Goal: Task Accomplishment & Management: Manage account settings

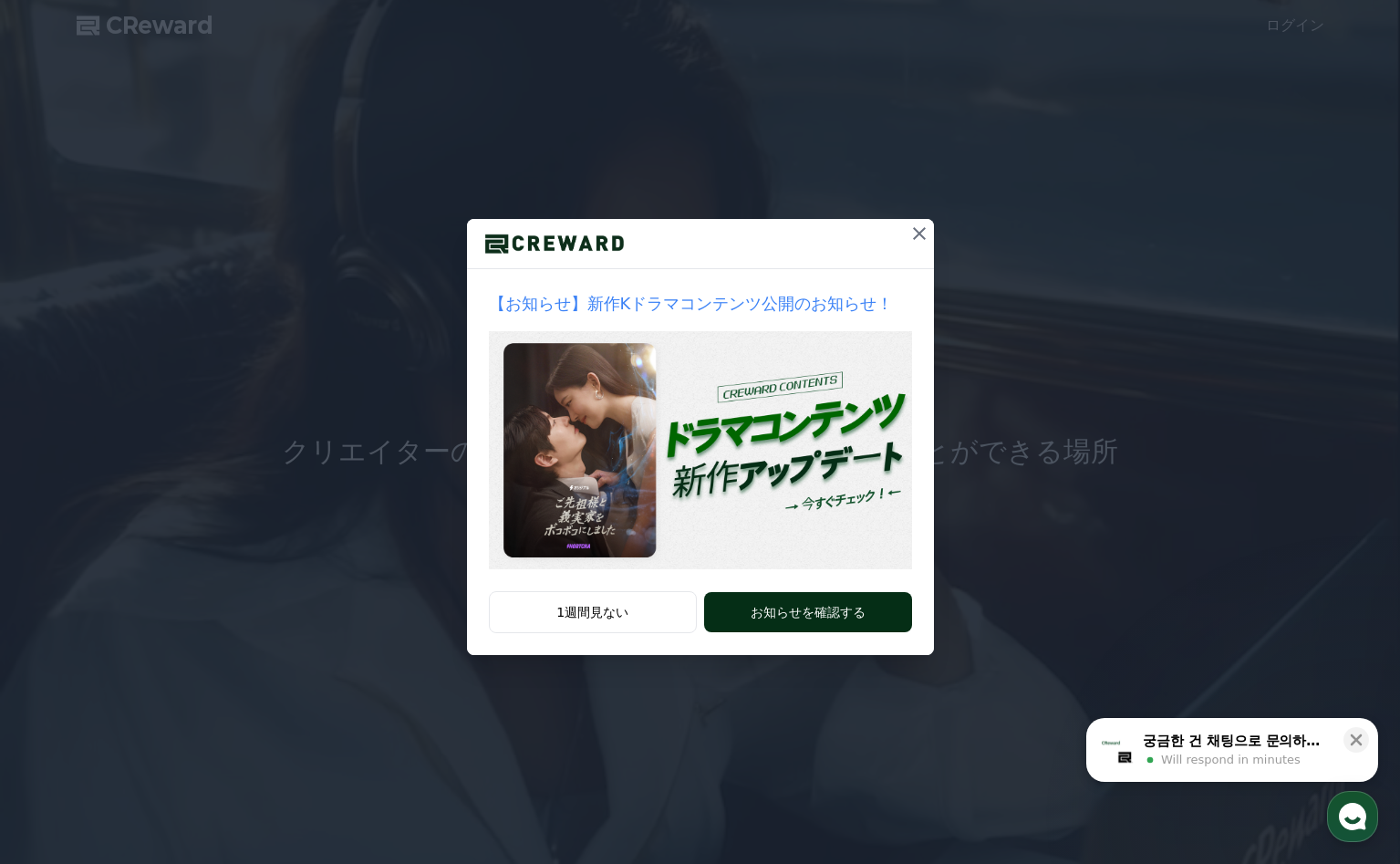
click at [793, 605] on button "お知らせを確認する" at bounding box center [808, 612] width 207 height 40
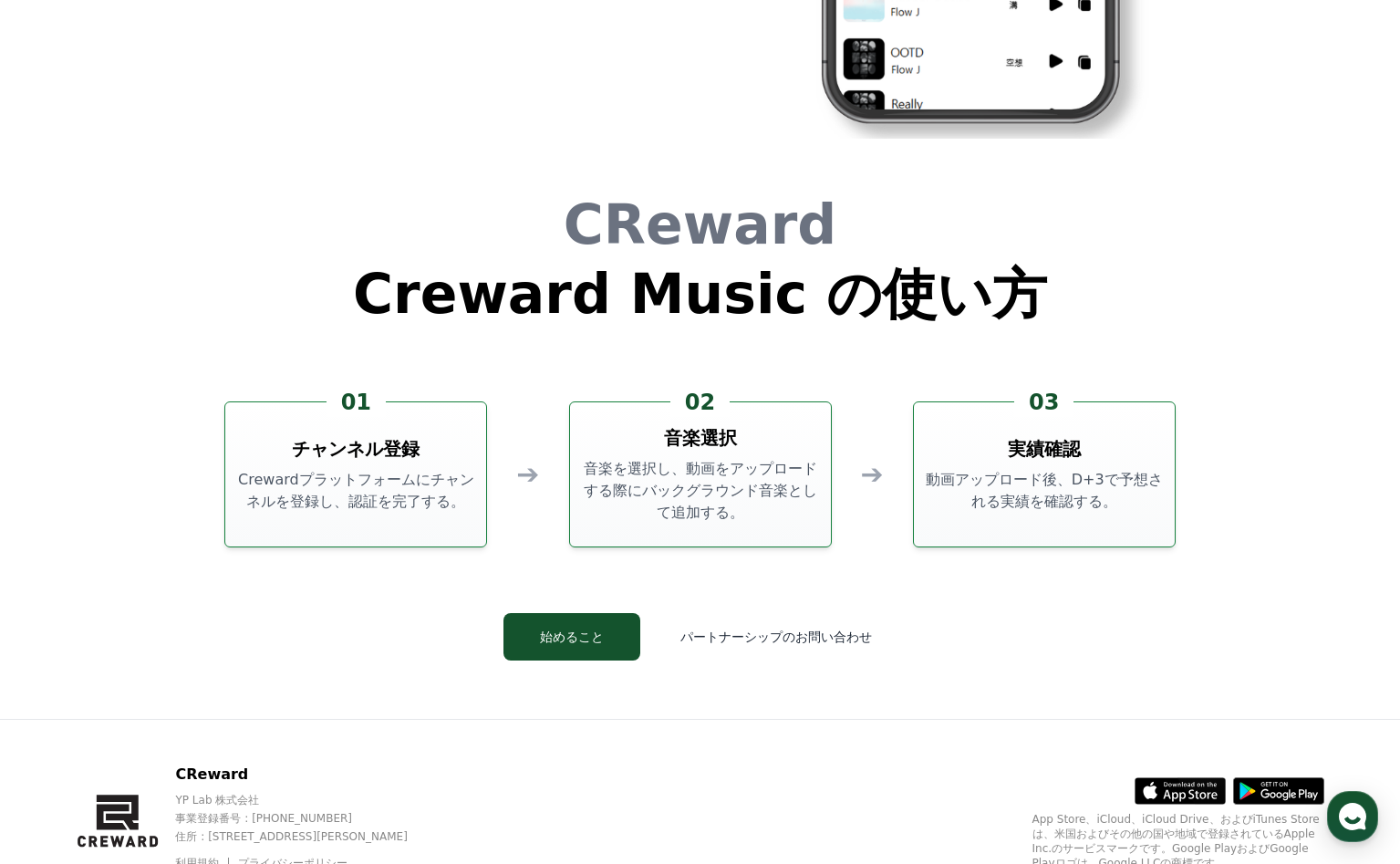
scroll to position [4941, 0]
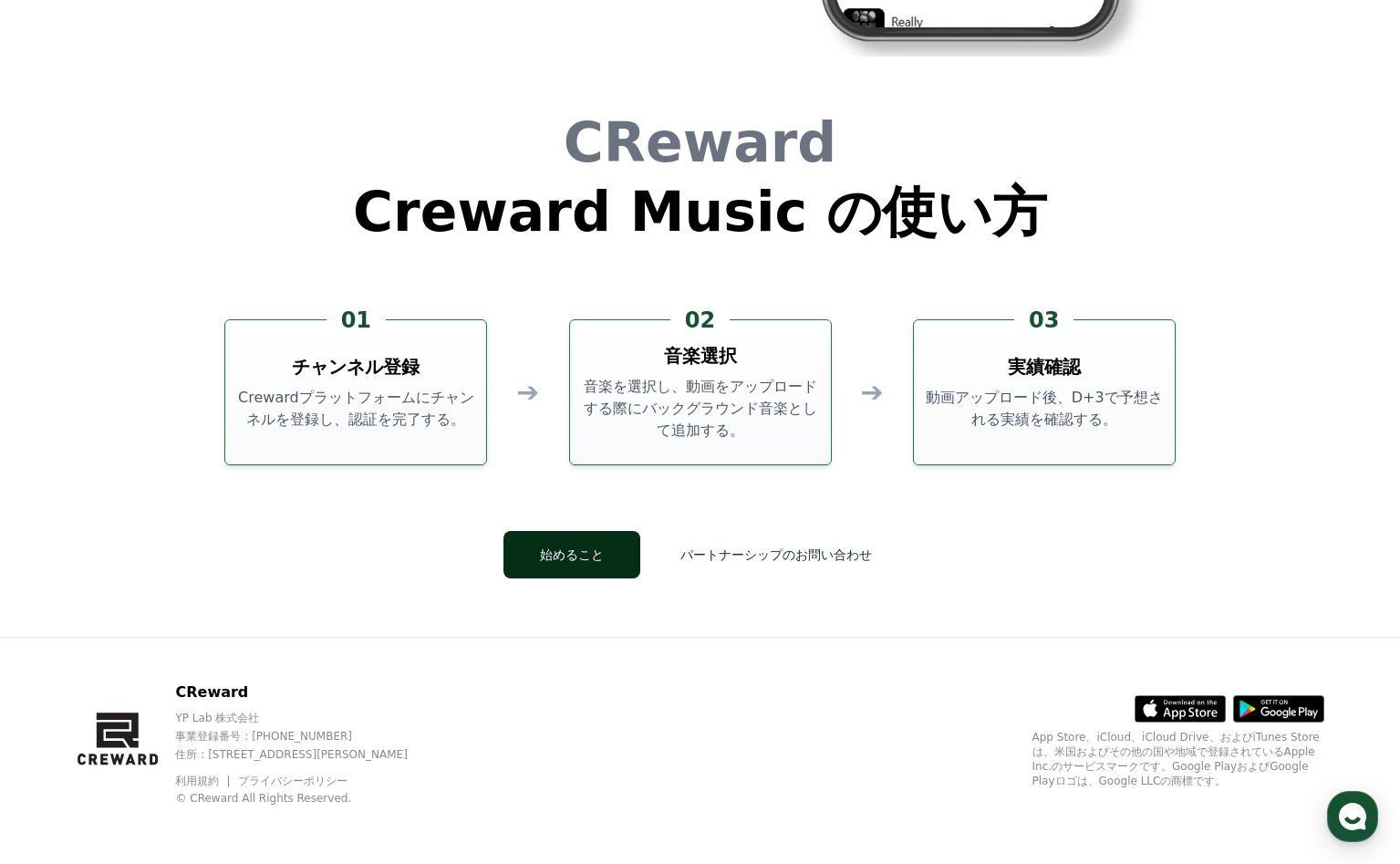
click at [564, 564] on button "始めること" at bounding box center [572, 554] width 137 height 47
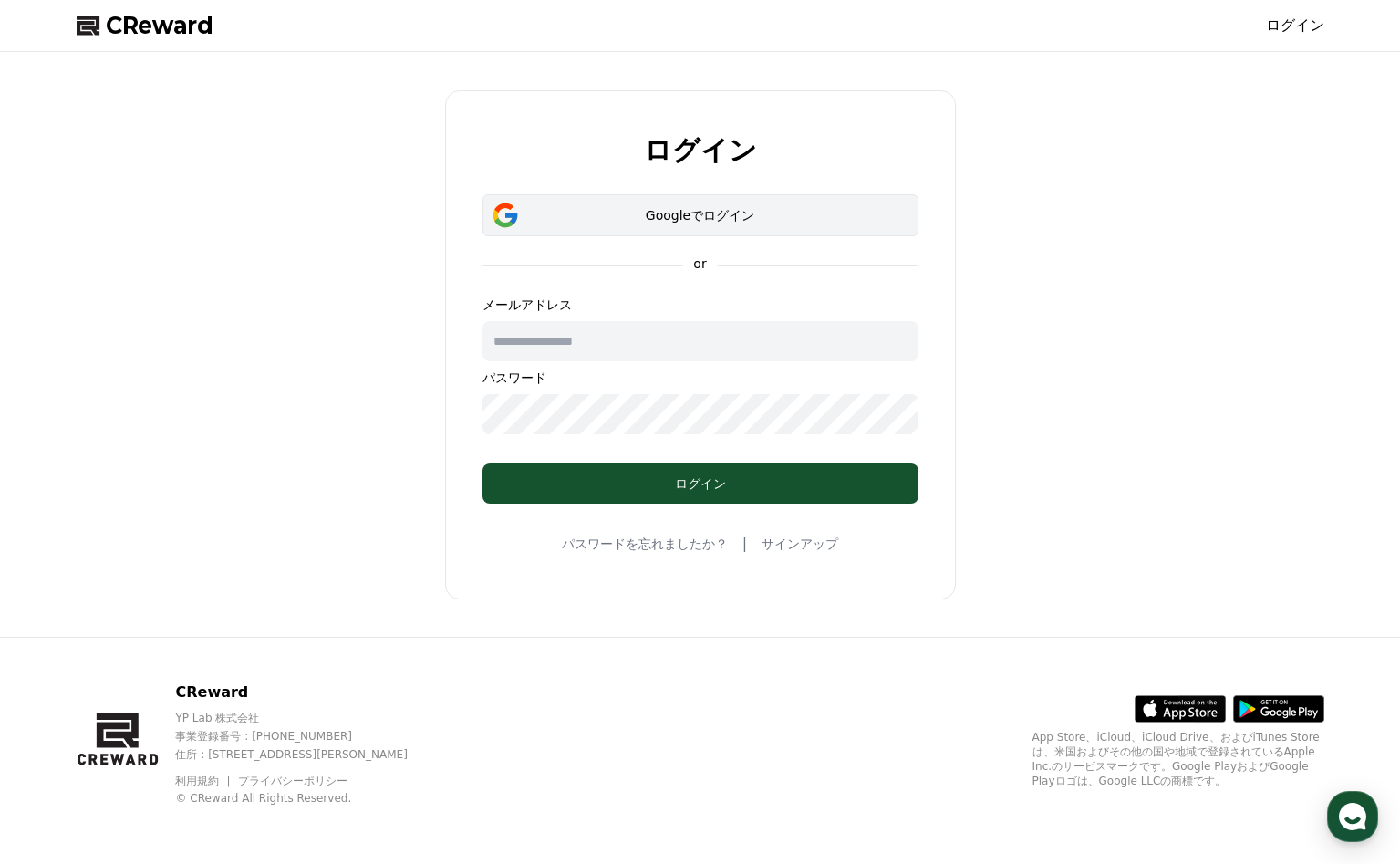
click at [702, 209] on div "Googleでログイン" at bounding box center [700, 215] width 383 height 19
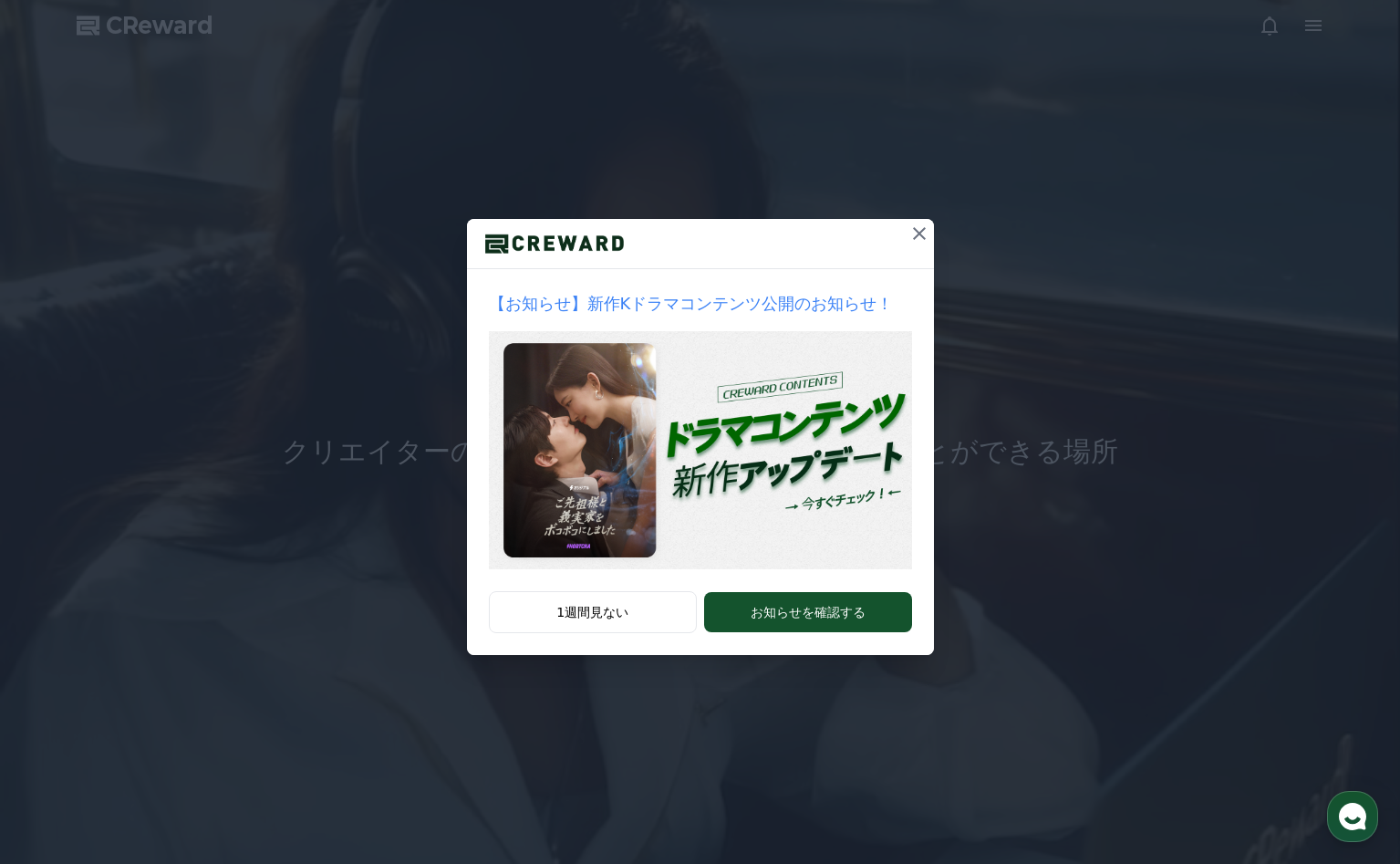
click at [919, 231] on icon at bounding box center [919, 234] width 13 height 13
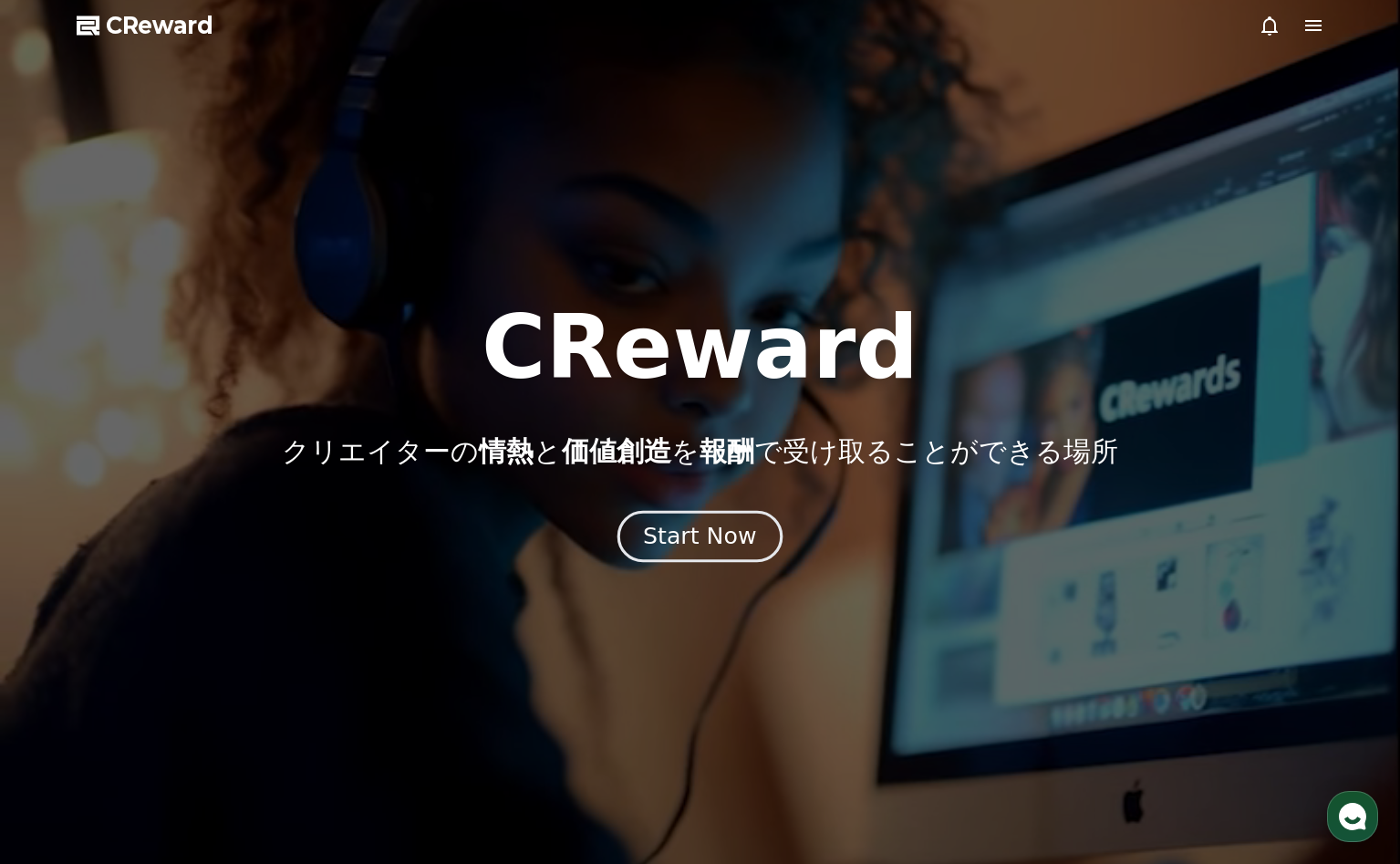
click at [686, 548] on div "Start Now" at bounding box center [700, 535] width 113 height 31
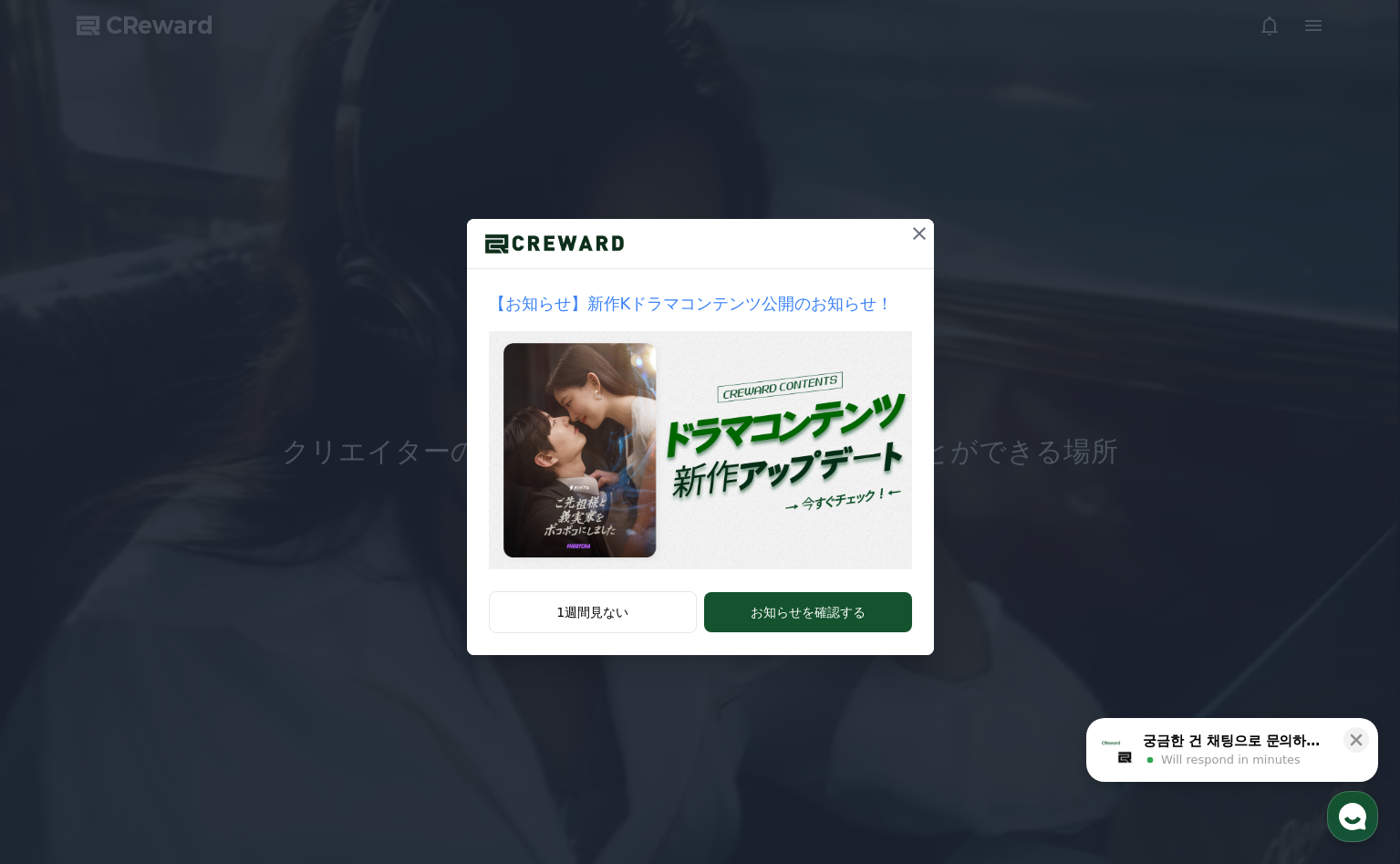
click at [915, 230] on icon at bounding box center [919, 234] width 13 height 13
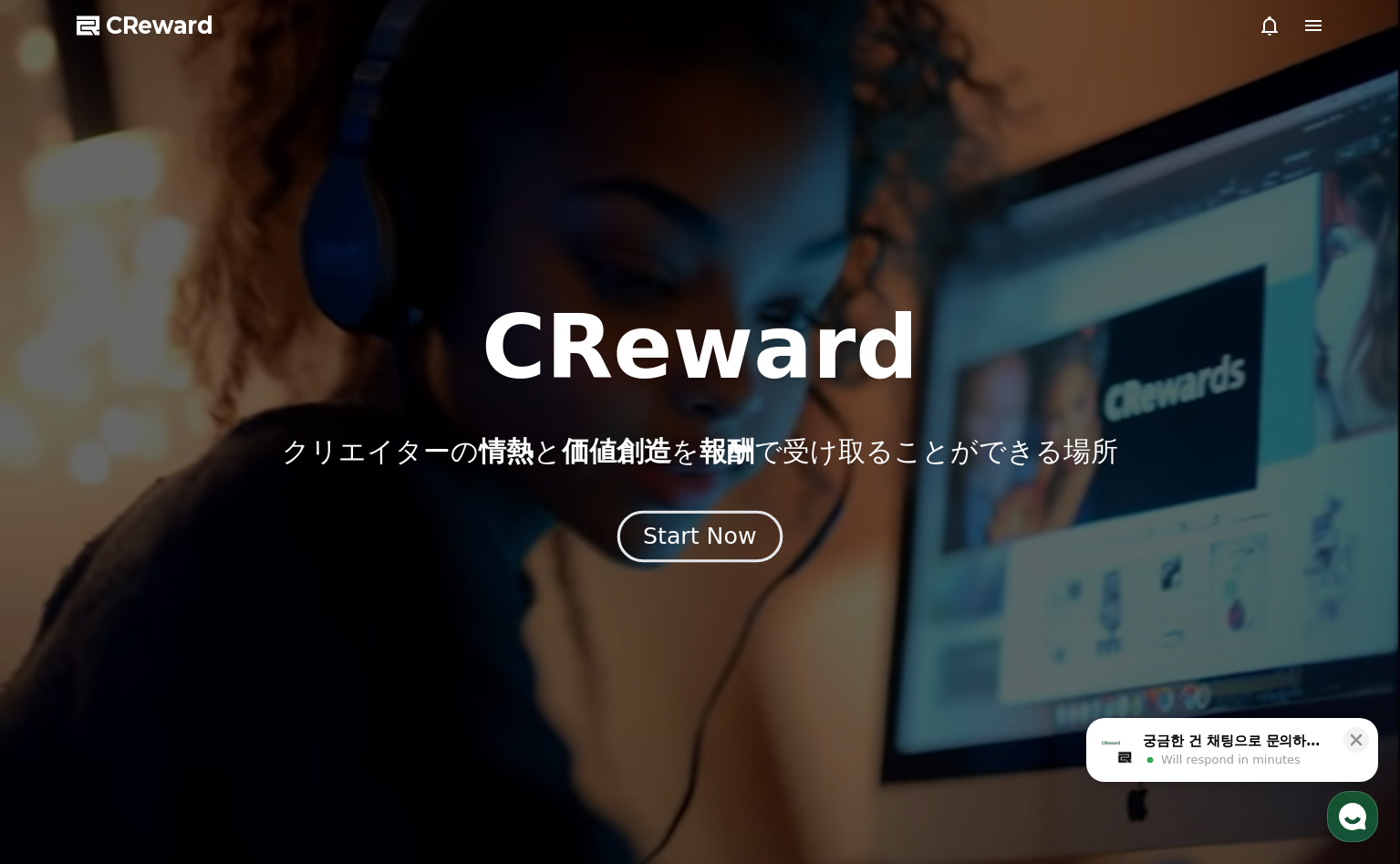
click at [703, 550] on button "Start Now" at bounding box center [700, 536] width 165 height 52
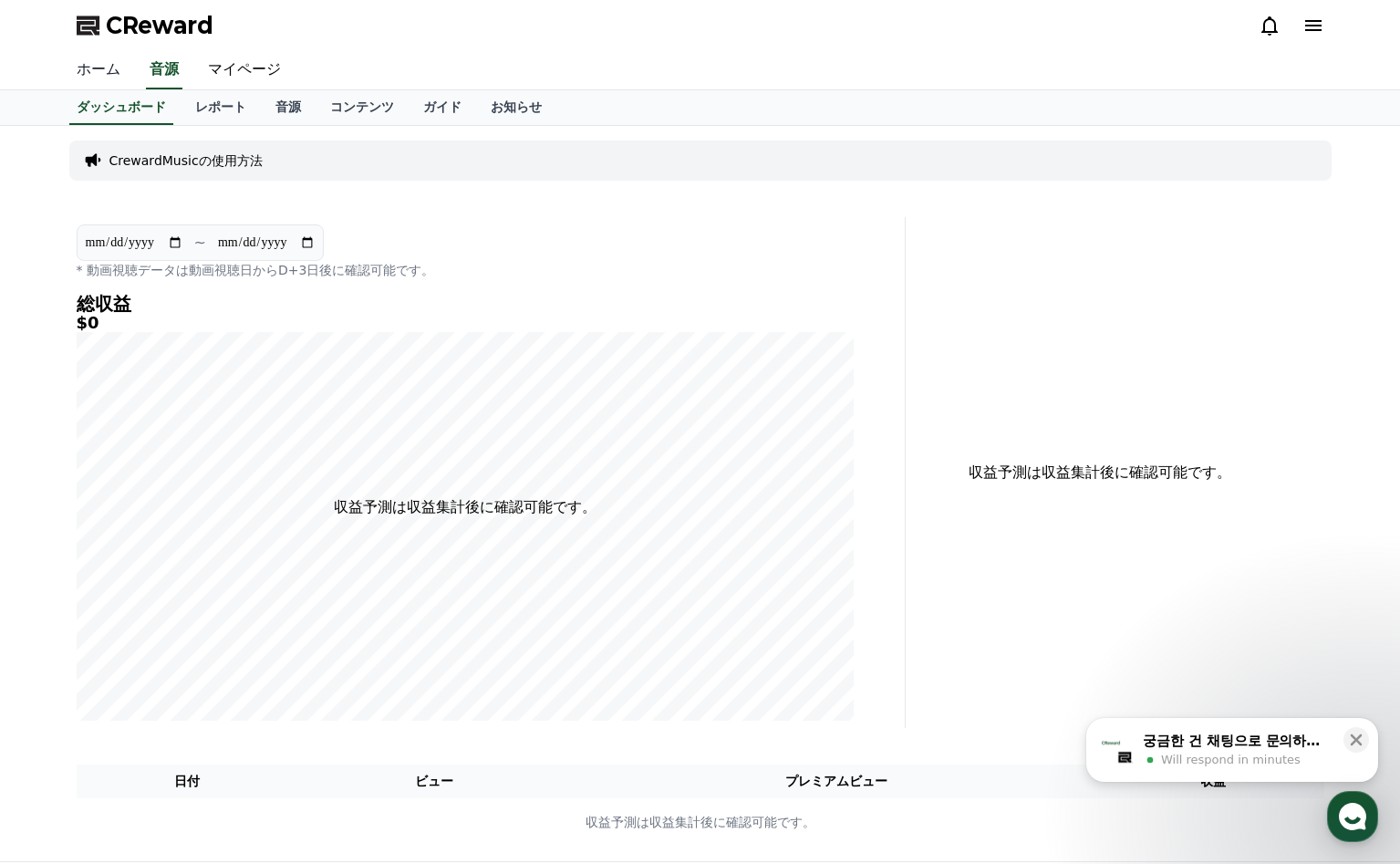
click at [114, 74] on link "ホーム" at bounding box center [99, 70] width 73 height 38
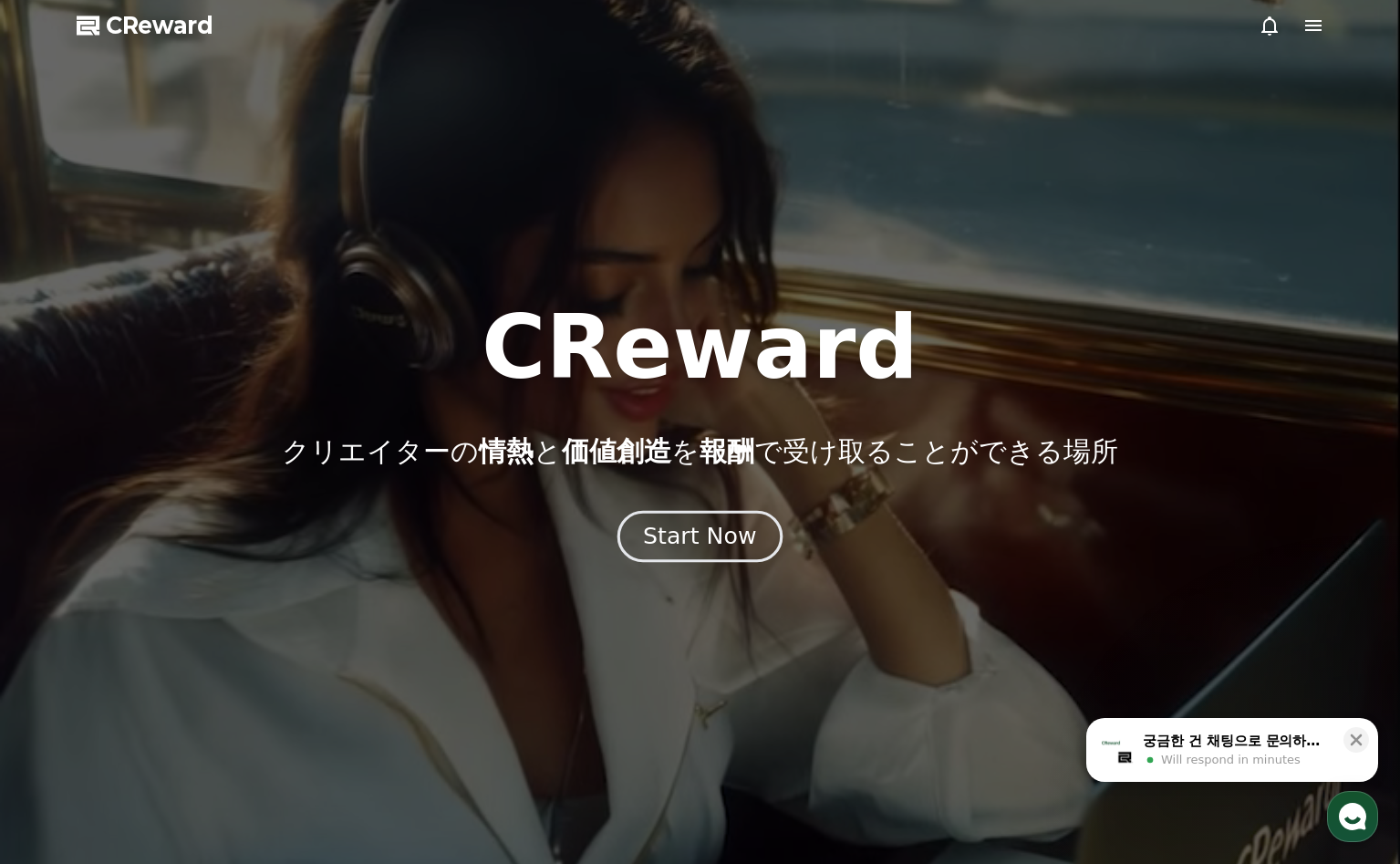
click at [708, 553] on button "Start Now" at bounding box center [700, 536] width 165 height 52
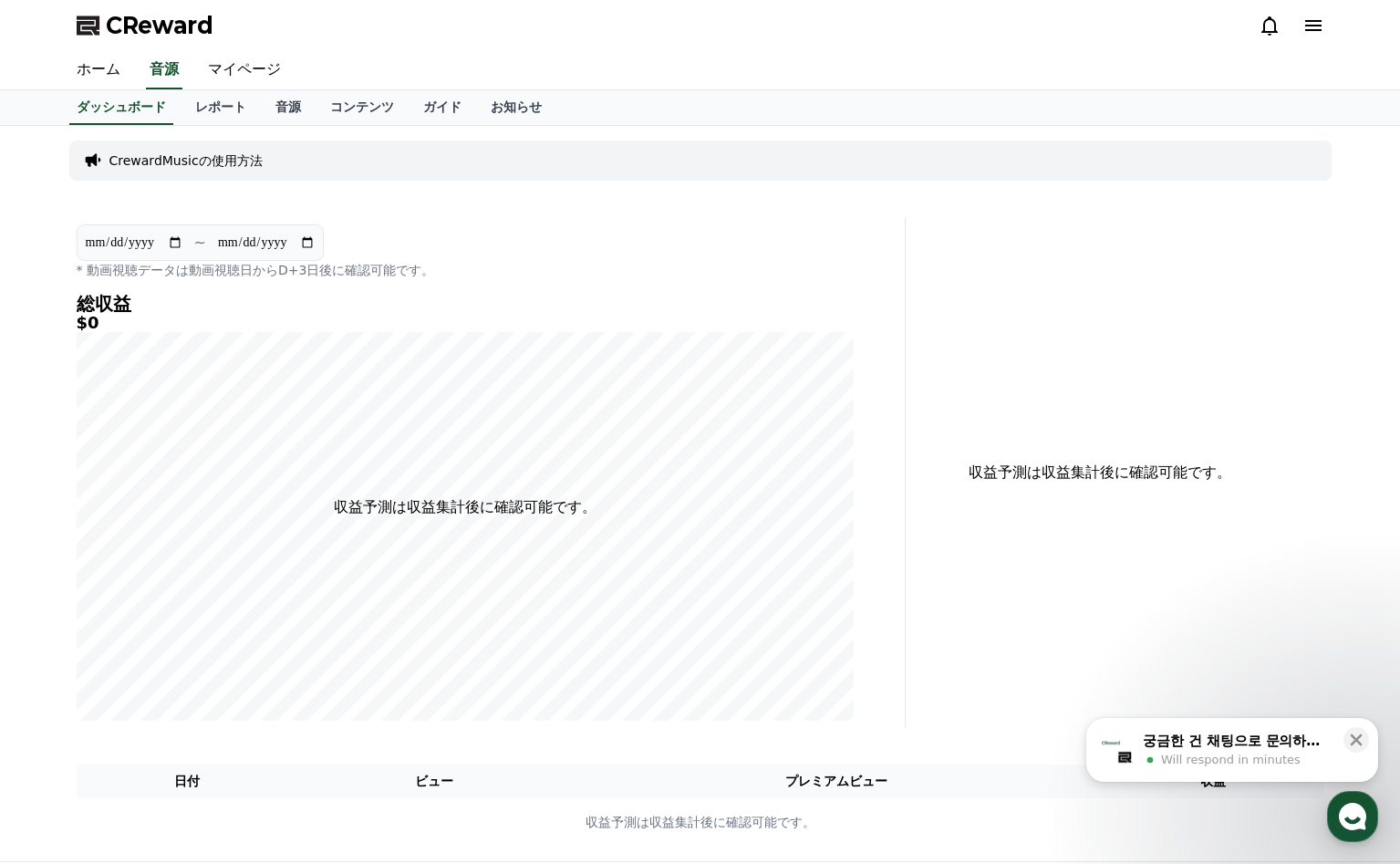
click at [1303, 22] on icon at bounding box center [1314, 26] width 22 height 22
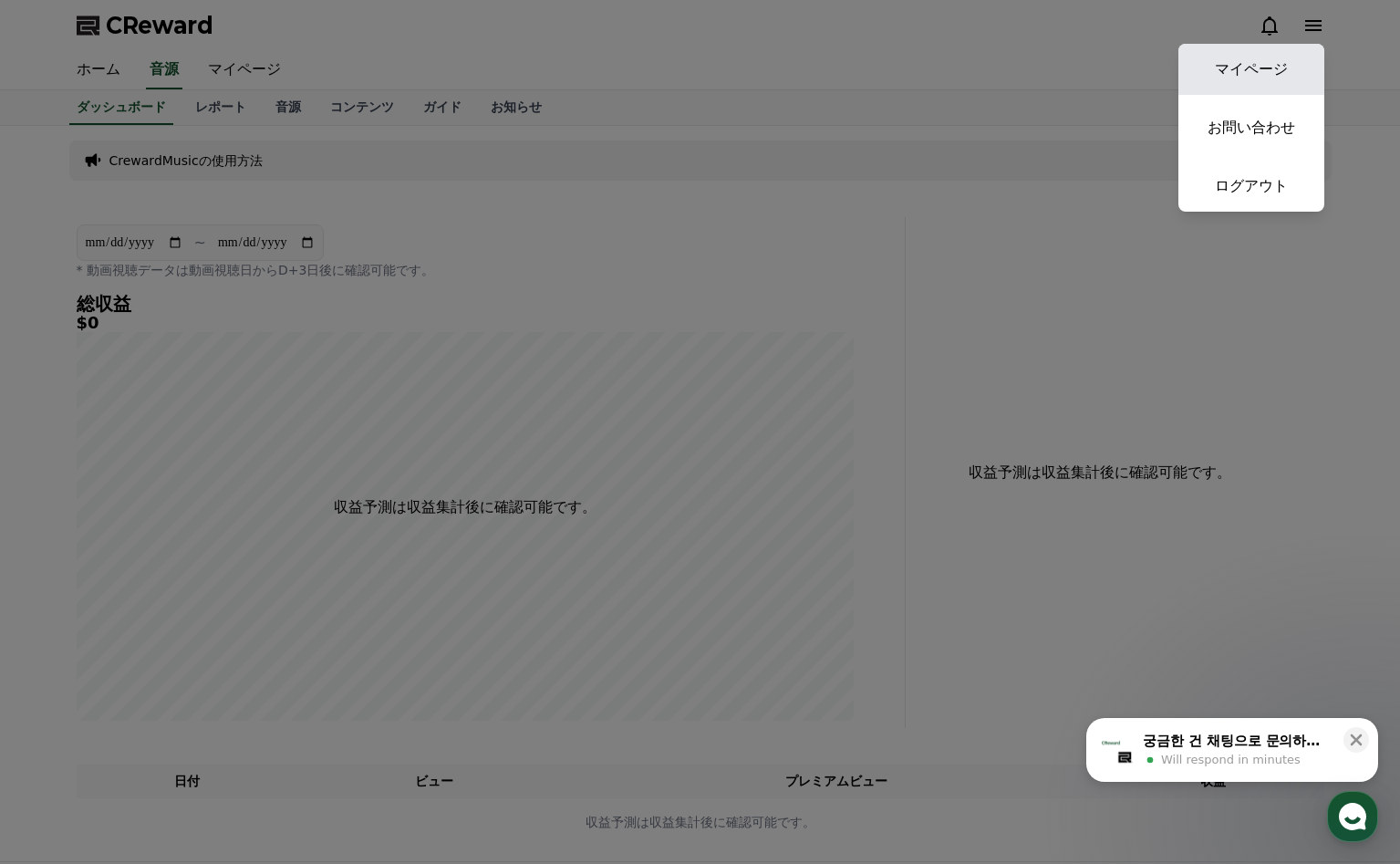
click at [1255, 77] on link "マイページ" at bounding box center [1251, 69] width 146 height 51
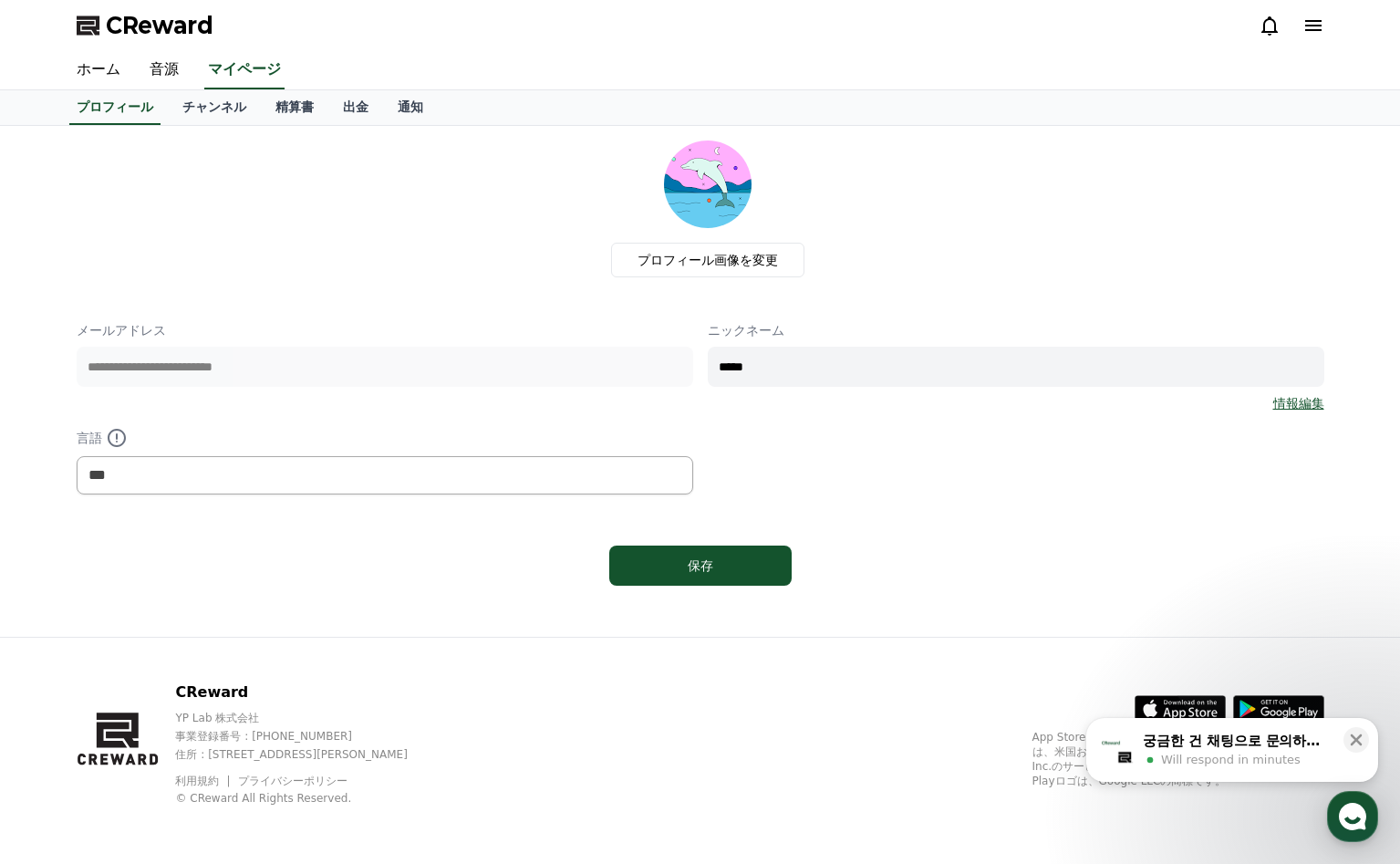
click at [1284, 409] on link "情報編集" at bounding box center [1298, 403] width 51 height 19
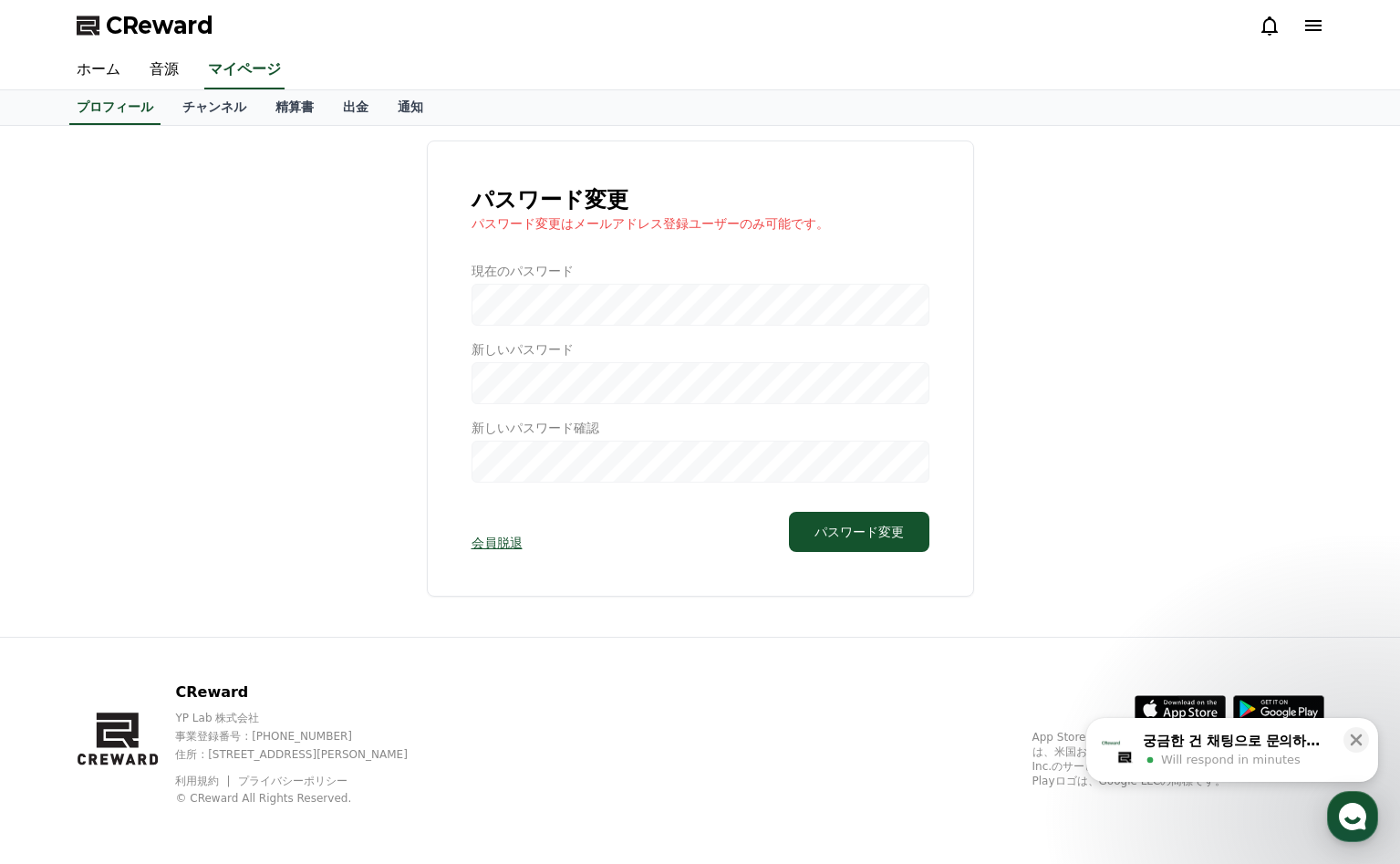
click at [777, 293] on div at bounding box center [700, 371] width 458 height 221
click at [720, 297] on div at bounding box center [700, 371] width 458 height 221
click at [676, 301] on div at bounding box center [700, 371] width 458 height 221
click at [648, 657] on div "CReward YP Lab 株式会社 事業登録番号 : 655-81-03655 住所 : 京畿道金浦市陽村邑陽谷路495, 3階305-BI16号 利用規…" at bounding box center [700, 750] width 1277 height 226
click at [886, 530] on button "パスワード変更" at bounding box center [859, 531] width 141 height 40
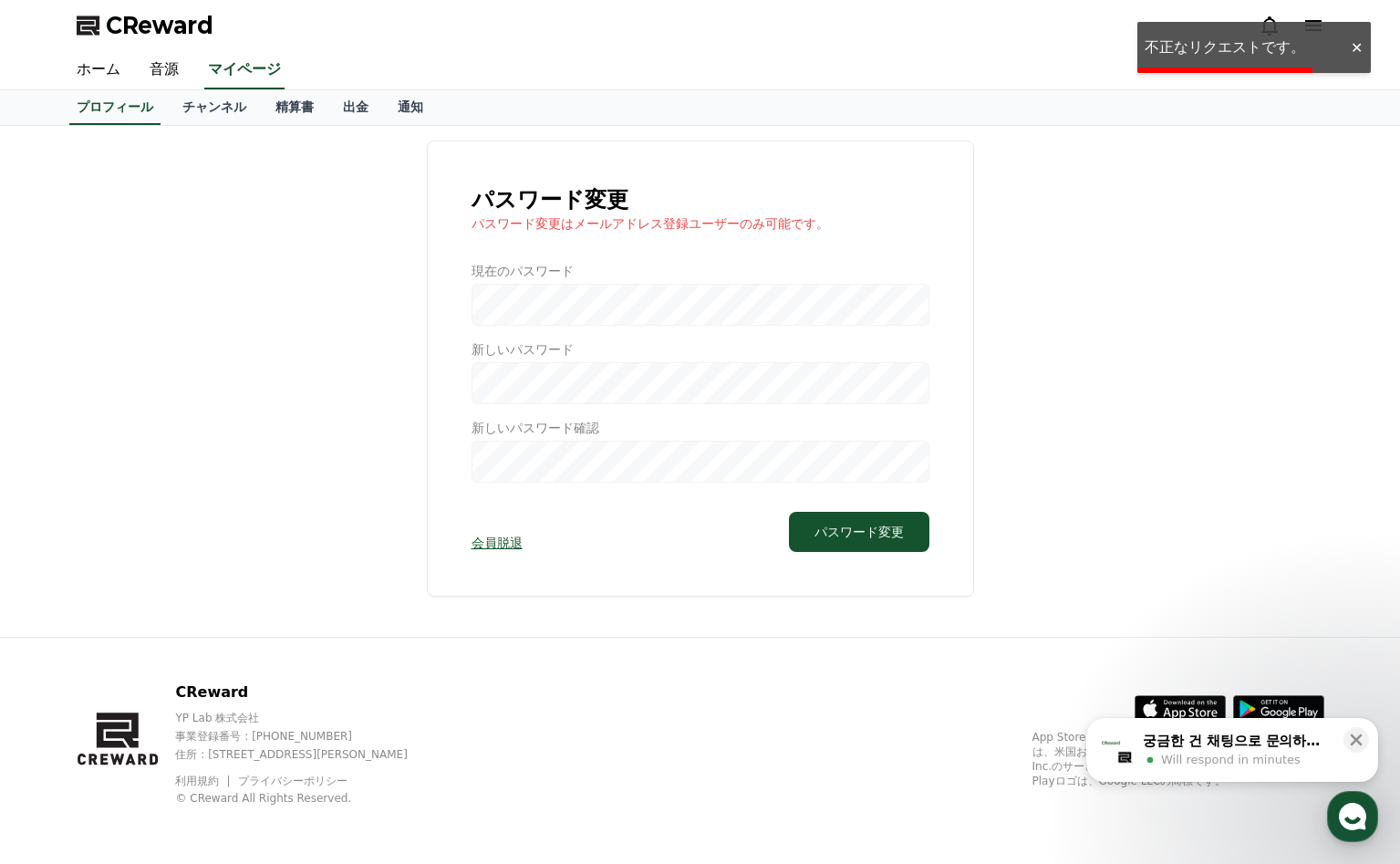
click at [1360, 50] on div at bounding box center [1356, 47] width 29 height 18
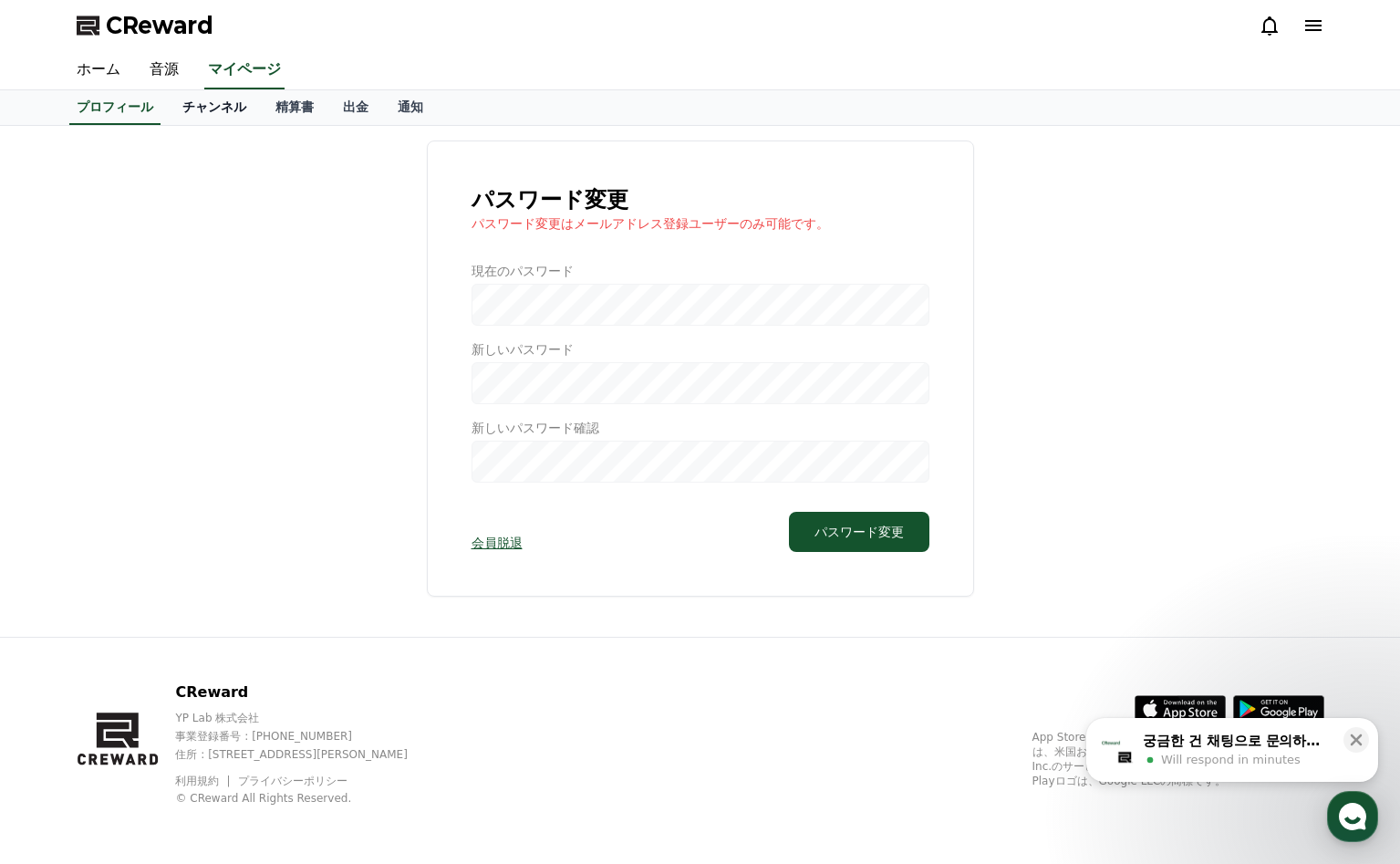
click at [231, 91] on link "チャンネル" at bounding box center [214, 107] width 93 height 34
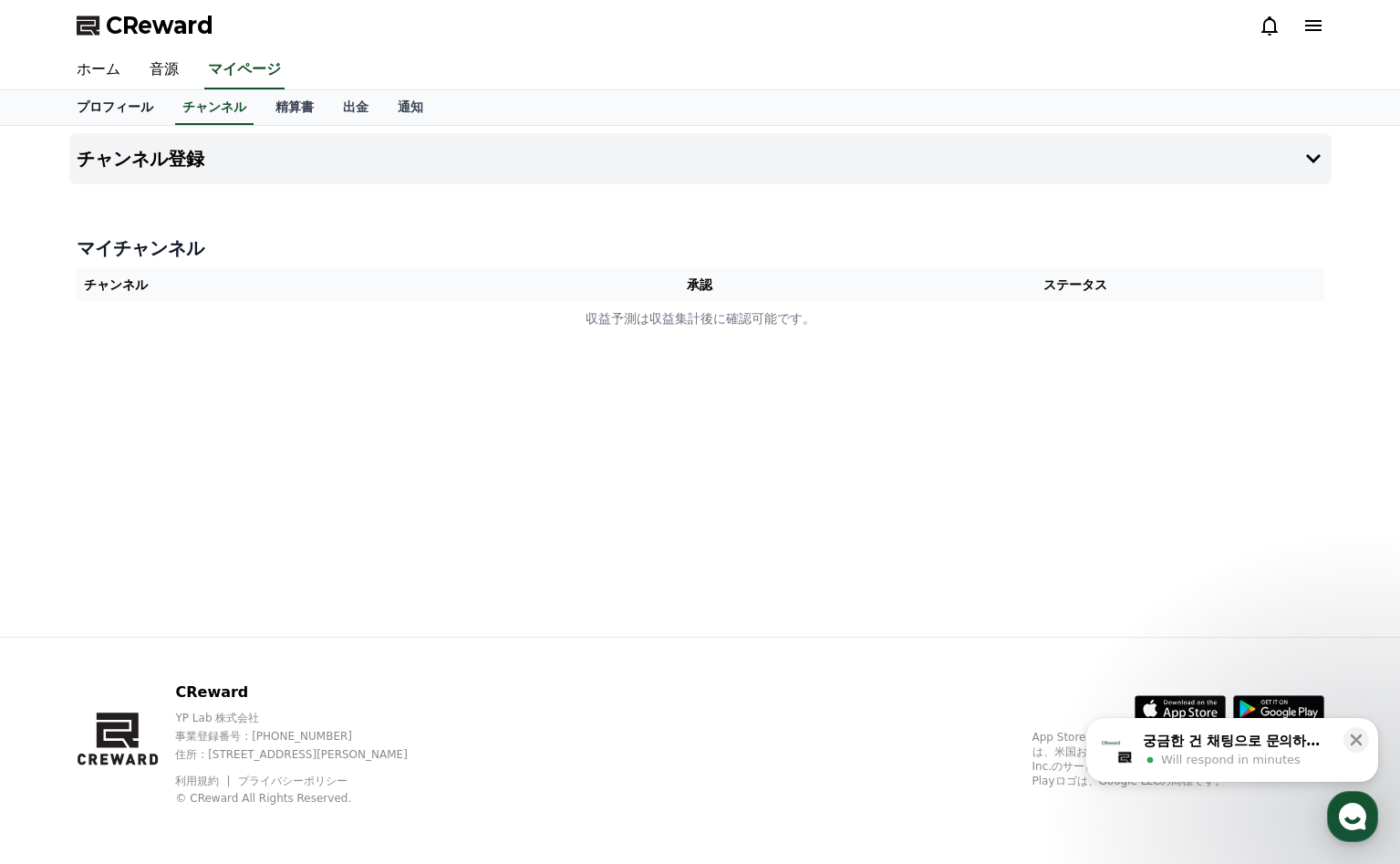
click at [124, 107] on link "プロフィール" at bounding box center [116, 107] width 106 height 34
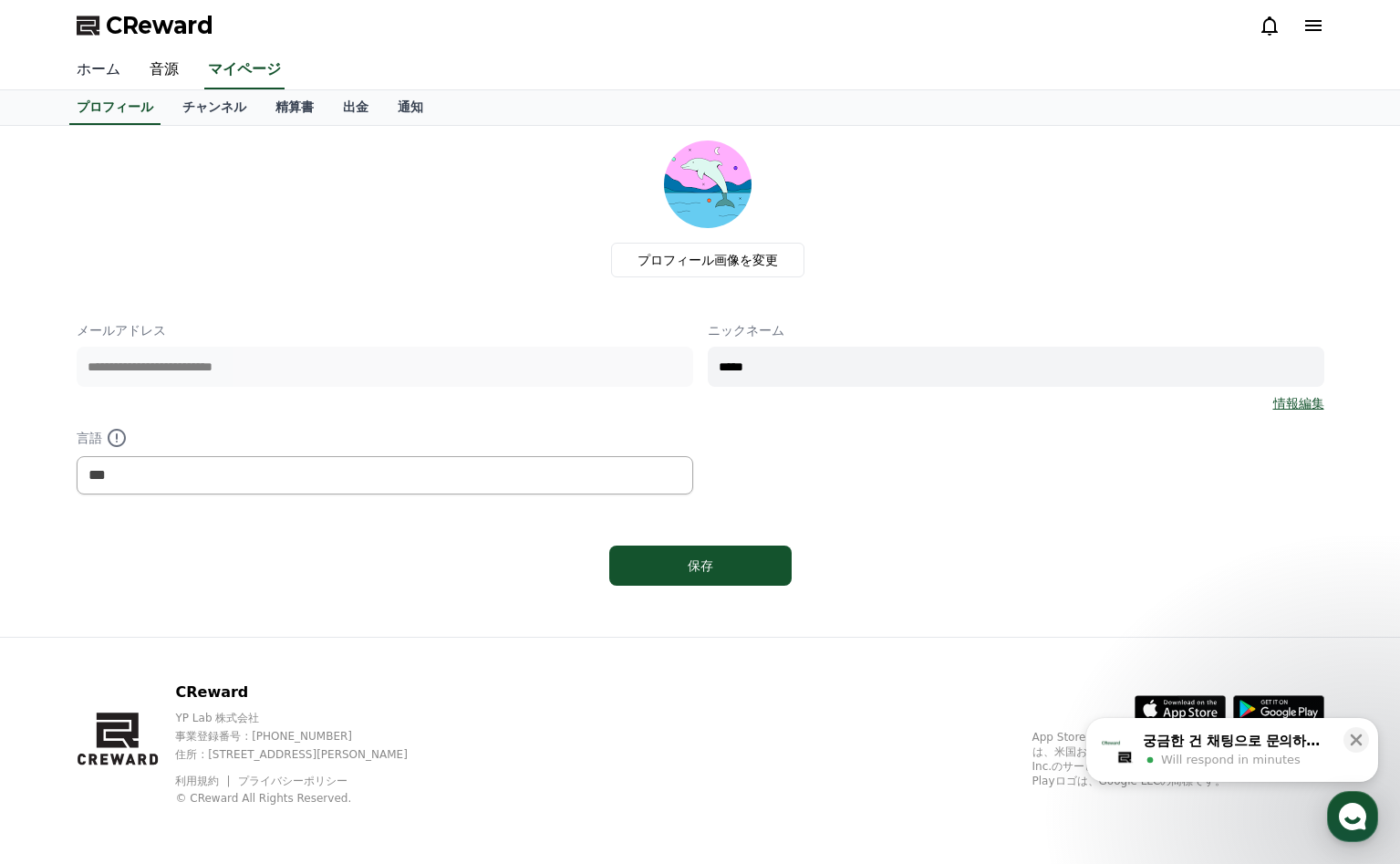
click at [95, 79] on link "ホーム" at bounding box center [99, 70] width 73 height 38
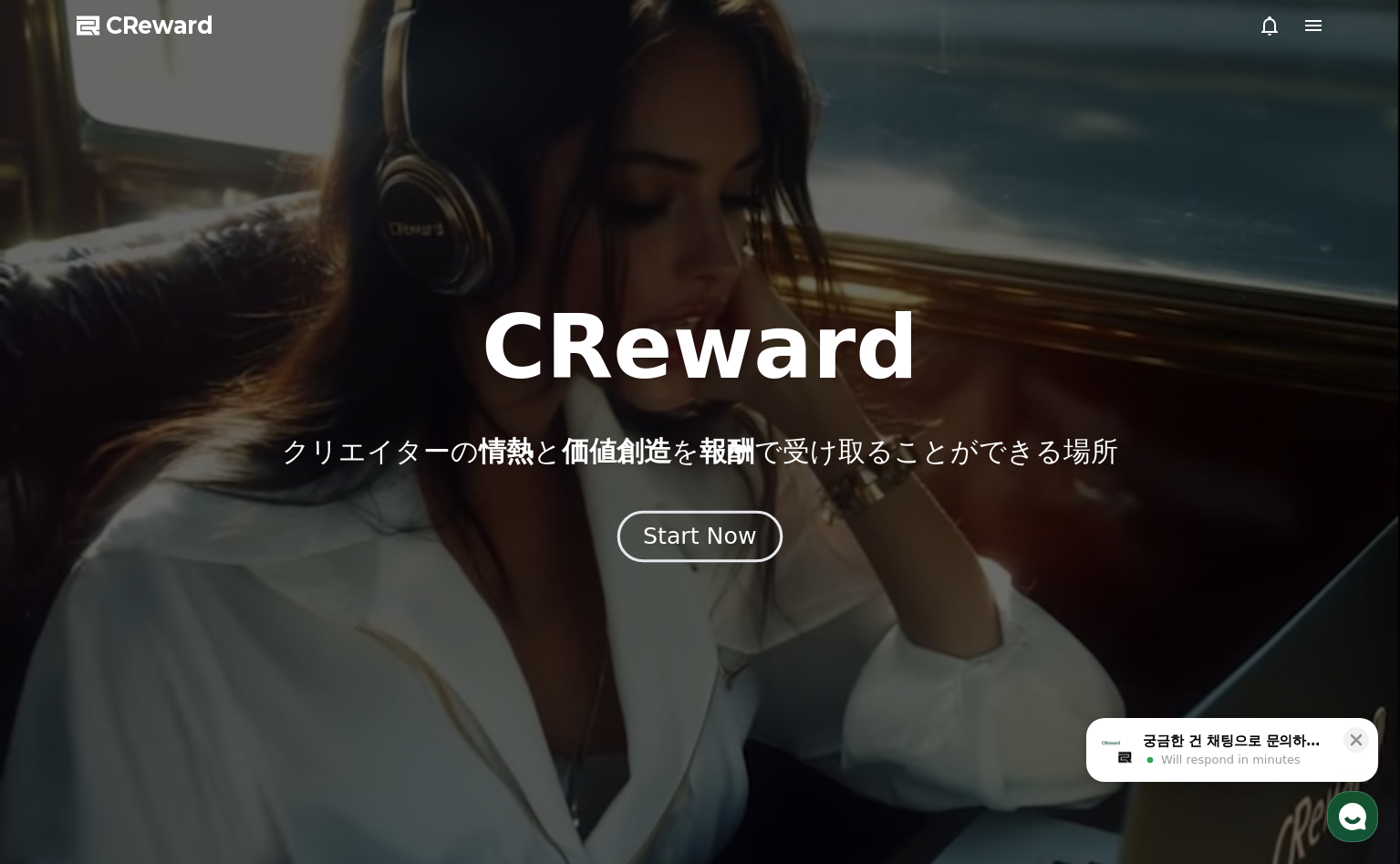
click at [688, 538] on div "Start Now" at bounding box center [700, 535] width 113 height 31
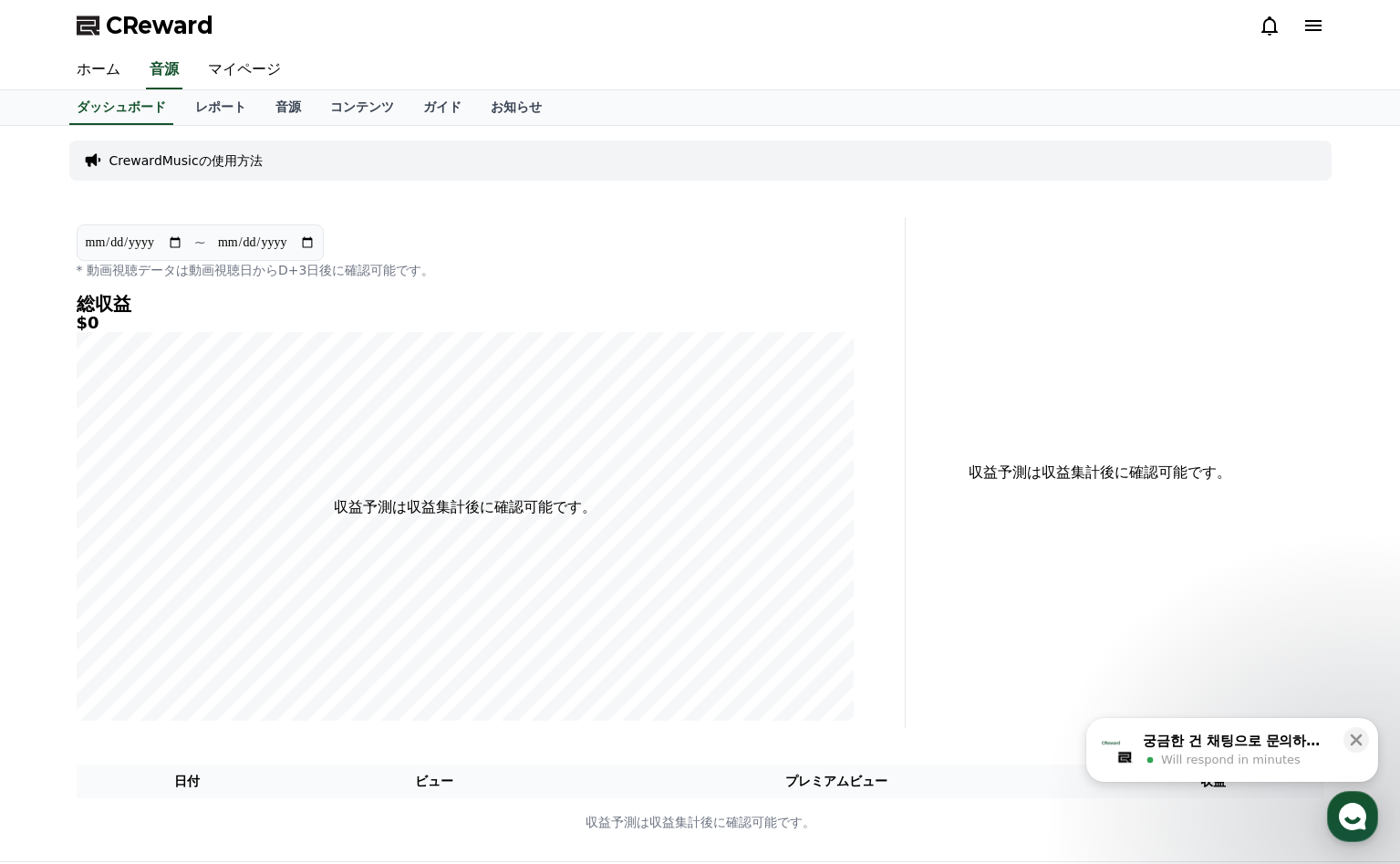
click at [1310, 20] on icon at bounding box center [1314, 26] width 22 height 22
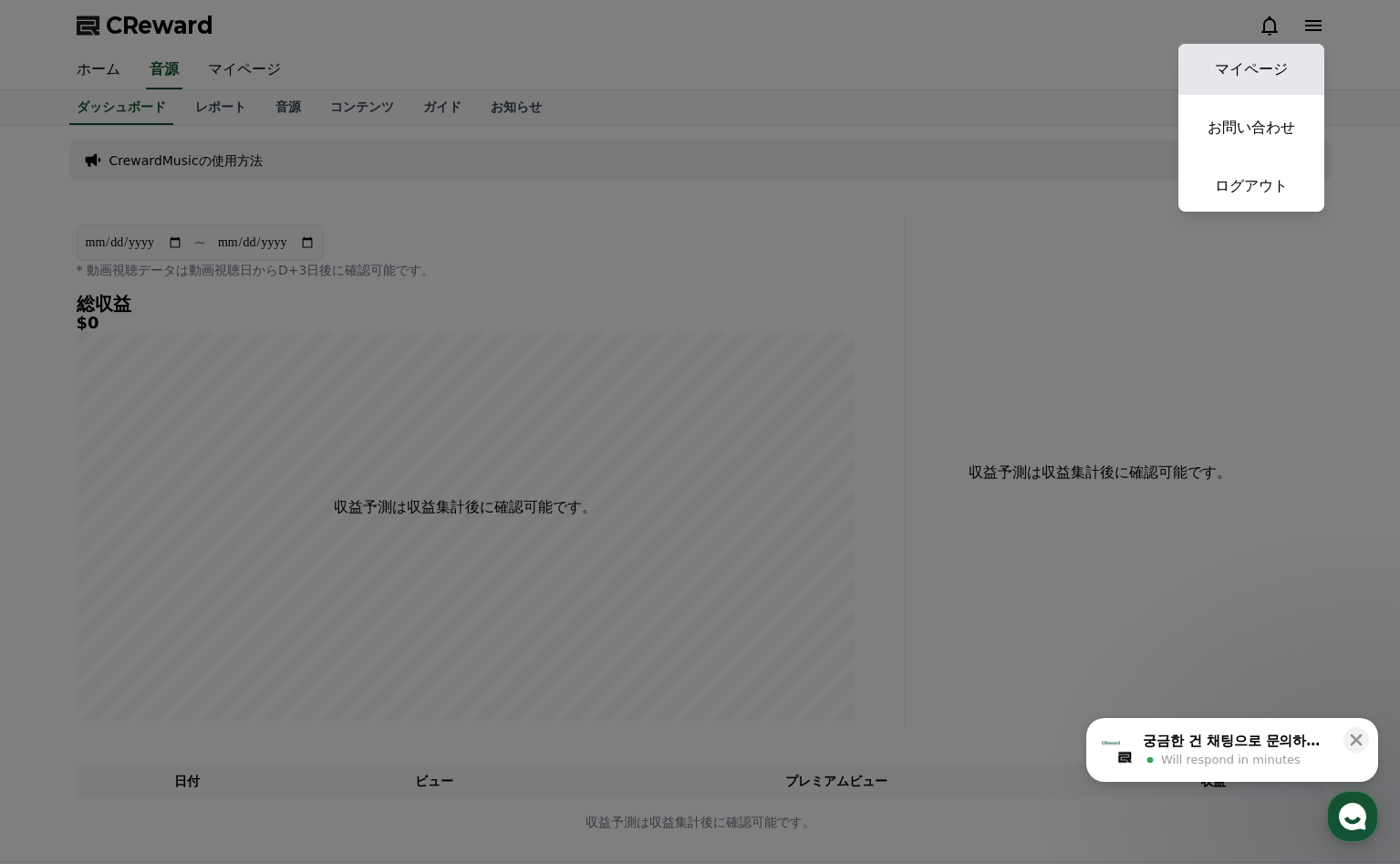
click at [1261, 53] on link "マイページ" at bounding box center [1251, 69] width 146 height 51
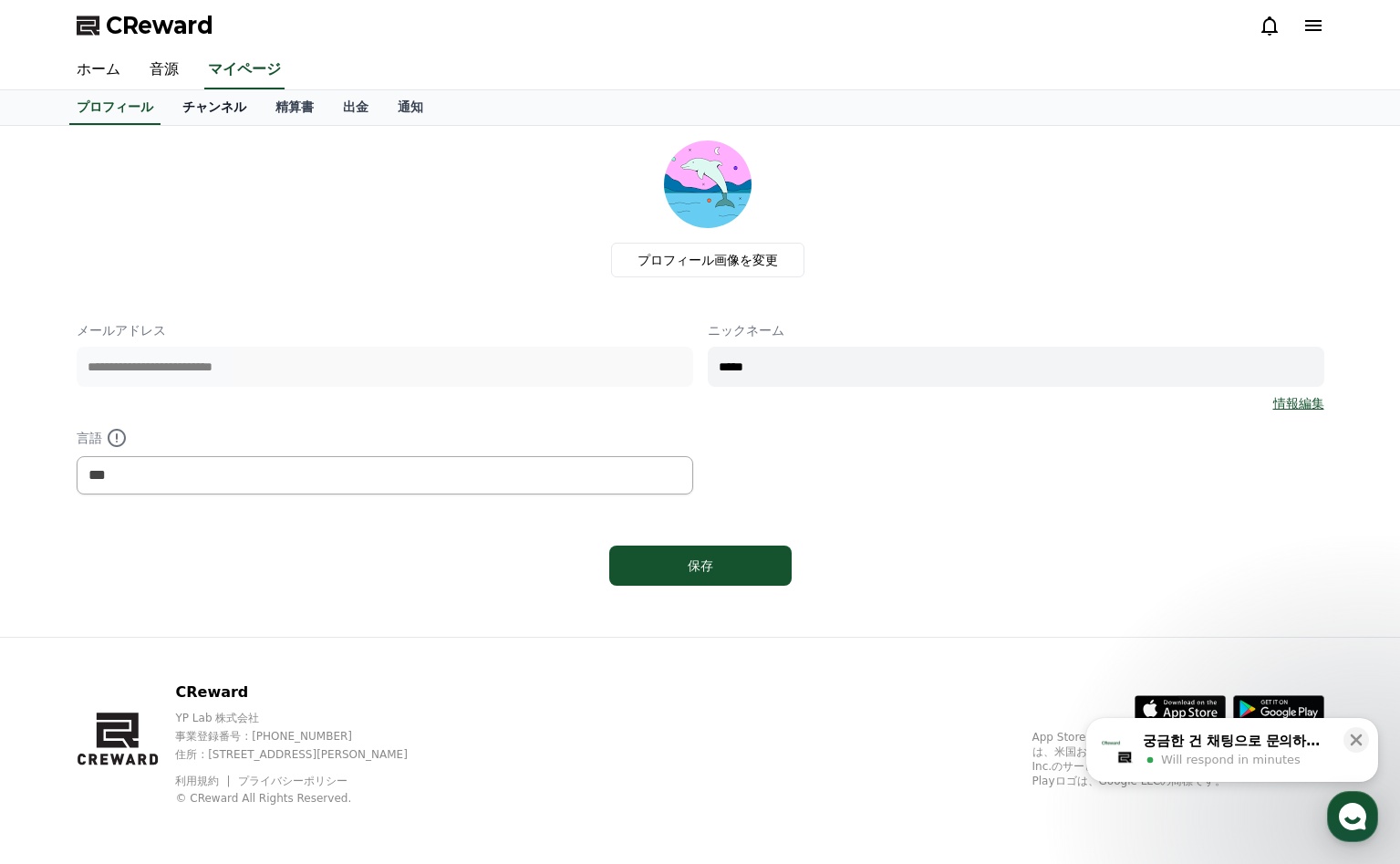
click at [235, 100] on link "チャンネル" at bounding box center [214, 107] width 93 height 34
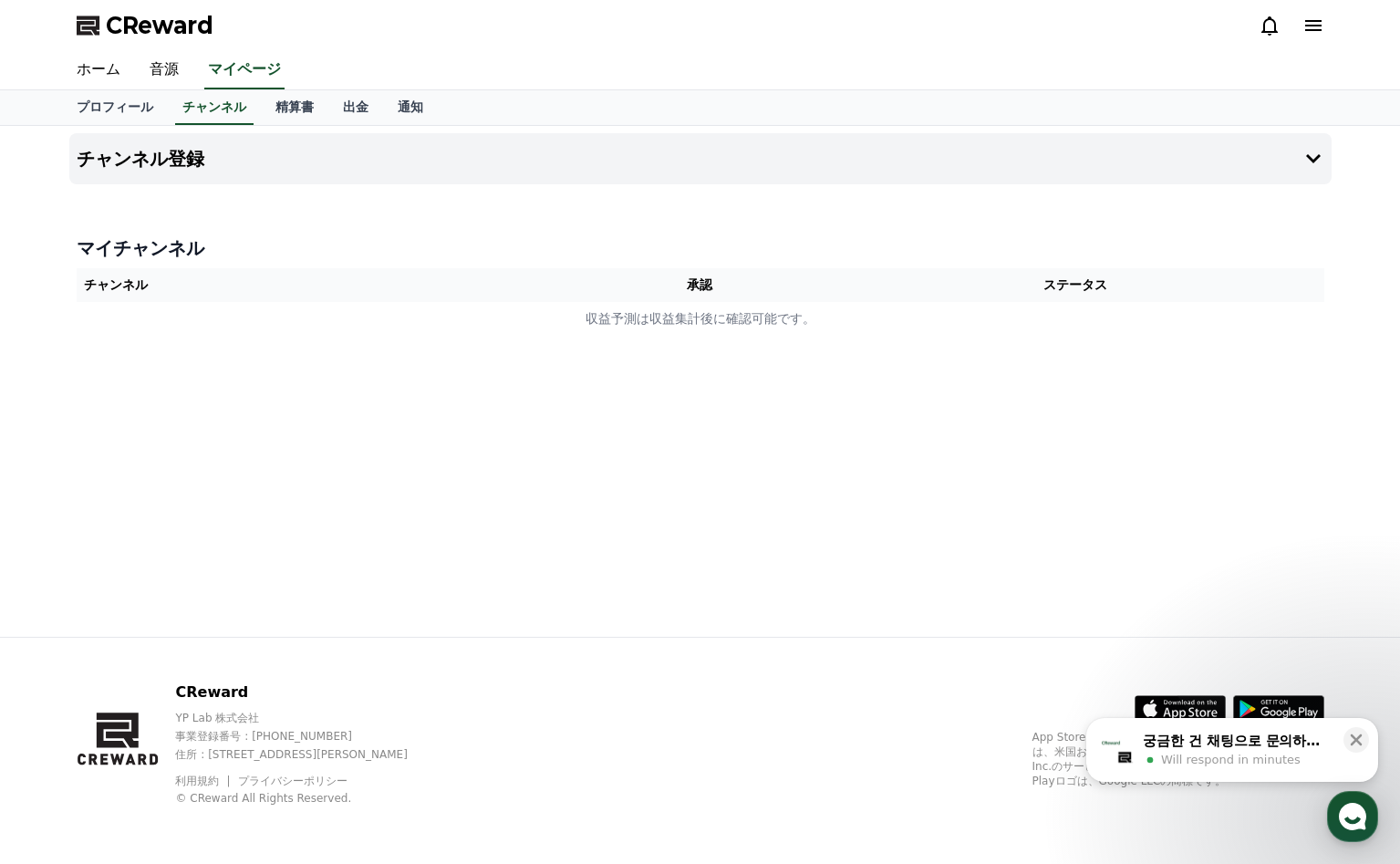
click at [183, 272] on th "チャンネル" at bounding box center [325, 285] width 497 height 34
click at [1312, 148] on icon at bounding box center [1314, 159] width 22 height 22
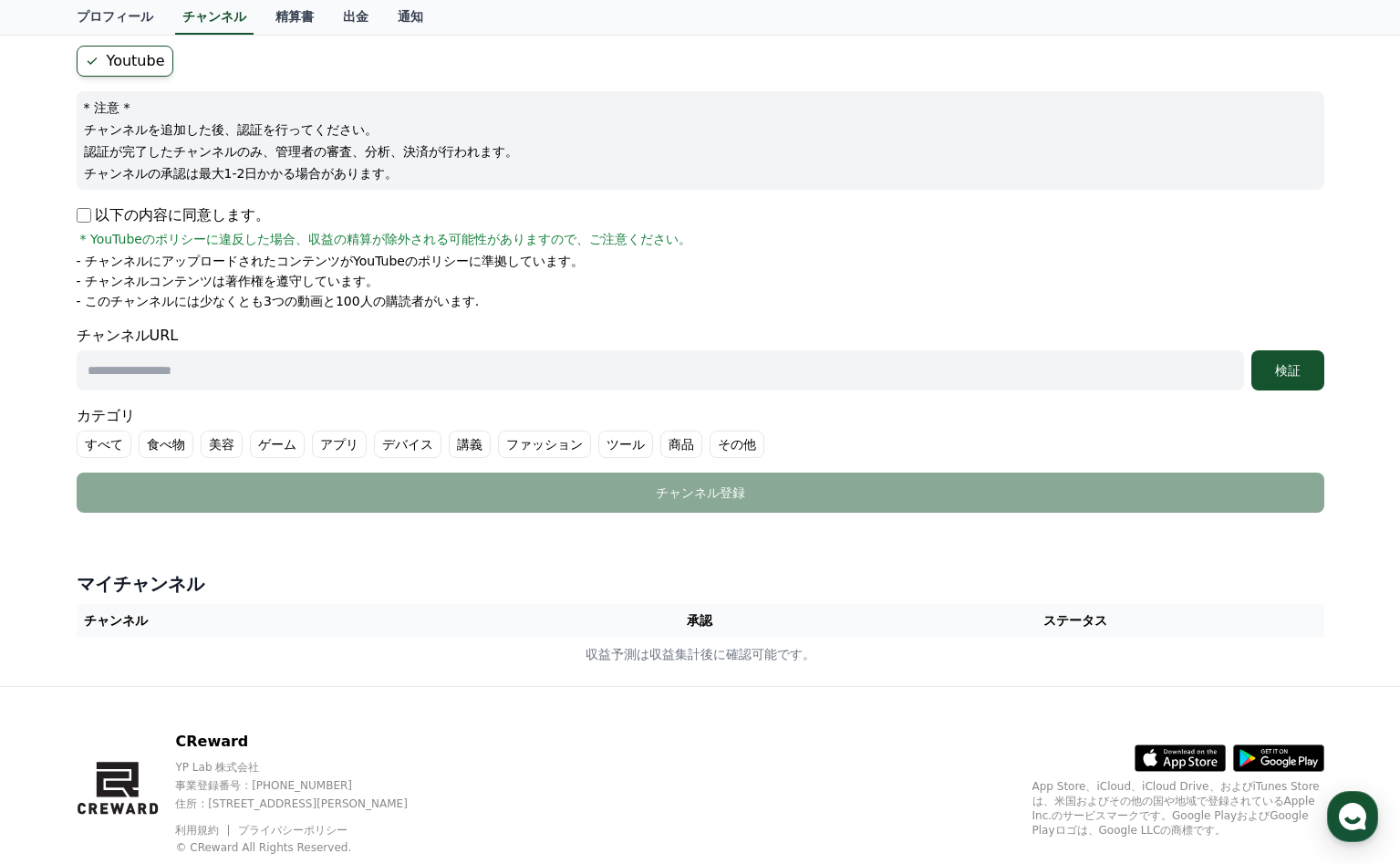
scroll to position [175, 0]
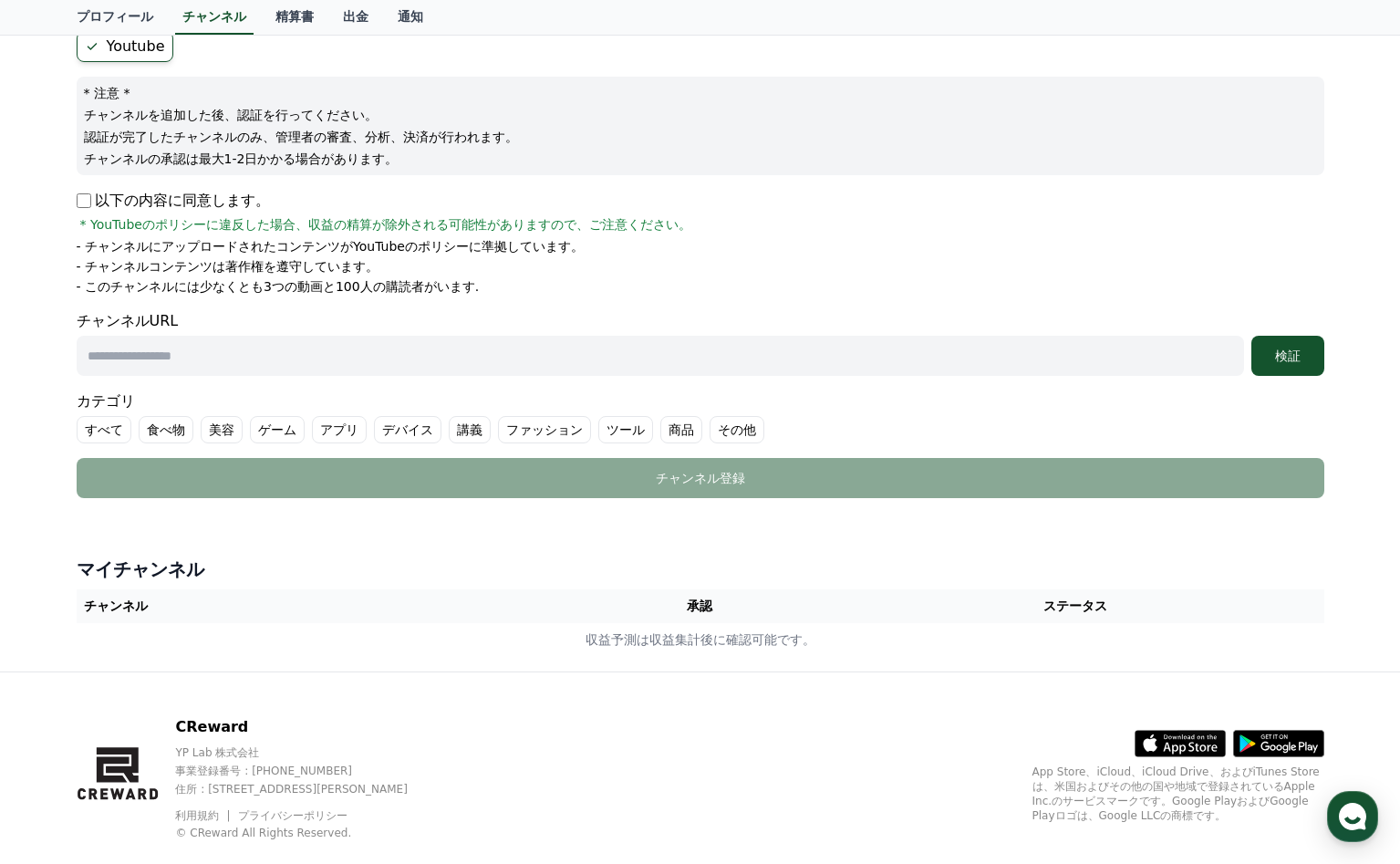
click at [194, 365] on input "text" at bounding box center [660, 355] width 1168 height 40
click at [180, 363] on input "text" at bounding box center [660, 355] width 1168 height 40
paste input "**********"
type input "**********"
click at [113, 426] on label "すべて" at bounding box center [103, 429] width 55 height 27
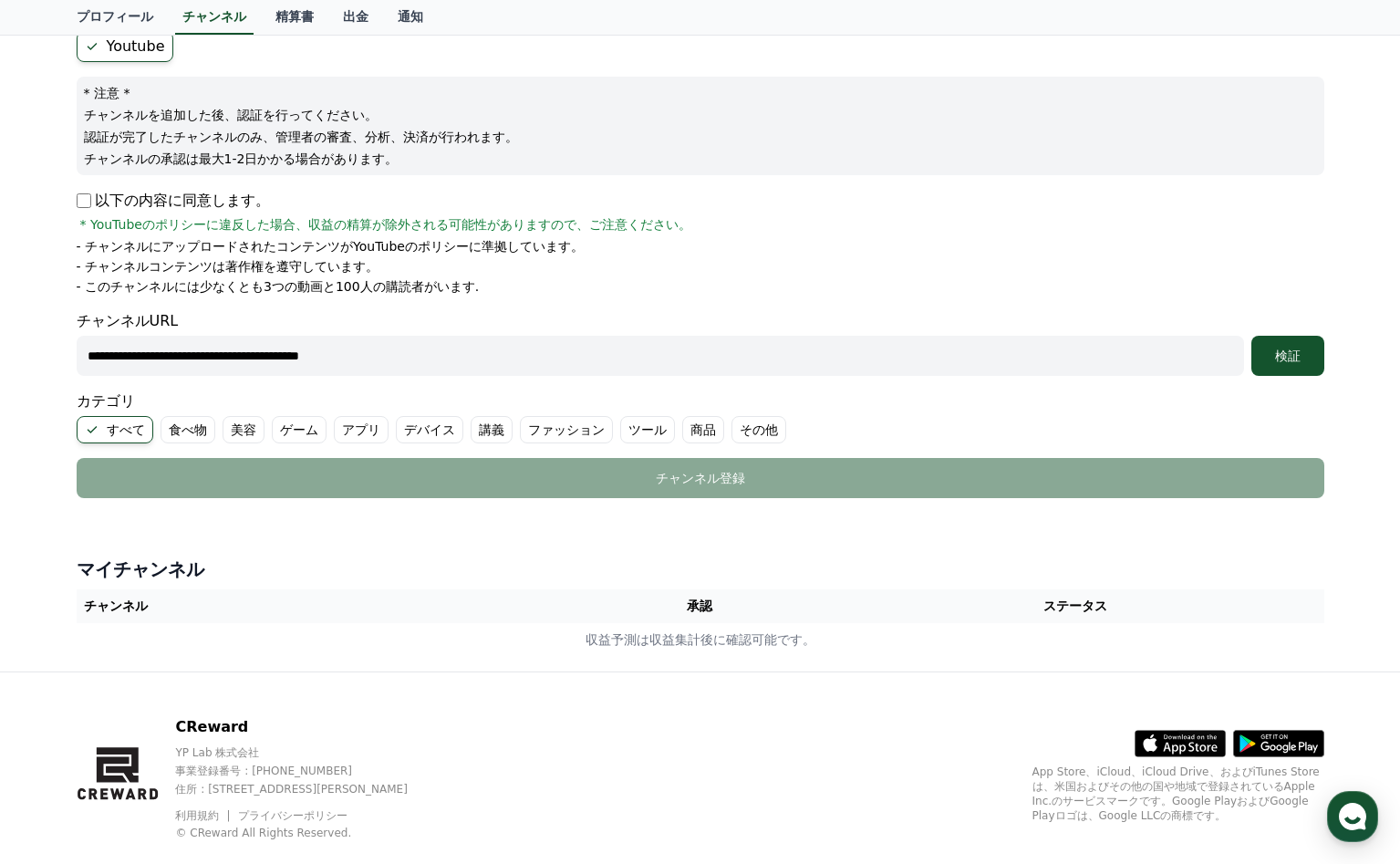
click at [758, 434] on label "その他" at bounding box center [759, 429] width 55 height 27
click at [1281, 358] on div "検証" at bounding box center [1288, 356] width 59 height 19
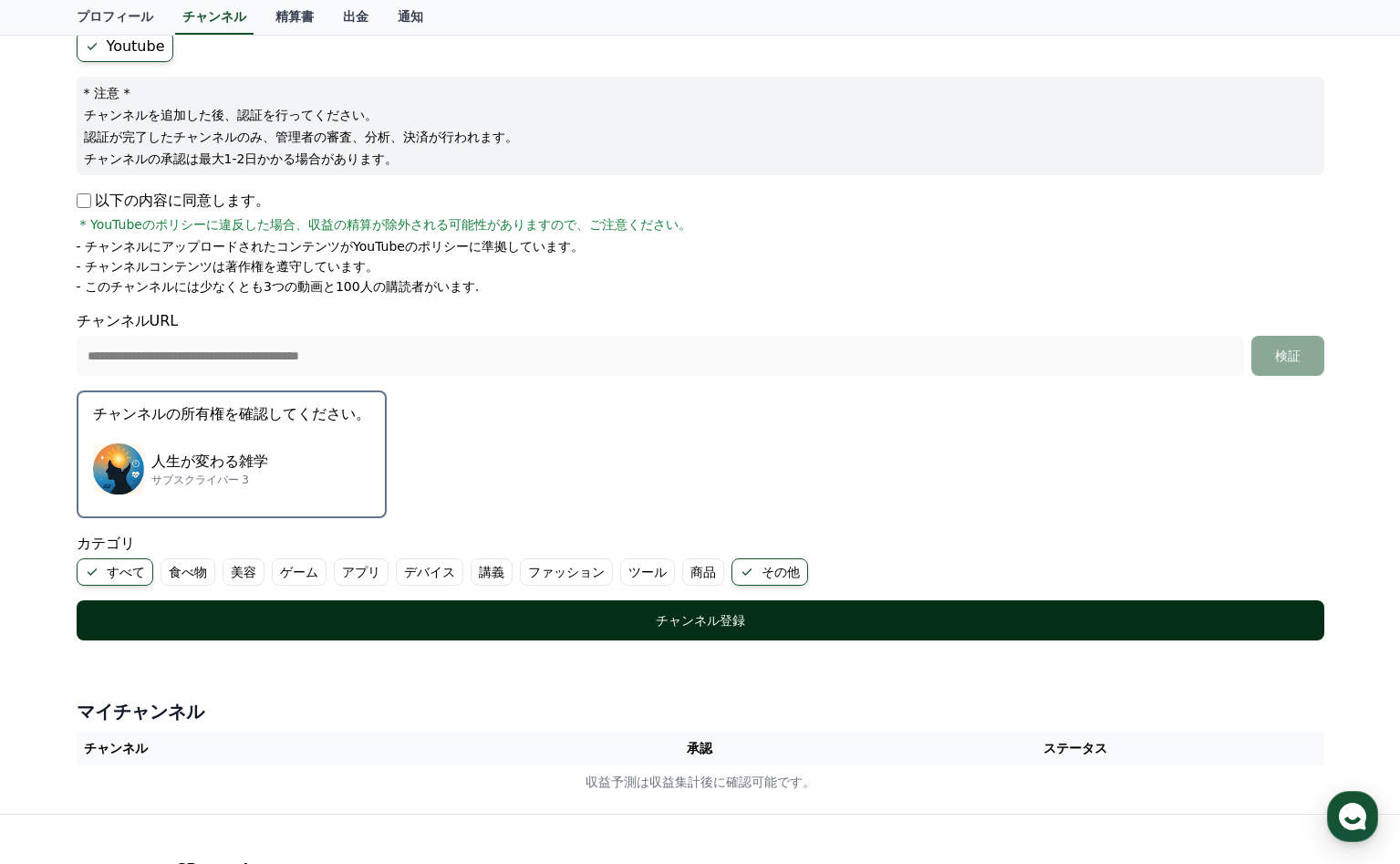
click at [748, 614] on div "チャンネル登録" at bounding box center [700, 620] width 1176 height 19
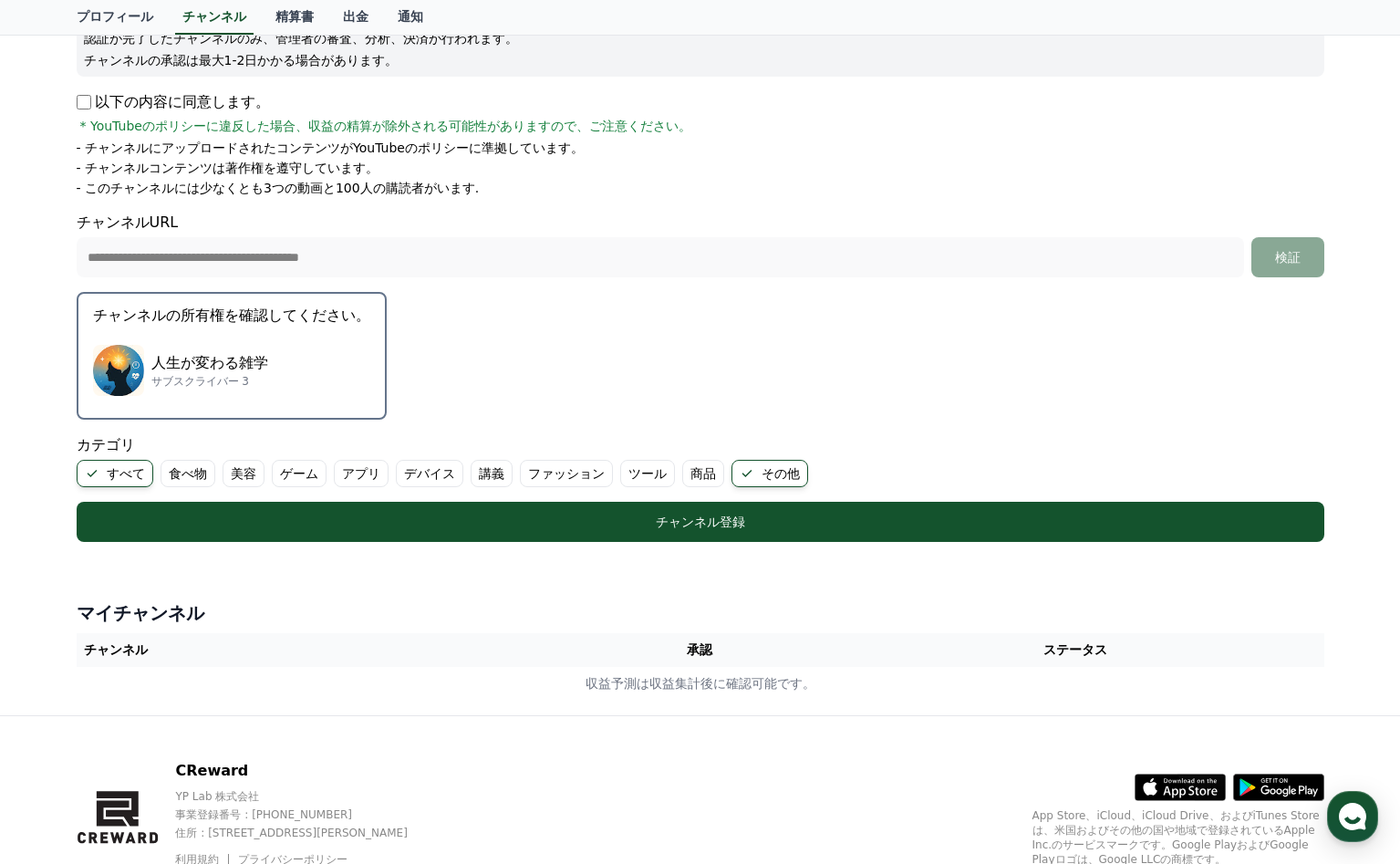
scroll to position [270, 0]
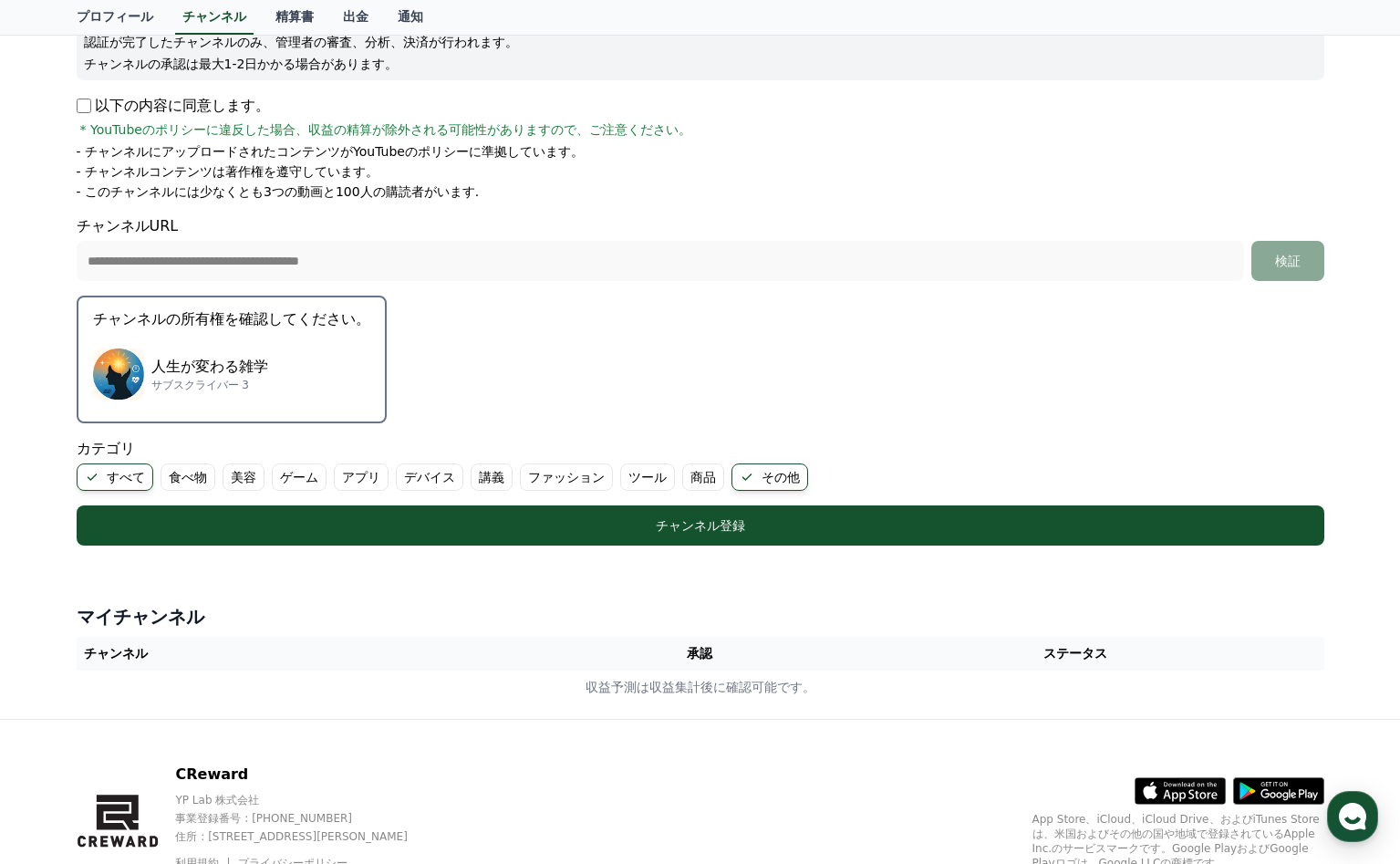
click at [422, 151] on p "- チャンネルにアップロードされたコンテンツがYouTubeのポリシーに準拠しています。" at bounding box center [330, 152] width 508 height 19
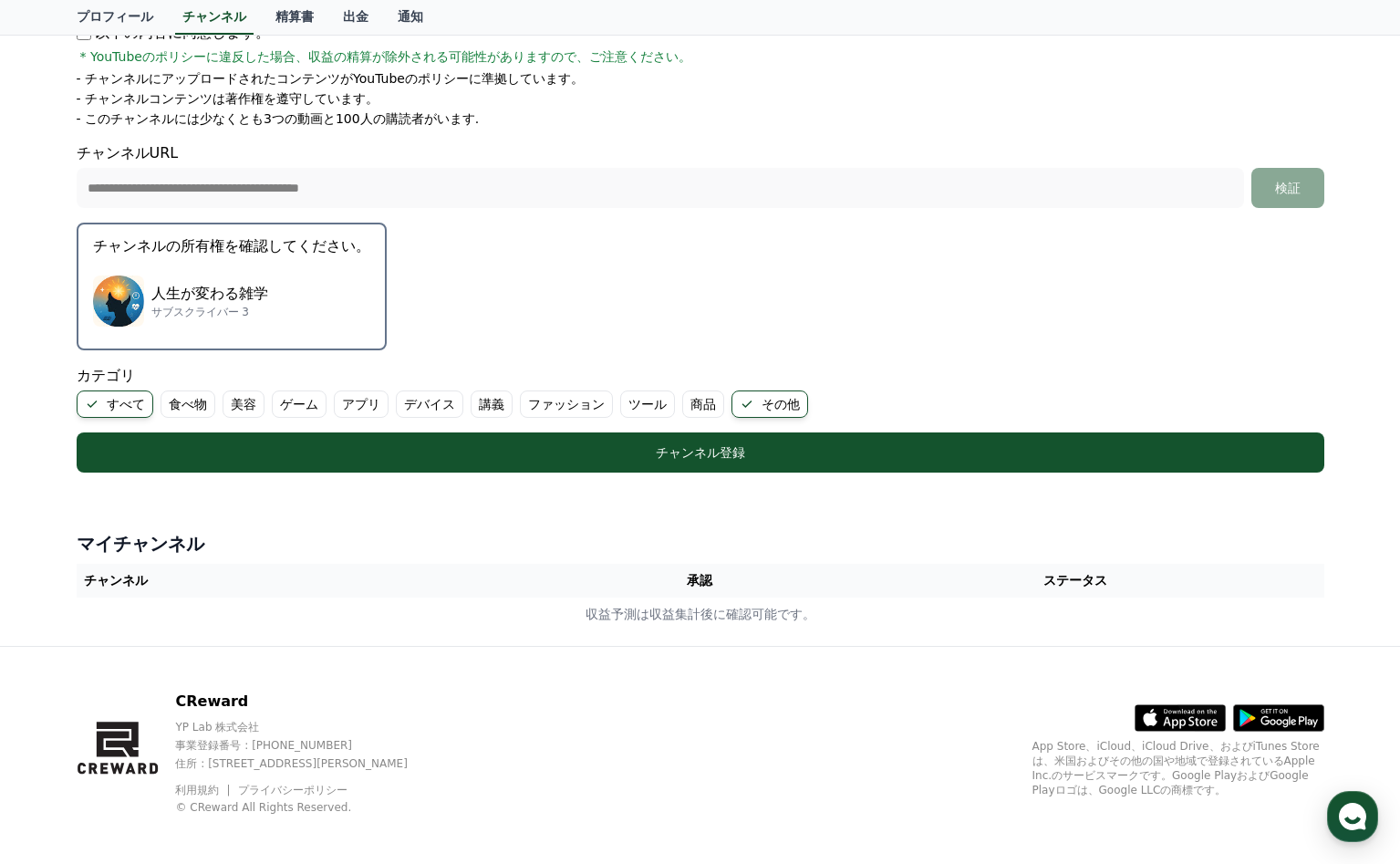
scroll to position [352, 0]
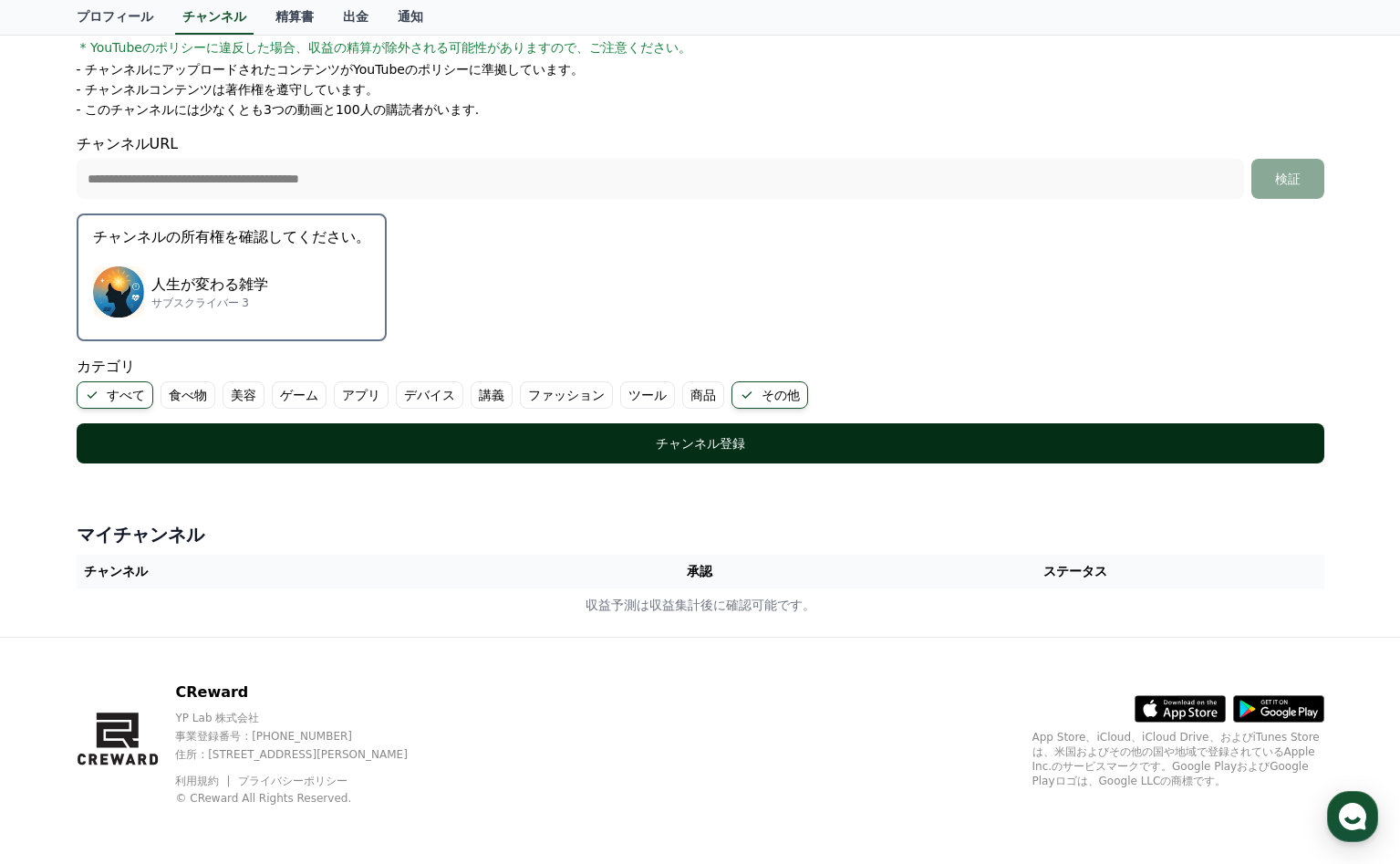
click at [701, 435] on div "チャンネル登録" at bounding box center [700, 443] width 1176 height 19
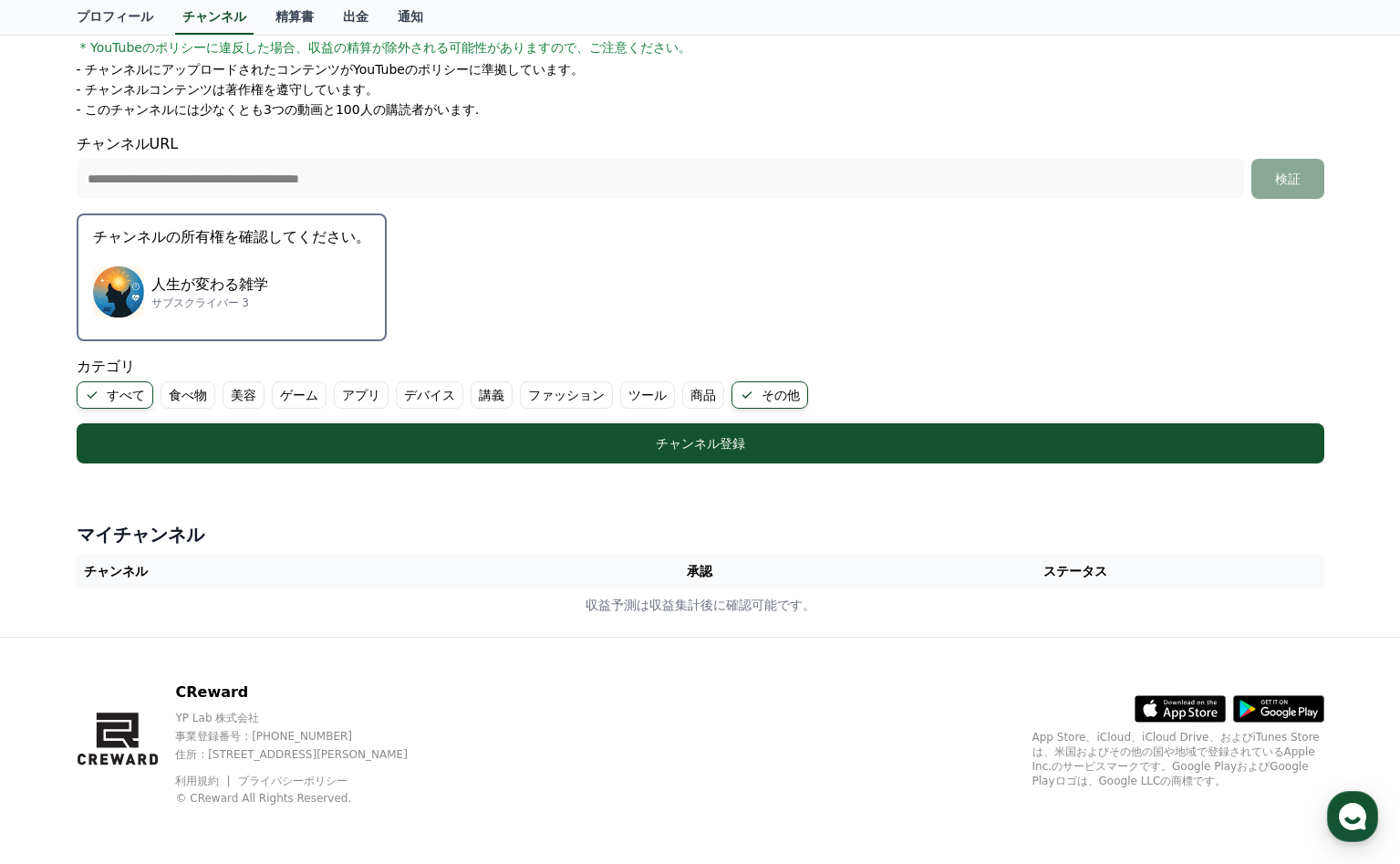
click at [546, 253] on form "**********" at bounding box center [700, 158] width 1248 height 609
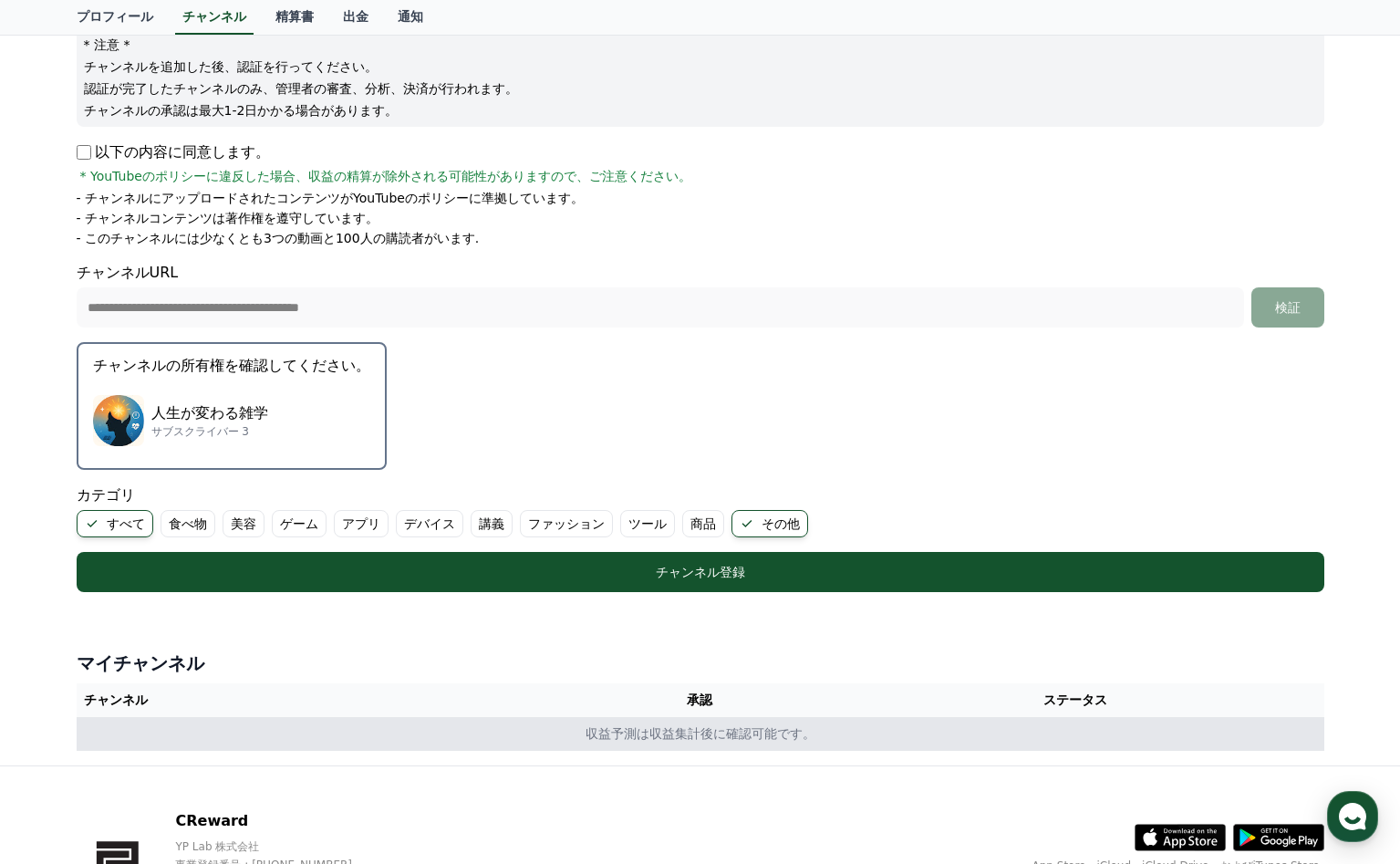
scroll to position [0, 0]
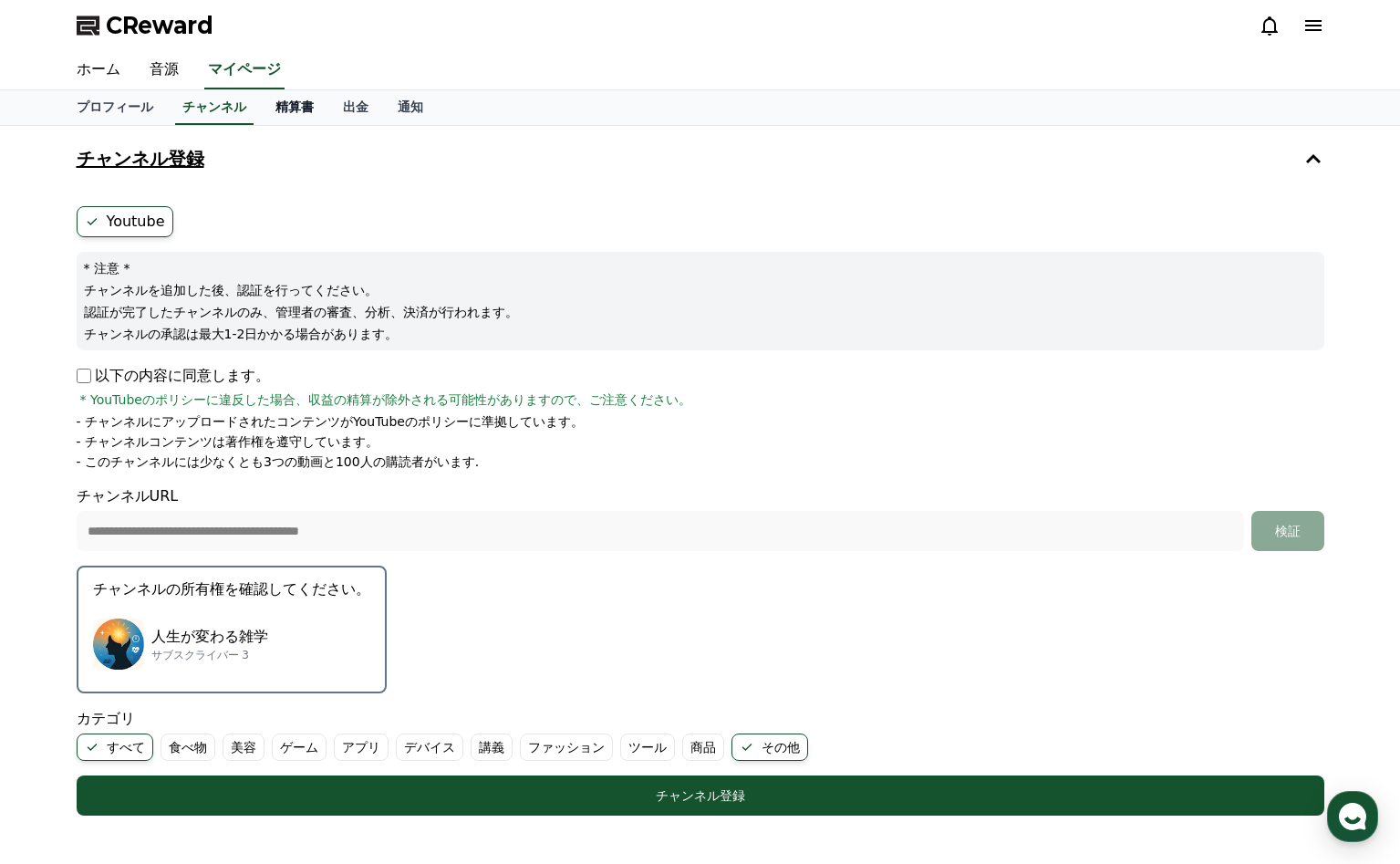
click at [297, 101] on link "精算書" at bounding box center [294, 107] width 67 height 34
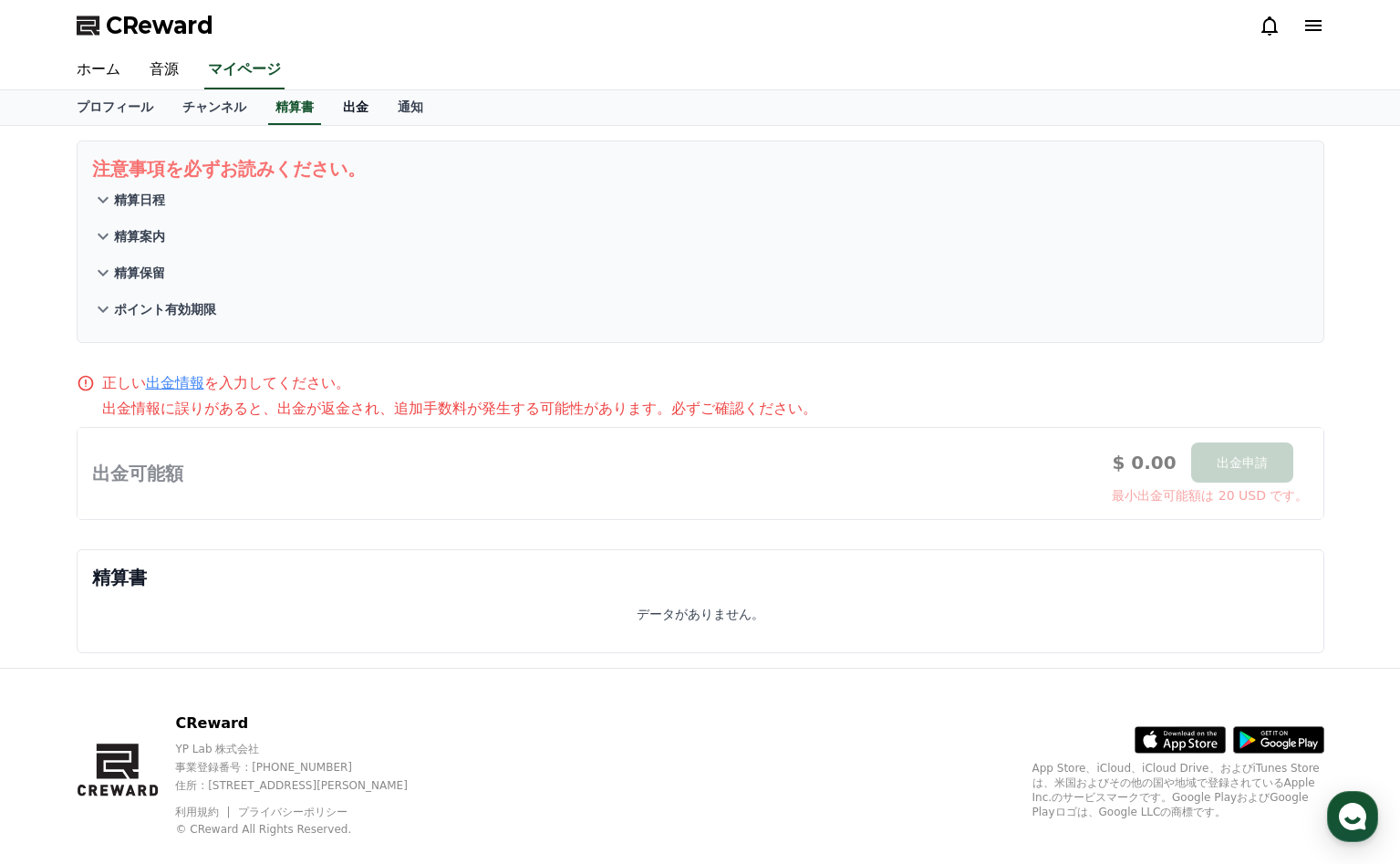
click at [342, 112] on link "出金" at bounding box center [356, 107] width 55 height 34
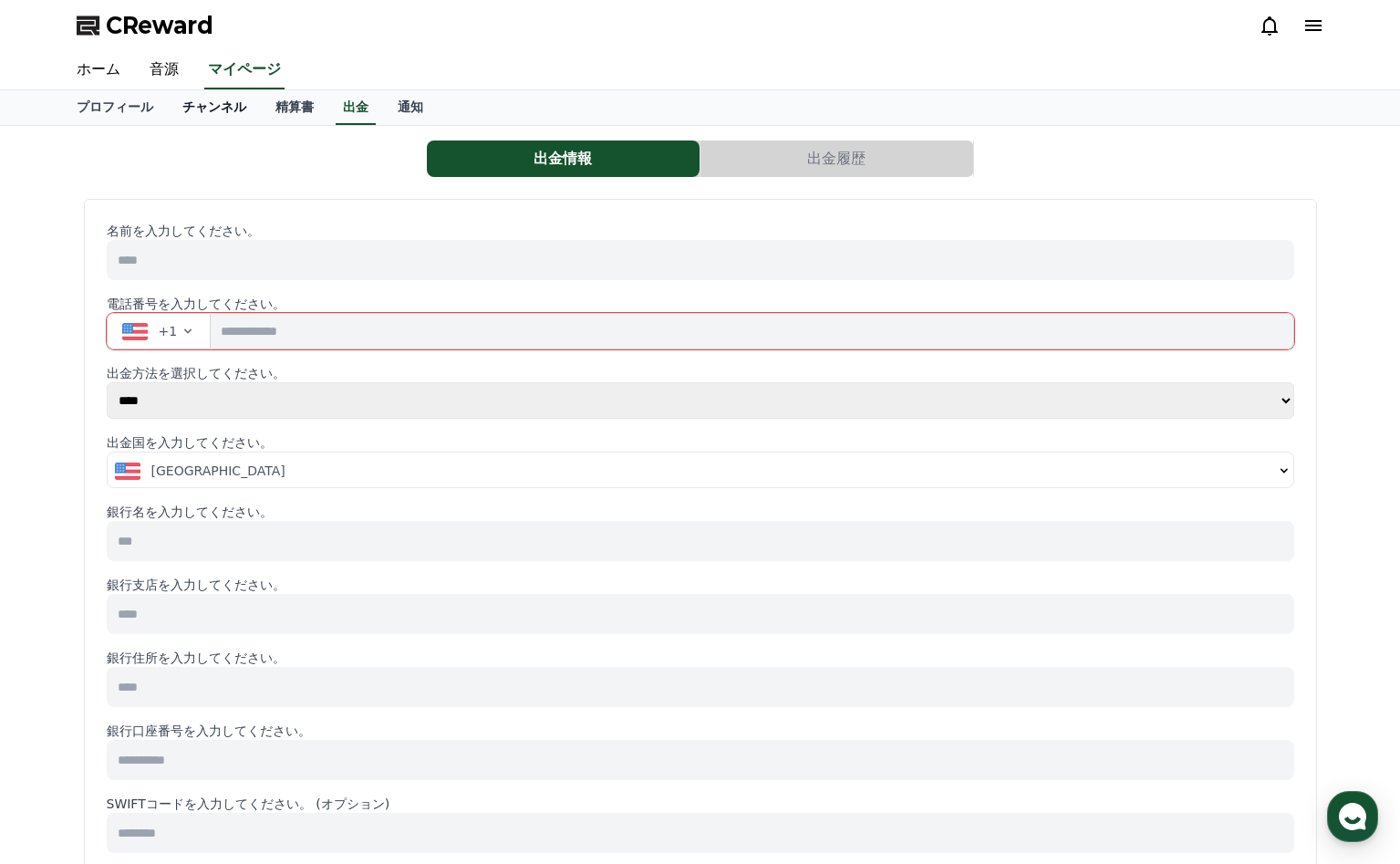
click at [215, 101] on link "チャンネル" at bounding box center [214, 107] width 93 height 34
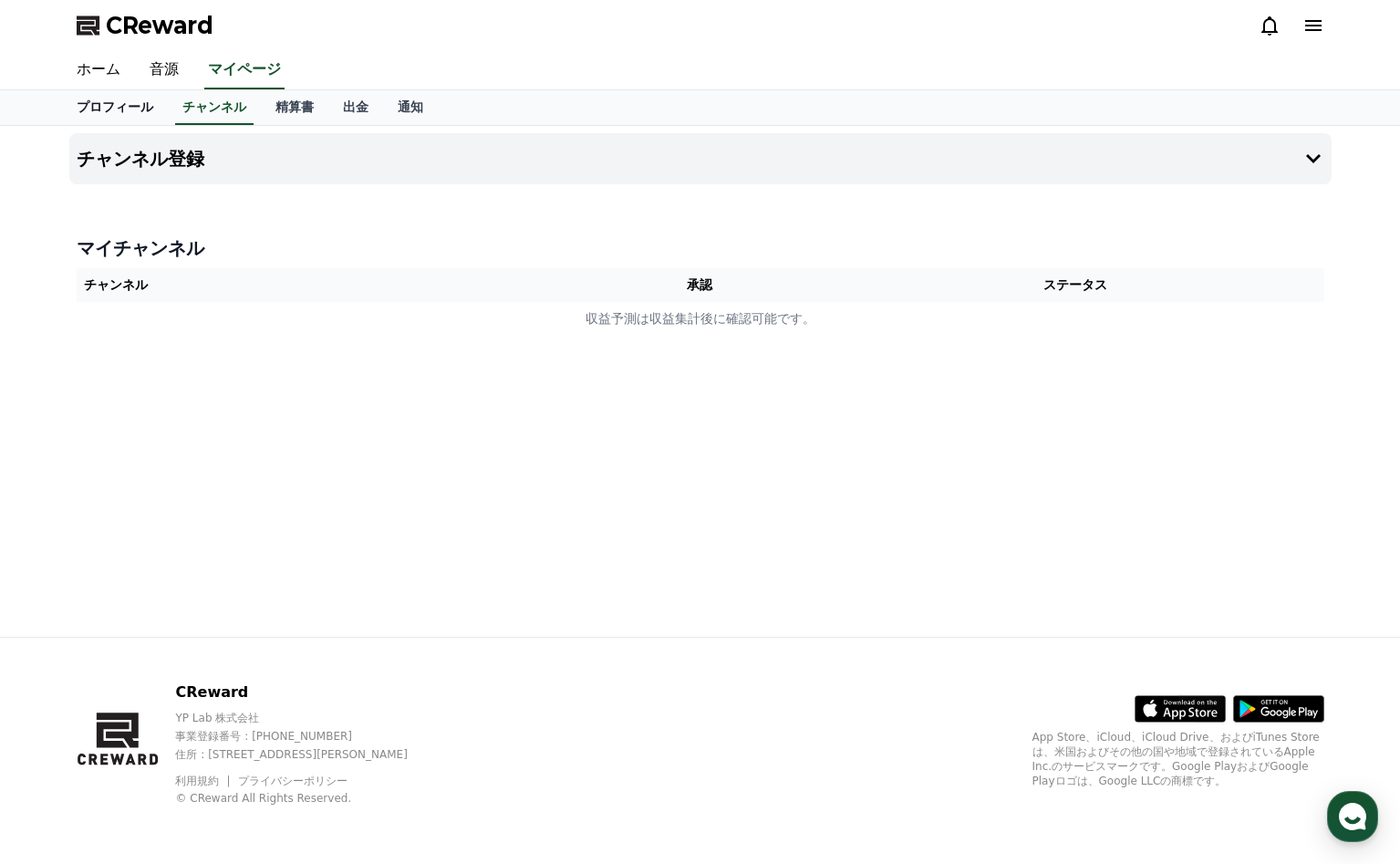
click at [126, 102] on link "プロフィール" at bounding box center [116, 107] width 106 height 34
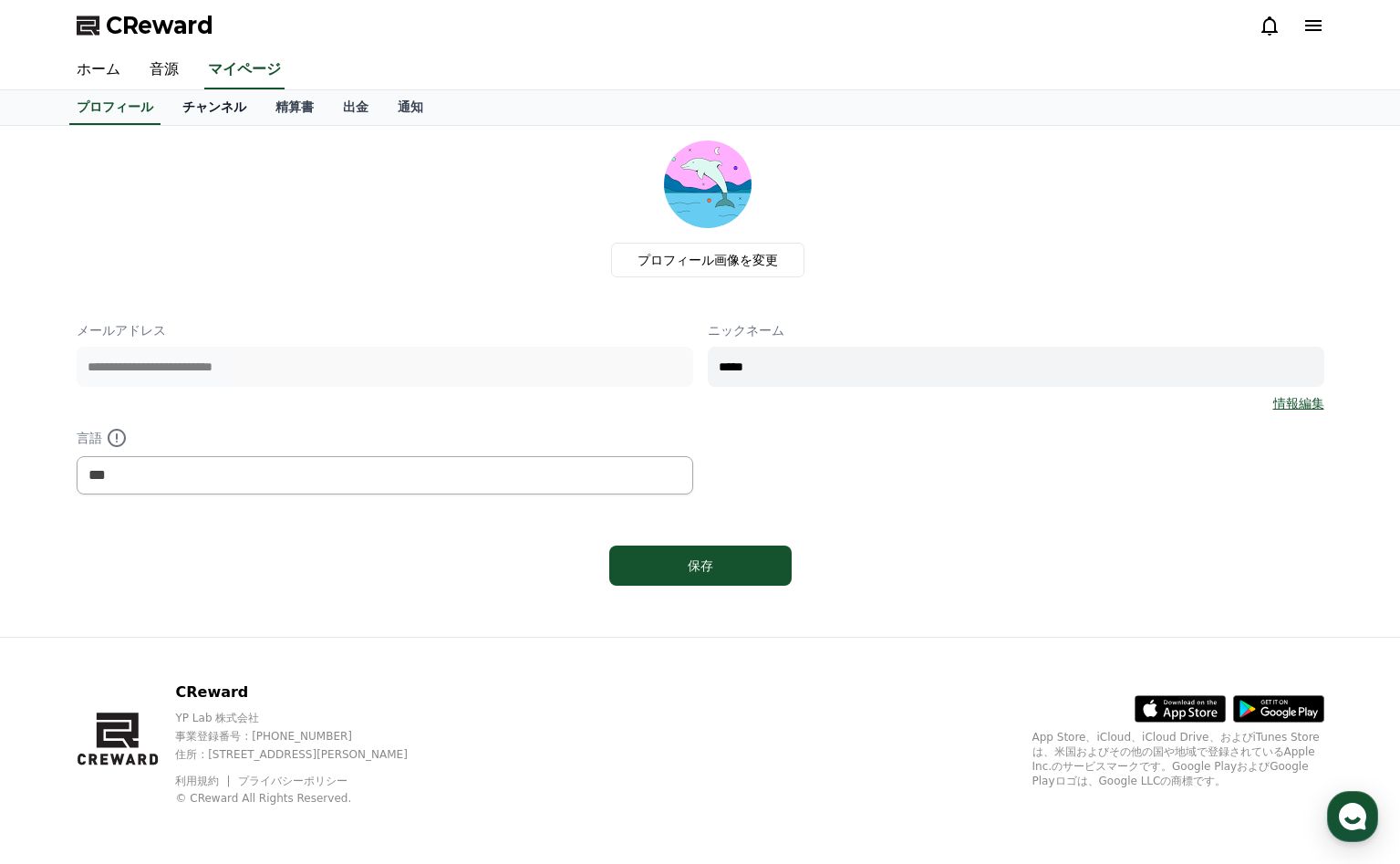
click at [190, 101] on link "チャンネル" at bounding box center [214, 107] width 93 height 34
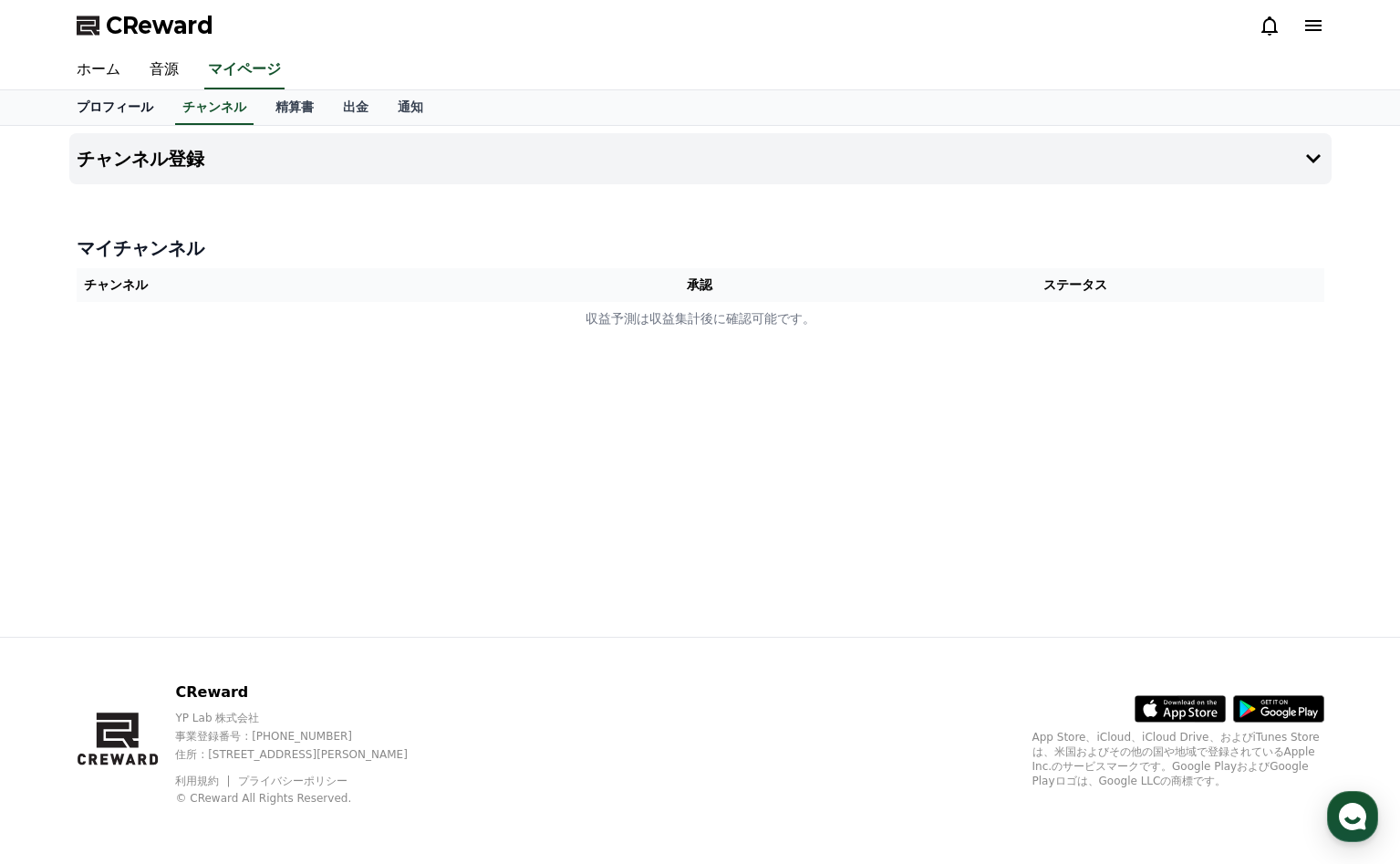
click at [134, 106] on link "プロフィール" at bounding box center [116, 107] width 106 height 34
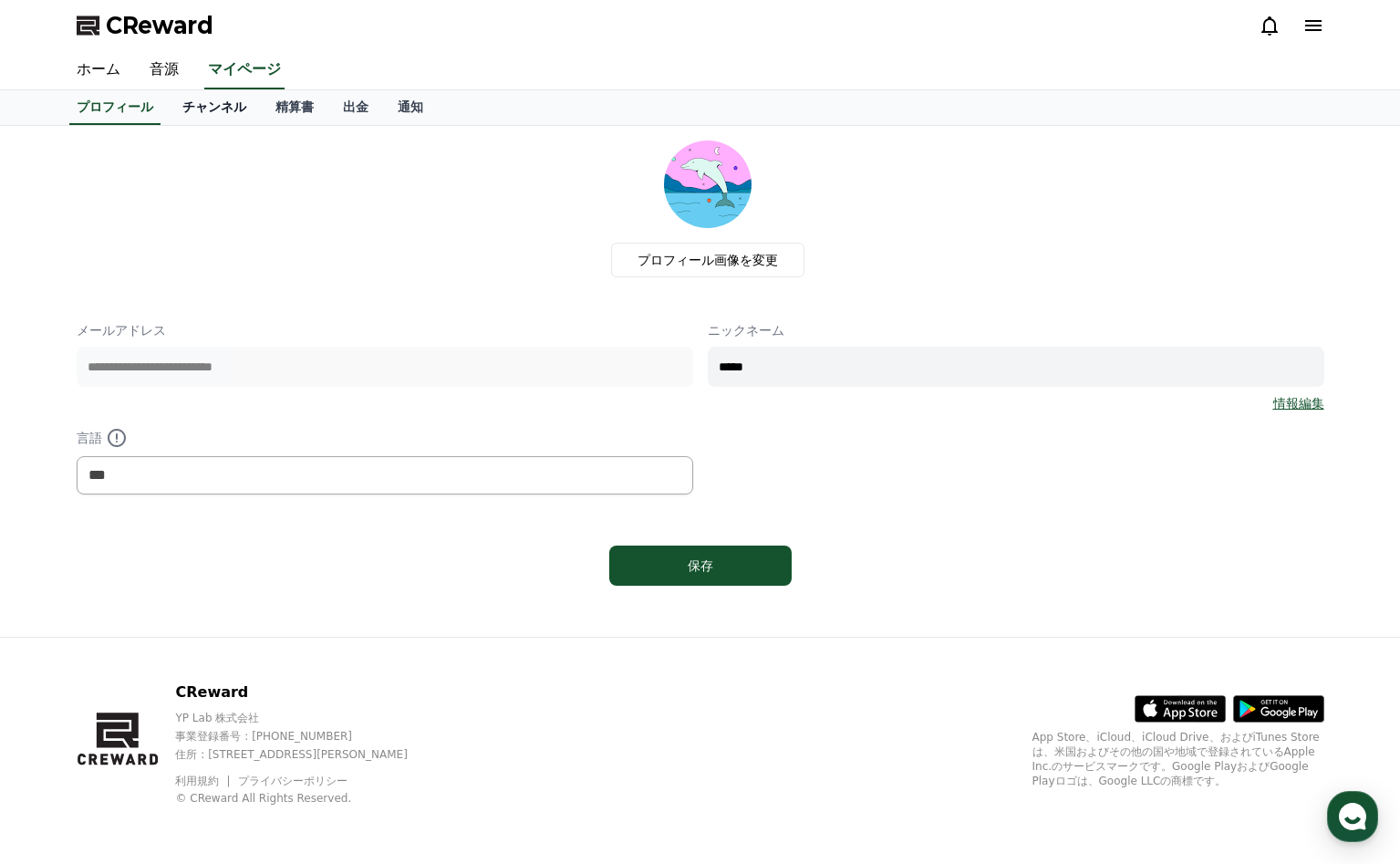
click at [233, 114] on link "チャンネル" at bounding box center [214, 107] width 93 height 34
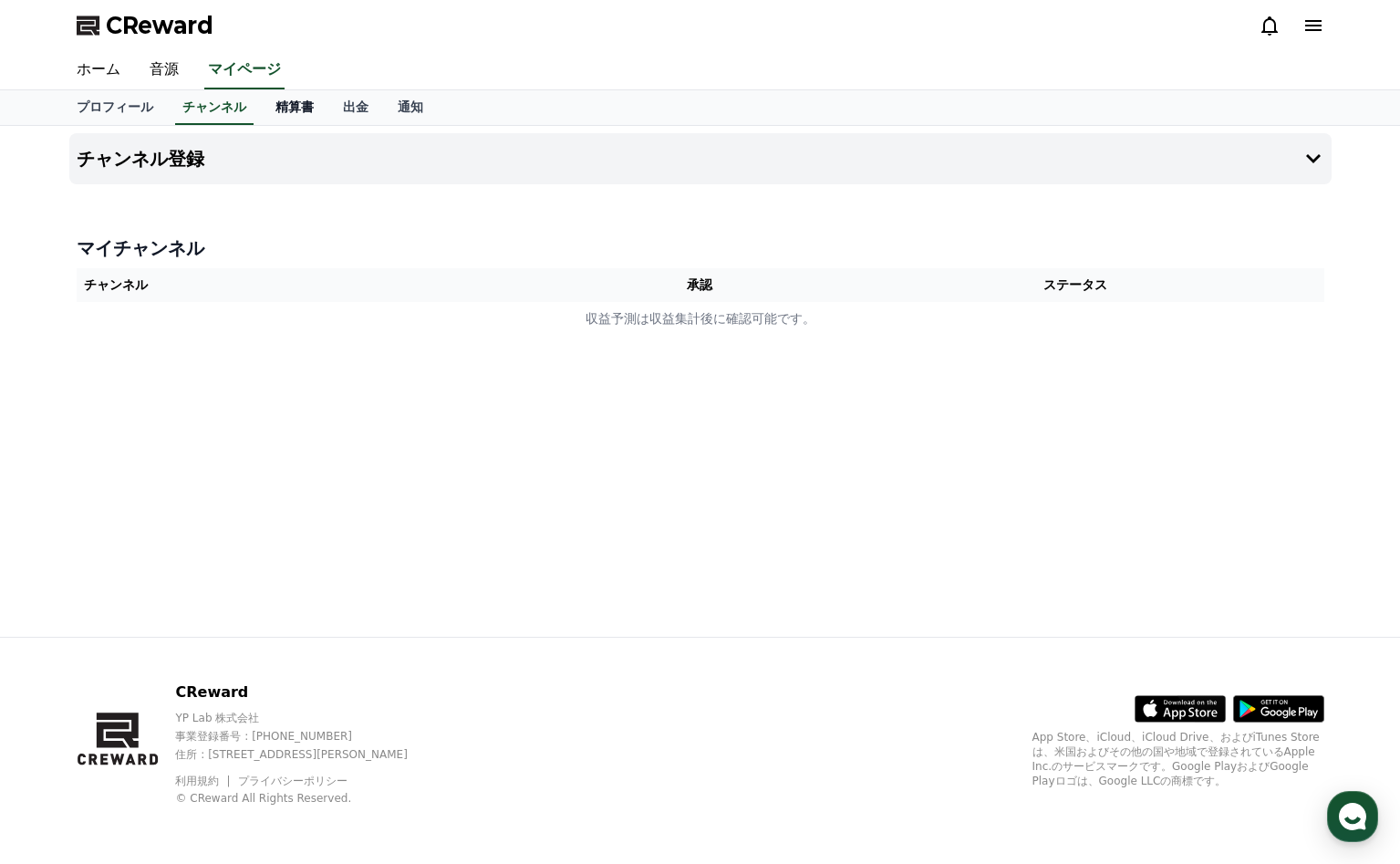
click at [303, 113] on link "精算書" at bounding box center [294, 107] width 67 height 34
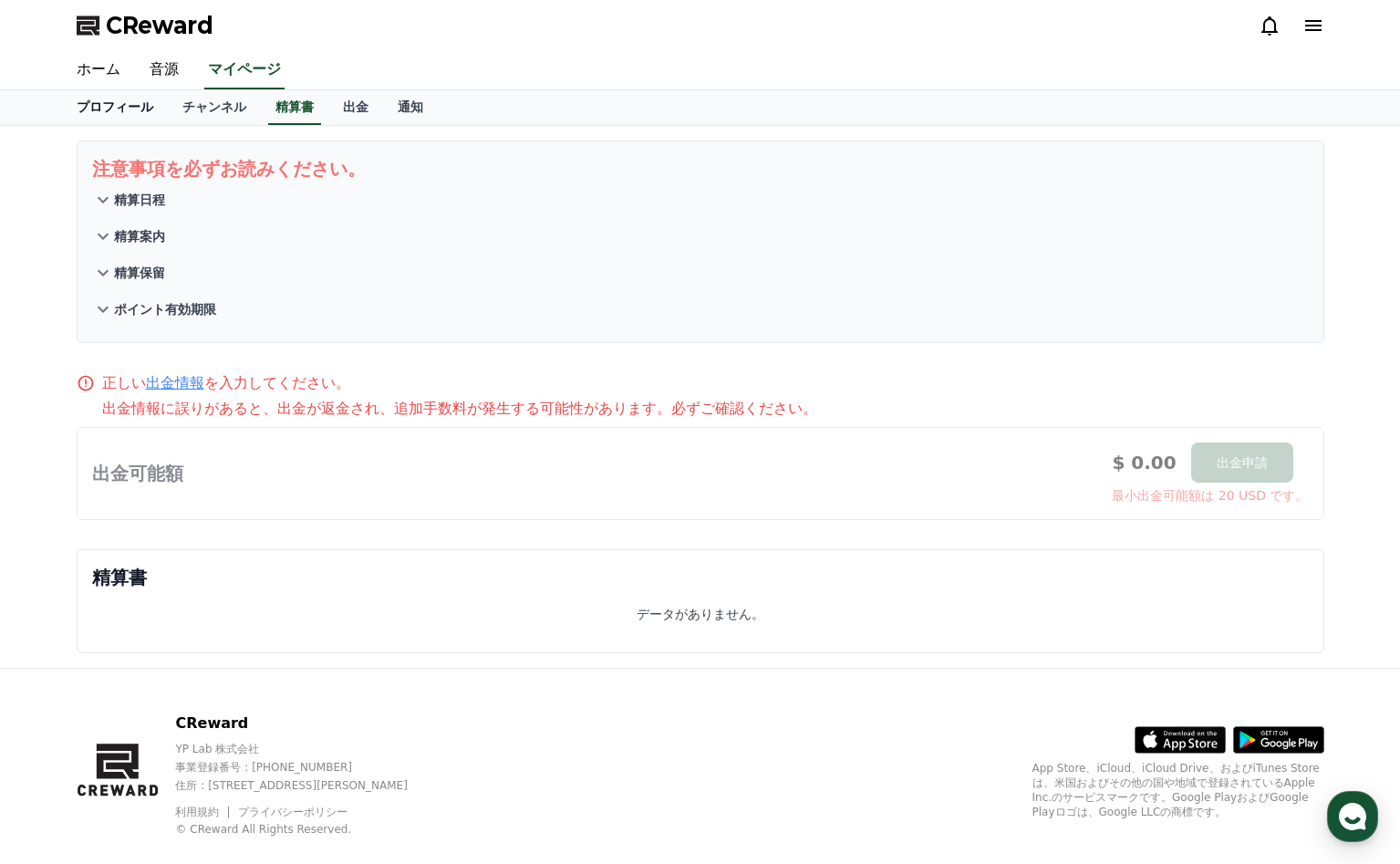
click at [120, 105] on link "プロフィール" at bounding box center [116, 107] width 106 height 34
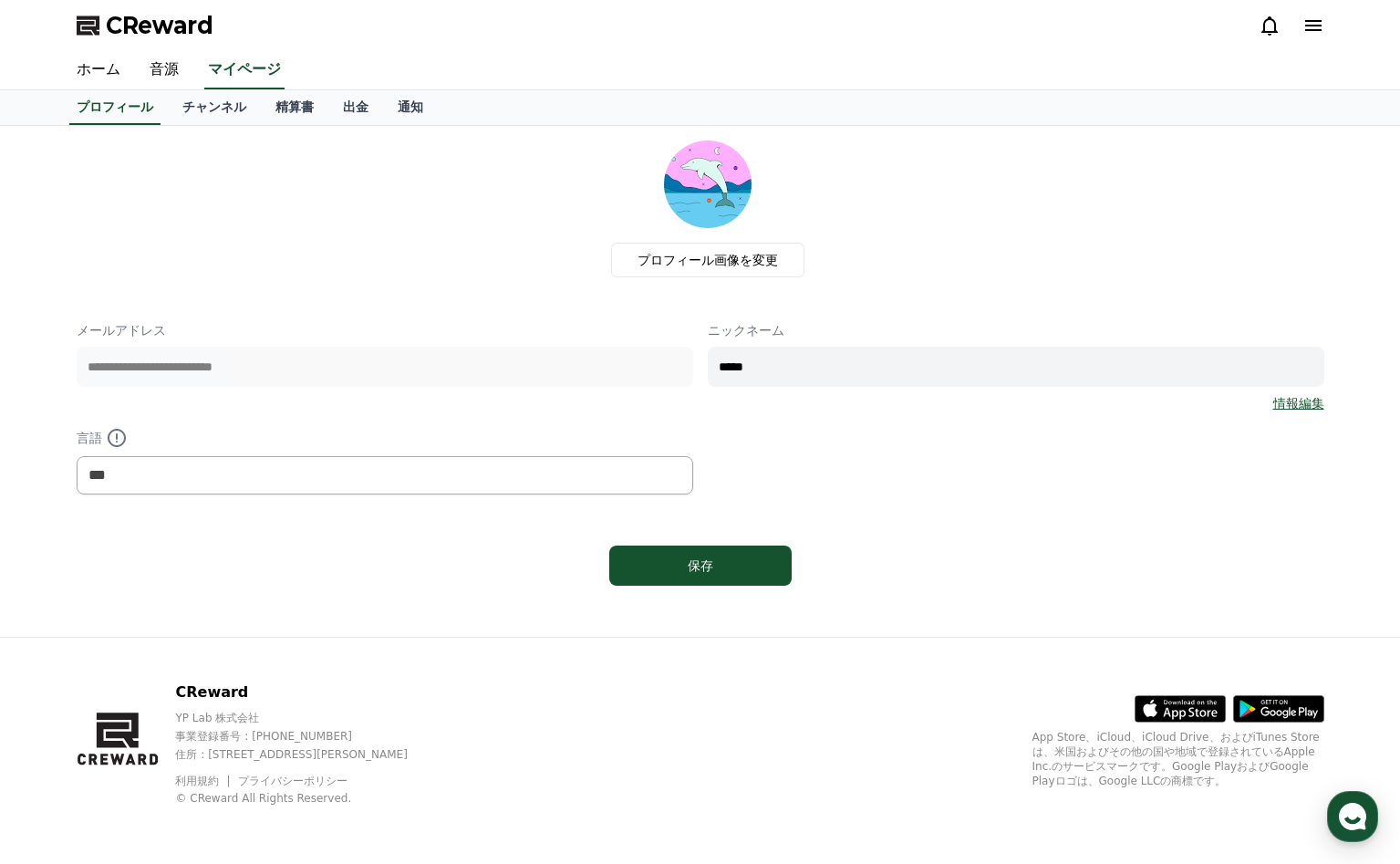
click at [1310, 20] on icon at bounding box center [1314, 26] width 22 height 22
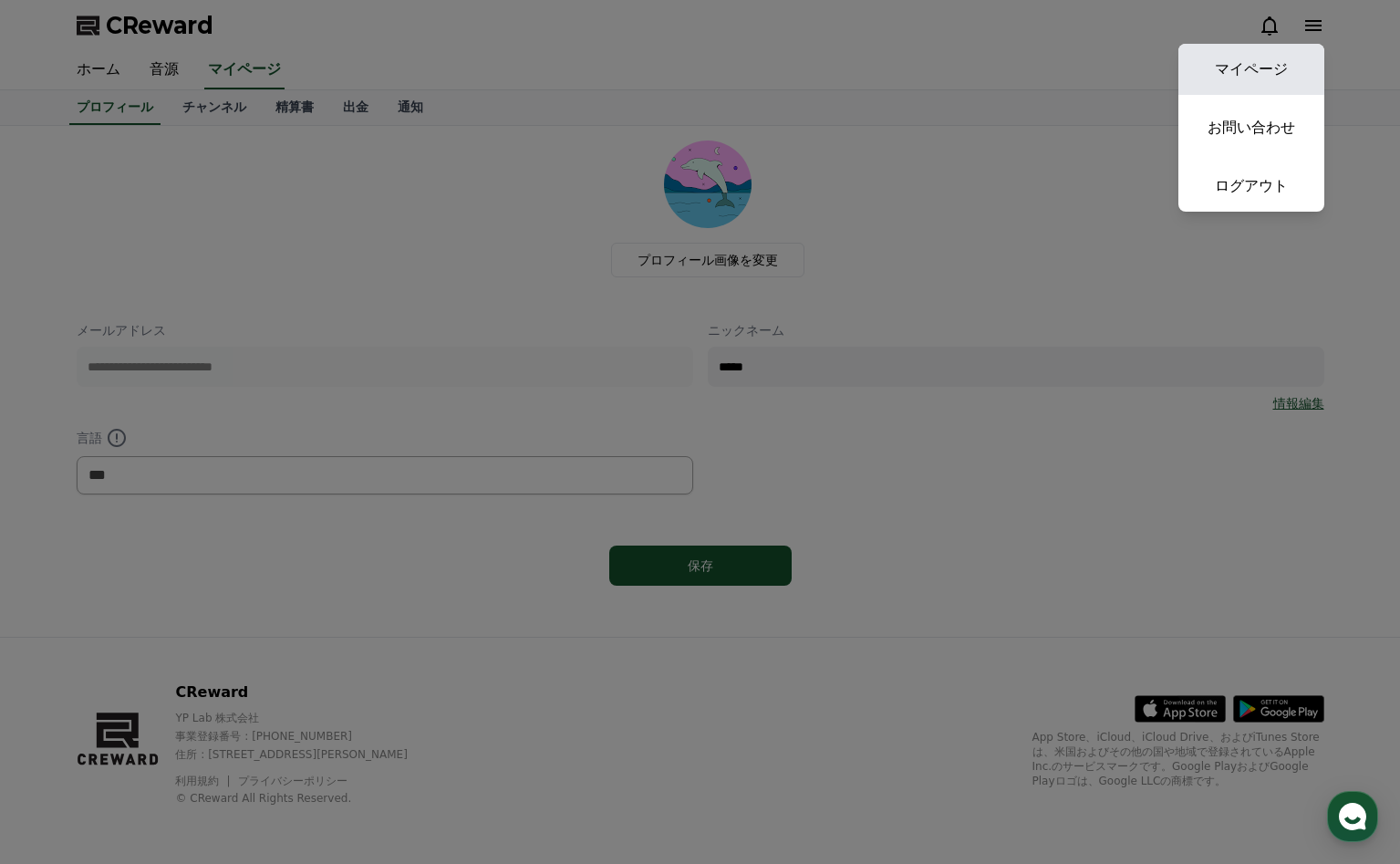
click at [1259, 66] on link "マイページ" at bounding box center [1251, 69] width 146 height 51
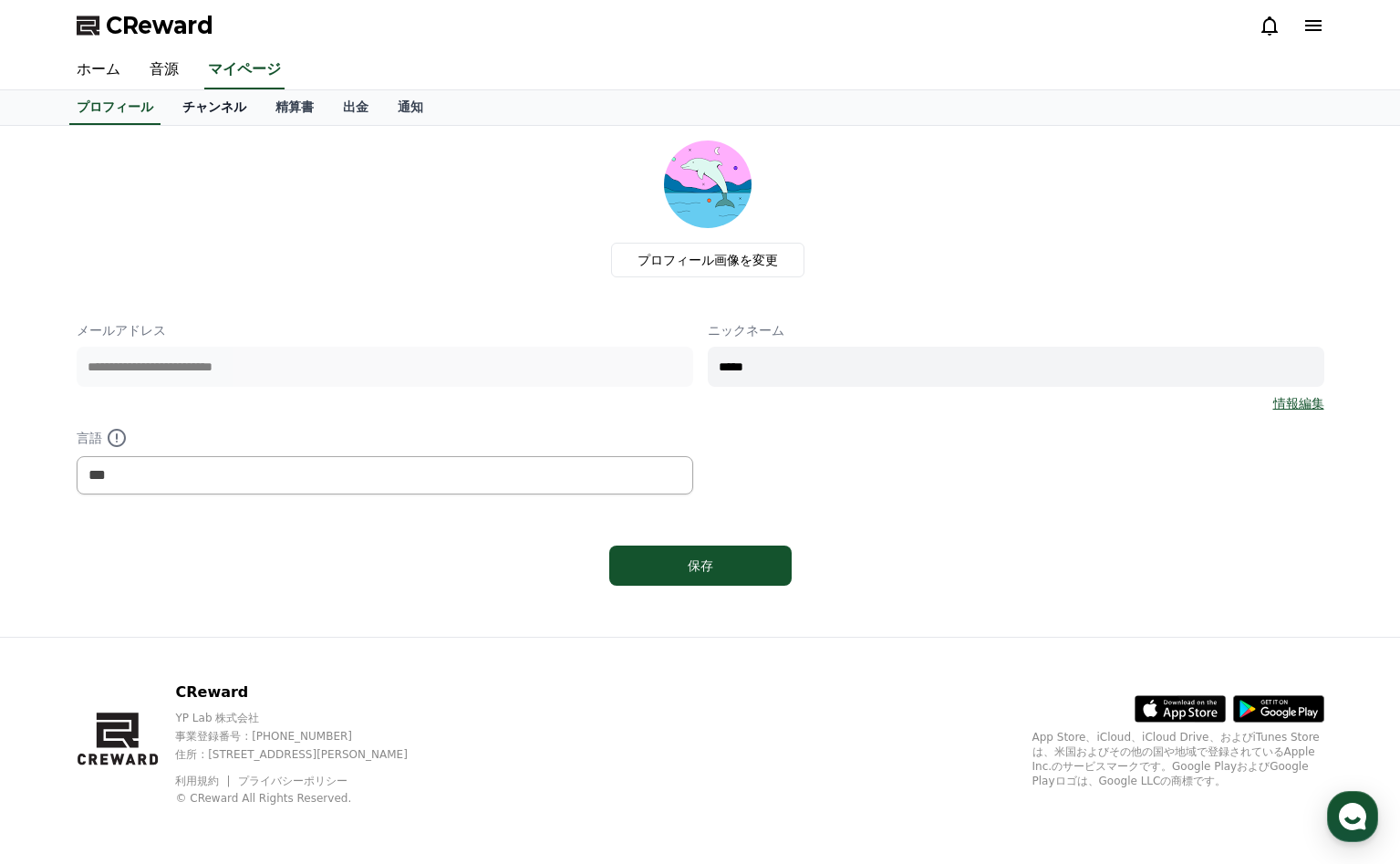
click at [226, 102] on link "チャンネル" at bounding box center [214, 107] width 93 height 34
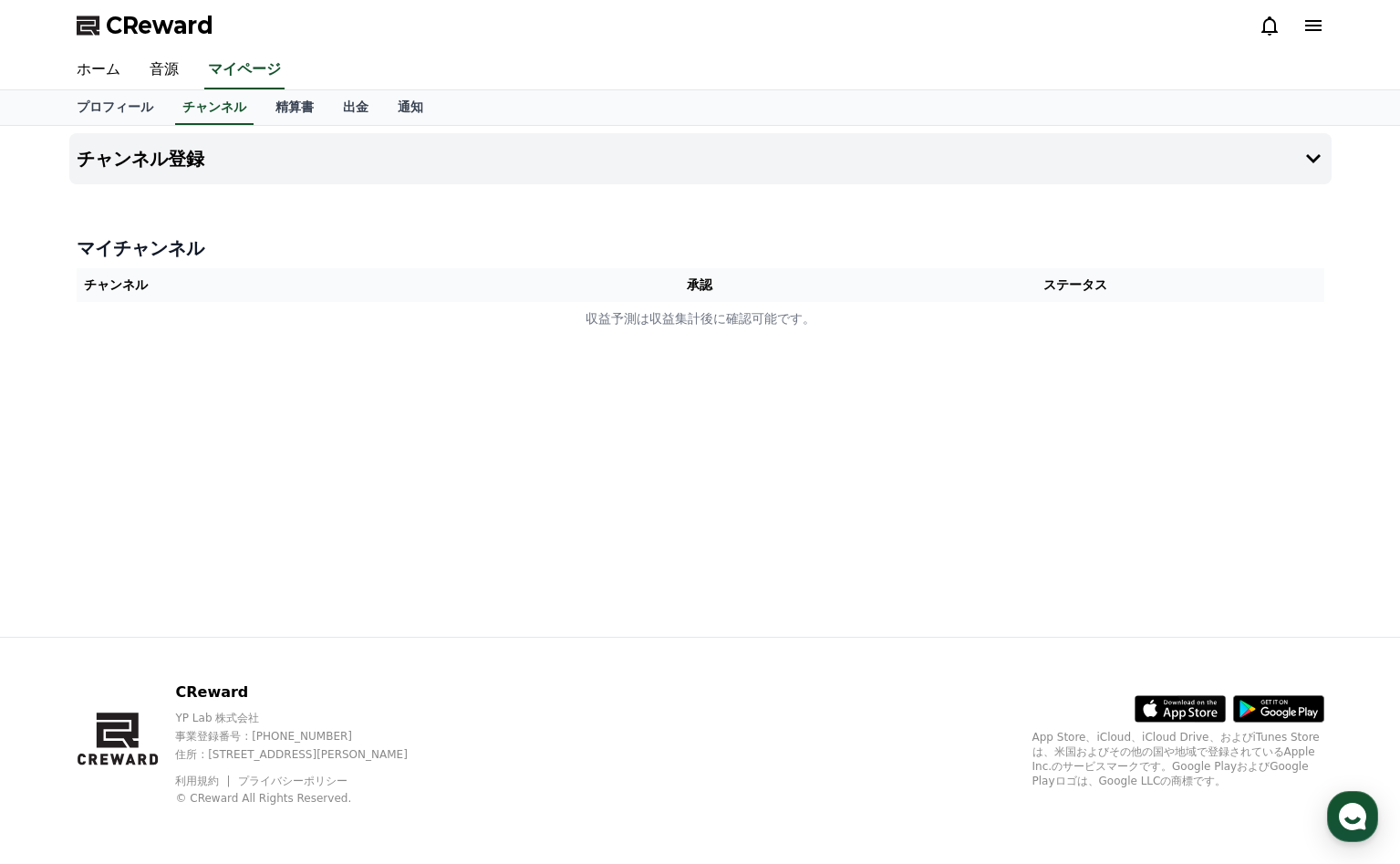
click at [128, 275] on th "チャンネル" at bounding box center [325, 285] width 497 height 34
click at [1316, 155] on icon at bounding box center [1314, 159] width 15 height 9
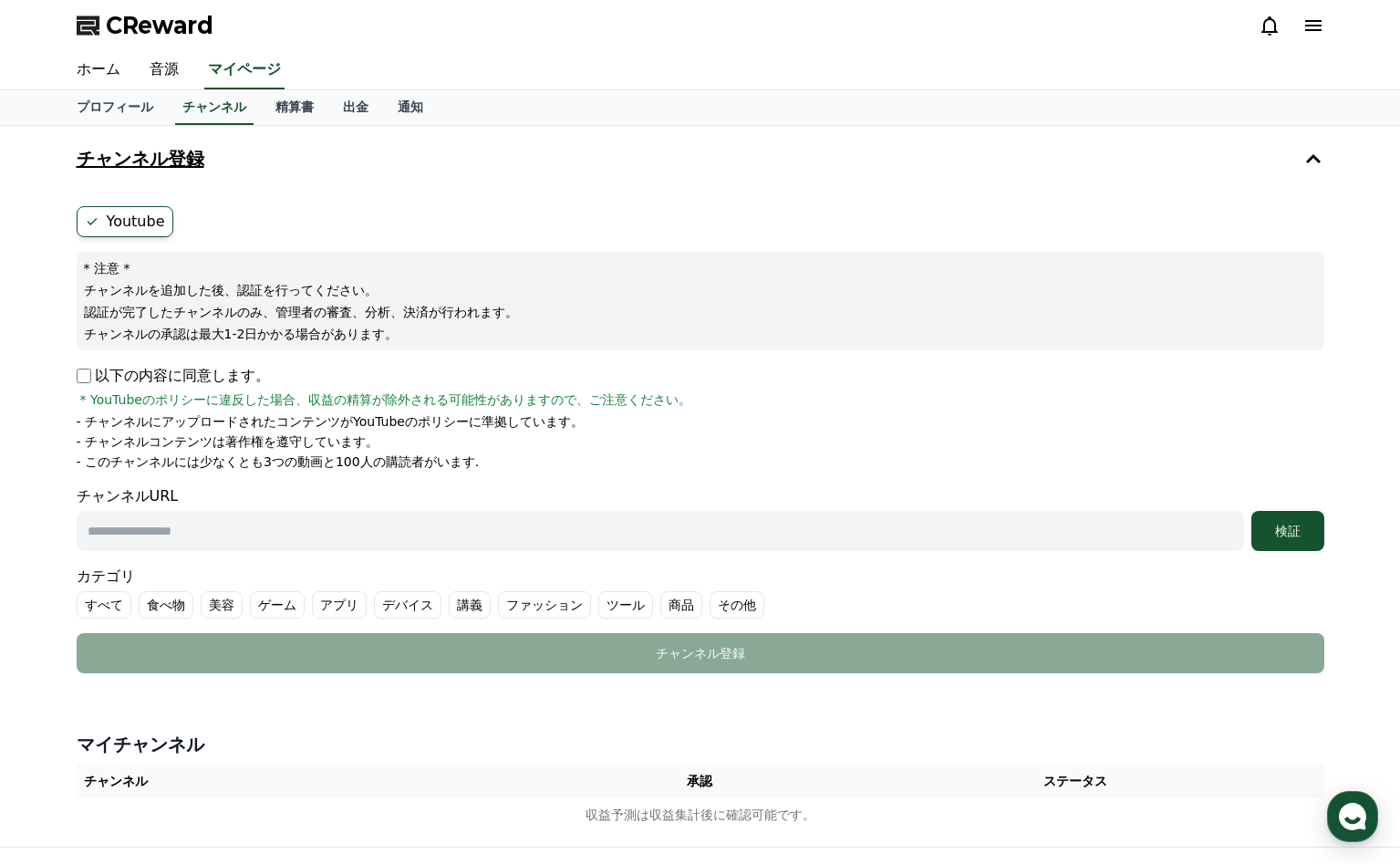
click at [224, 156] on button "チャンネル登録" at bounding box center [700, 158] width 1263 height 51
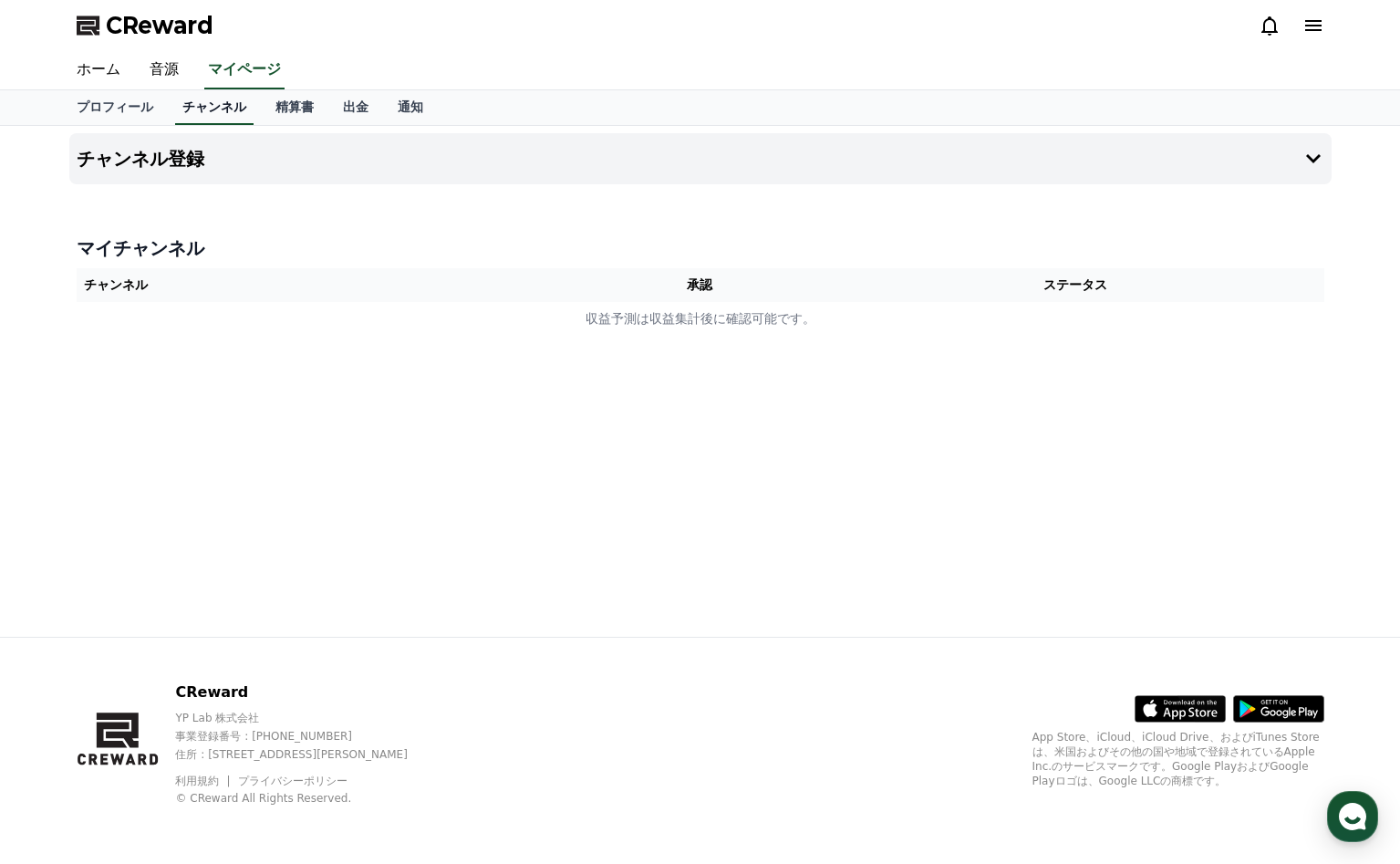
click at [230, 115] on link "チャンネル" at bounding box center [214, 107] width 78 height 34
click at [174, 158] on h4 "チャンネル登録" at bounding box center [140, 159] width 128 height 20
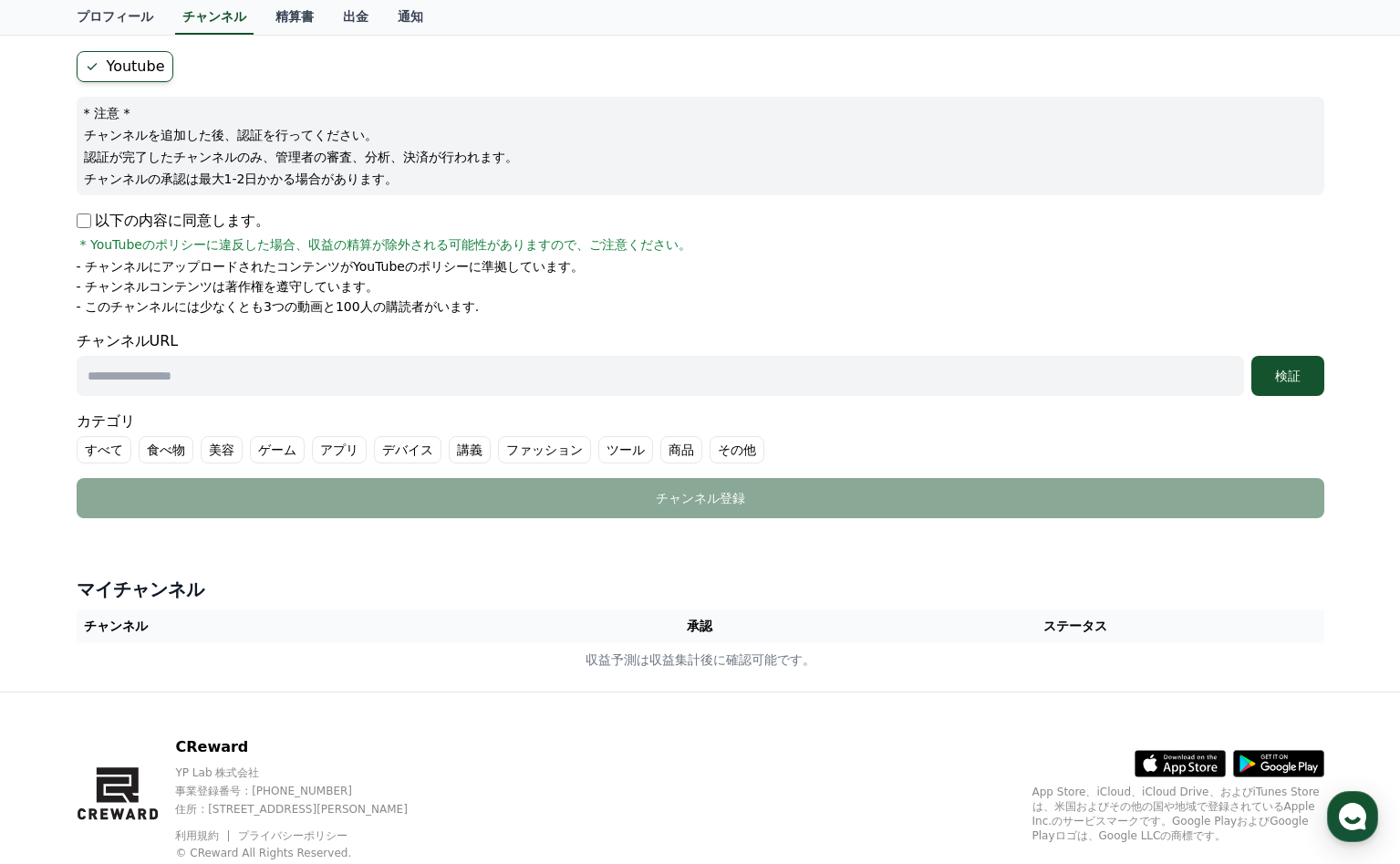
scroll to position [209, 0]
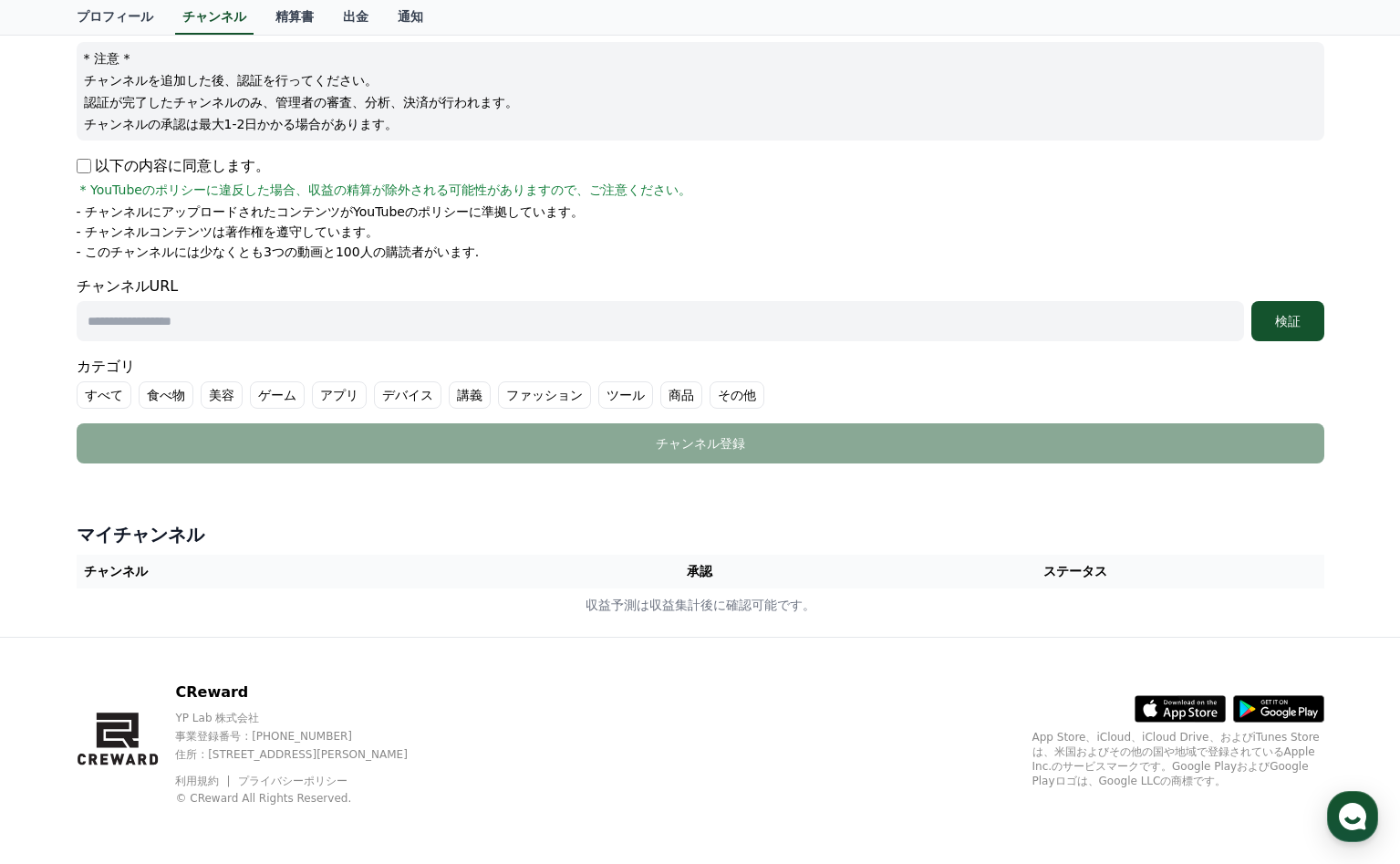
click at [134, 324] on input "text" at bounding box center [660, 320] width 1168 height 40
click at [131, 334] on input "text" at bounding box center [660, 320] width 1168 height 40
paste input "**********"
type input "**********"
click at [1275, 326] on div "検証" at bounding box center [1288, 321] width 59 height 19
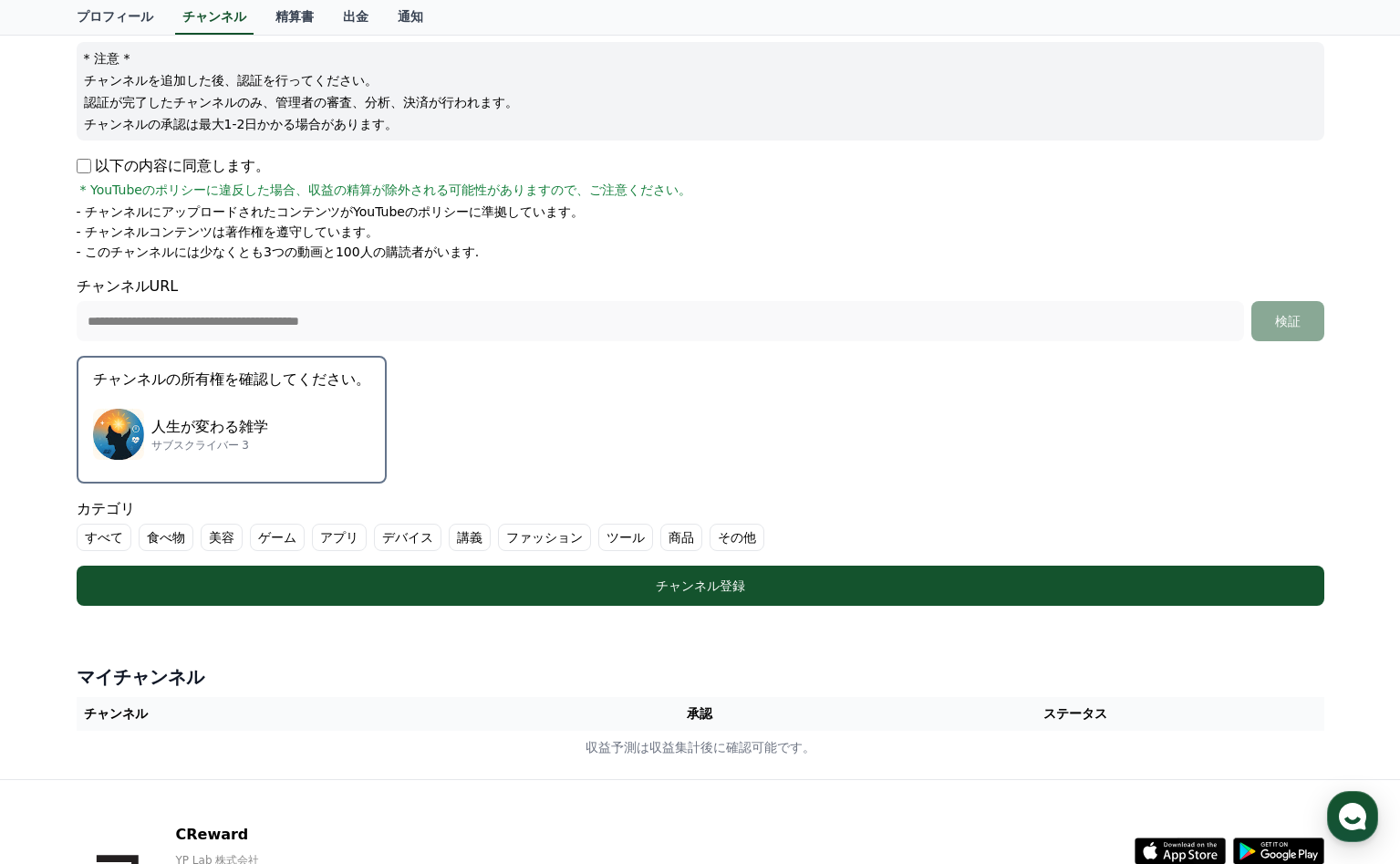
click at [105, 538] on label "すべて" at bounding box center [103, 536] width 55 height 27
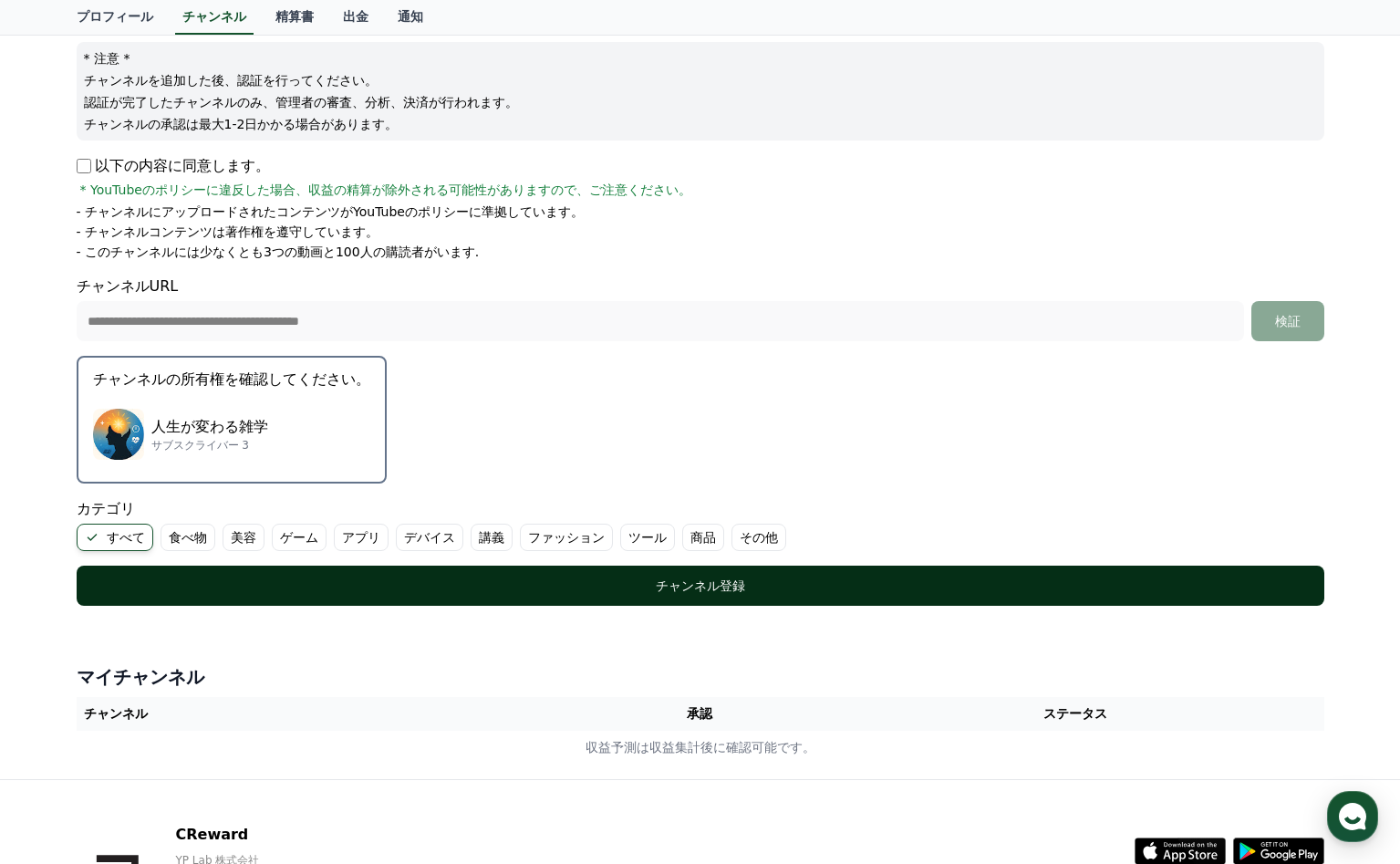
click at [502, 576] on div "チャンネル登録" at bounding box center [700, 586] width 1176 height 19
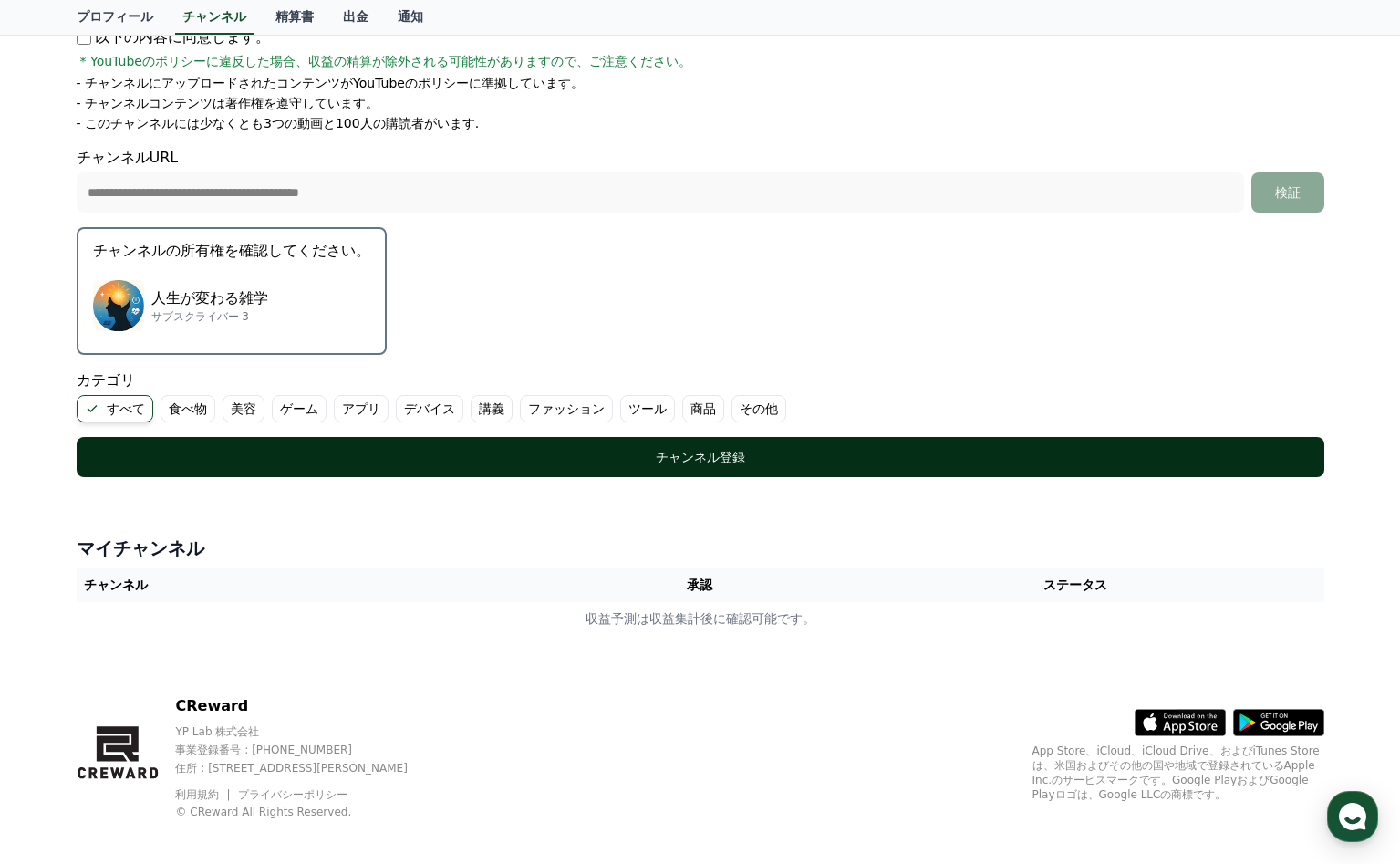
scroll to position [352, 0]
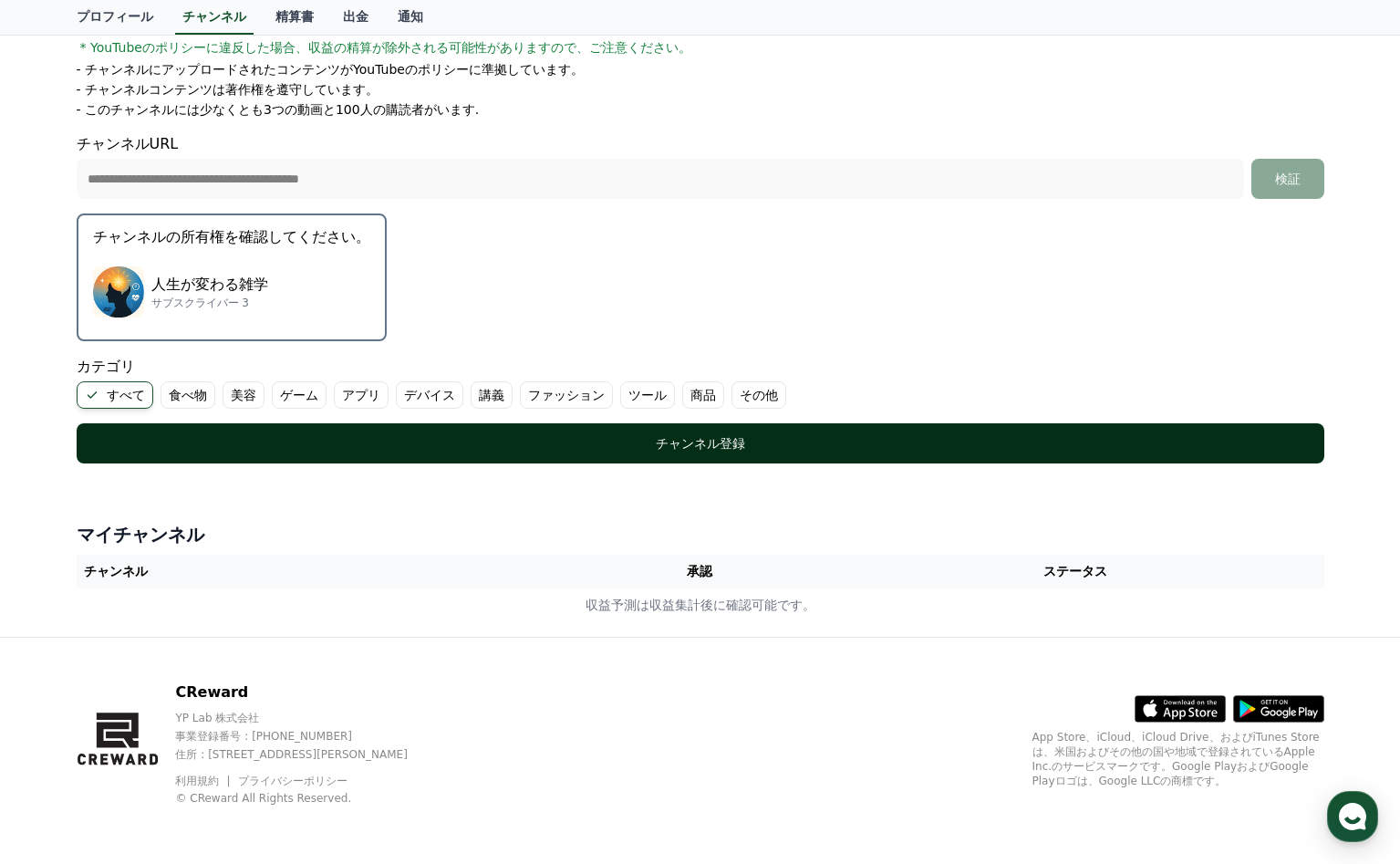
click at [661, 438] on div "チャンネル登録" at bounding box center [700, 443] width 1176 height 19
click at [755, 447] on div "チャンネル登録" at bounding box center [700, 443] width 1176 height 19
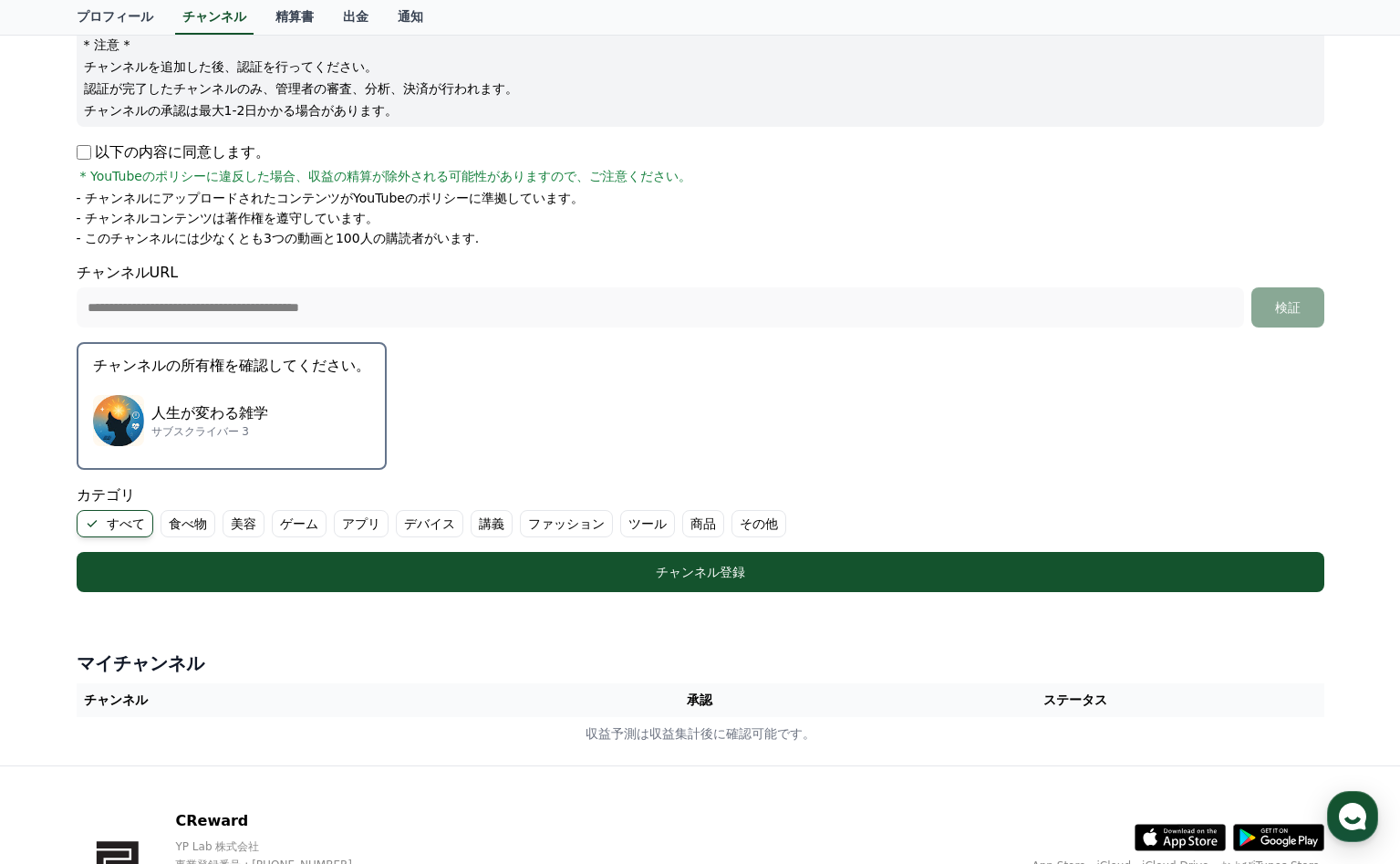
scroll to position [0, 0]
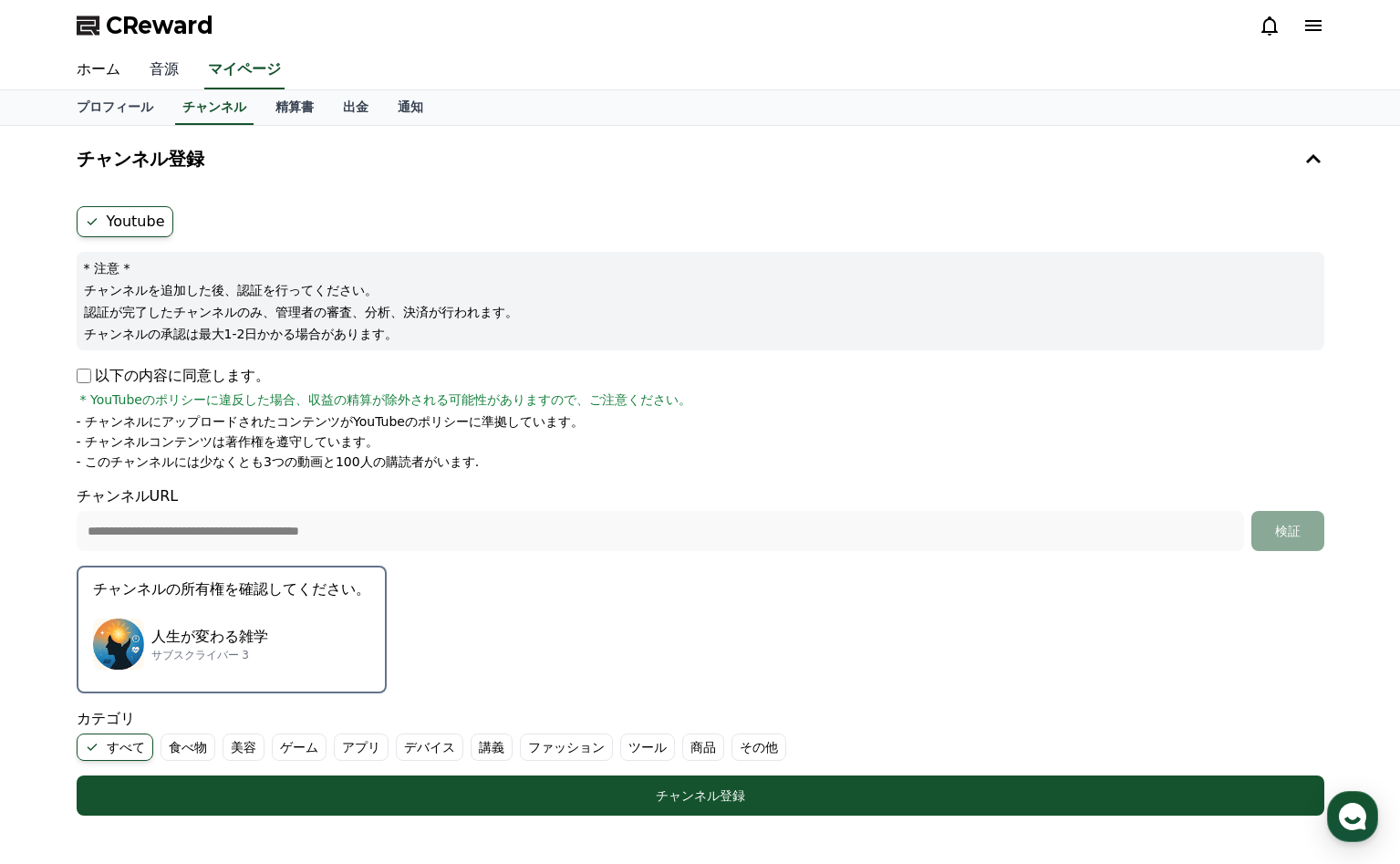
click at [172, 66] on link "音源" at bounding box center [164, 70] width 59 height 38
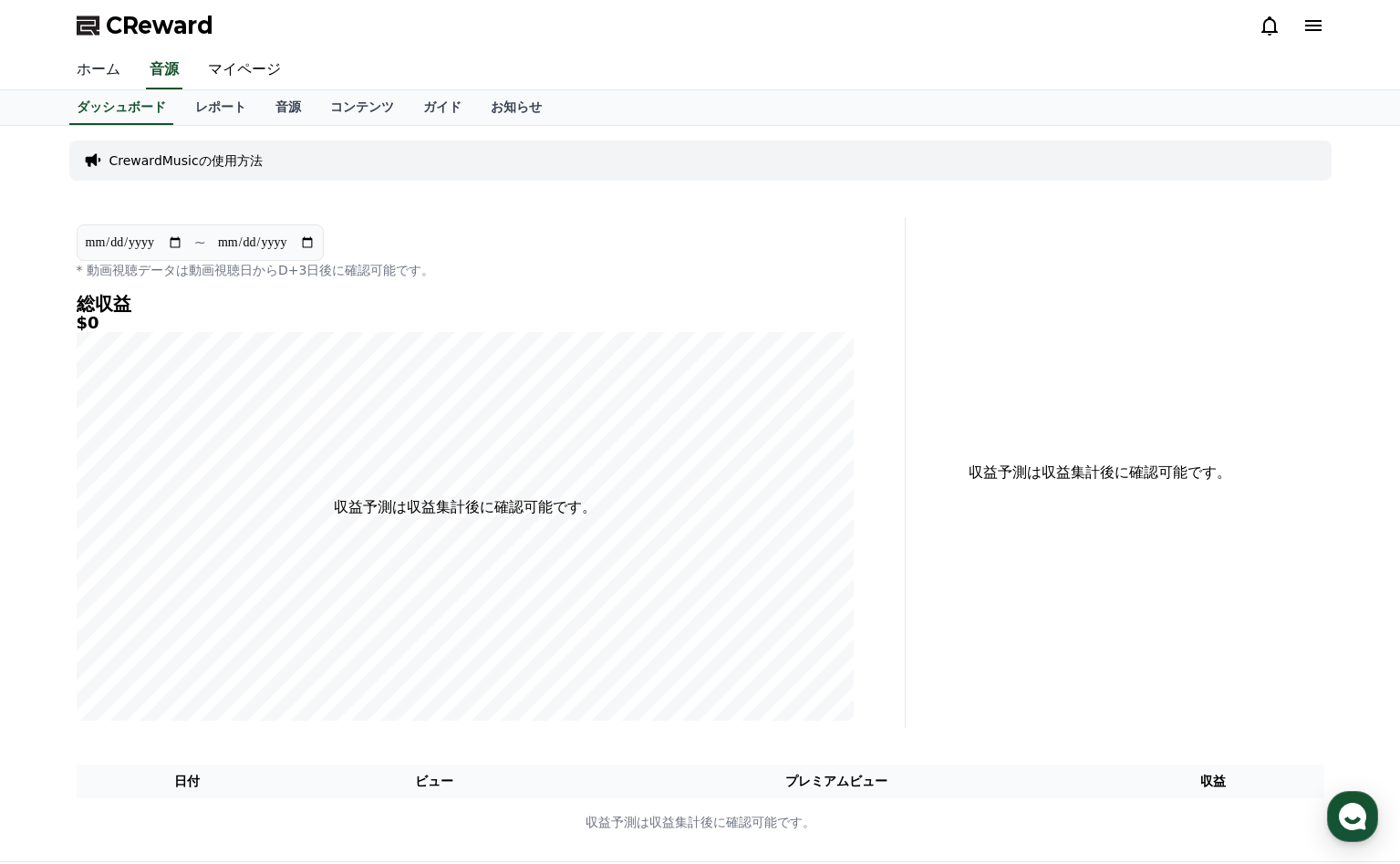
click at [99, 77] on link "ホーム" at bounding box center [99, 70] width 73 height 38
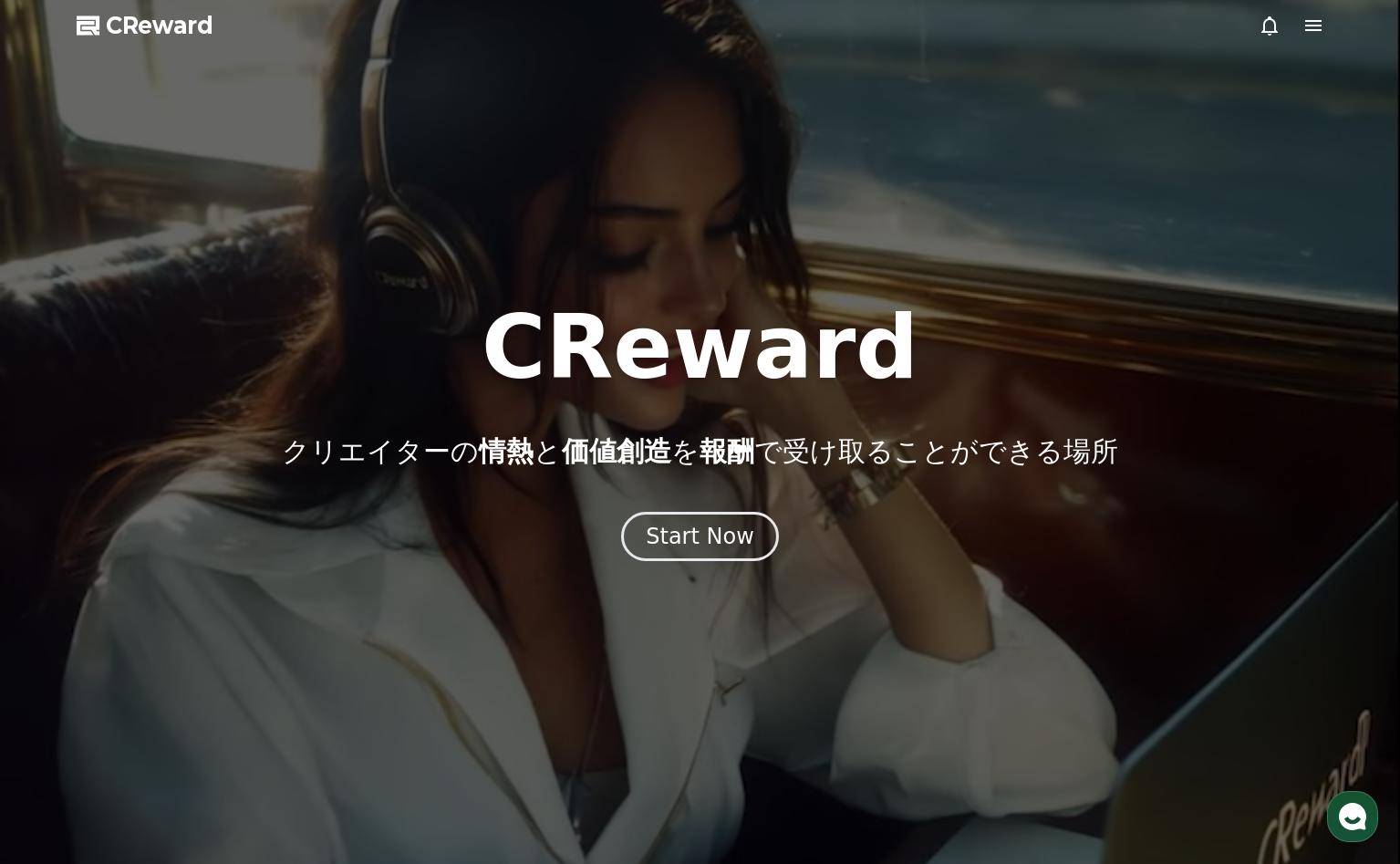
click at [1313, 9] on div at bounding box center [700, 432] width 1400 height 864
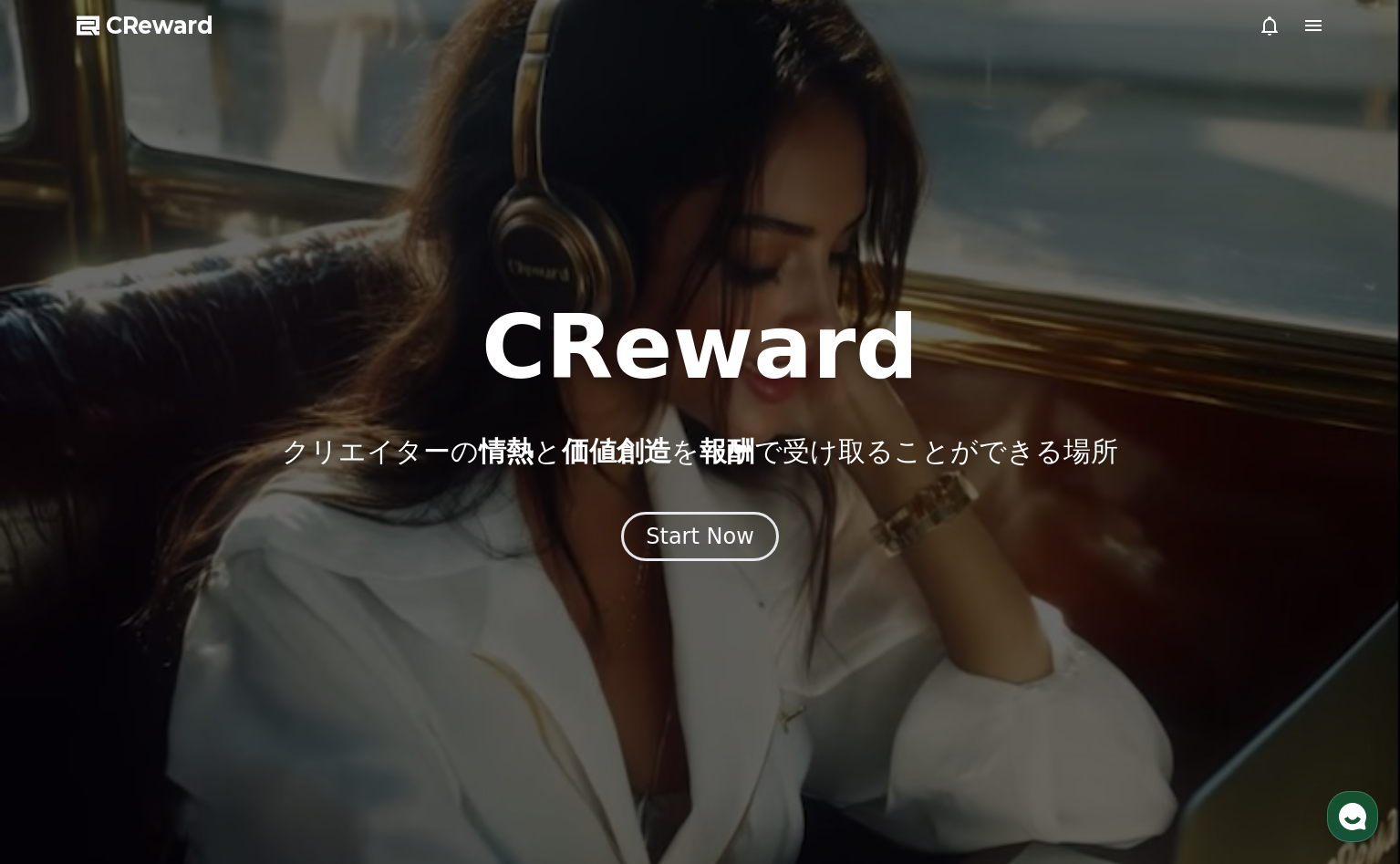
click at [1316, 38] on div at bounding box center [700, 432] width 1400 height 864
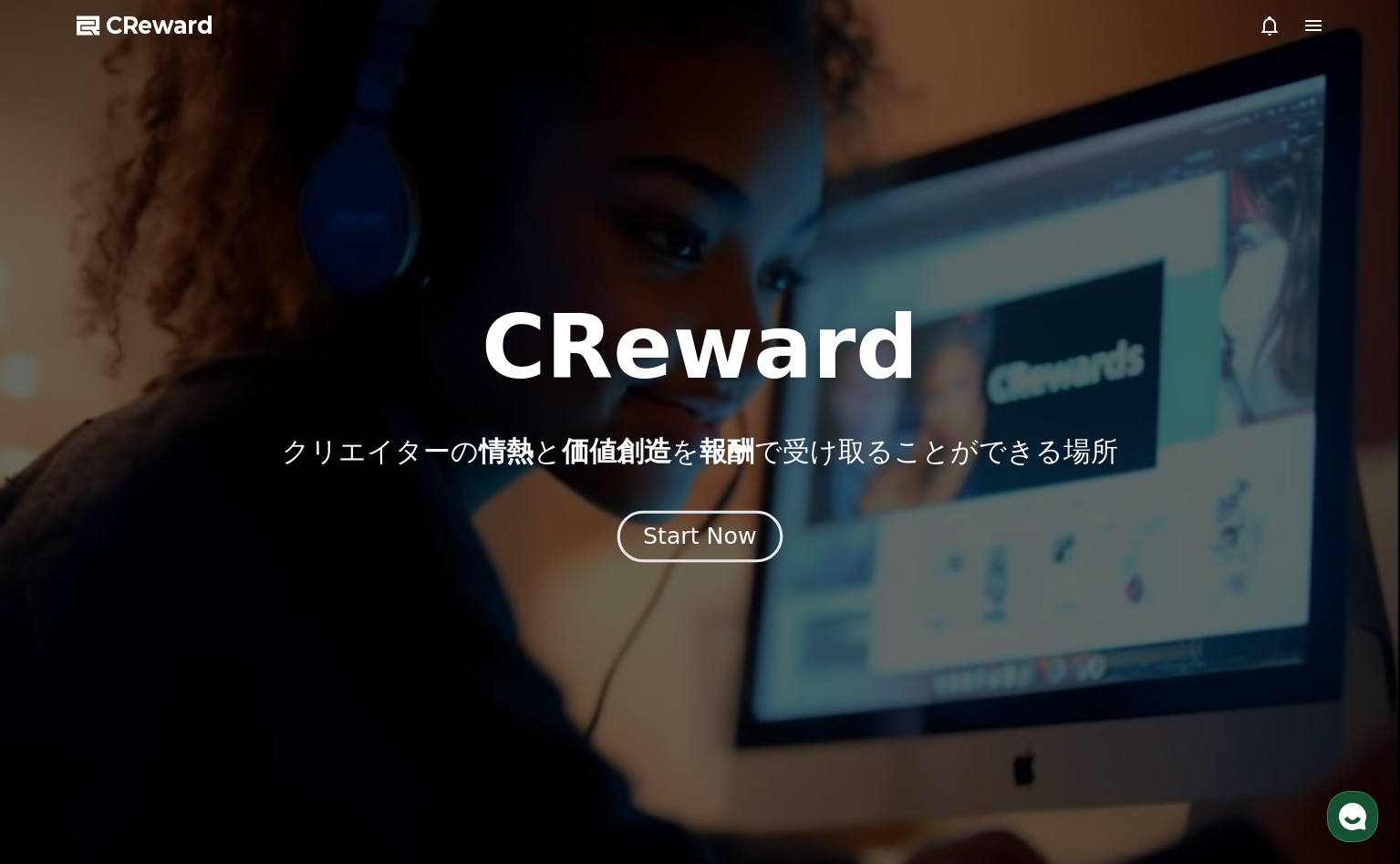
click at [750, 541] on button "Start Now" at bounding box center [700, 536] width 165 height 52
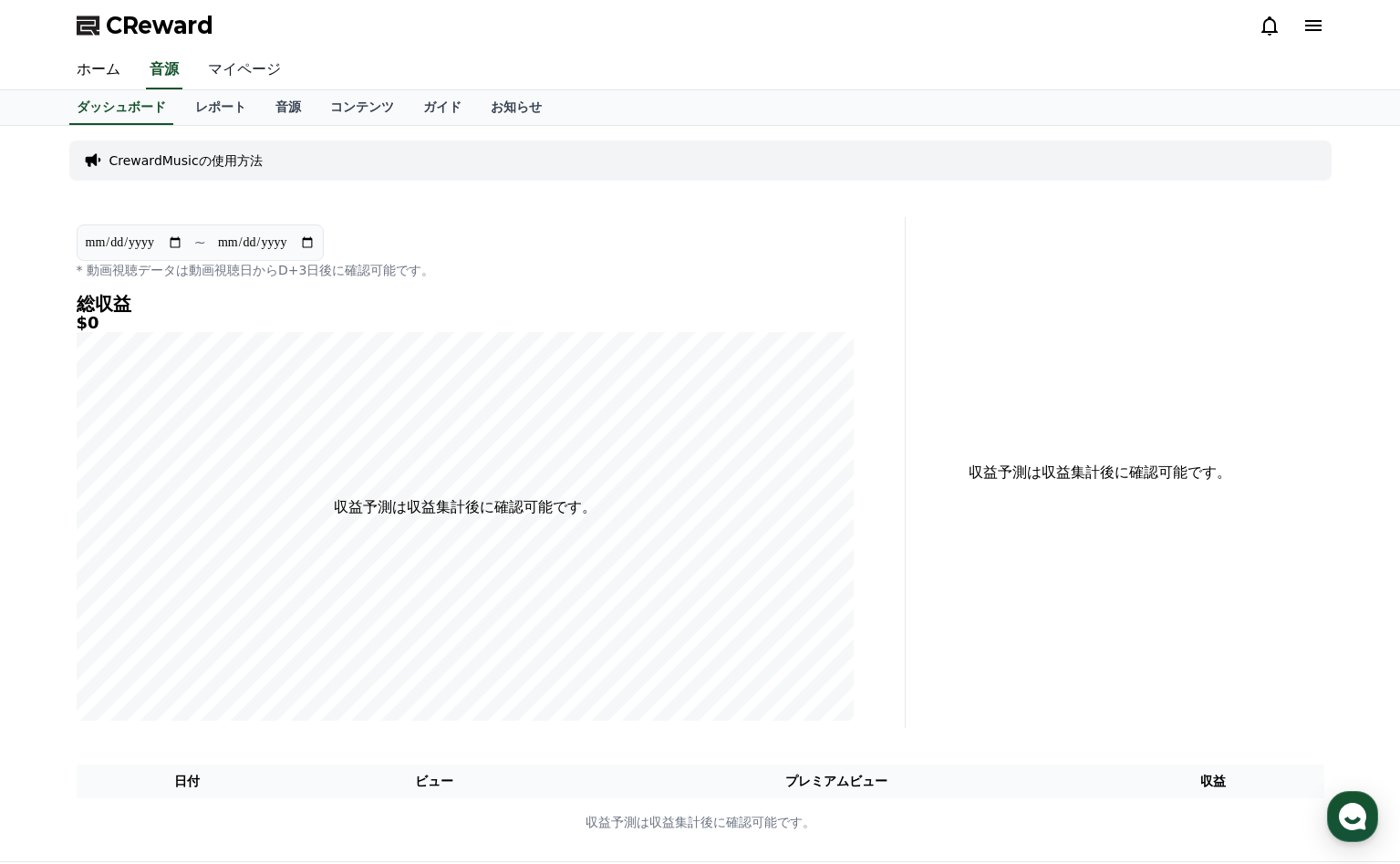
click at [226, 85] on link "マイページ" at bounding box center [245, 70] width 102 height 38
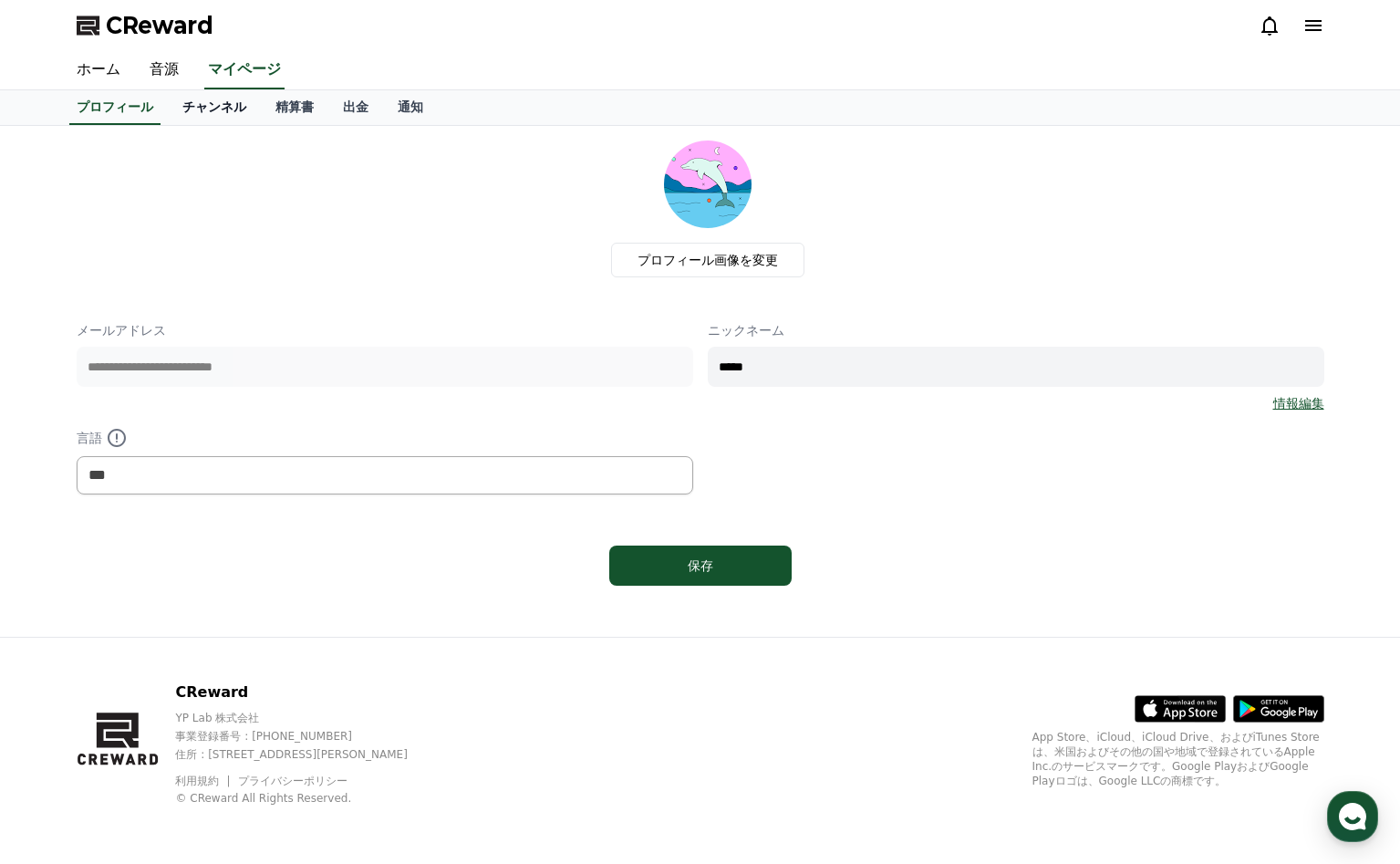
click at [196, 111] on link "チャンネル" at bounding box center [214, 107] width 93 height 34
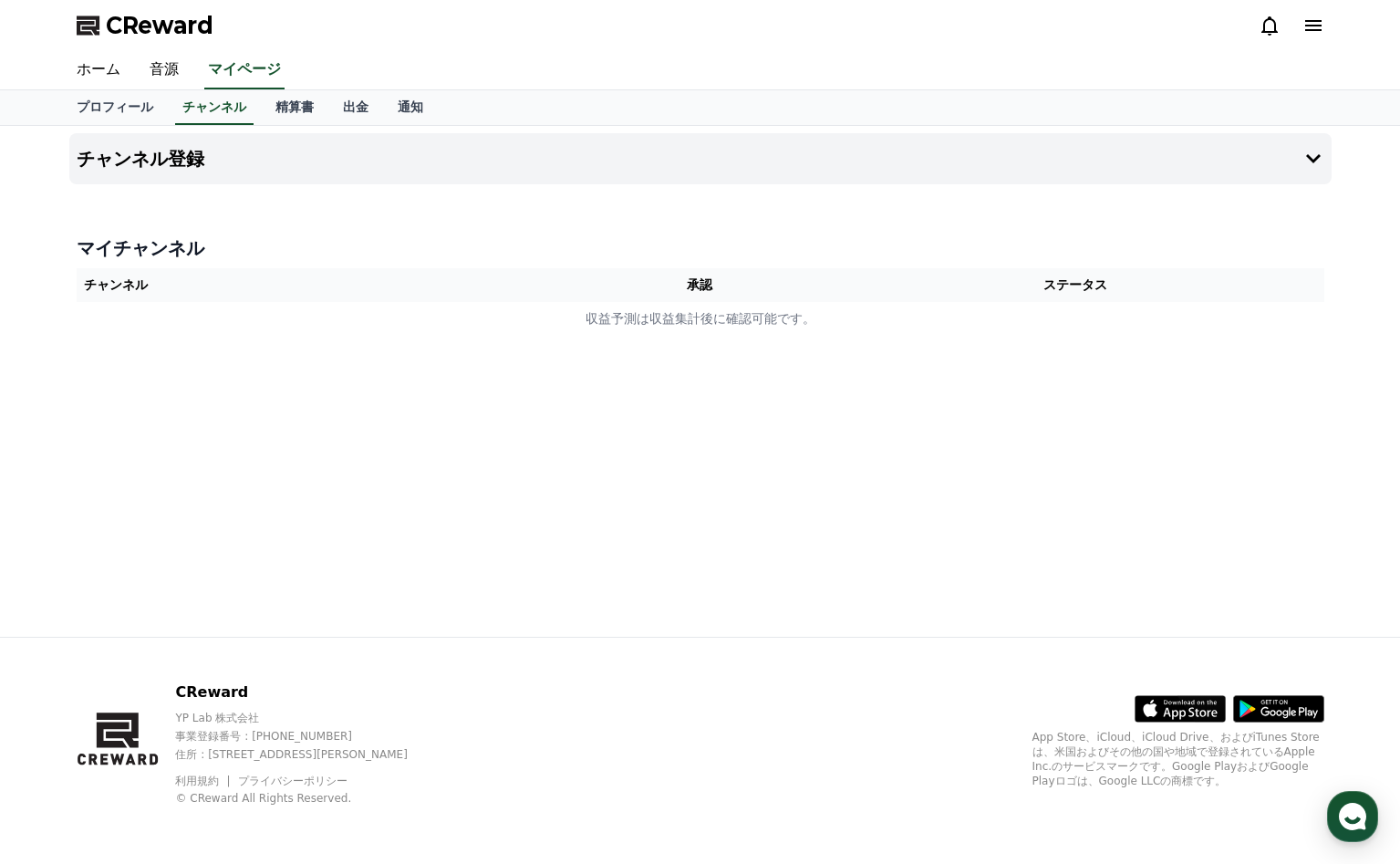
click at [718, 289] on th "承認" at bounding box center [700, 285] width 254 height 34
click at [714, 289] on th "承認" at bounding box center [700, 285] width 254 height 34
click at [170, 167] on h4 "チャンネル登録" at bounding box center [140, 159] width 128 height 20
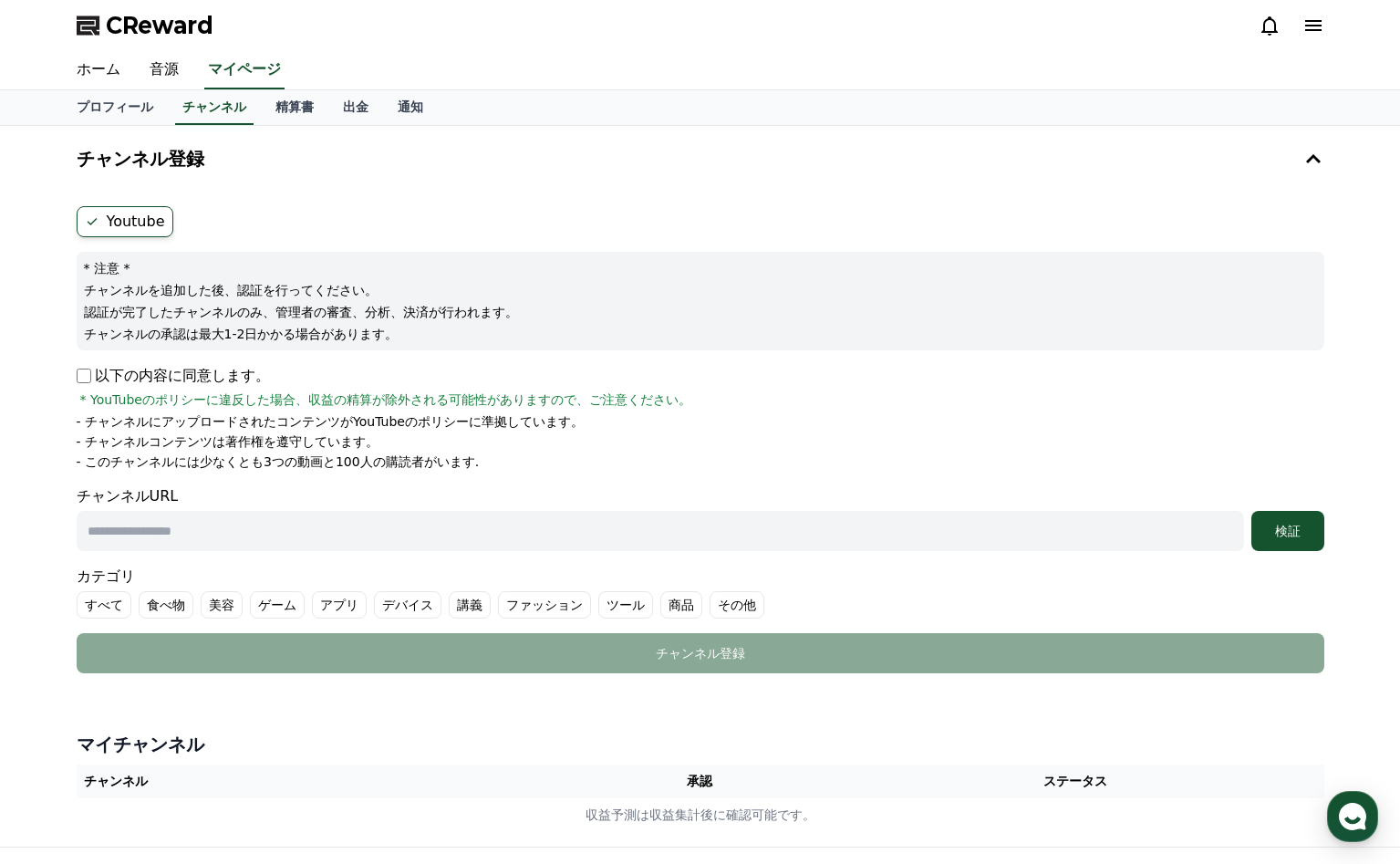
click at [186, 527] on input "text" at bounding box center [660, 530] width 1168 height 40
paste input "**********"
type input "**********"
click at [1293, 542] on button "検証" at bounding box center [1288, 530] width 73 height 40
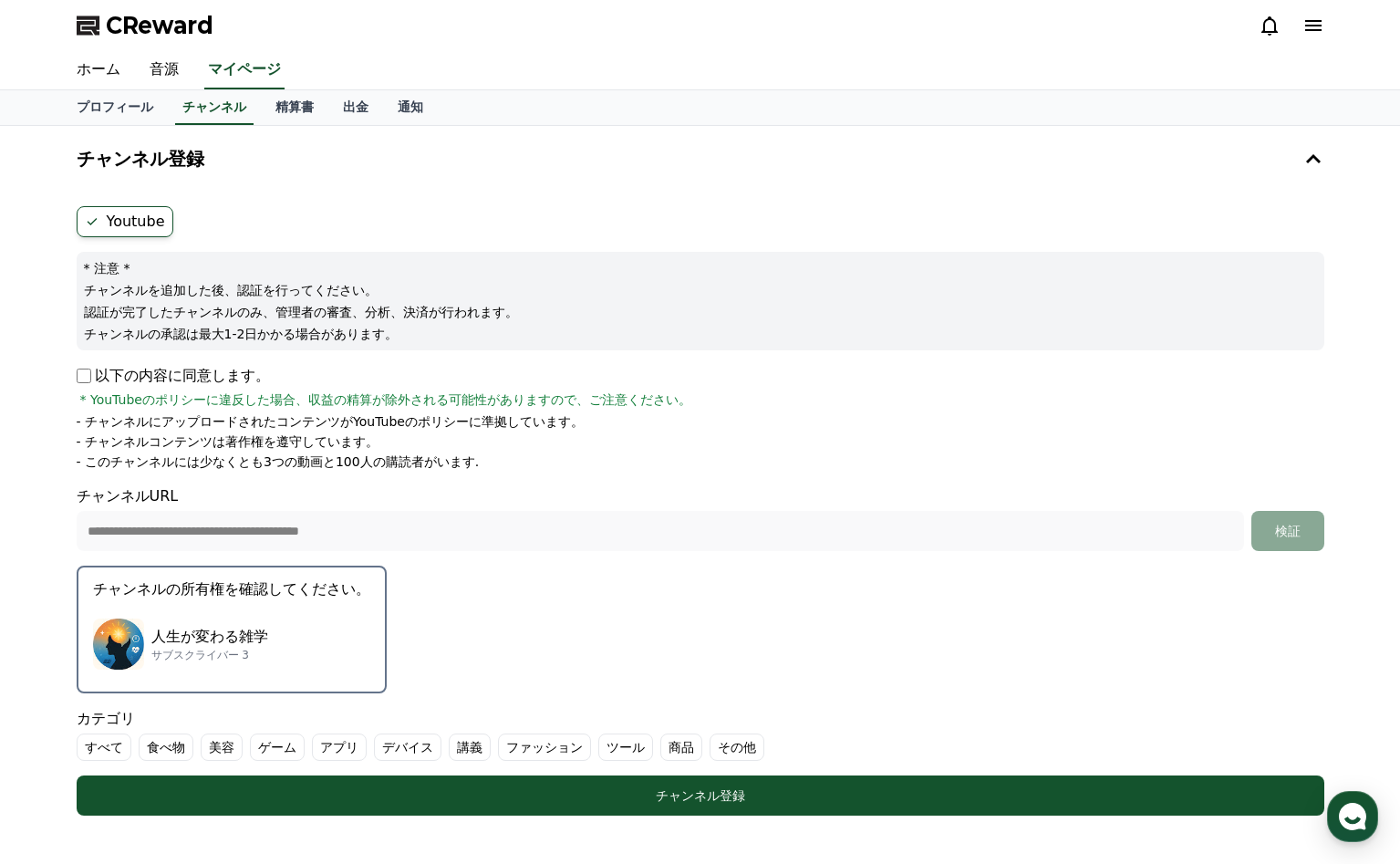
click at [224, 612] on div "人生が変わる雑学 サブスクライバー 3" at bounding box center [232, 643] width 278 height 73
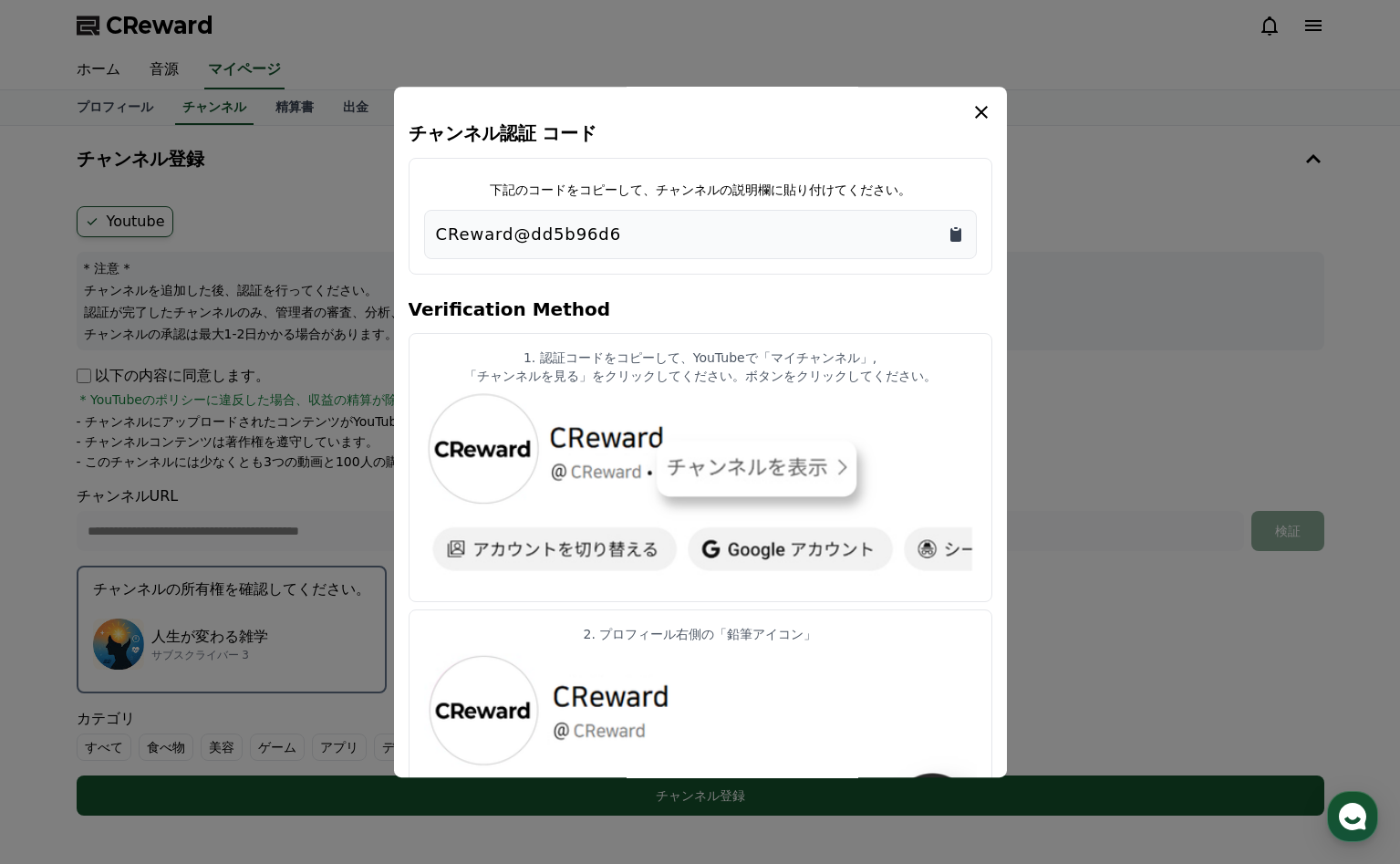
click at [957, 234] on icon "Copy to clipboard" at bounding box center [957, 235] width 11 height 14
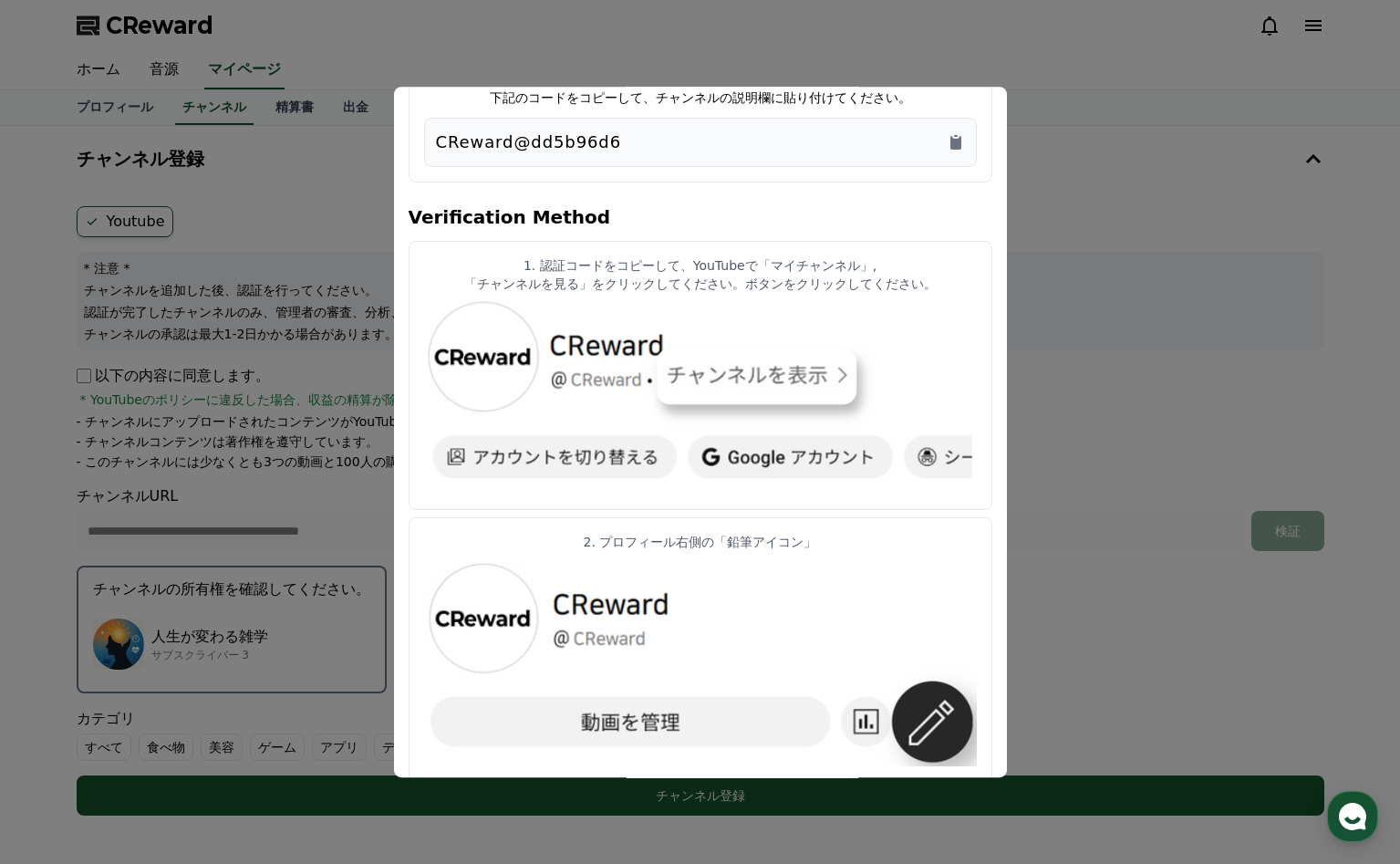
scroll to position [96, 0]
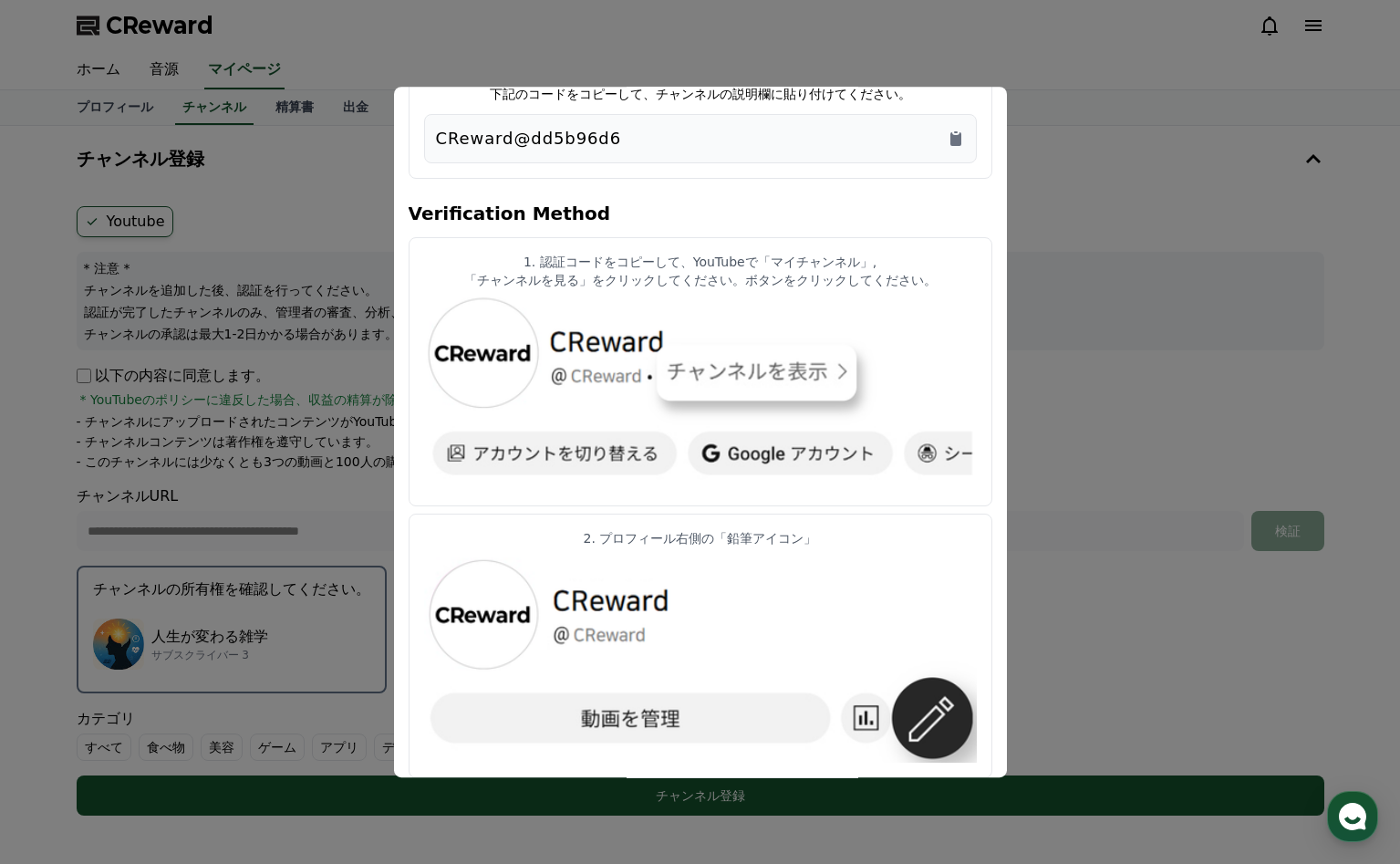
click at [701, 380] on img "modal" at bounding box center [700, 394] width 553 height 196
click at [751, 364] on img "modal" at bounding box center [700, 394] width 553 height 196
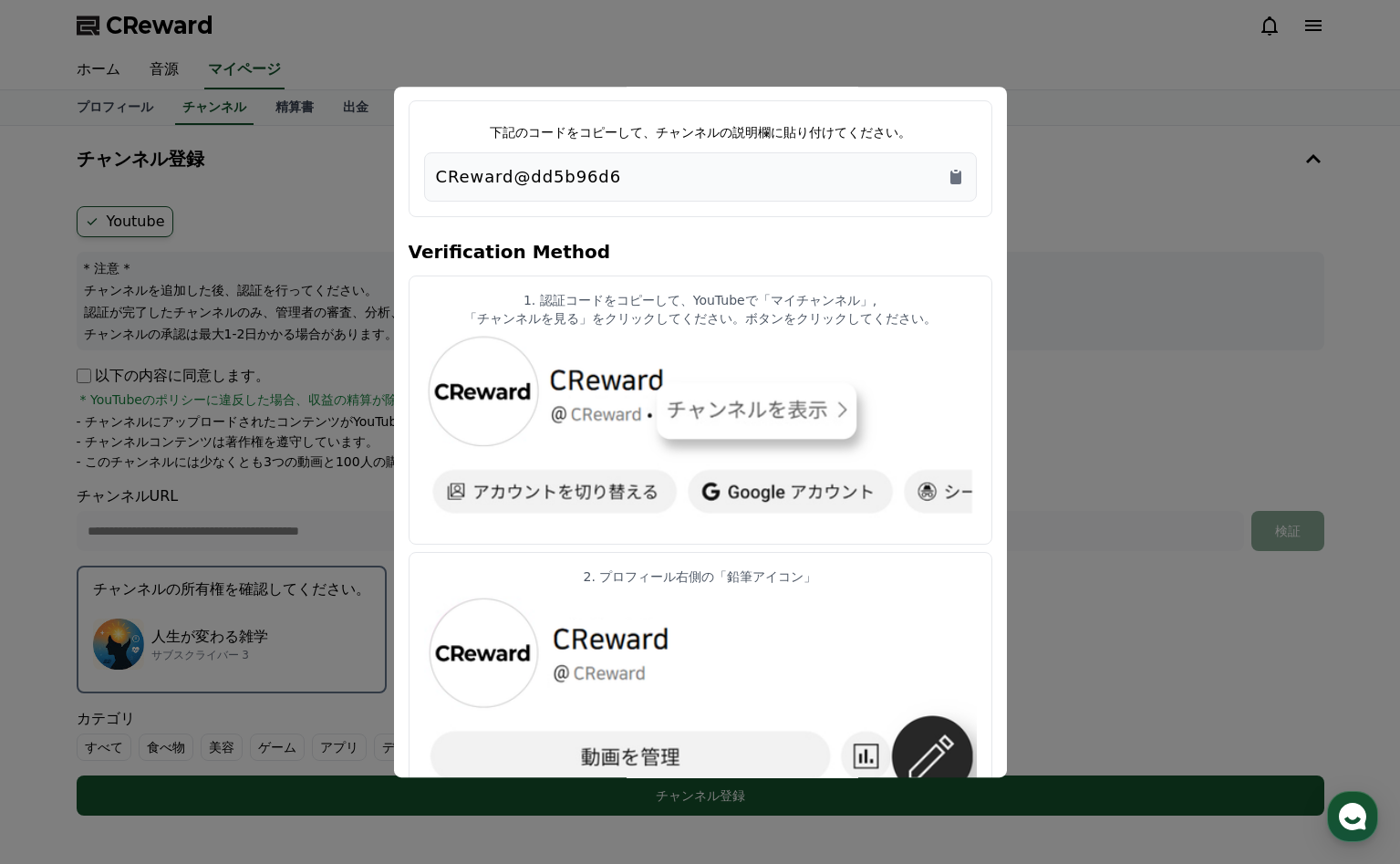
scroll to position [61, 0]
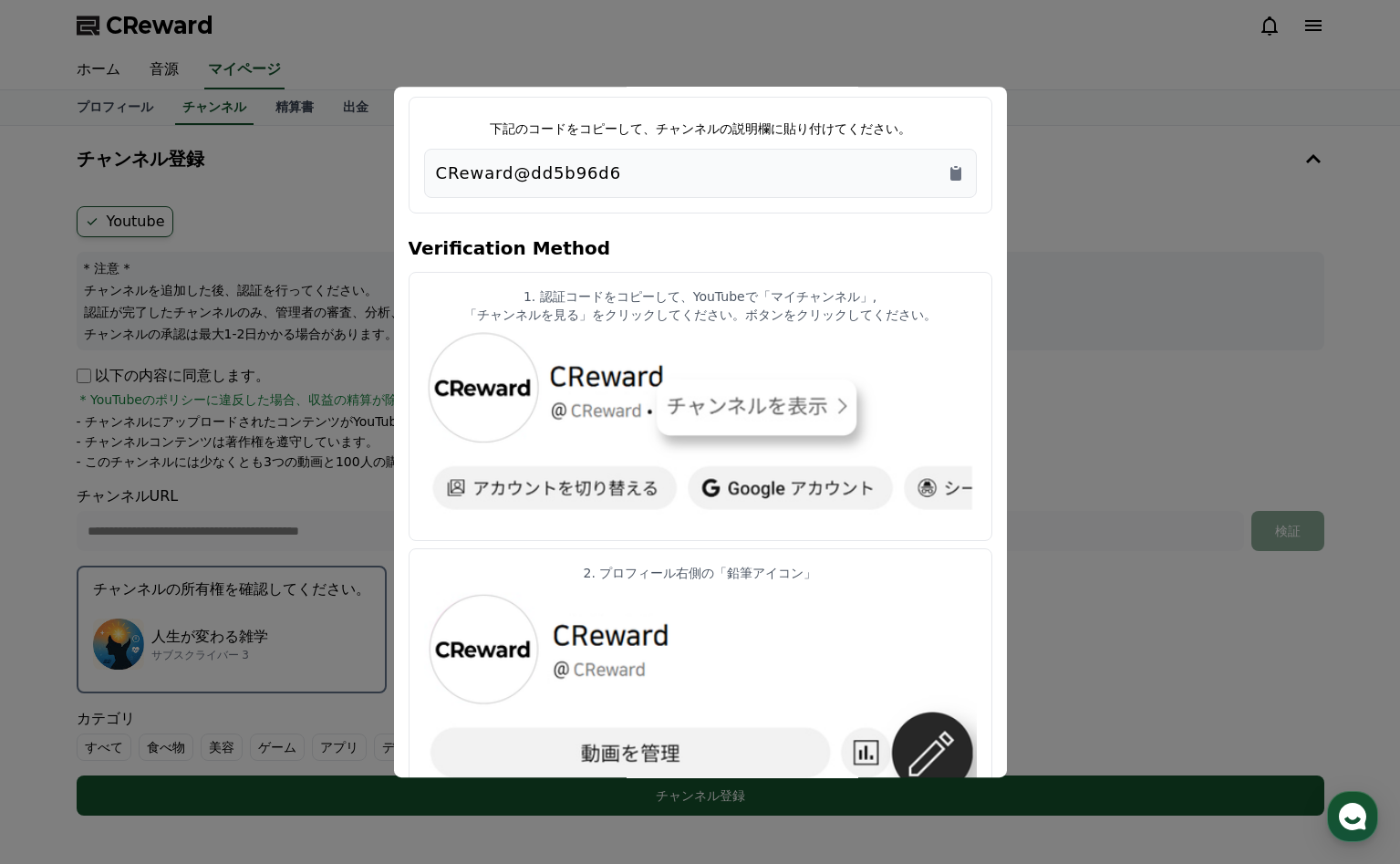
click at [1388, 69] on button "close modal" at bounding box center [700, 432] width 1400 height 864
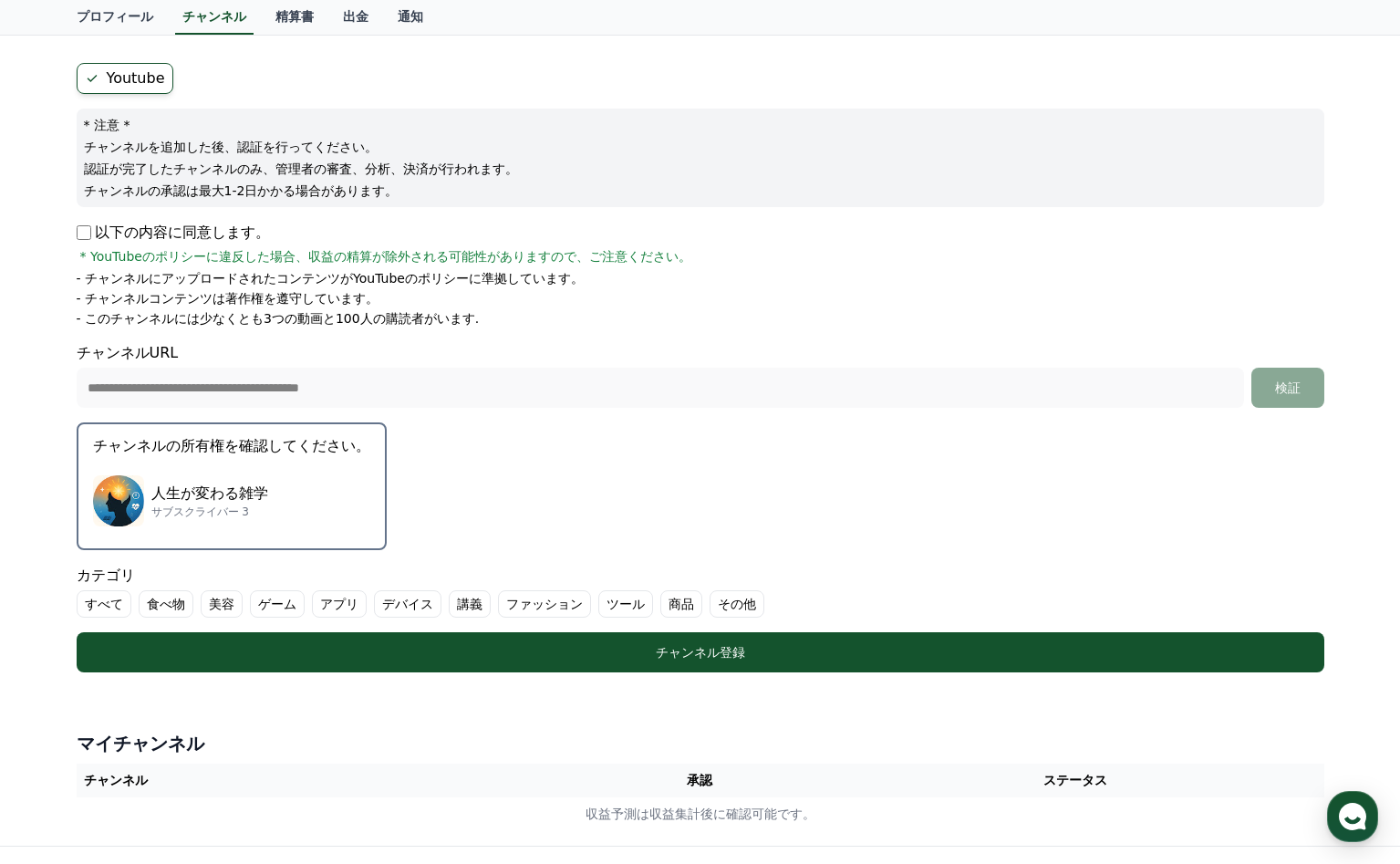
scroll to position [156, 0]
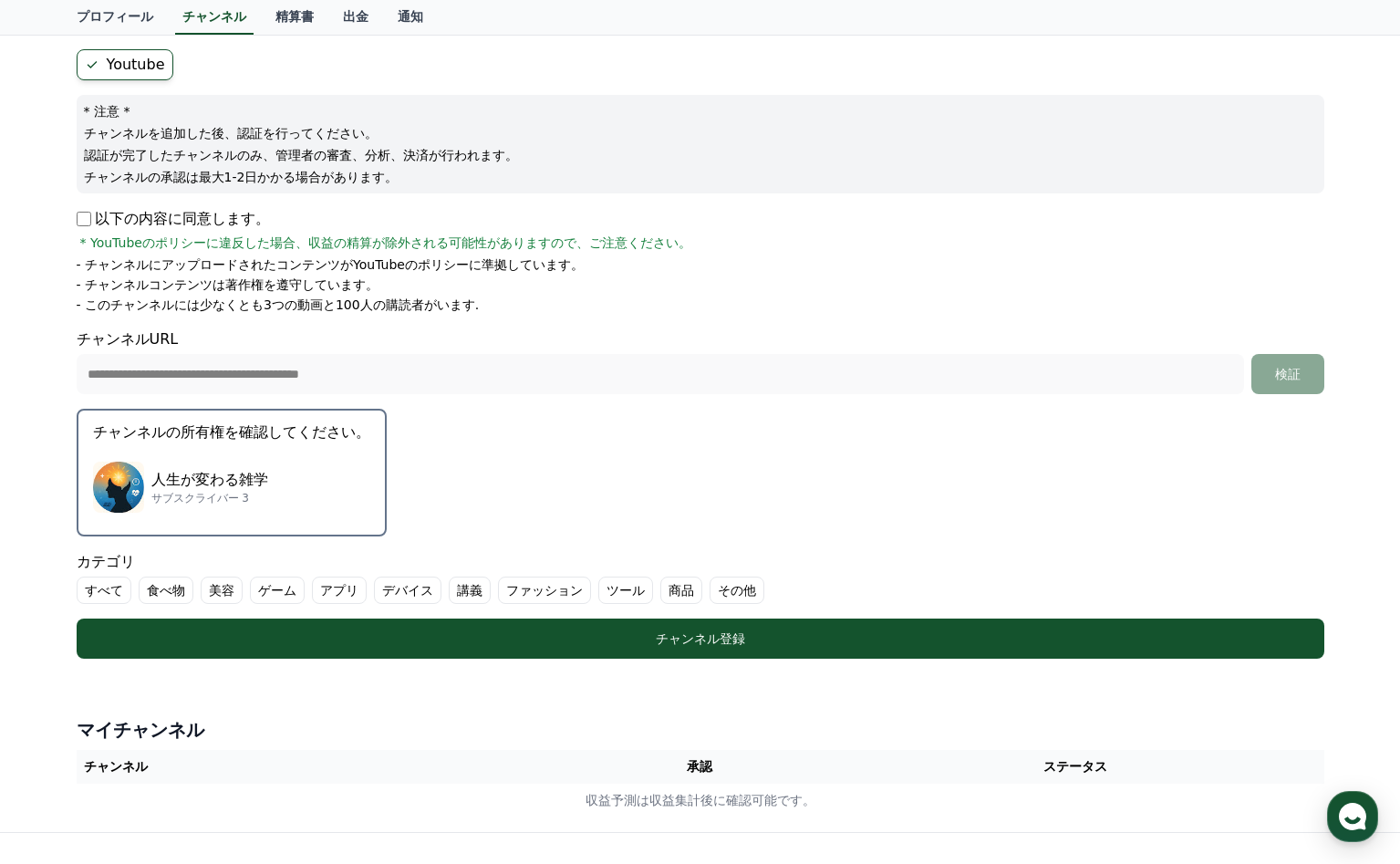
click at [349, 515] on div "人生が変わる雑学 サブスクライバー 3" at bounding box center [232, 487] width 278 height 73
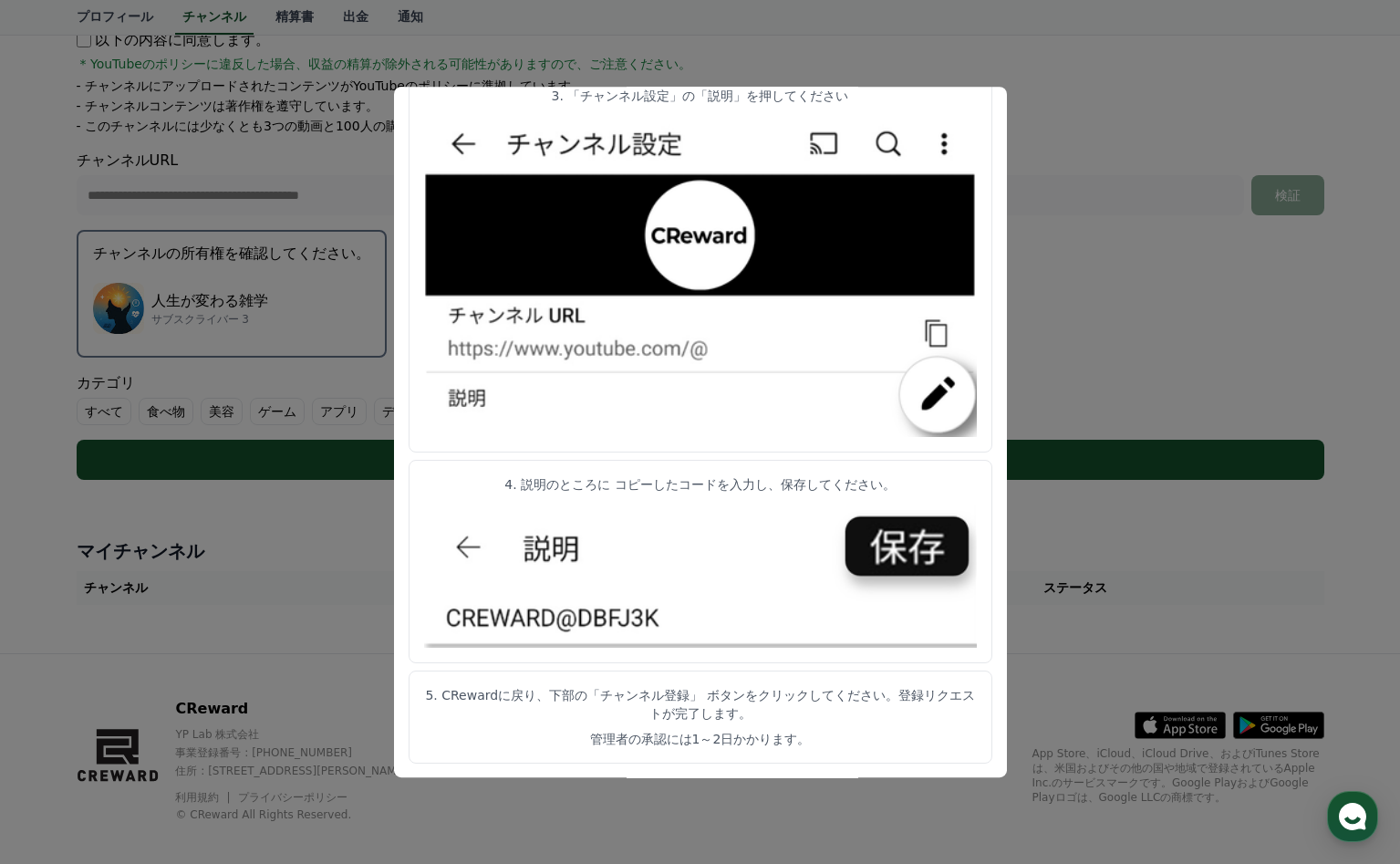
scroll to position [352, 0]
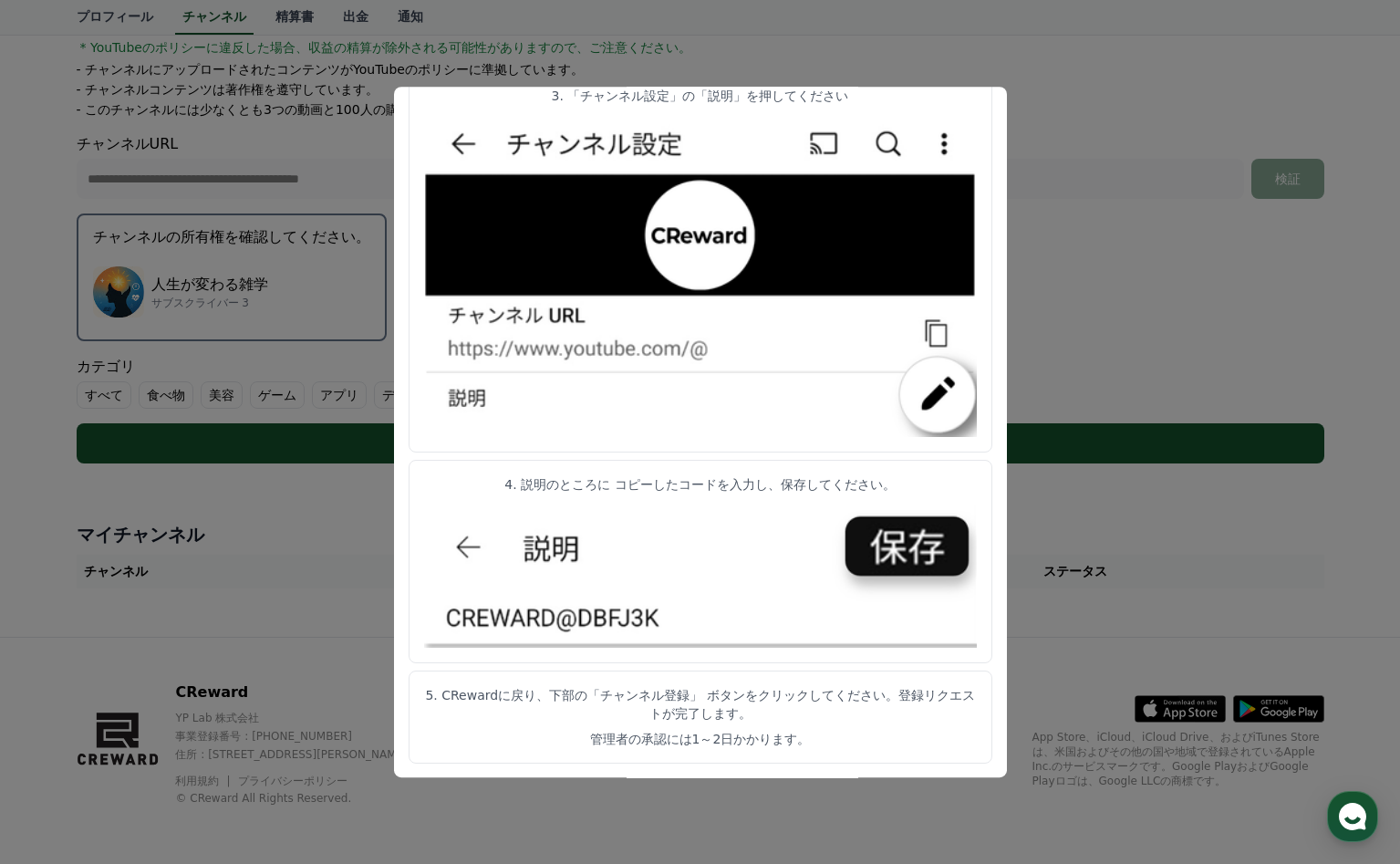
click at [1094, 516] on button "close modal" at bounding box center [700, 432] width 1400 height 864
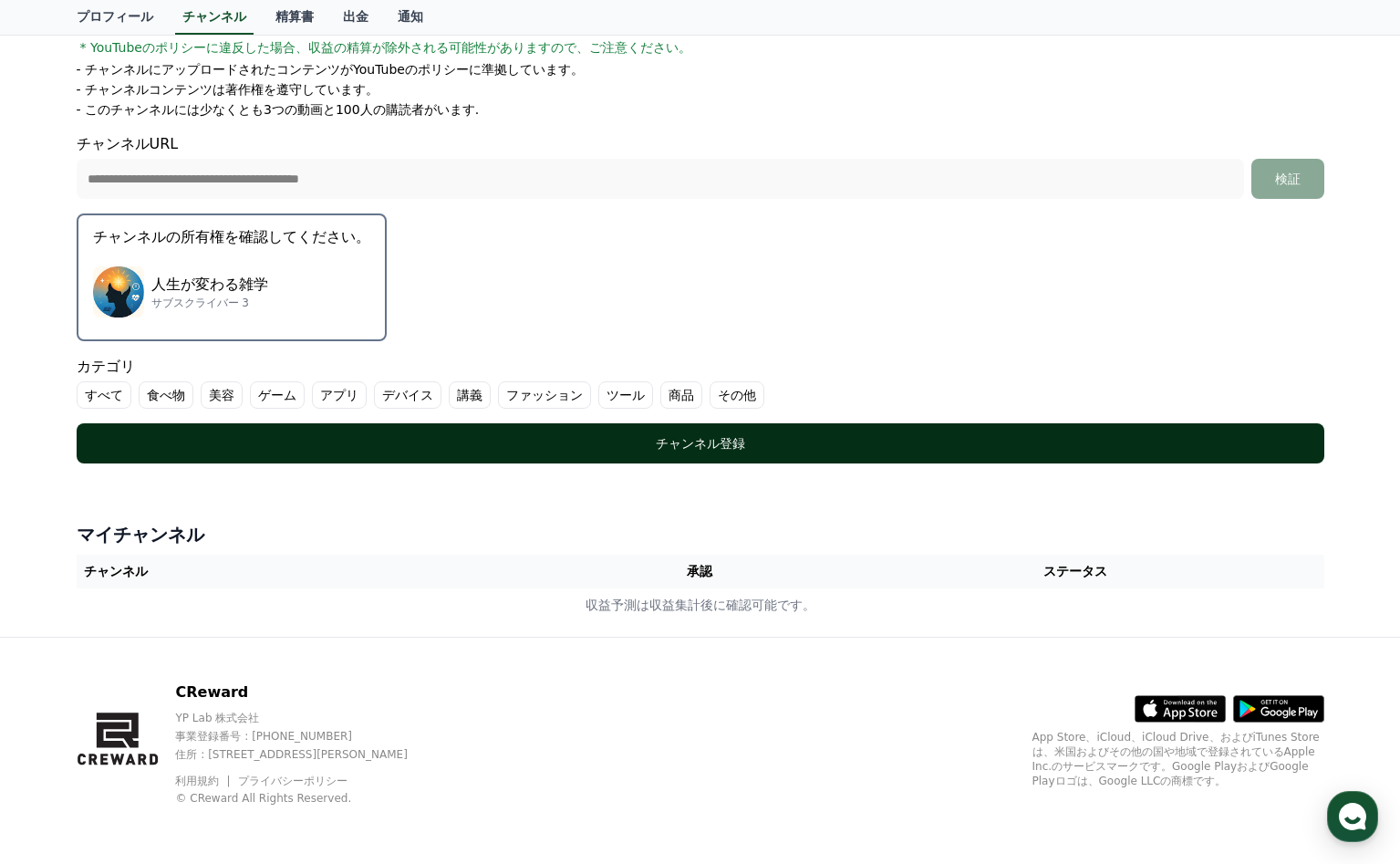
click at [884, 439] on div "チャンネル登録" at bounding box center [700, 443] width 1176 height 19
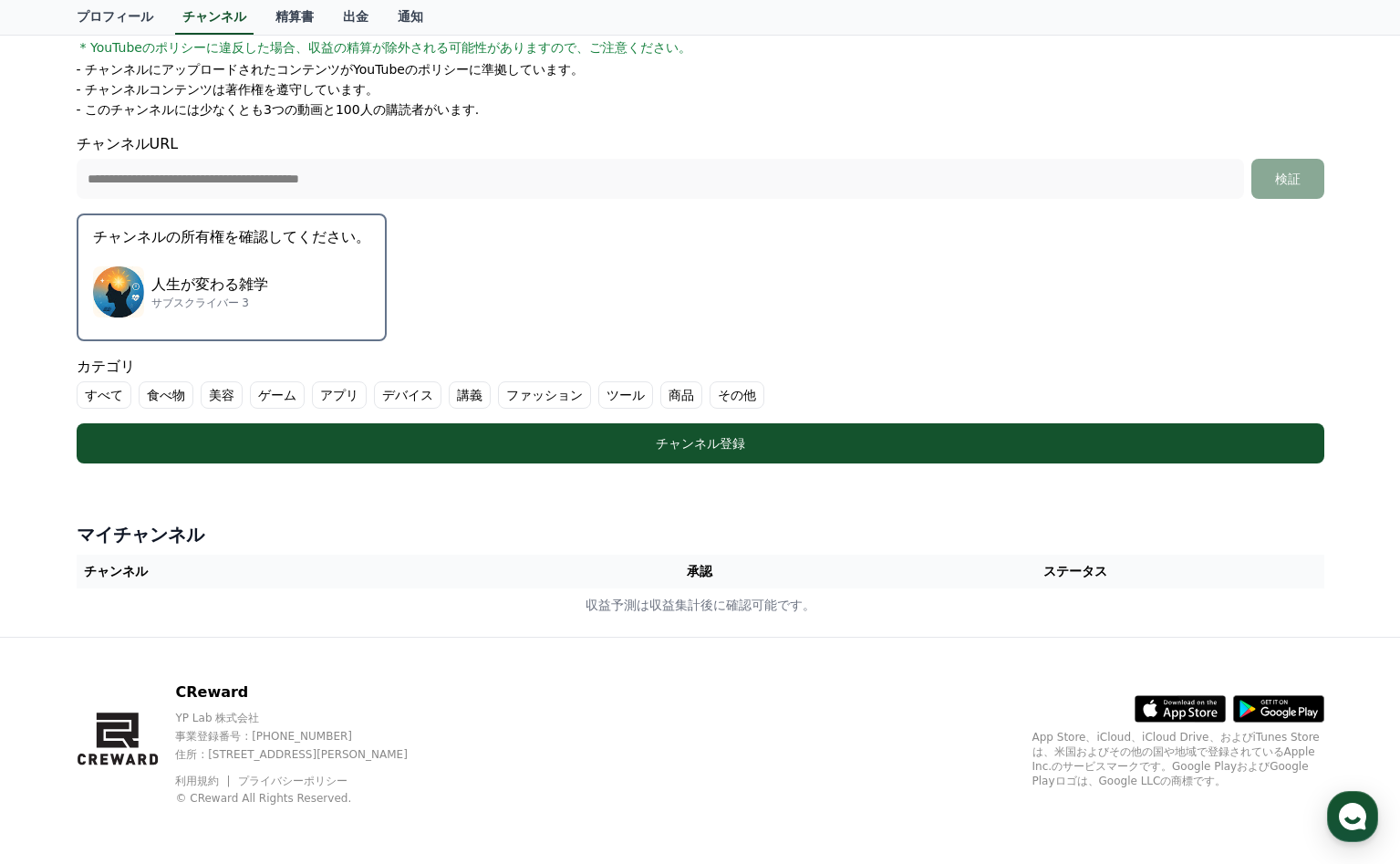
drag, startPoint x: 367, startPoint y: 318, endPoint x: 376, endPoint y: 303, distance: 17.5
click at [376, 304] on button "チャンネルの所有権を確認してください。 人生が変わる雑学 サブスクライバー 3" at bounding box center [231, 277] width 310 height 128
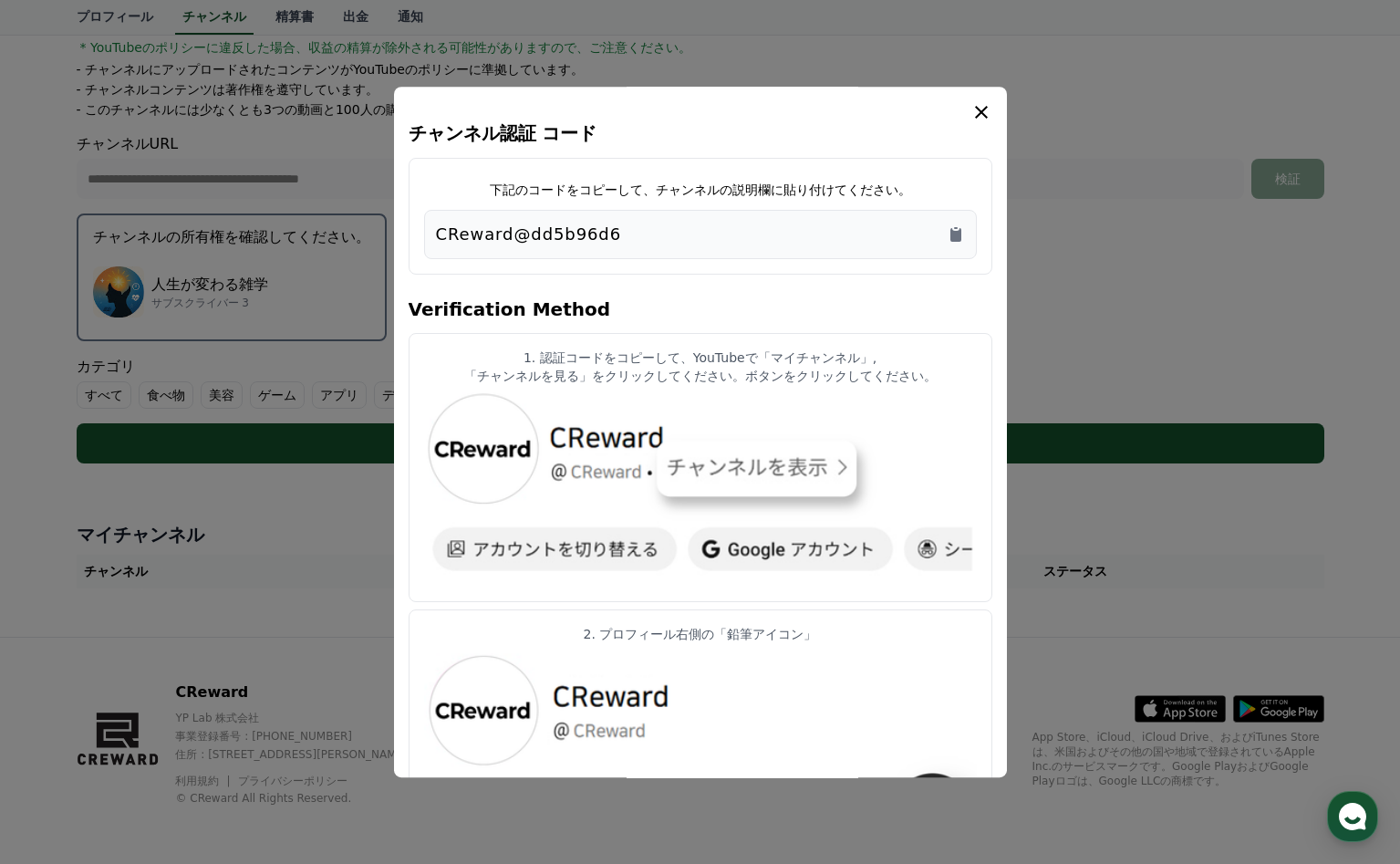
click at [974, 111] on icon "modal" at bounding box center [982, 113] width 22 height 22
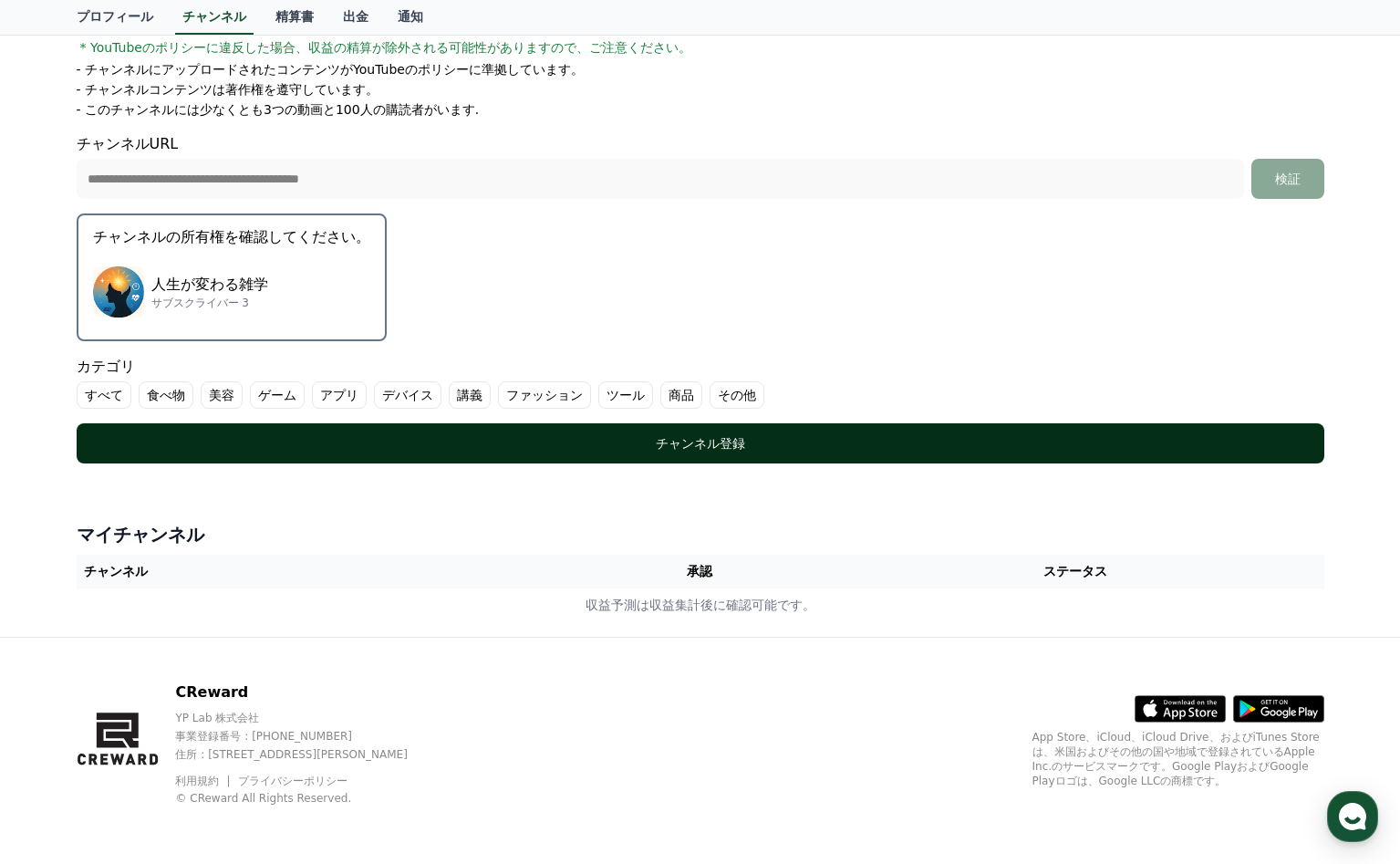
click at [439, 439] on div "チャンネル登録" at bounding box center [700, 443] width 1176 height 19
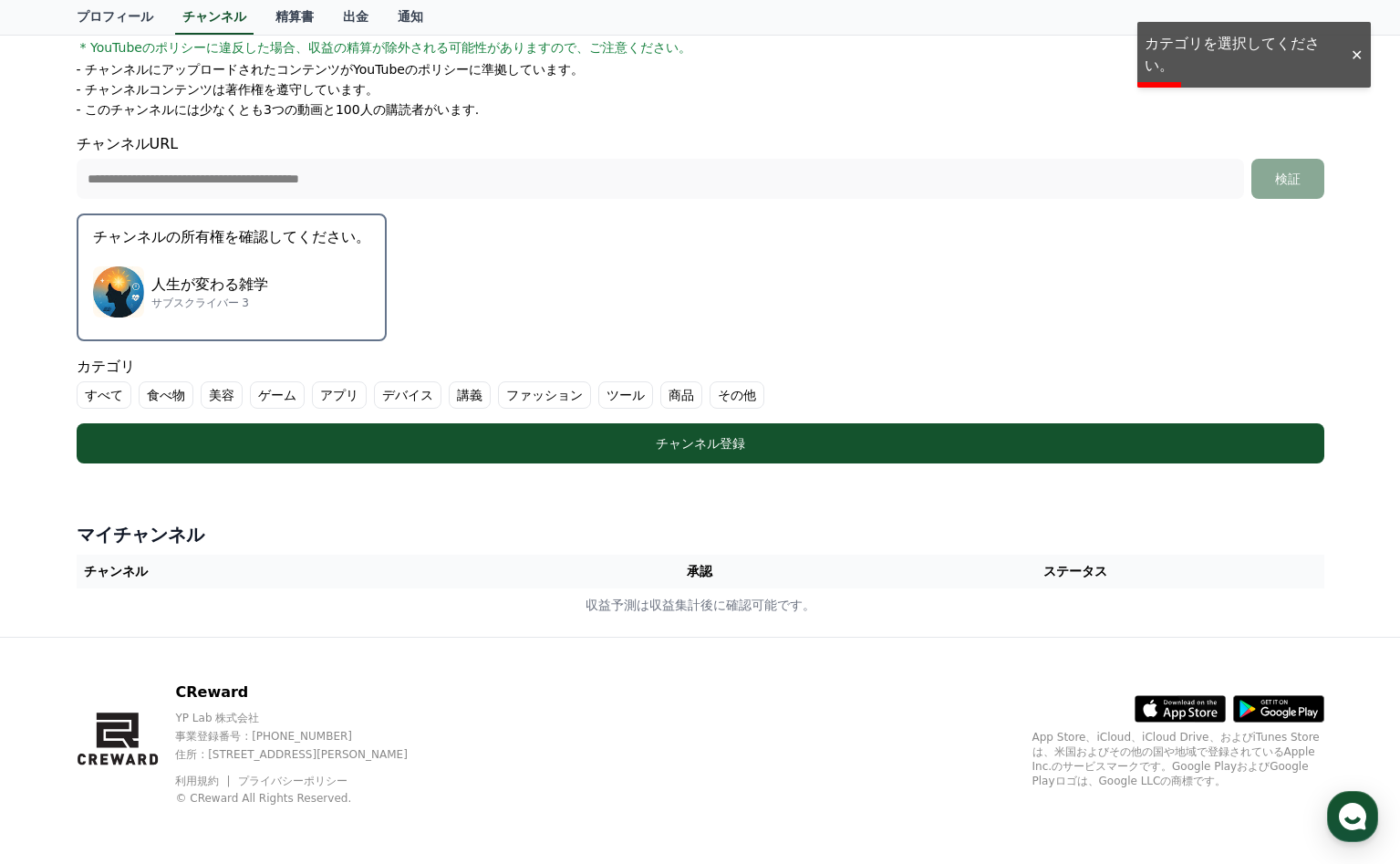
click at [111, 389] on label "すべて" at bounding box center [103, 394] width 55 height 27
click at [755, 385] on label "その他" at bounding box center [759, 394] width 55 height 27
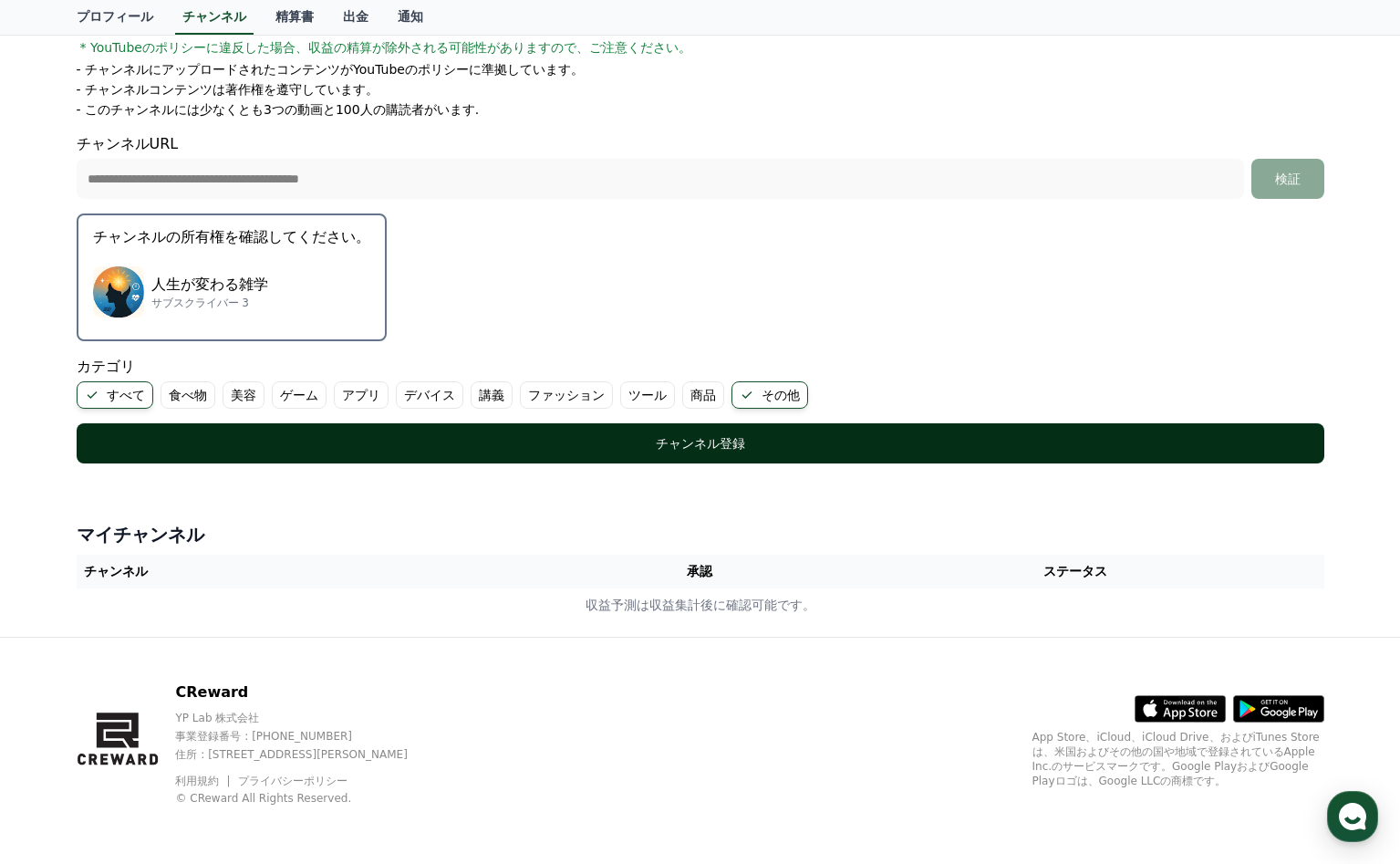
click at [730, 444] on div "チャンネル登録" at bounding box center [700, 443] width 1176 height 19
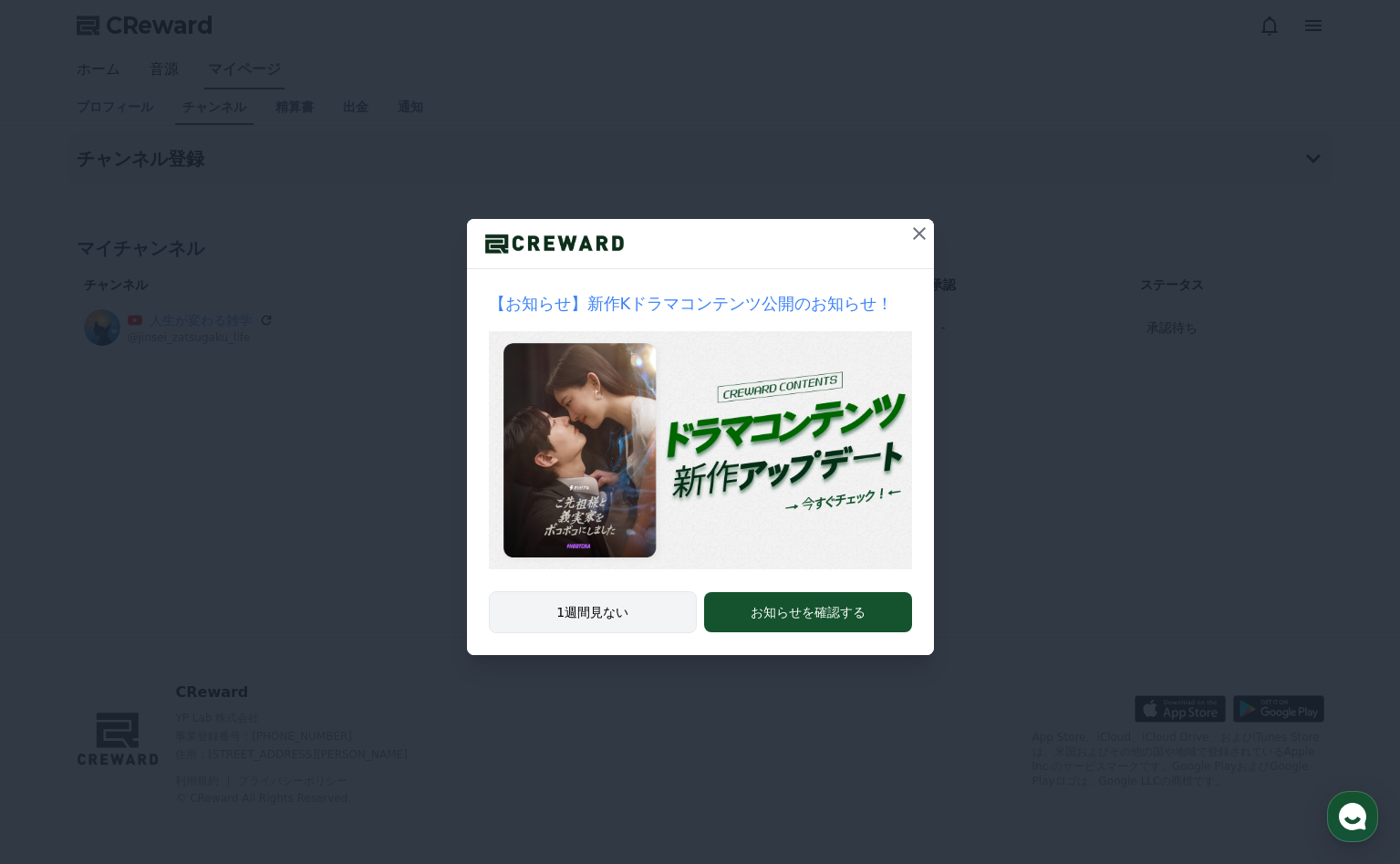
click at [605, 617] on button "1週間見ない" at bounding box center [593, 612] width 209 height 42
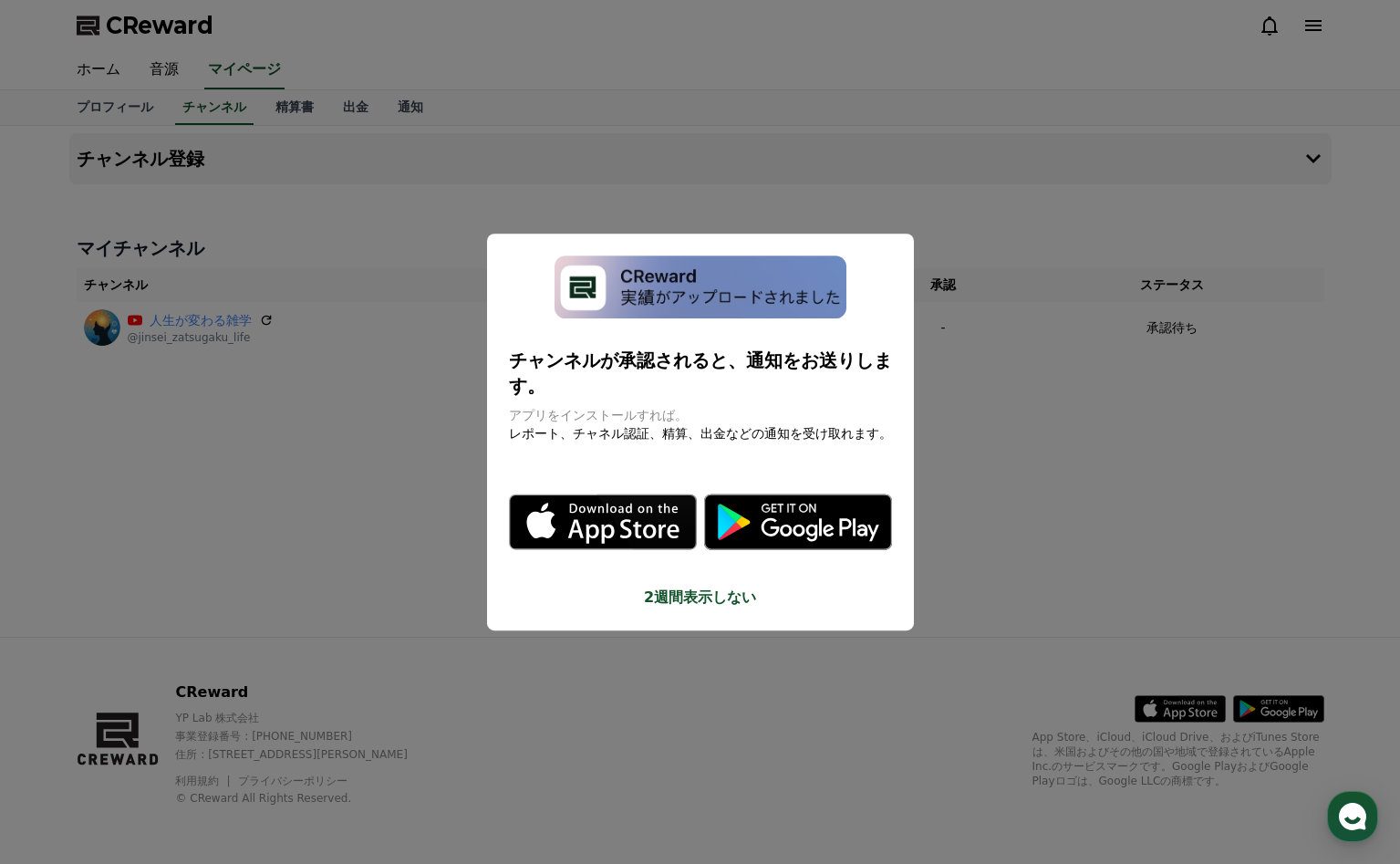
click at [631, 645] on button "close modal" at bounding box center [700, 432] width 1400 height 864
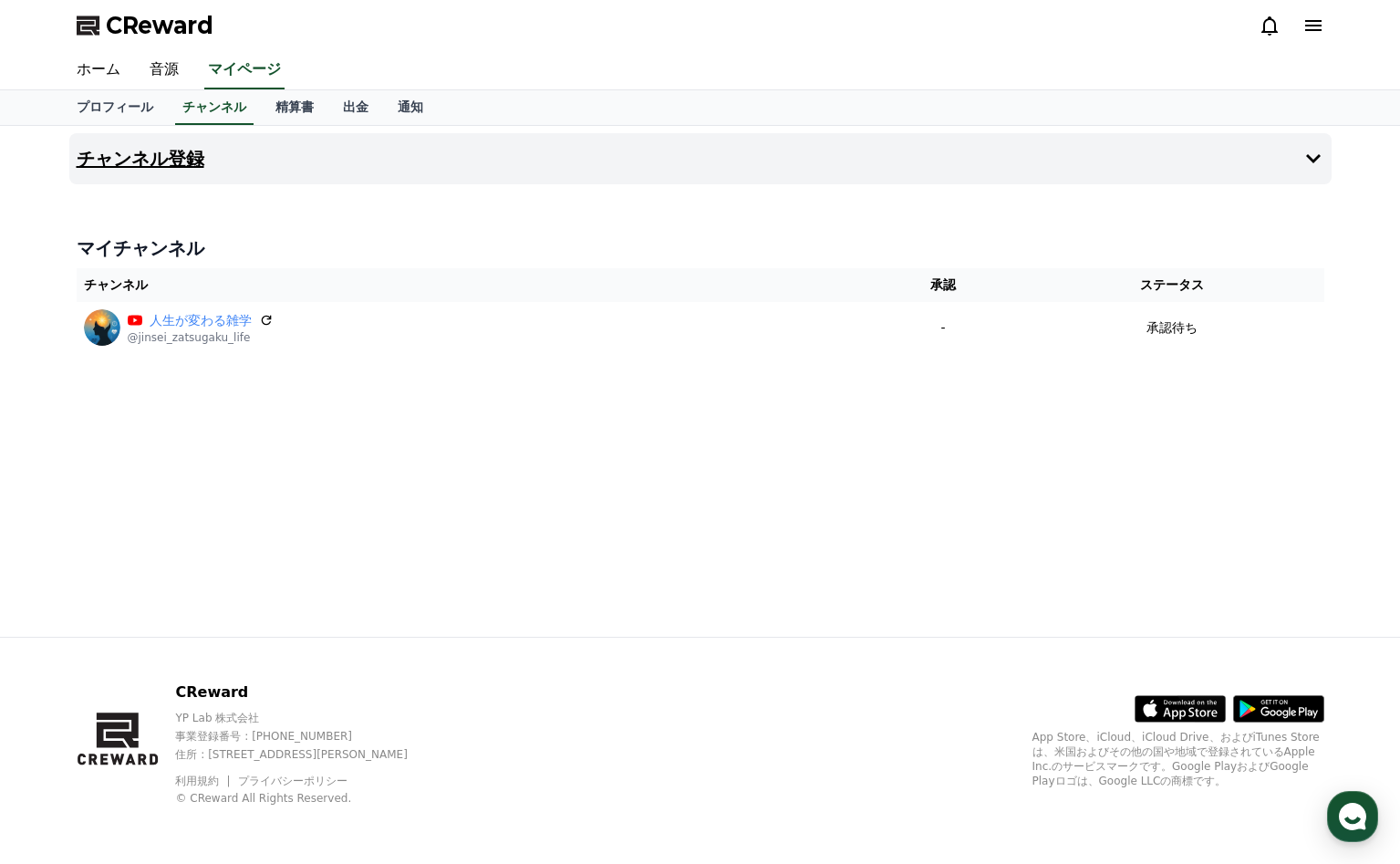
click at [1309, 155] on icon at bounding box center [1314, 159] width 22 height 22
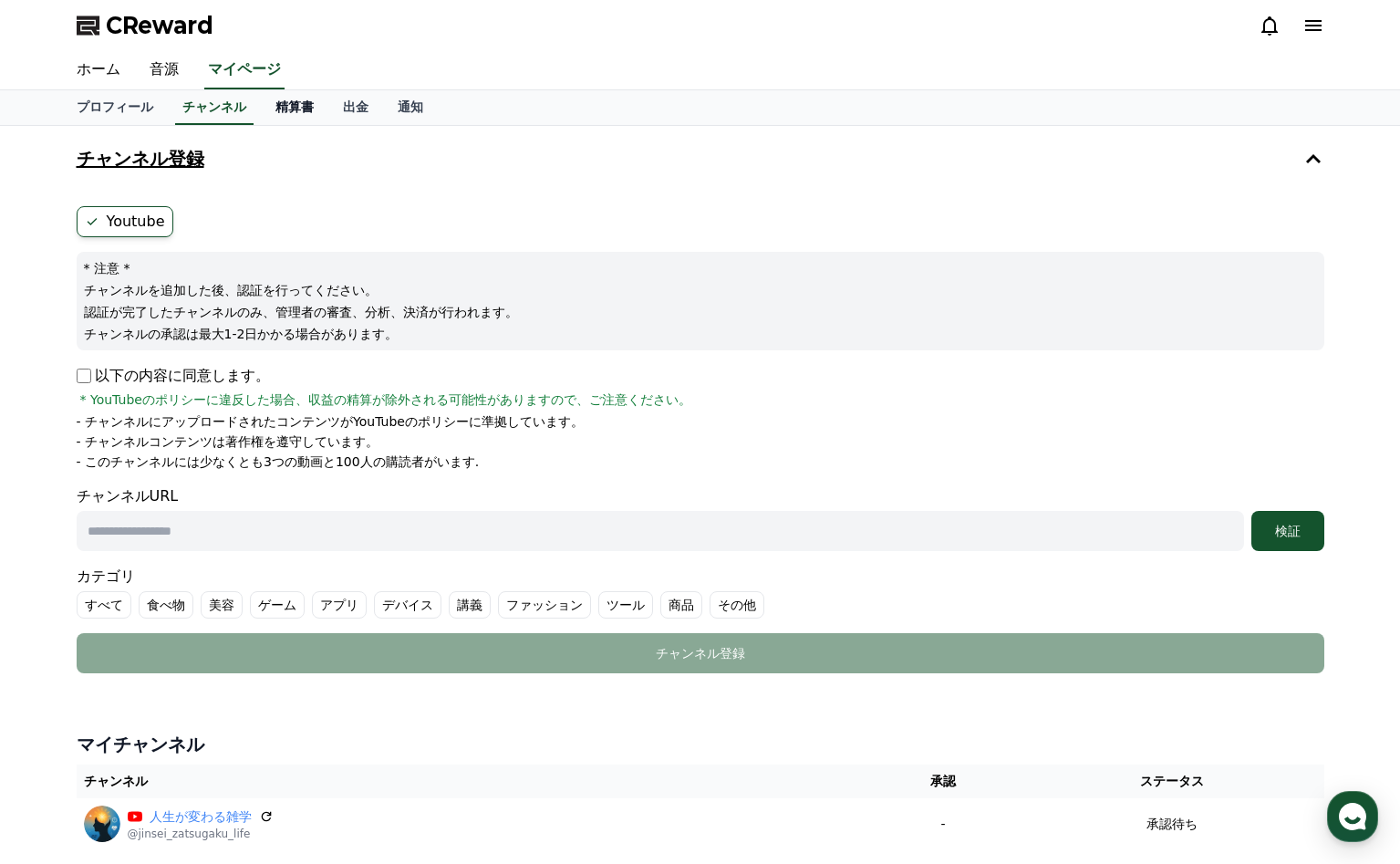
click at [275, 101] on link "精算書" at bounding box center [294, 107] width 67 height 34
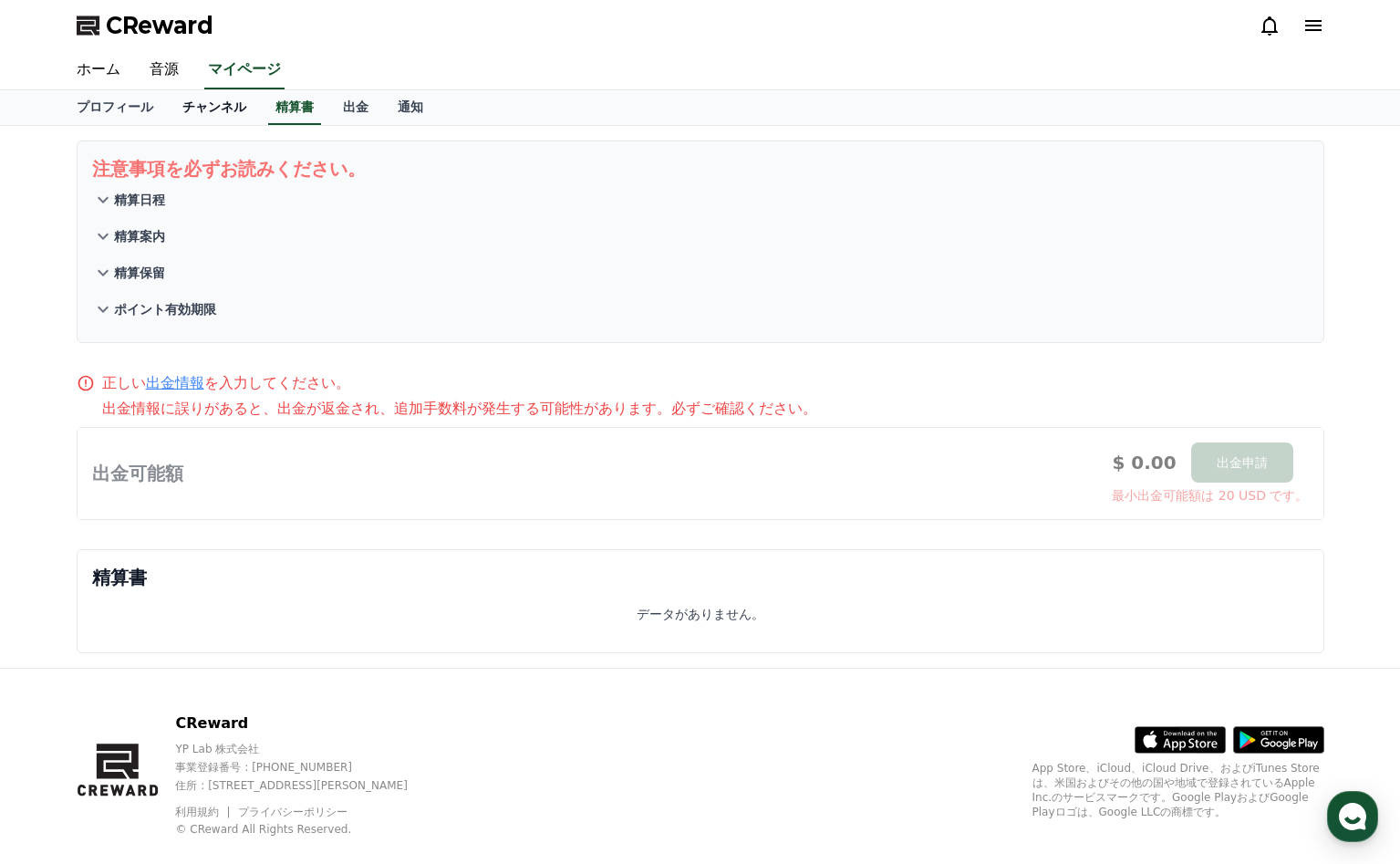
click at [205, 104] on link "チャンネル" at bounding box center [214, 107] width 93 height 34
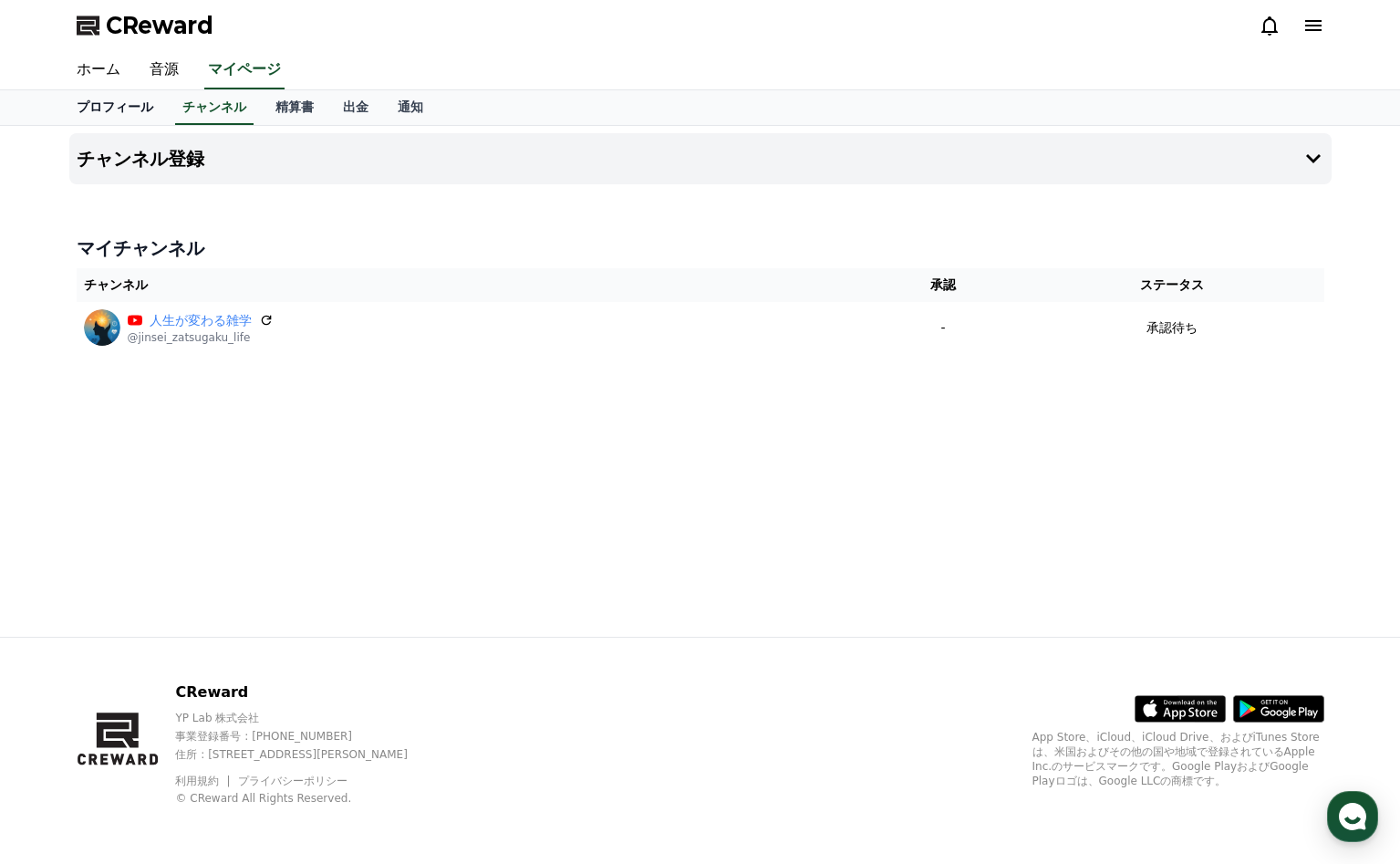
click at [134, 96] on link "プロフィール" at bounding box center [116, 107] width 106 height 34
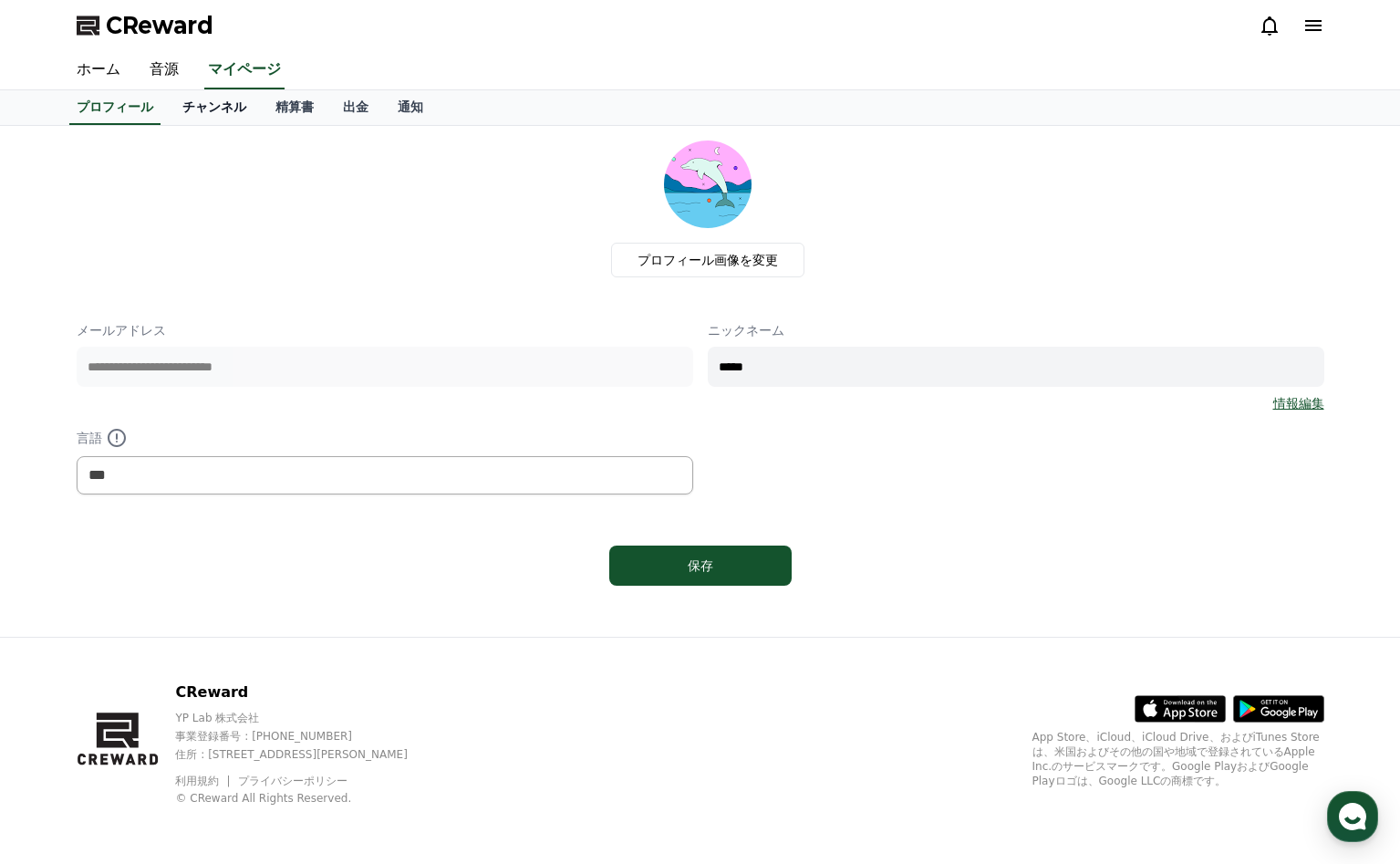
click at [218, 107] on link "チャンネル" at bounding box center [214, 107] width 93 height 34
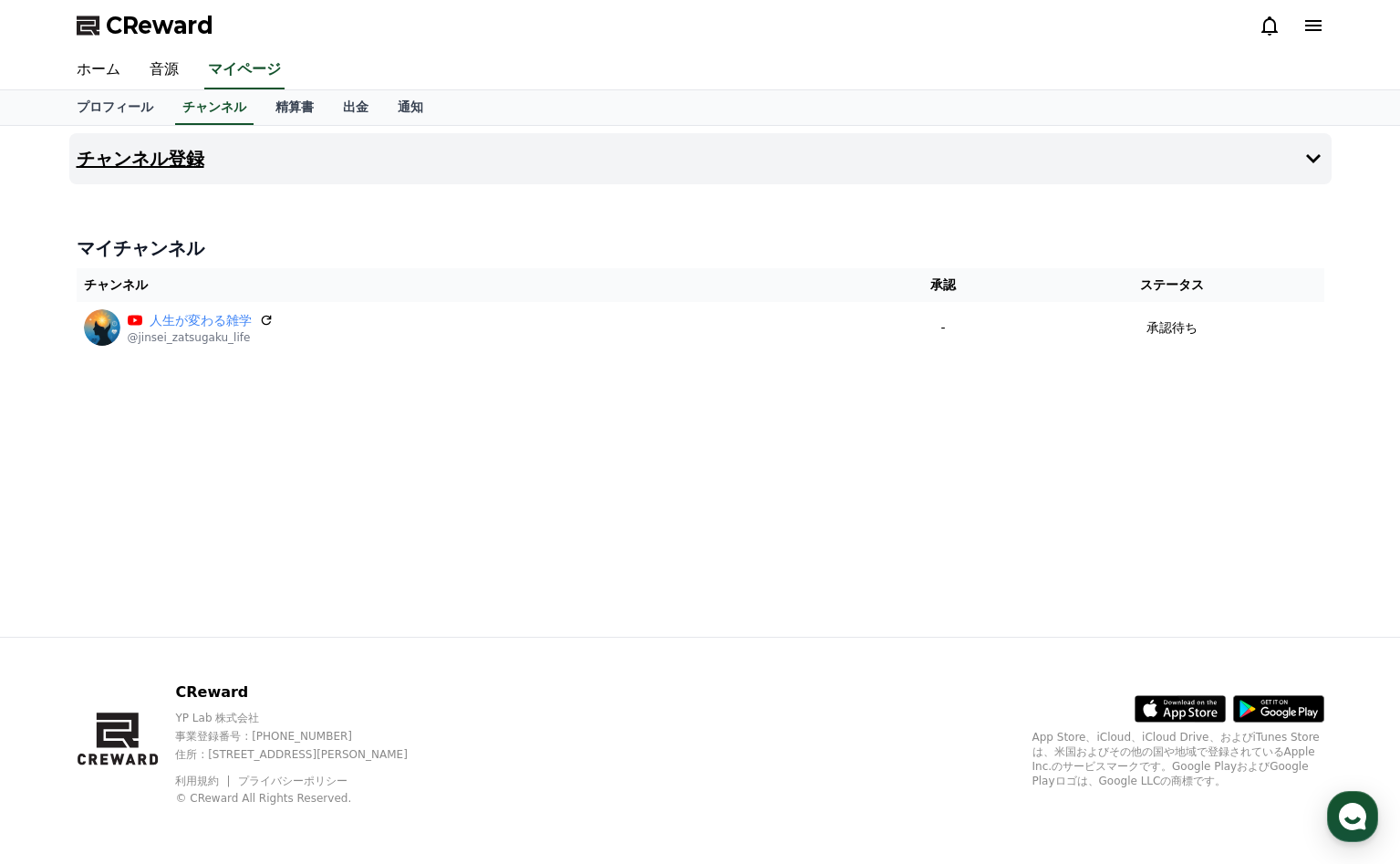
click at [1304, 165] on icon at bounding box center [1314, 159] width 22 height 22
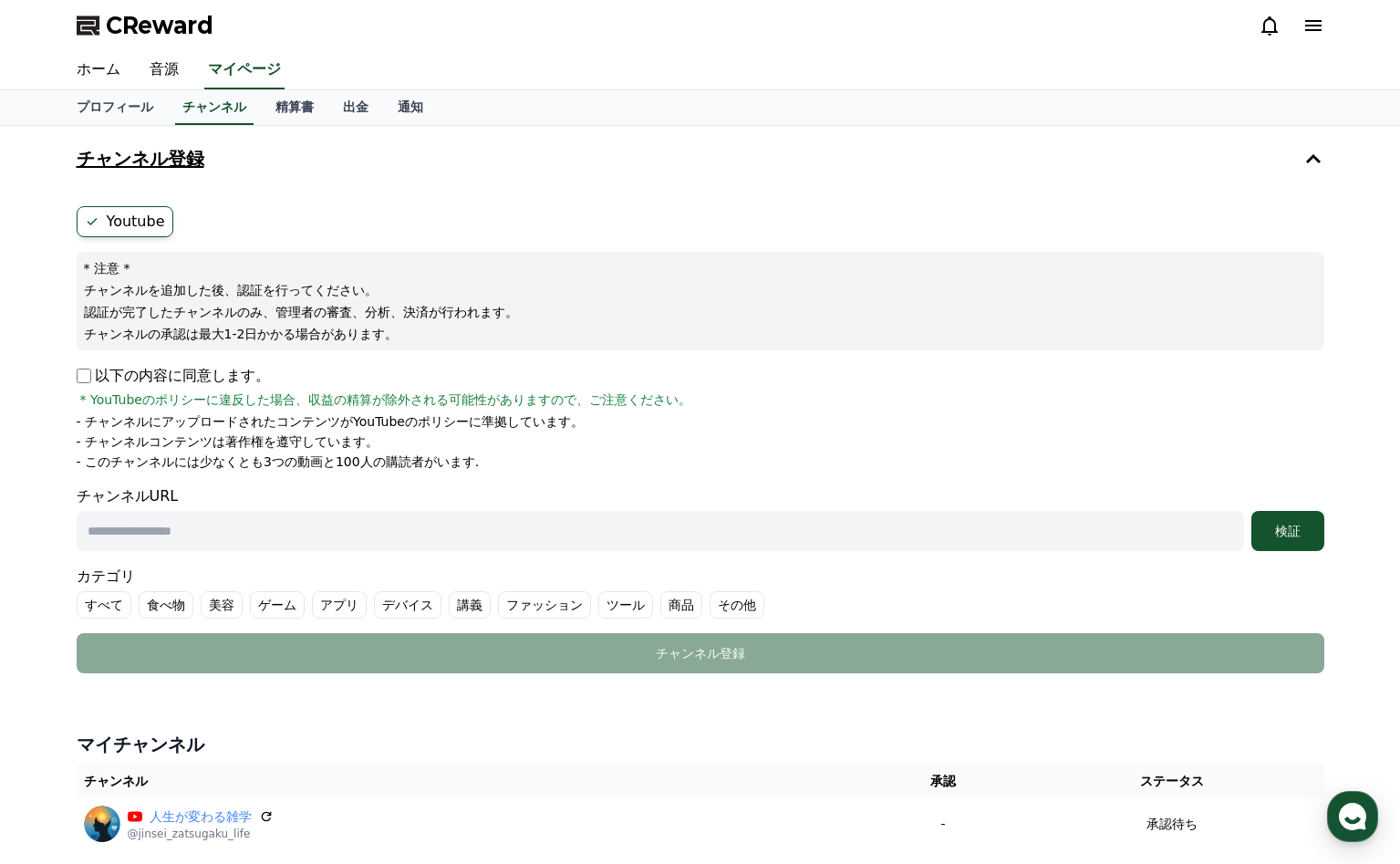
click at [112, 229] on label "Youtube" at bounding box center [125, 221] width 97 height 31
click at [129, 525] on input "text" at bounding box center [660, 530] width 1168 height 40
click at [394, 521] on input "text" at bounding box center [660, 530] width 1168 height 40
paste input "**********"
type input "**********"
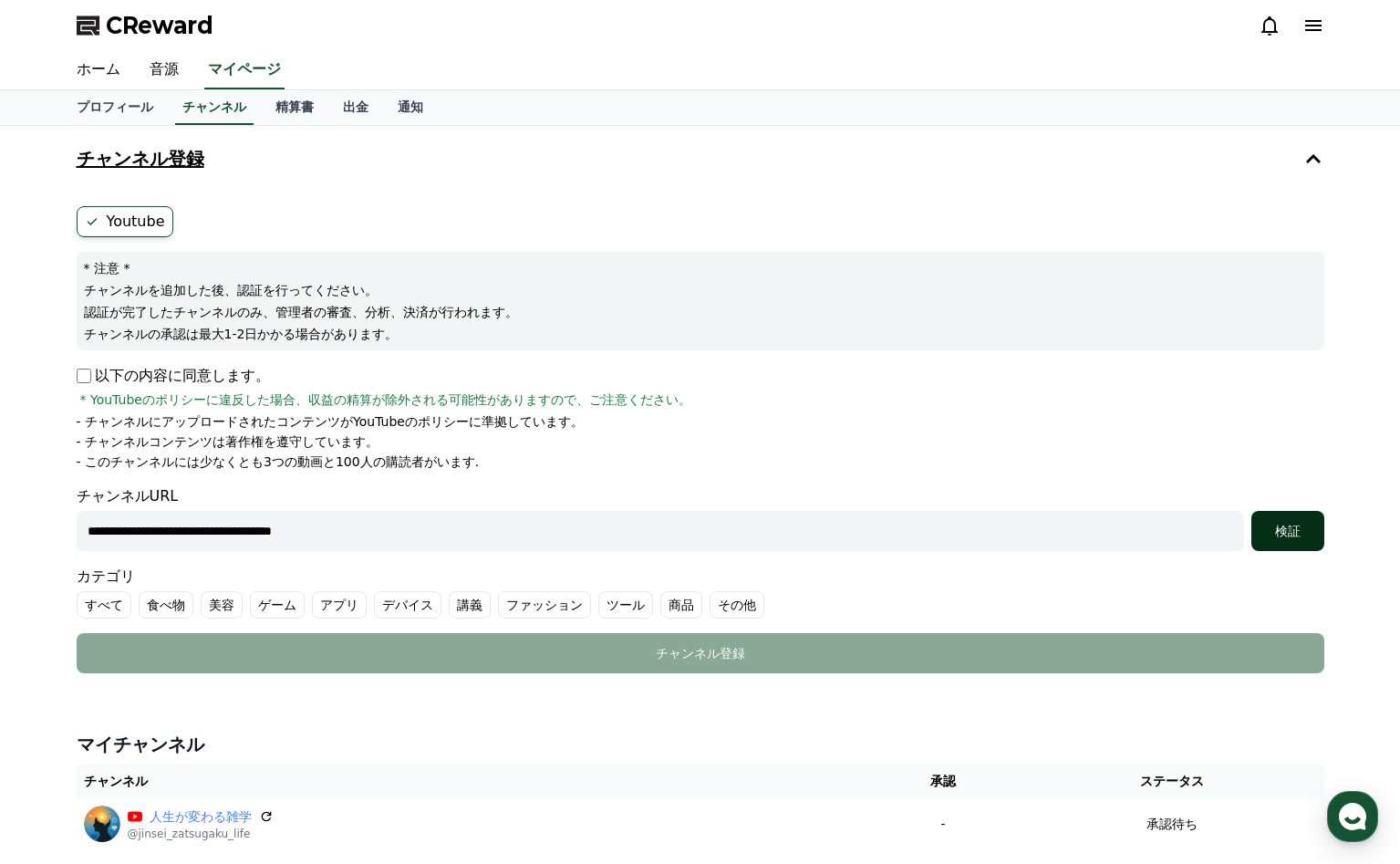
click at [1281, 533] on div "検証" at bounding box center [1288, 531] width 59 height 19
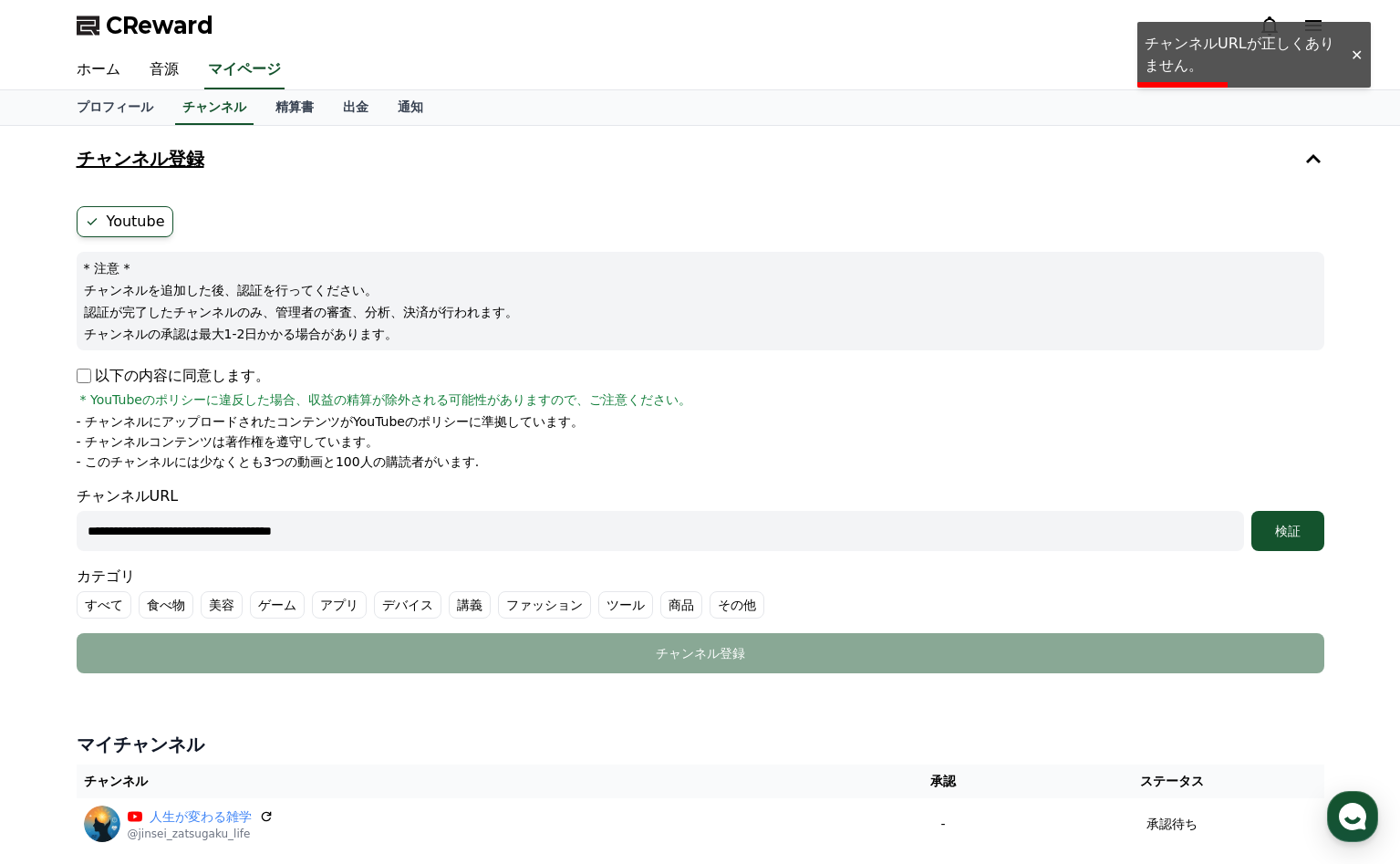
drag, startPoint x: 392, startPoint y: 530, endPoint x: 11, endPoint y: 528, distance: 381.0
click at [8, 528] on div "**********" at bounding box center [700, 494] width 1400 height 737
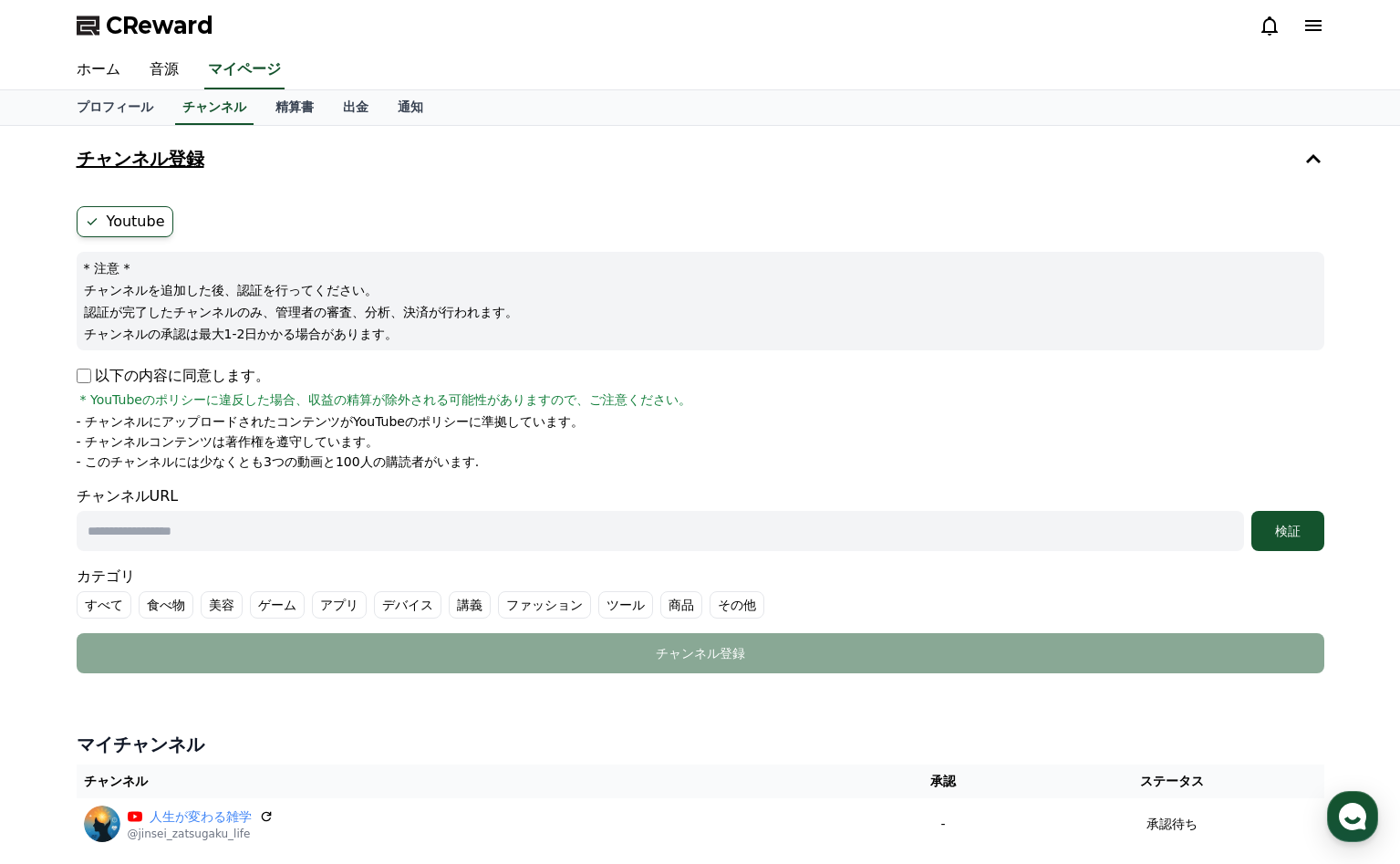
click at [1317, 18] on icon at bounding box center [1314, 26] width 22 height 22
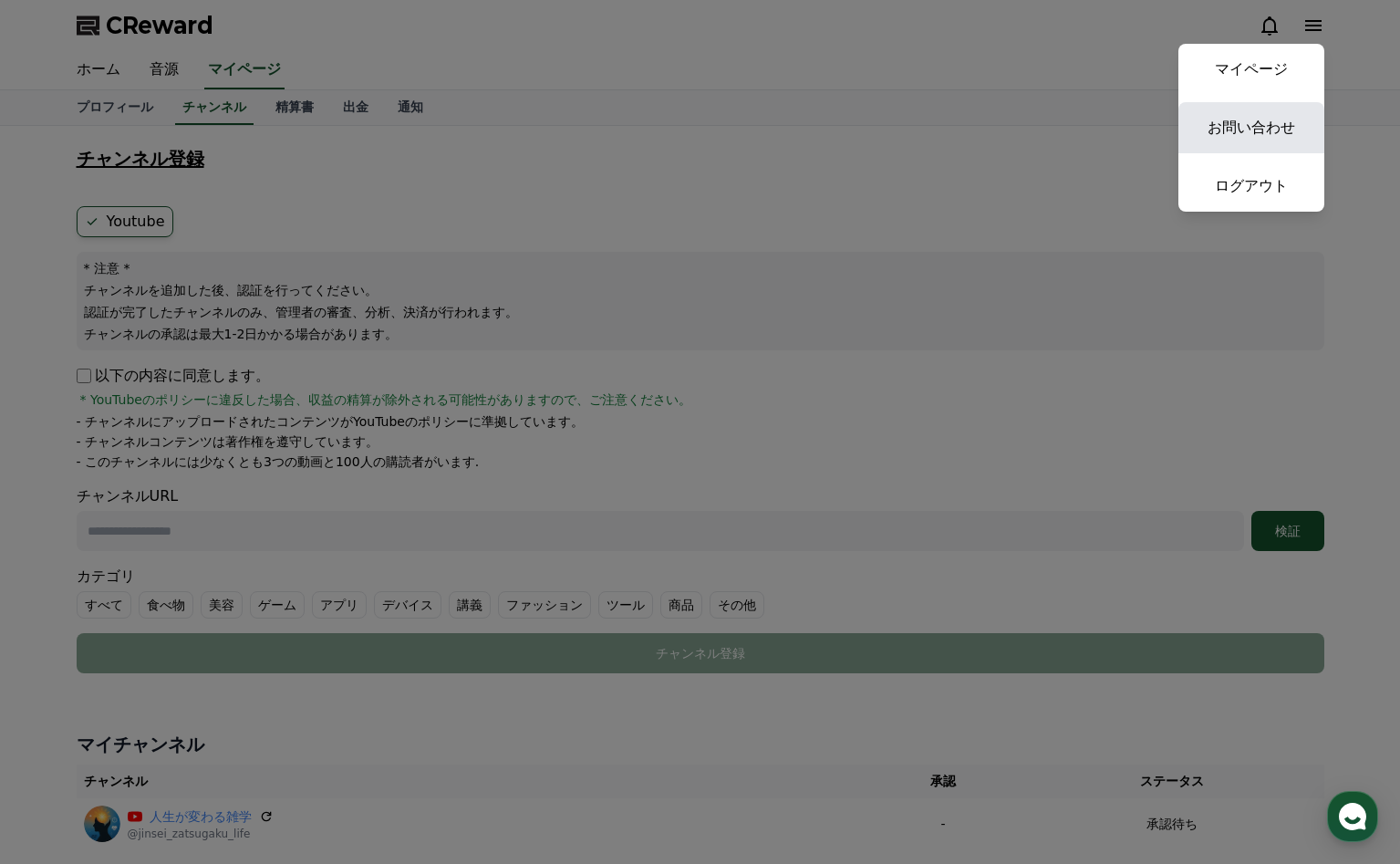
click at [1256, 111] on link "お問い合わせ" at bounding box center [1251, 128] width 146 height 51
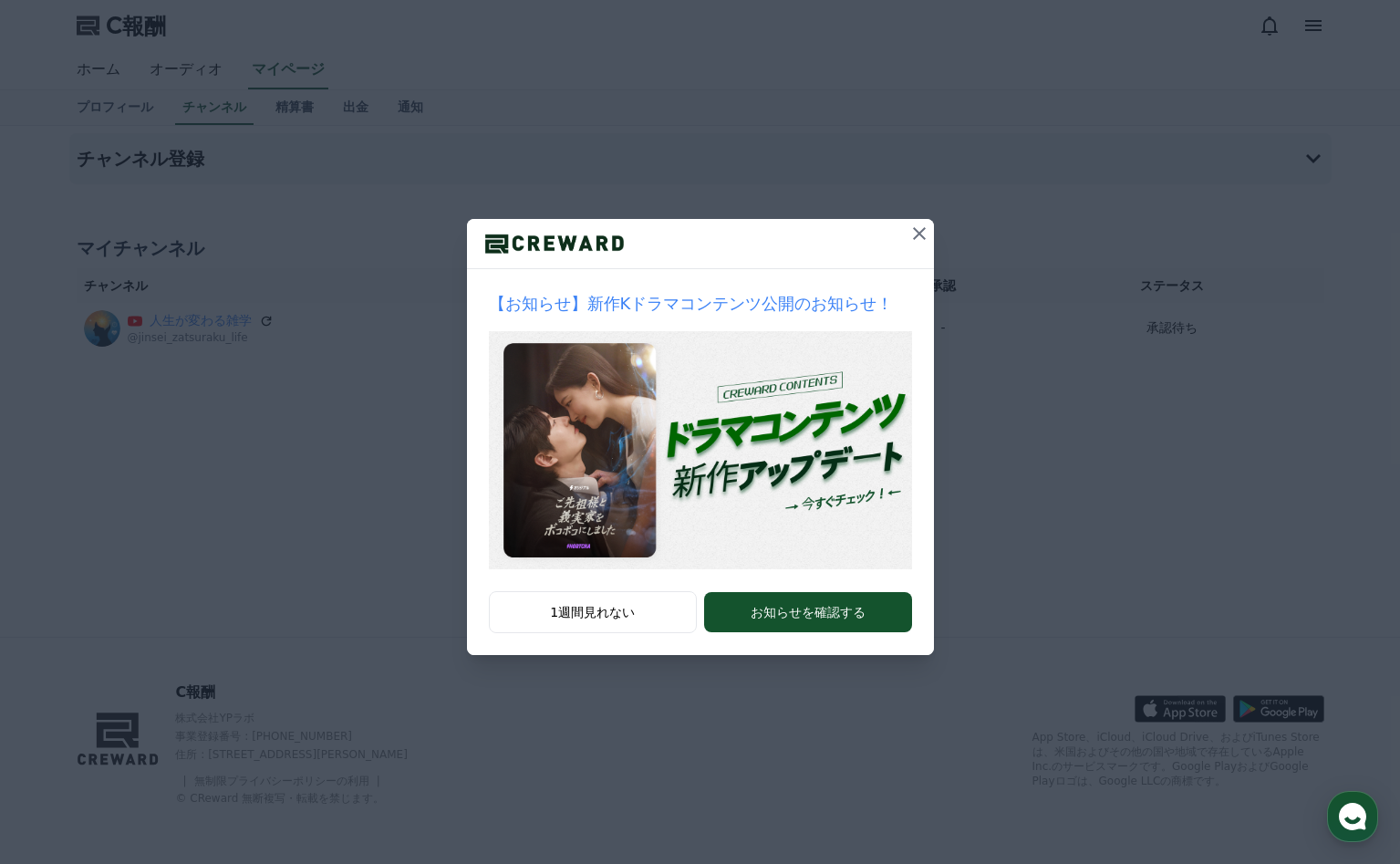
click at [922, 230] on icon at bounding box center [919, 234] width 13 height 13
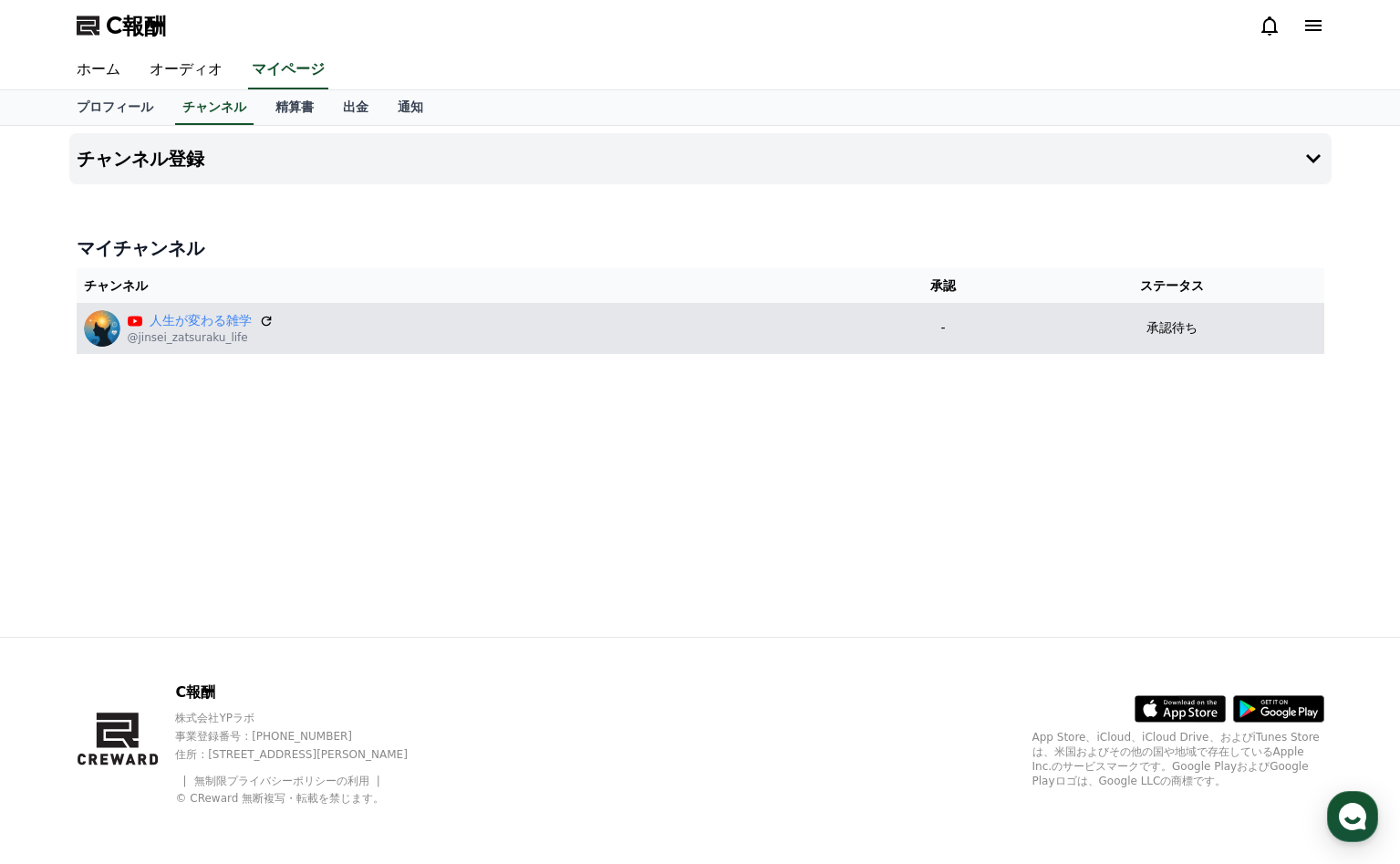
click at [939, 332] on p "-" at bounding box center [943, 328] width 141 height 20
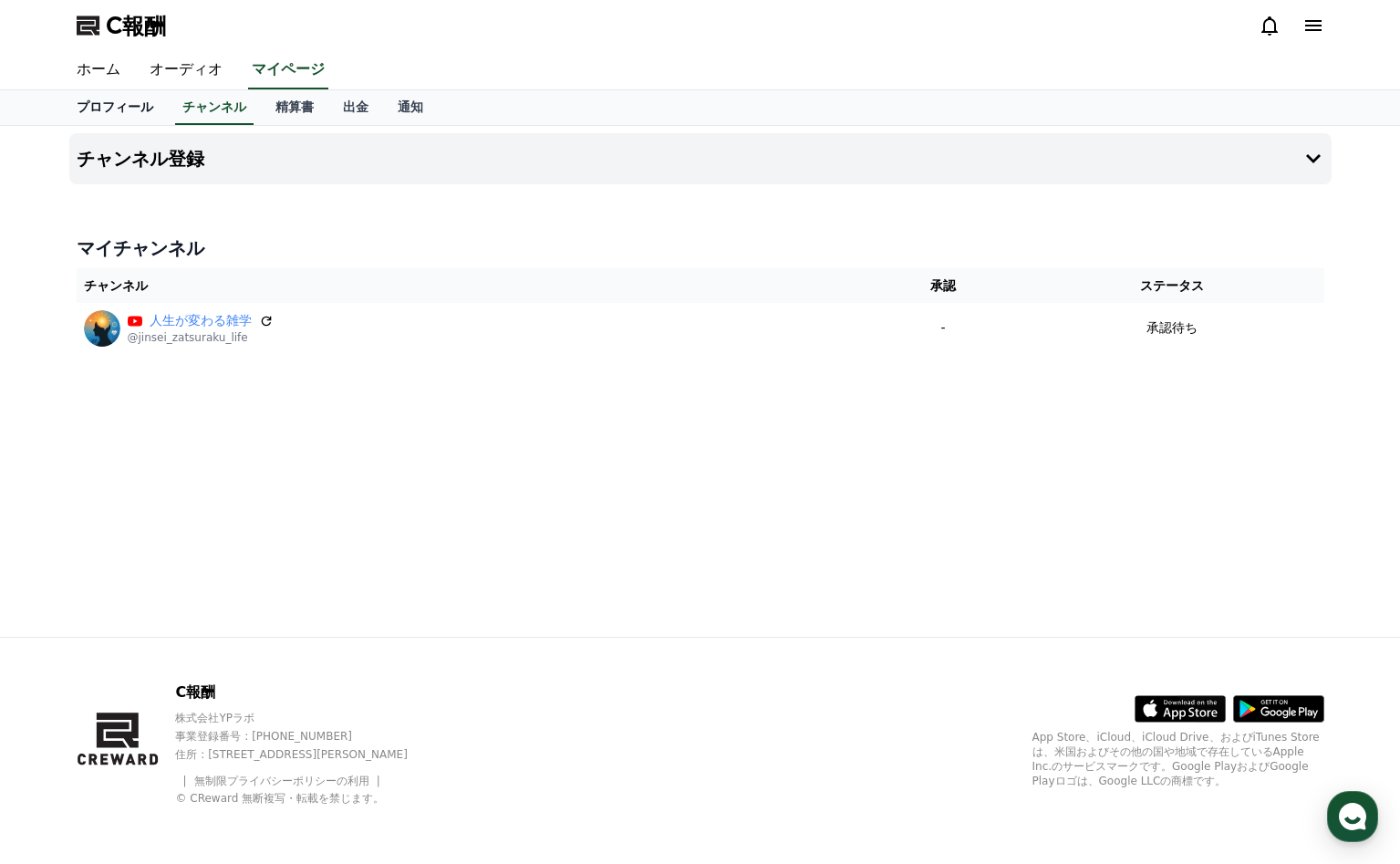
click at [106, 115] on link "プロフィール" at bounding box center [116, 107] width 106 height 34
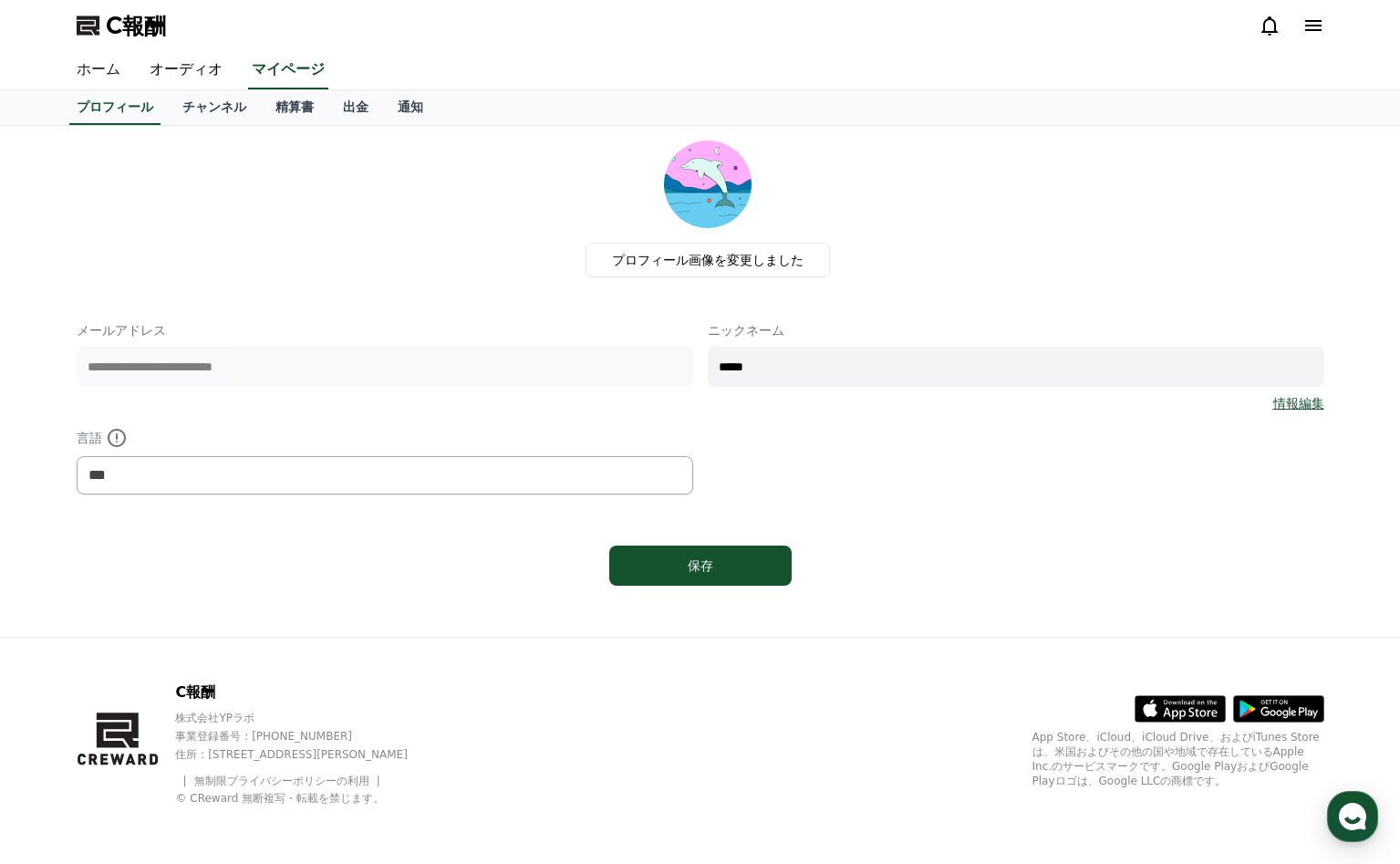
click at [104, 73] on font "ホーム" at bounding box center [98, 69] width 44 height 18
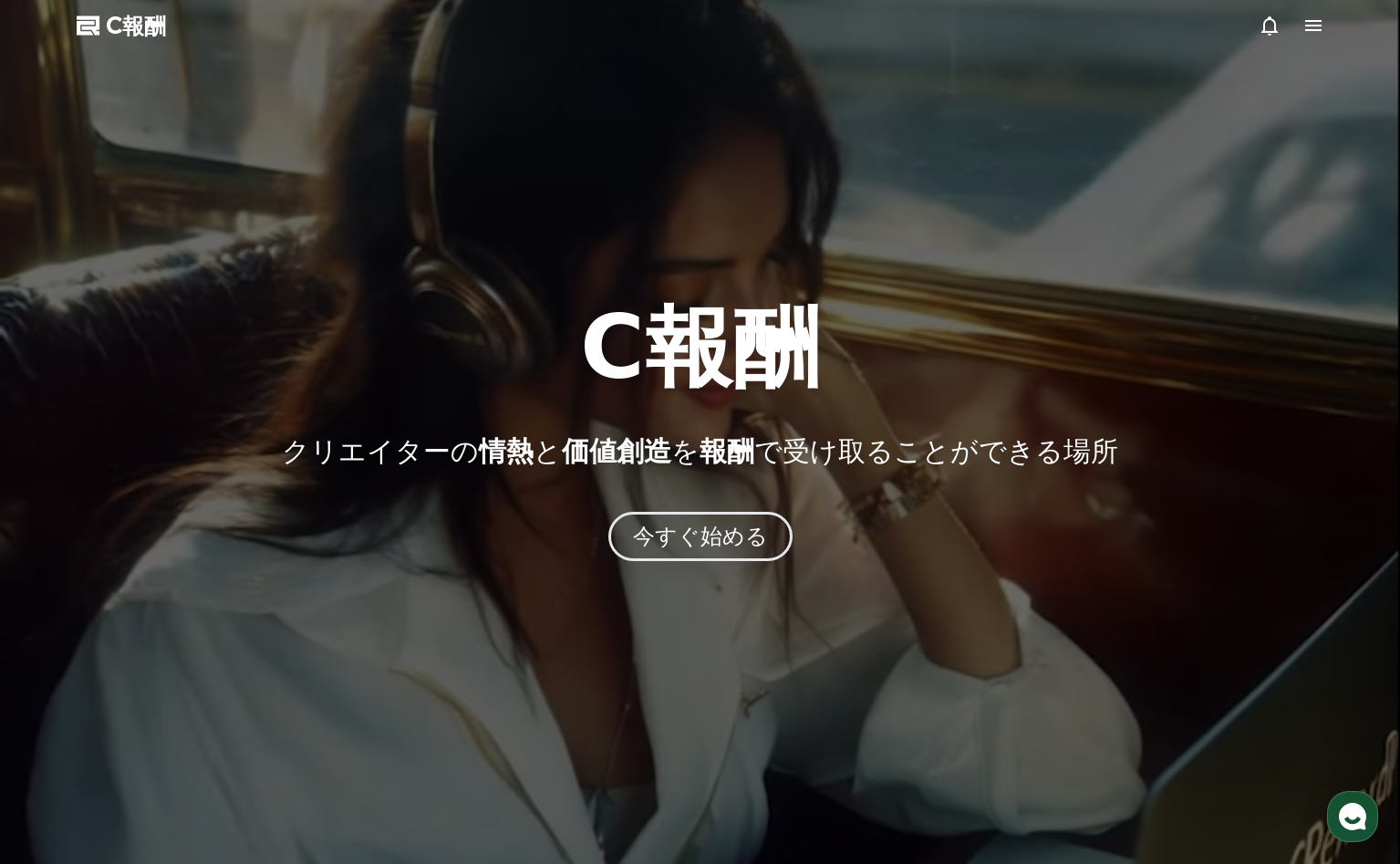
click at [1314, 16] on icon at bounding box center [1314, 26] width 22 height 22
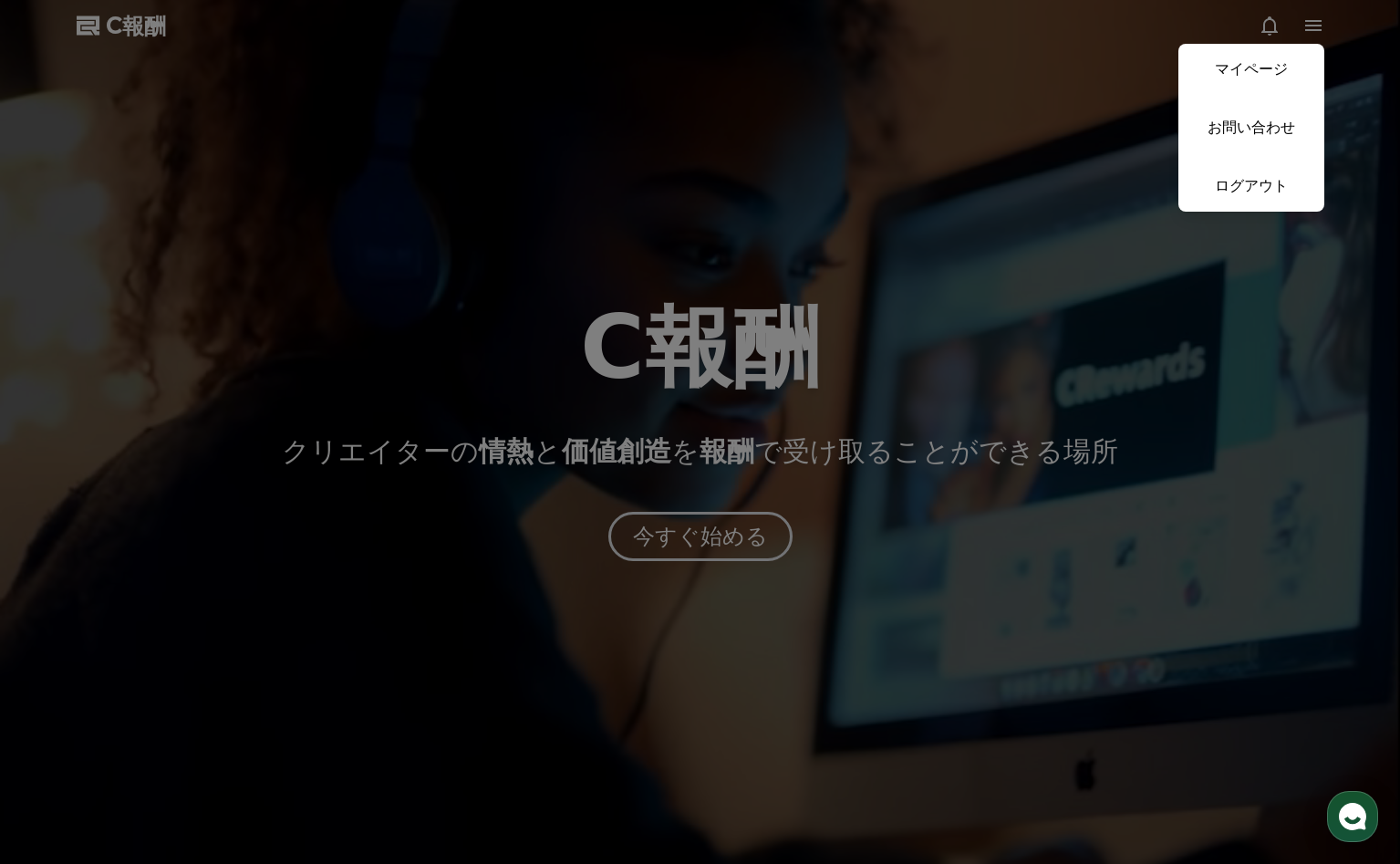
click at [1246, 291] on button "近い" at bounding box center [700, 432] width 1400 height 864
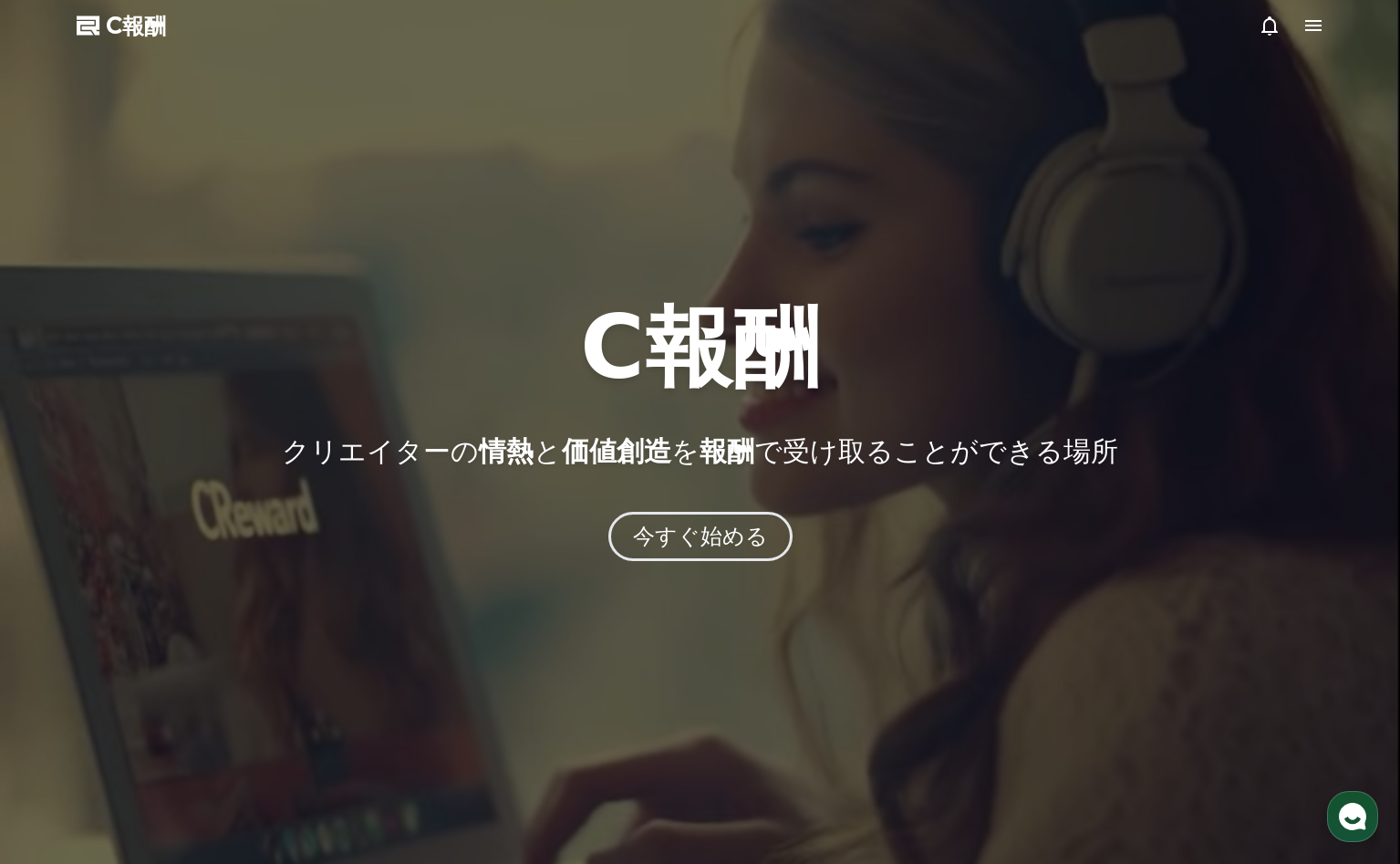
click at [1314, 24] on icon at bounding box center [1314, 26] width 17 height 11
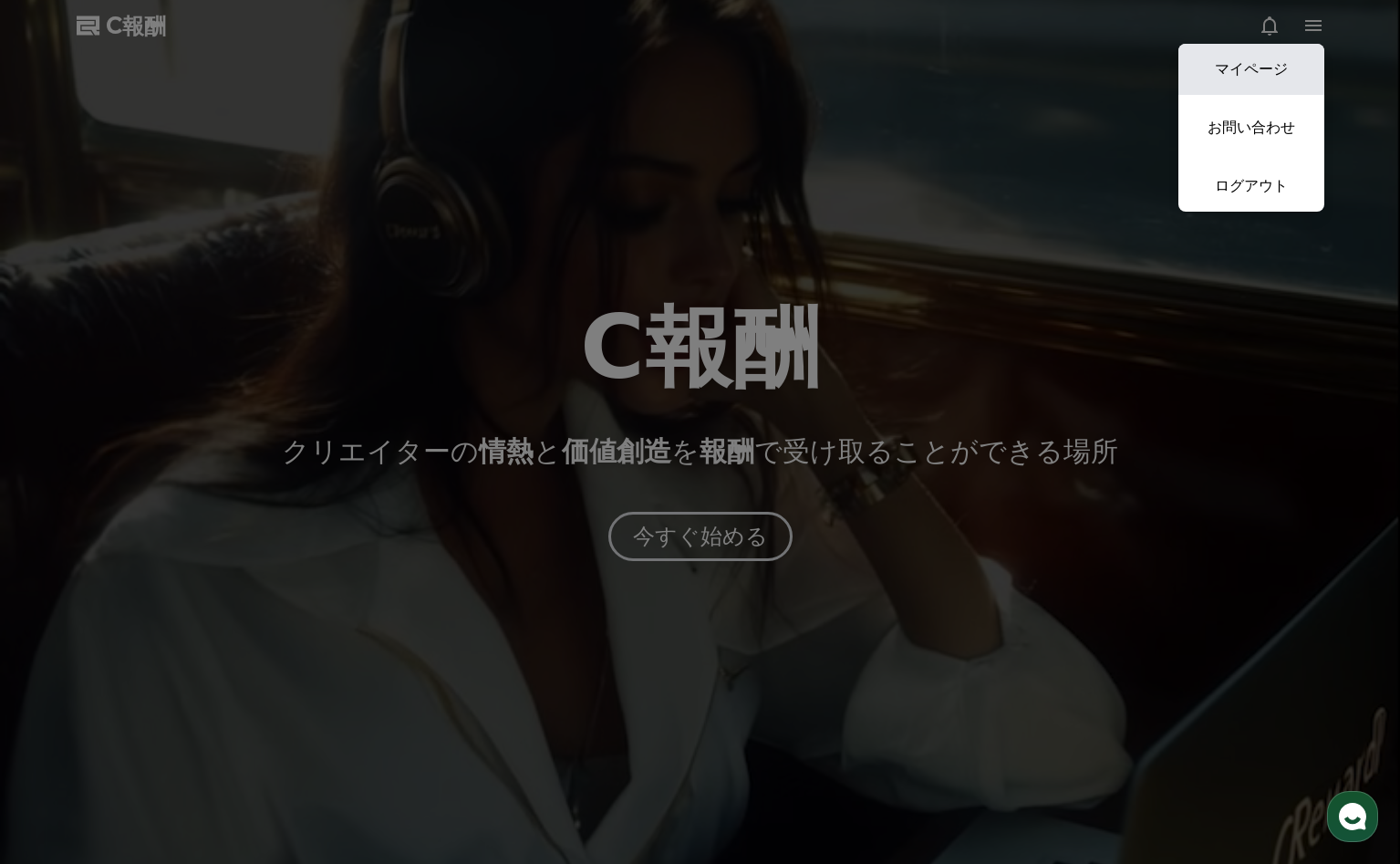
click at [1263, 67] on font "マイページ" at bounding box center [1252, 69] width 73 height 18
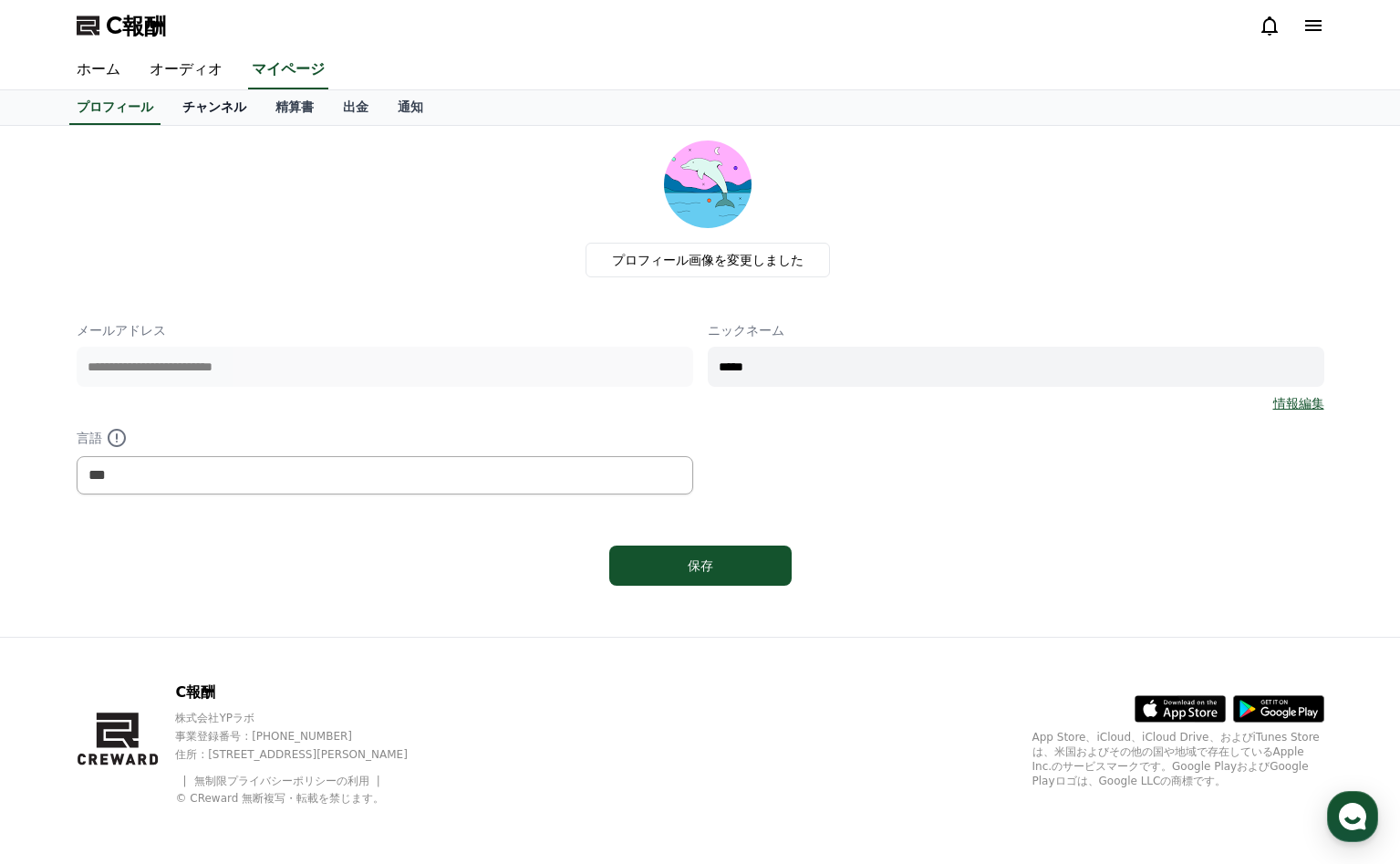
click at [233, 109] on font "チャンネル" at bounding box center [214, 107] width 64 height 15
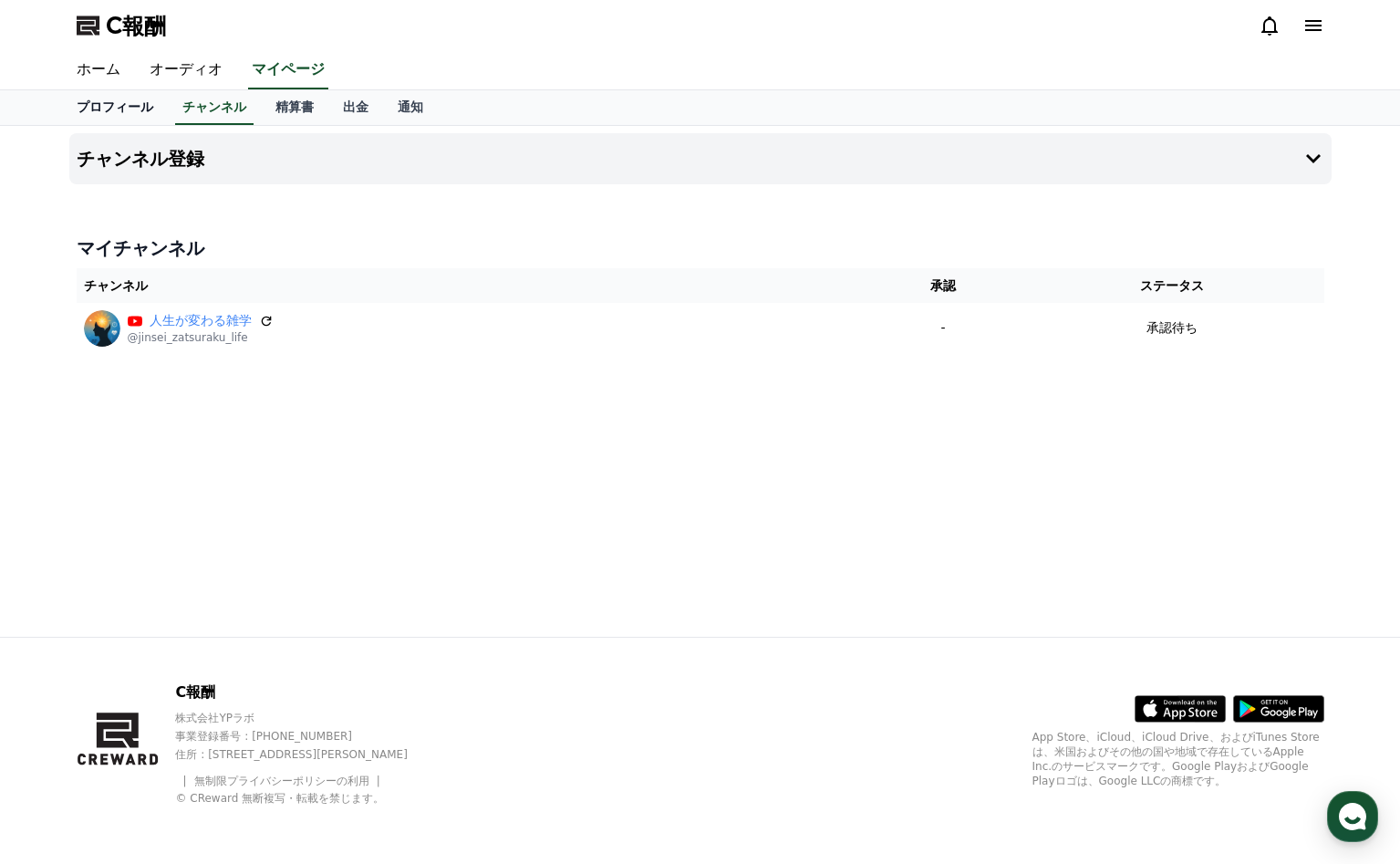
click at [132, 111] on font "プロフィール" at bounding box center [115, 107] width 76 height 15
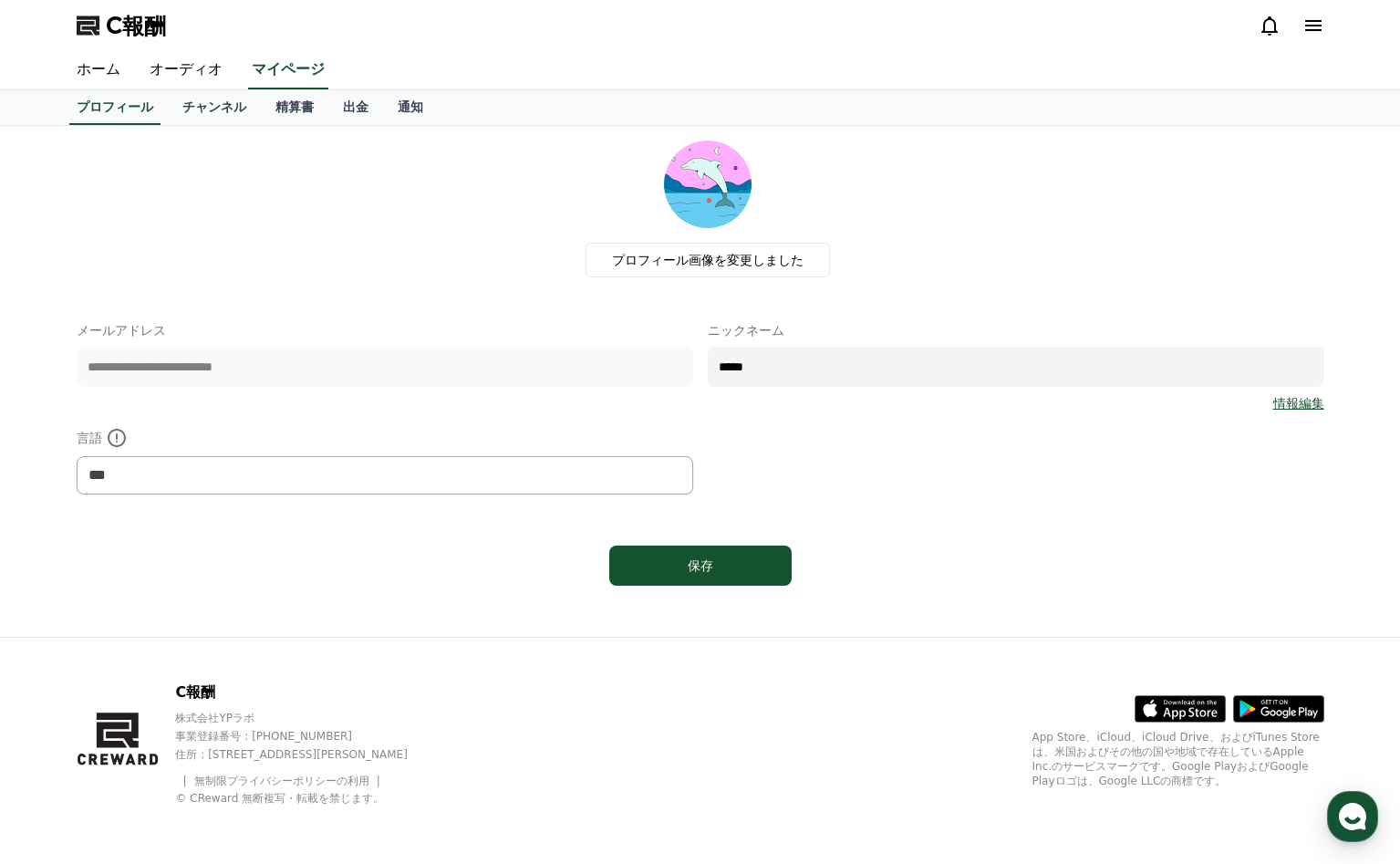
click at [795, 375] on input "*****" at bounding box center [1016, 366] width 617 height 40
type input "*"
type input "****"
click at [732, 564] on div "保存" at bounding box center [700, 565] width 110 height 19
click at [167, 68] on font "オーディオ" at bounding box center [186, 69] width 73 height 18
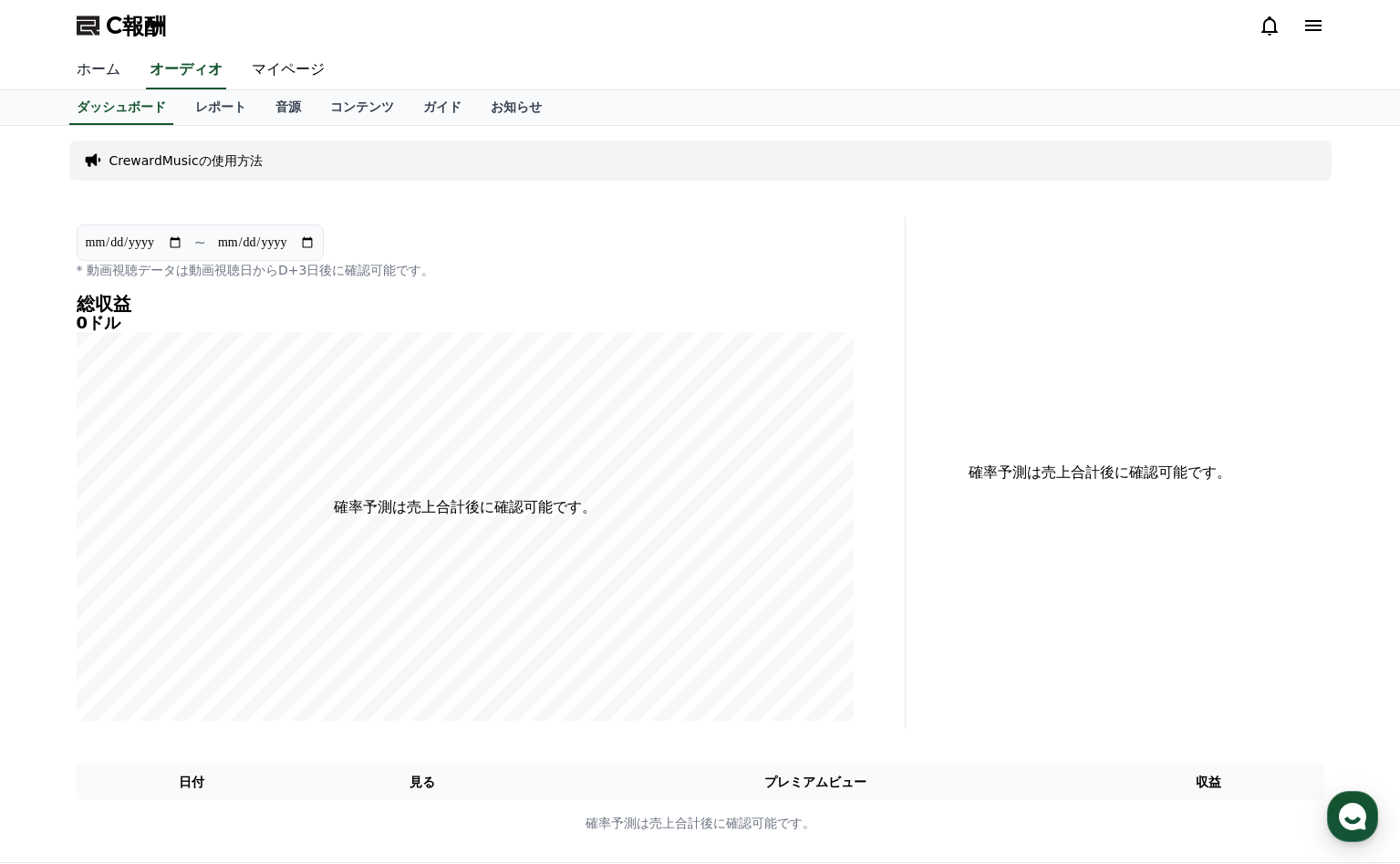
click at [115, 70] on font "ホーム" at bounding box center [98, 69] width 44 height 18
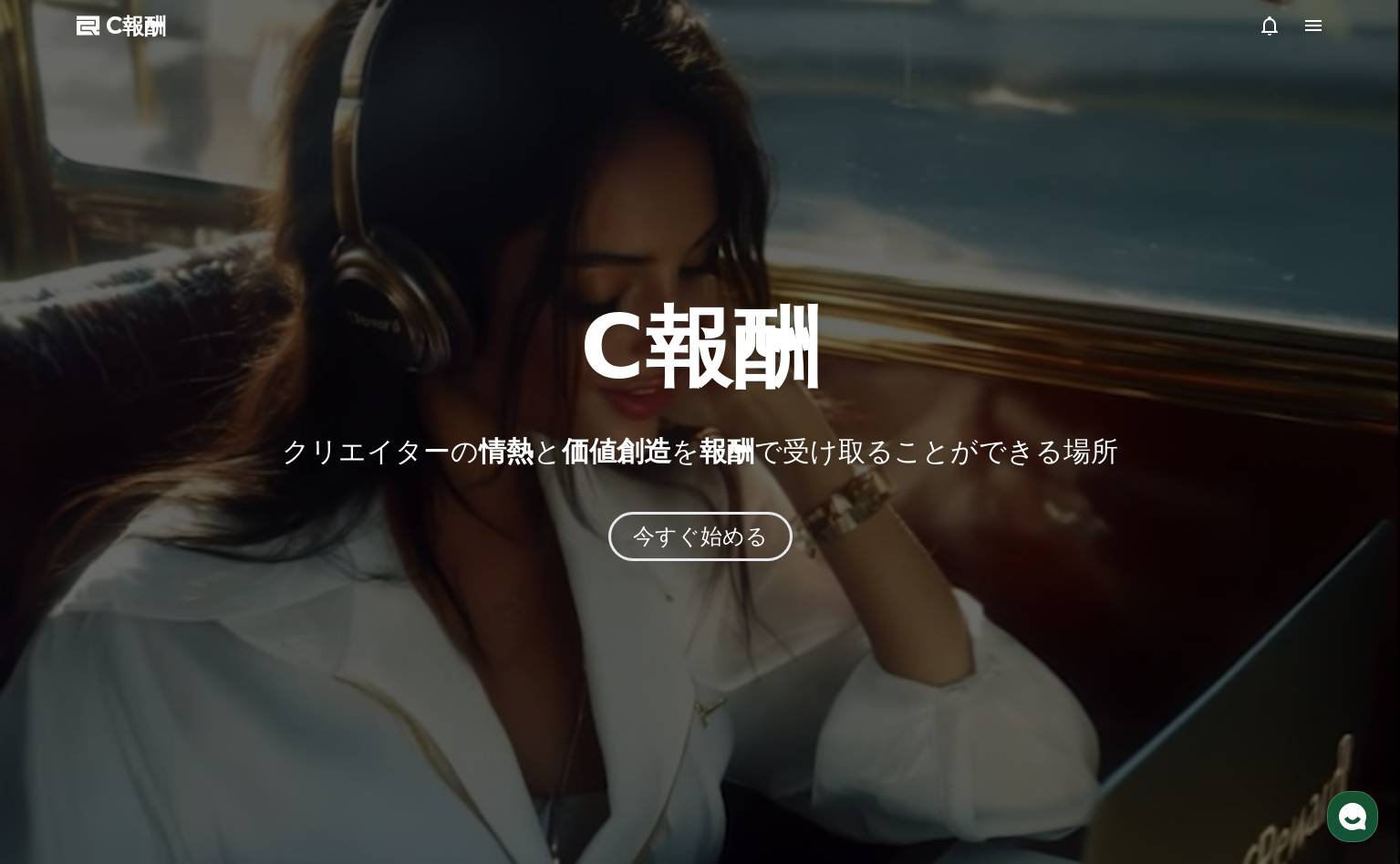
click at [1312, 30] on icon at bounding box center [1314, 26] width 17 height 11
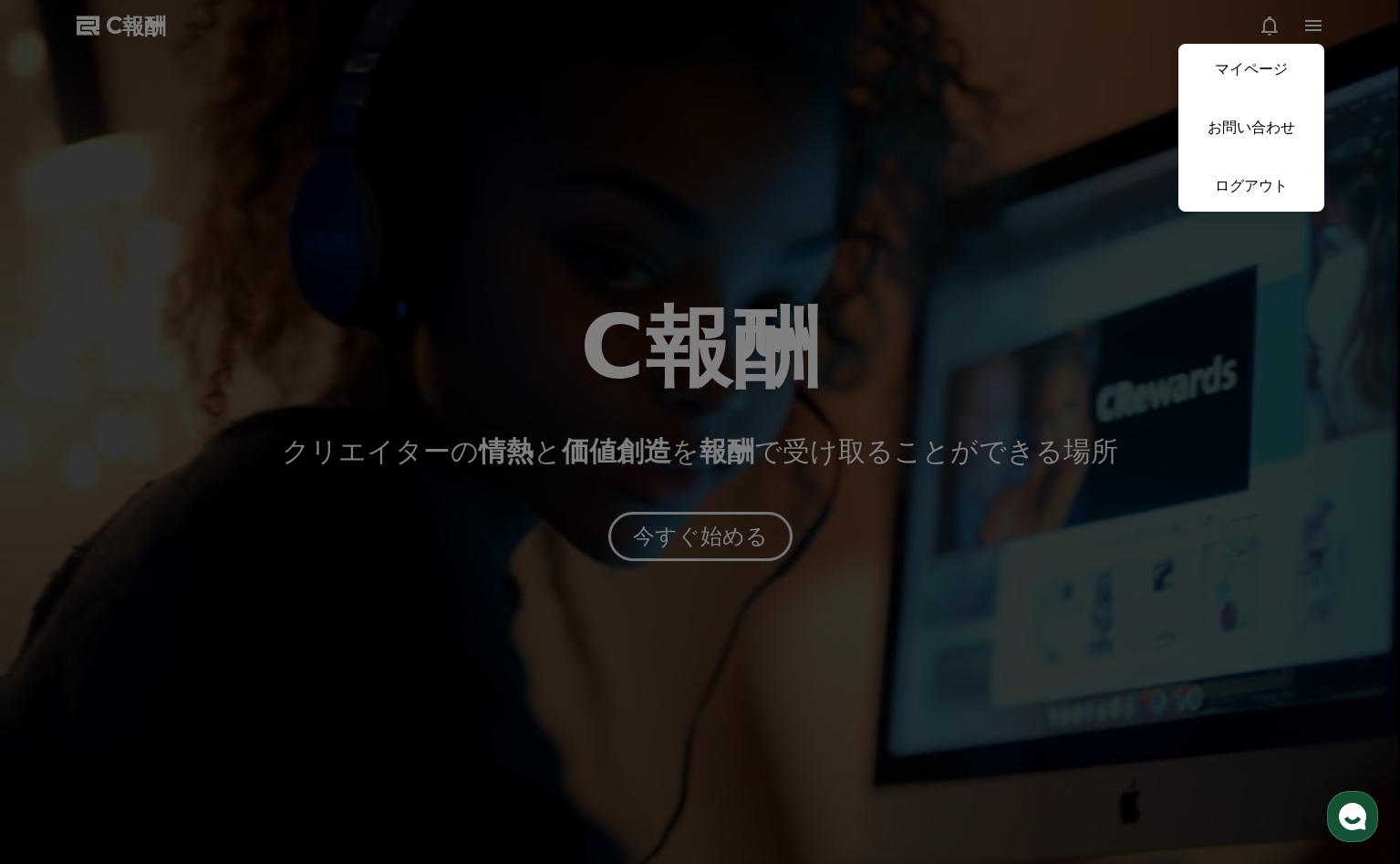
click at [839, 503] on button "近い" at bounding box center [700, 432] width 1400 height 864
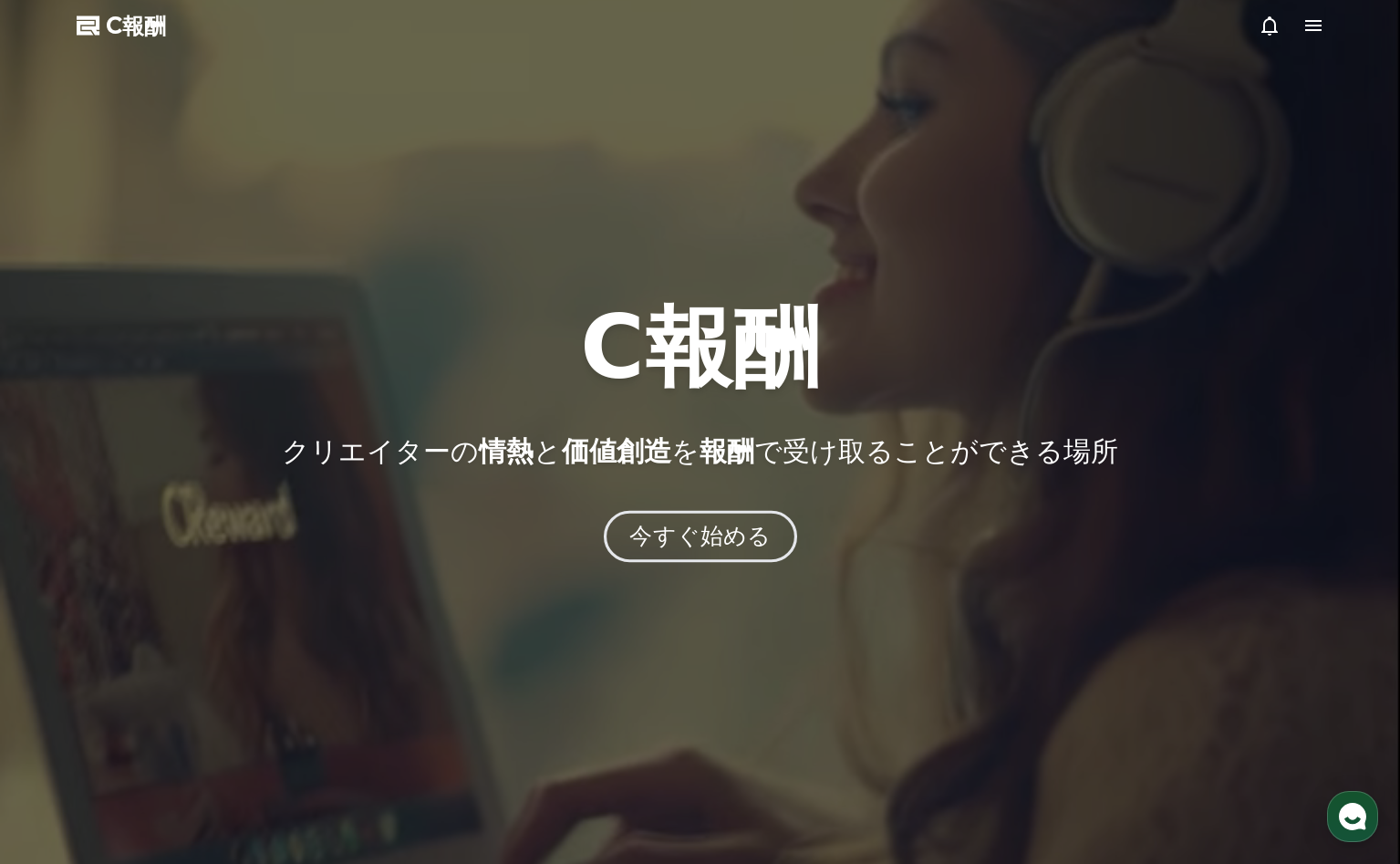
click at [732, 550] on div "今すぐ始める" at bounding box center [700, 535] width 142 height 31
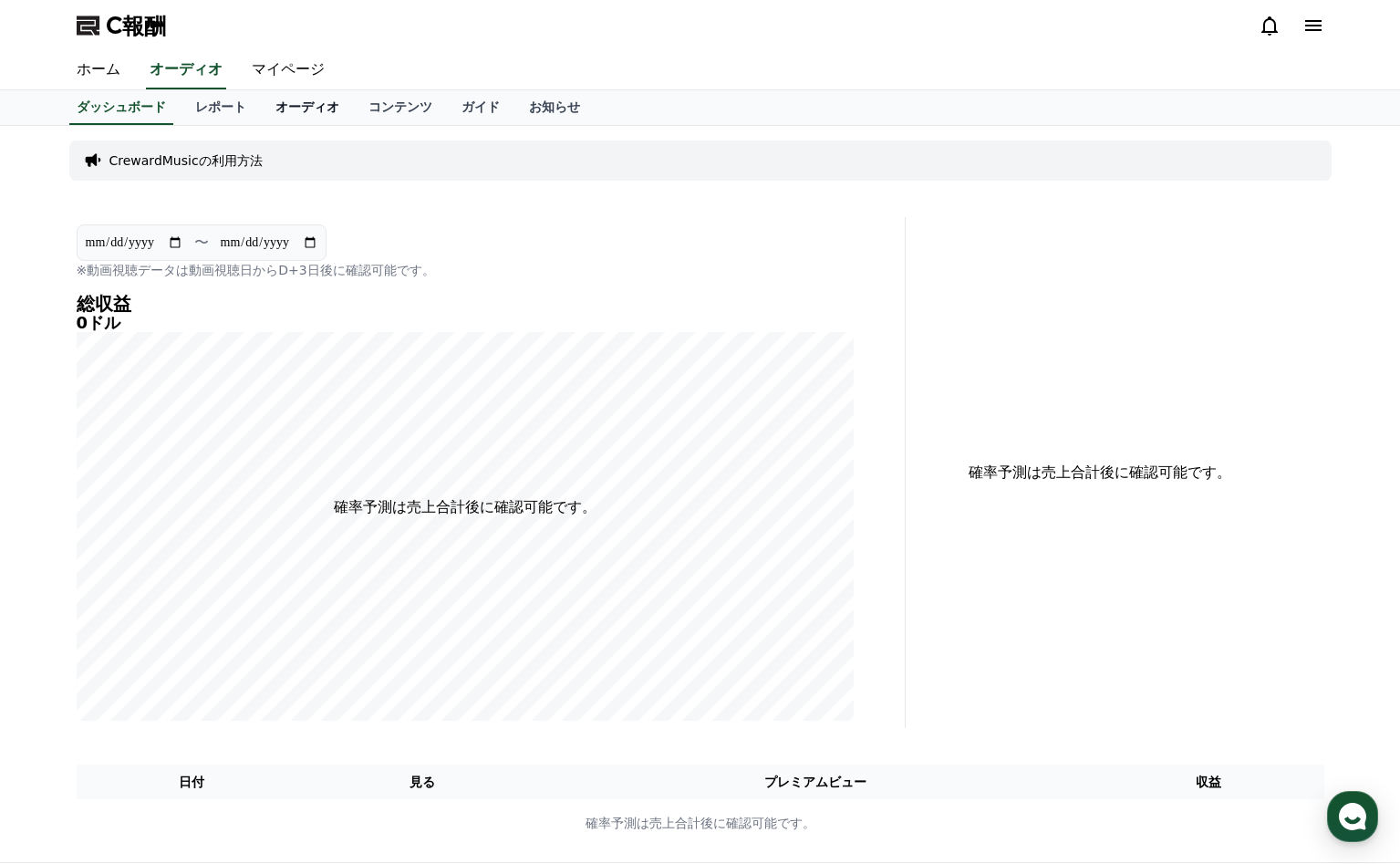
click at [335, 110] on font "オーディオ" at bounding box center [307, 107] width 64 height 15
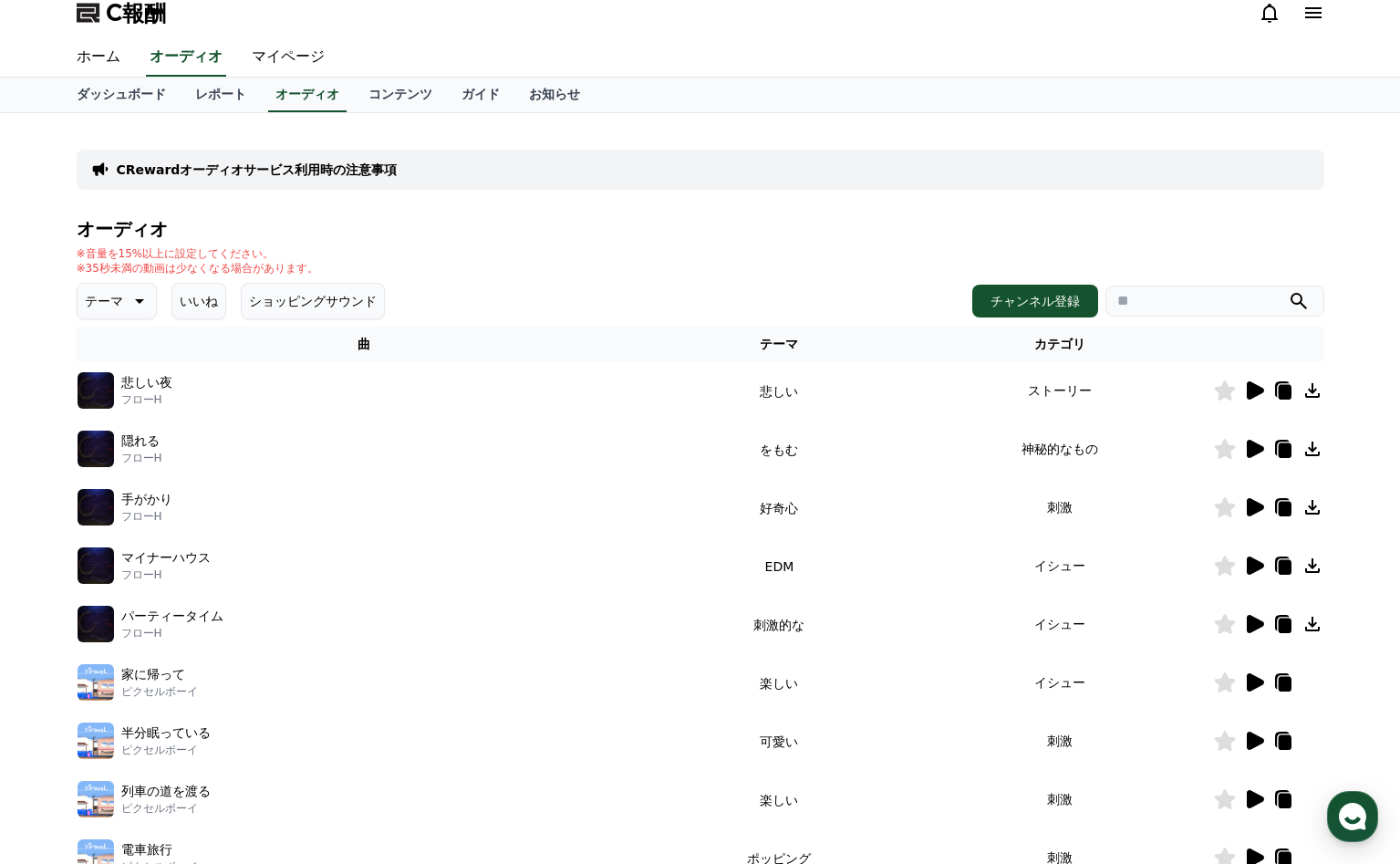
scroll to position [8, 0]
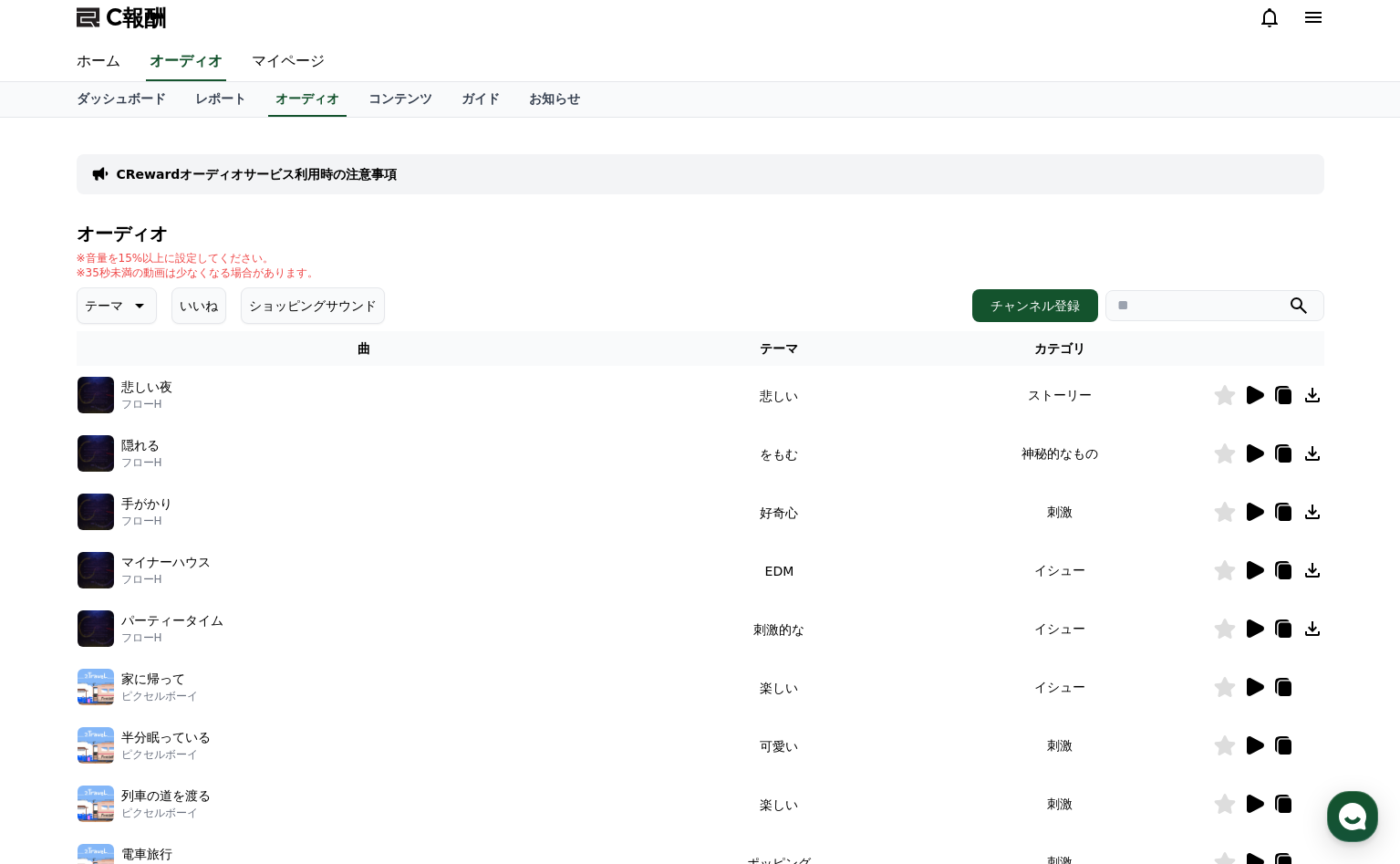
click at [138, 304] on icon at bounding box center [140, 305] width 9 height 5
click at [117, 450] on font "好奇心" at bounding box center [105, 449] width 38 height 15
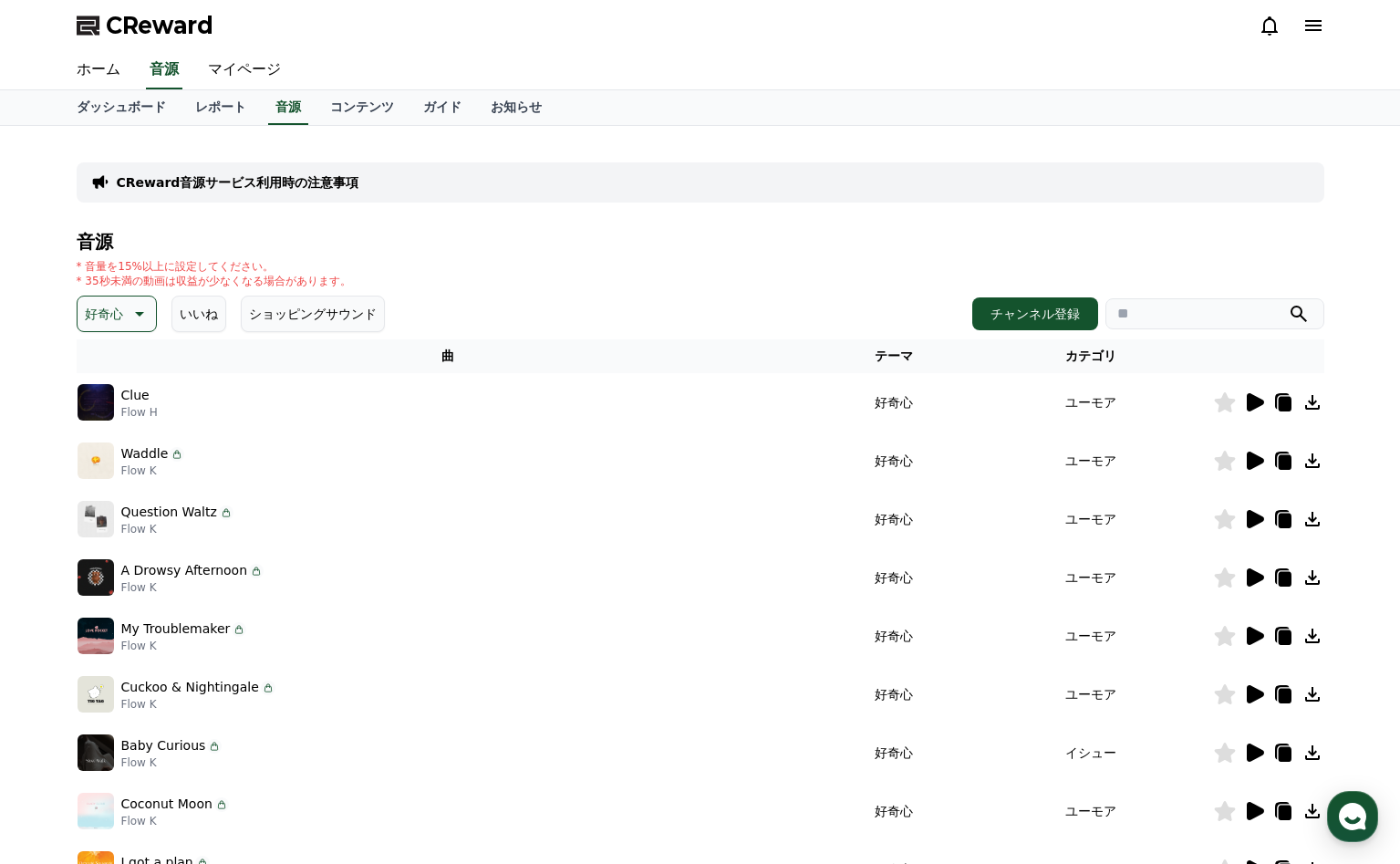
click at [1253, 413] on td at bounding box center [1269, 402] width 111 height 59
click at [1252, 409] on icon at bounding box center [1256, 402] width 18 height 19
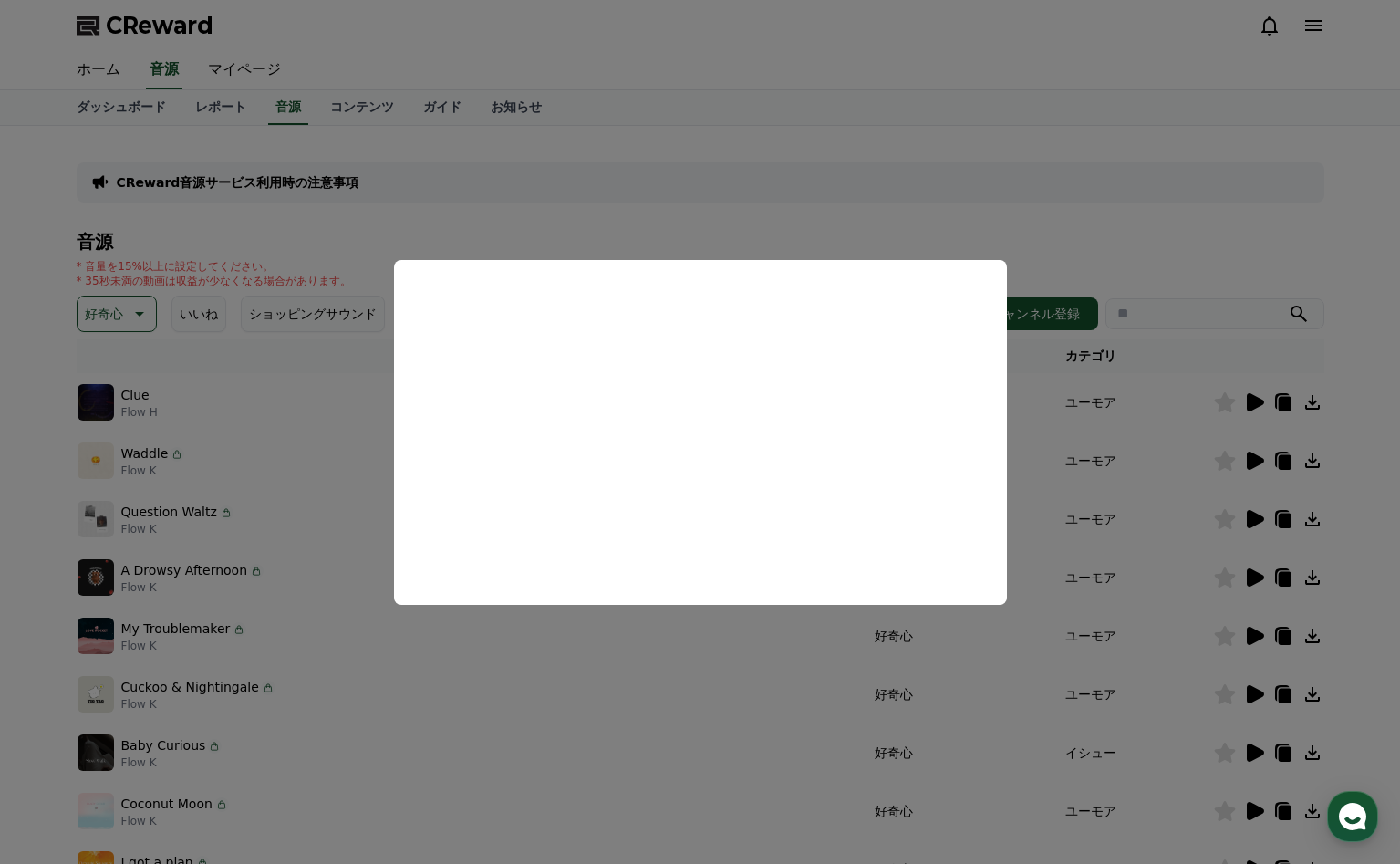
click at [1256, 454] on button "close modal" at bounding box center [700, 432] width 1400 height 864
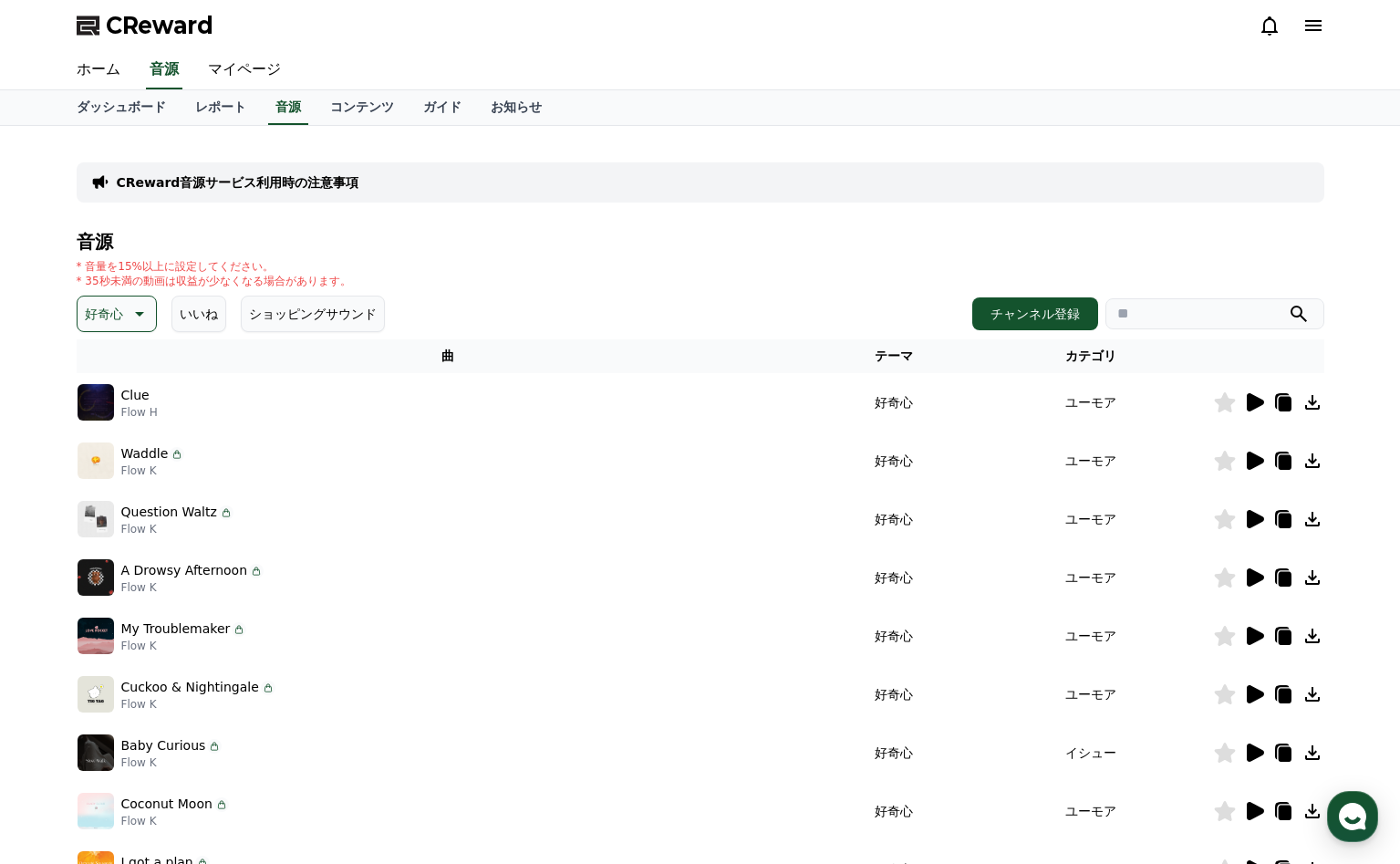
click at [154, 313] on button "好奇心" at bounding box center [116, 313] width 80 height 36
click at [112, 389] on button "明るい" at bounding box center [105, 397] width 53 height 40
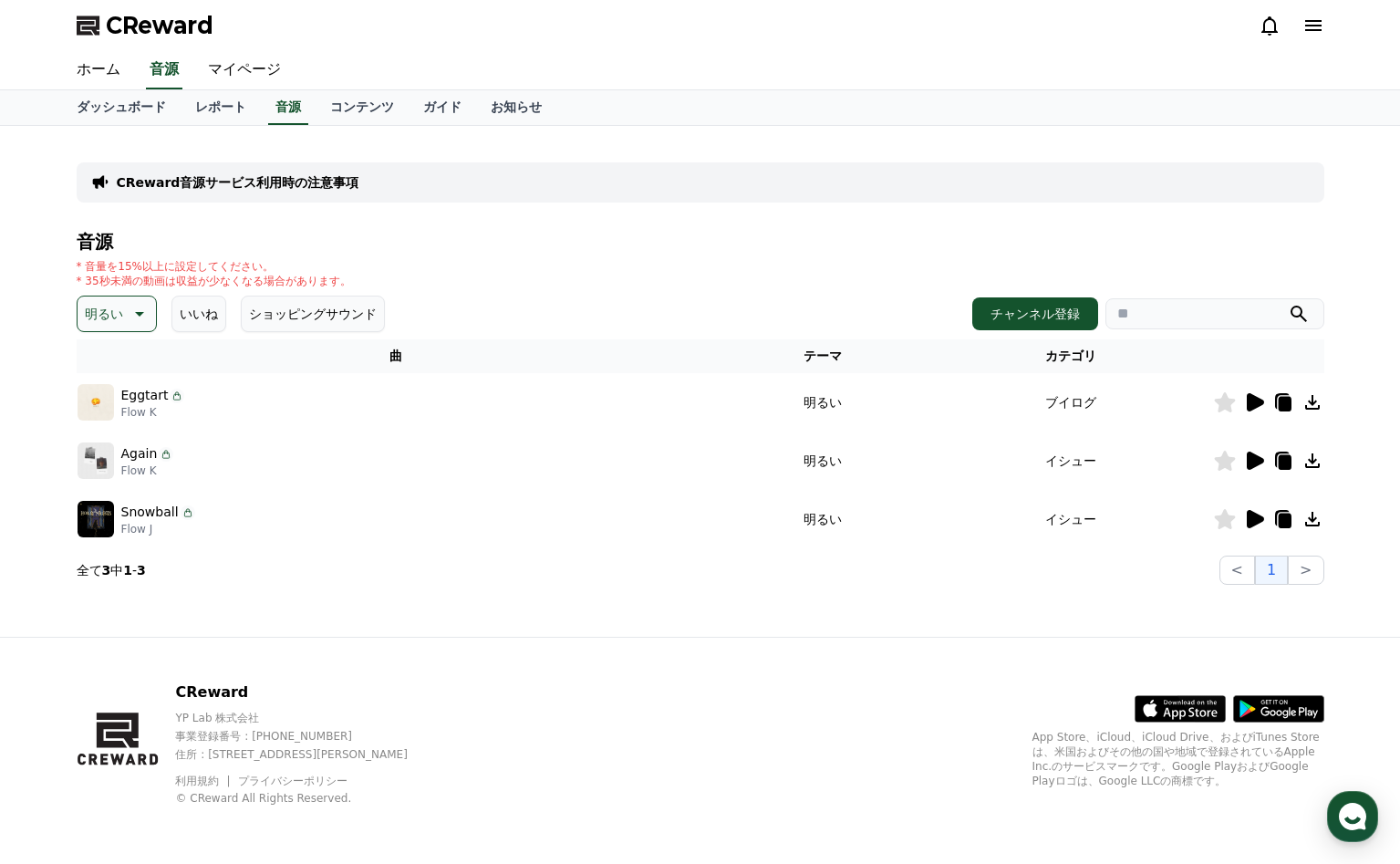
click at [1252, 398] on icon at bounding box center [1256, 402] width 18 height 19
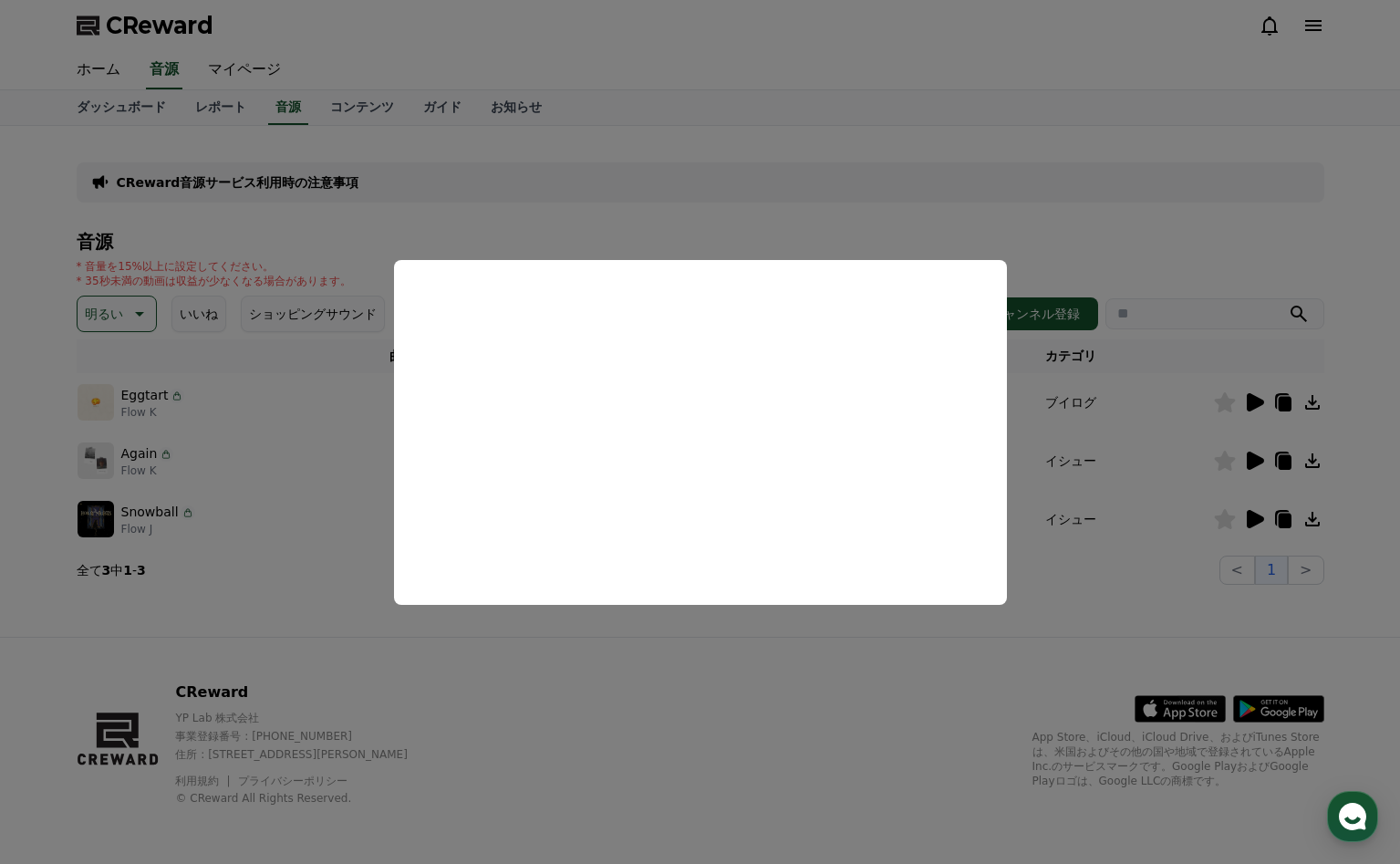
click at [1251, 464] on button "close modal" at bounding box center [700, 432] width 1400 height 864
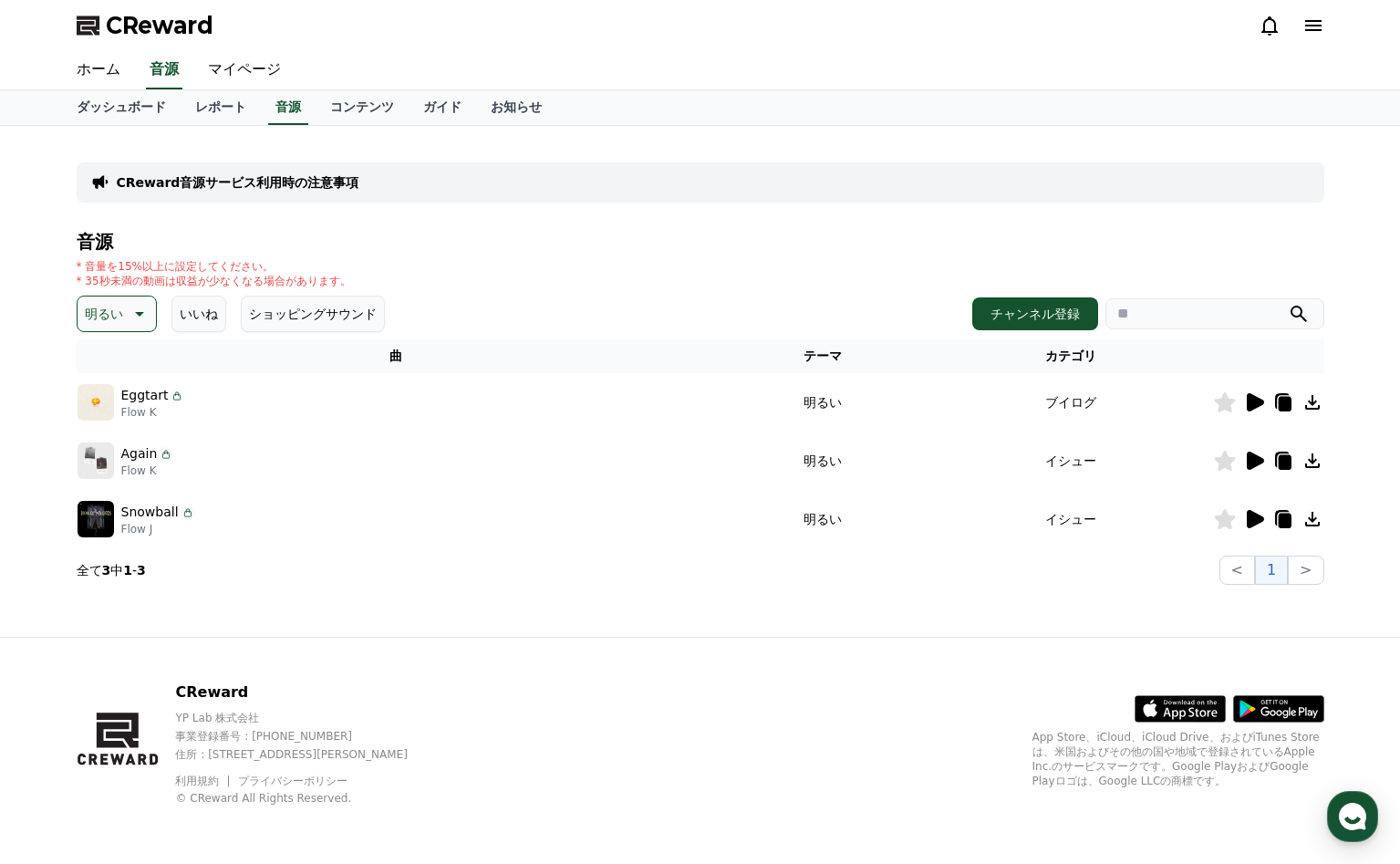
click at [1251, 464] on icon at bounding box center [1256, 461] width 18 height 19
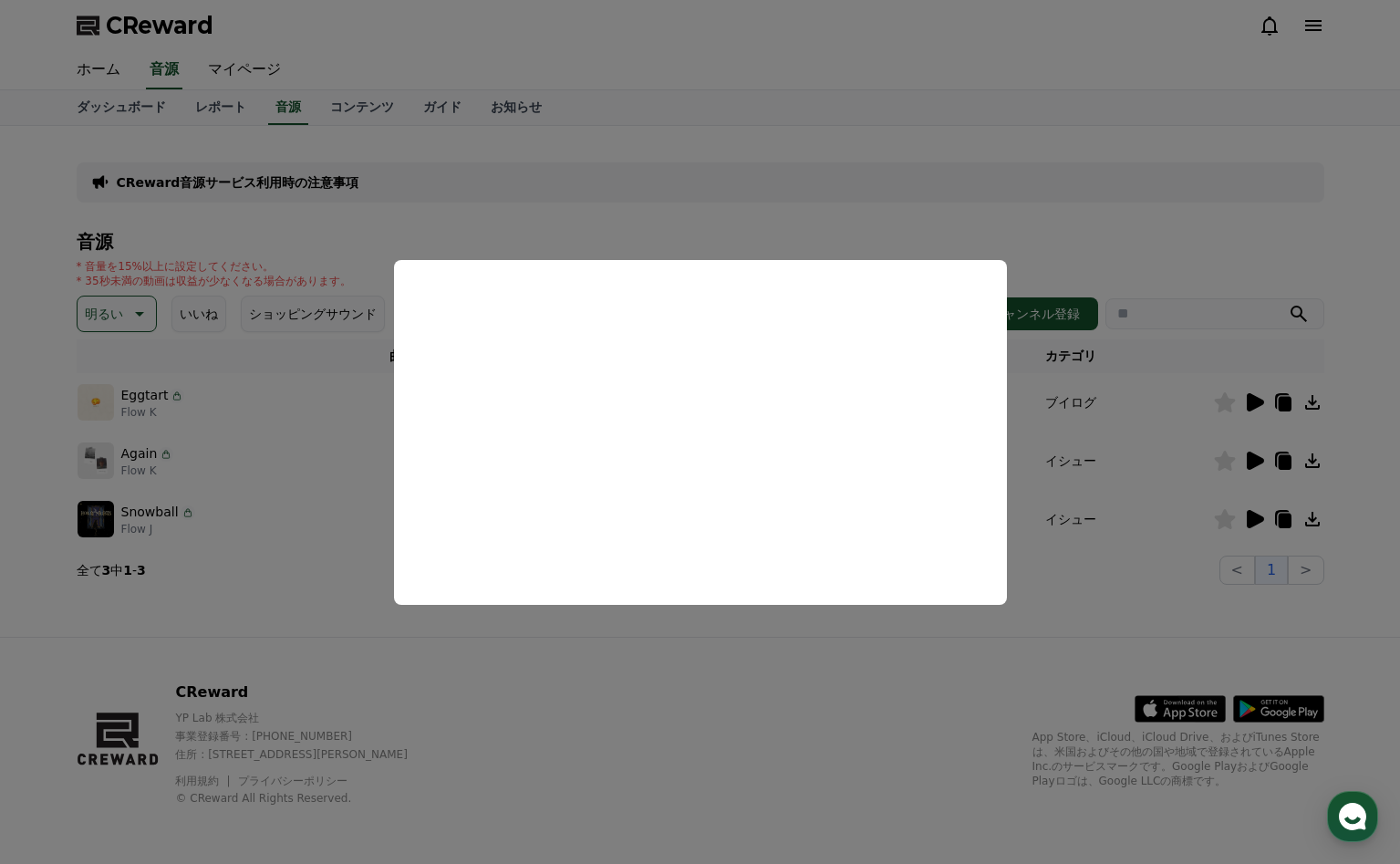
click at [1248, 520] on button "close modal" at bounding box center [700, 432] width 1400 height 864
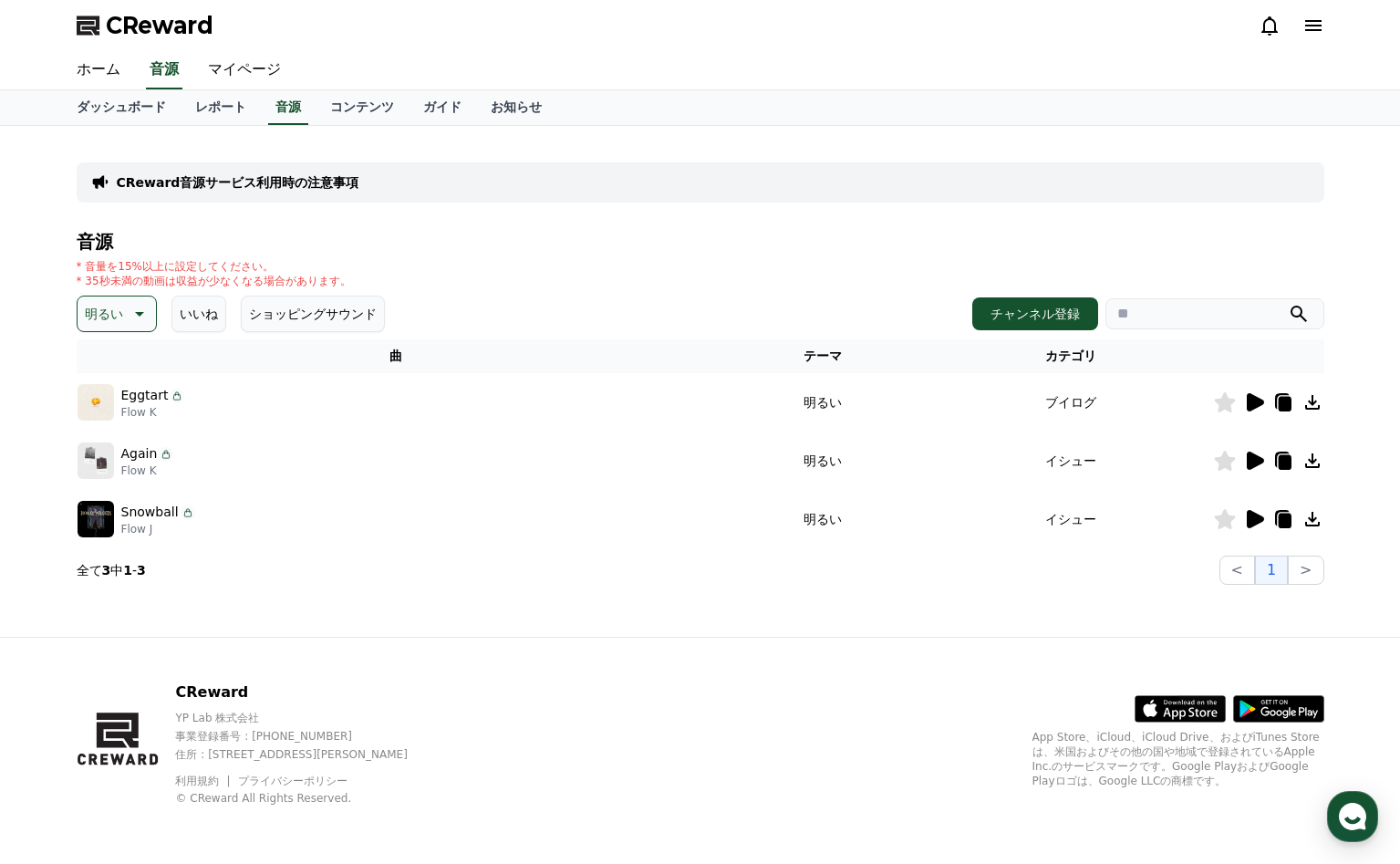
click at [1255, 525] on icon at bounding box center [1255, 520] width 22 height 22
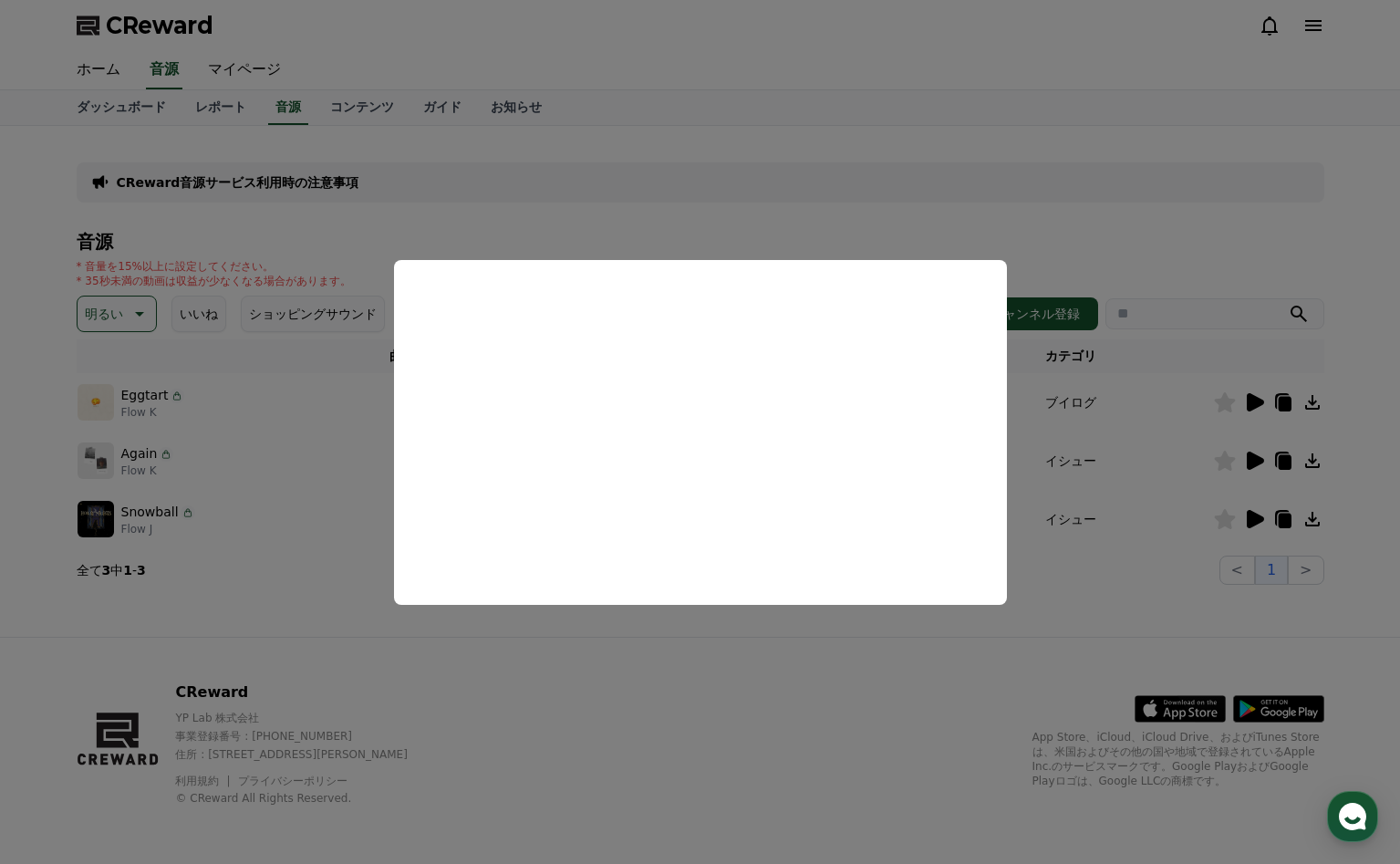
click at [1253, 402] on button "close modal" at bounding box center [700, 432] width 1400 height 864
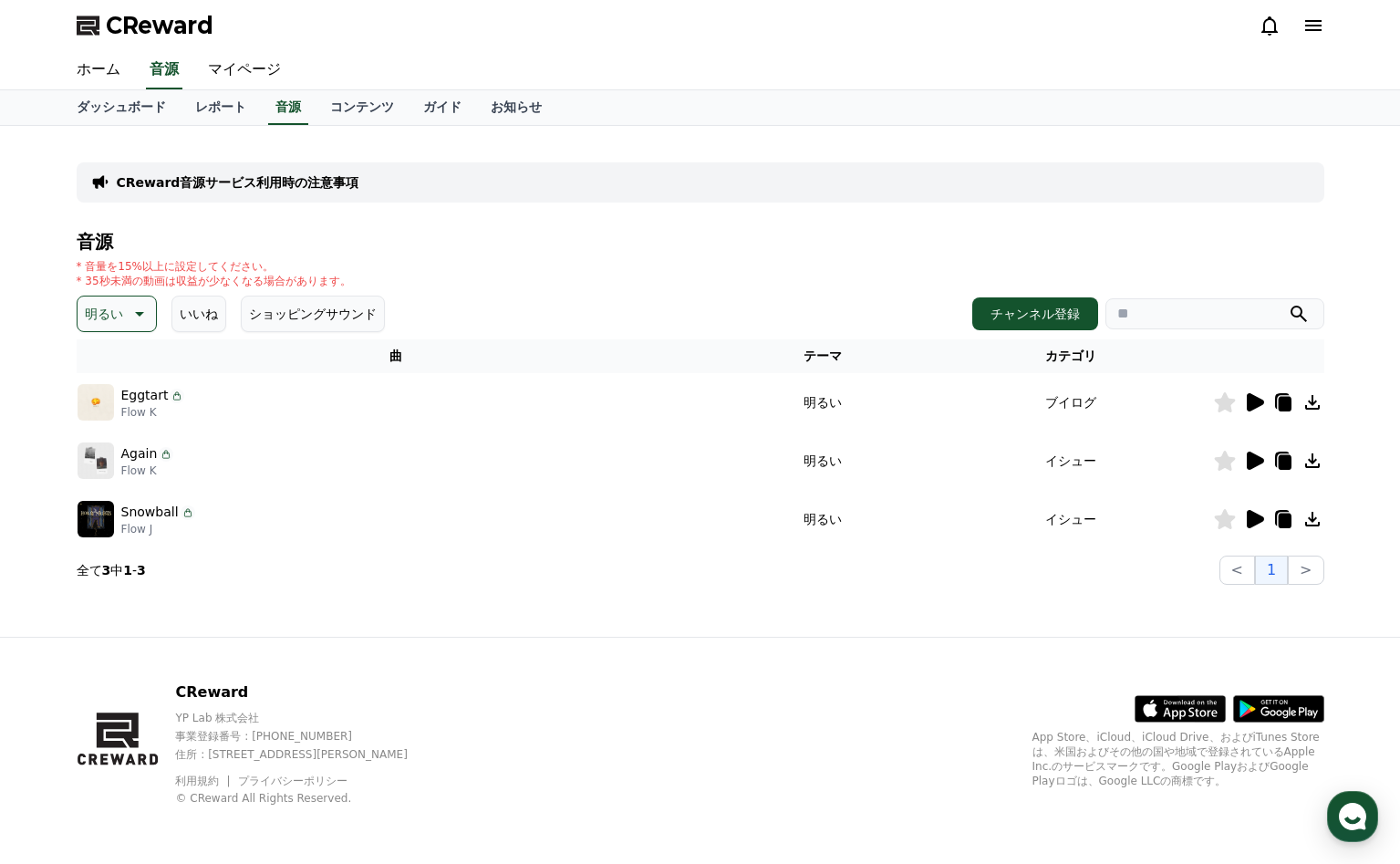
click at [1253, 402] on icon at bounding box center [1256, 402] width 18 height 19
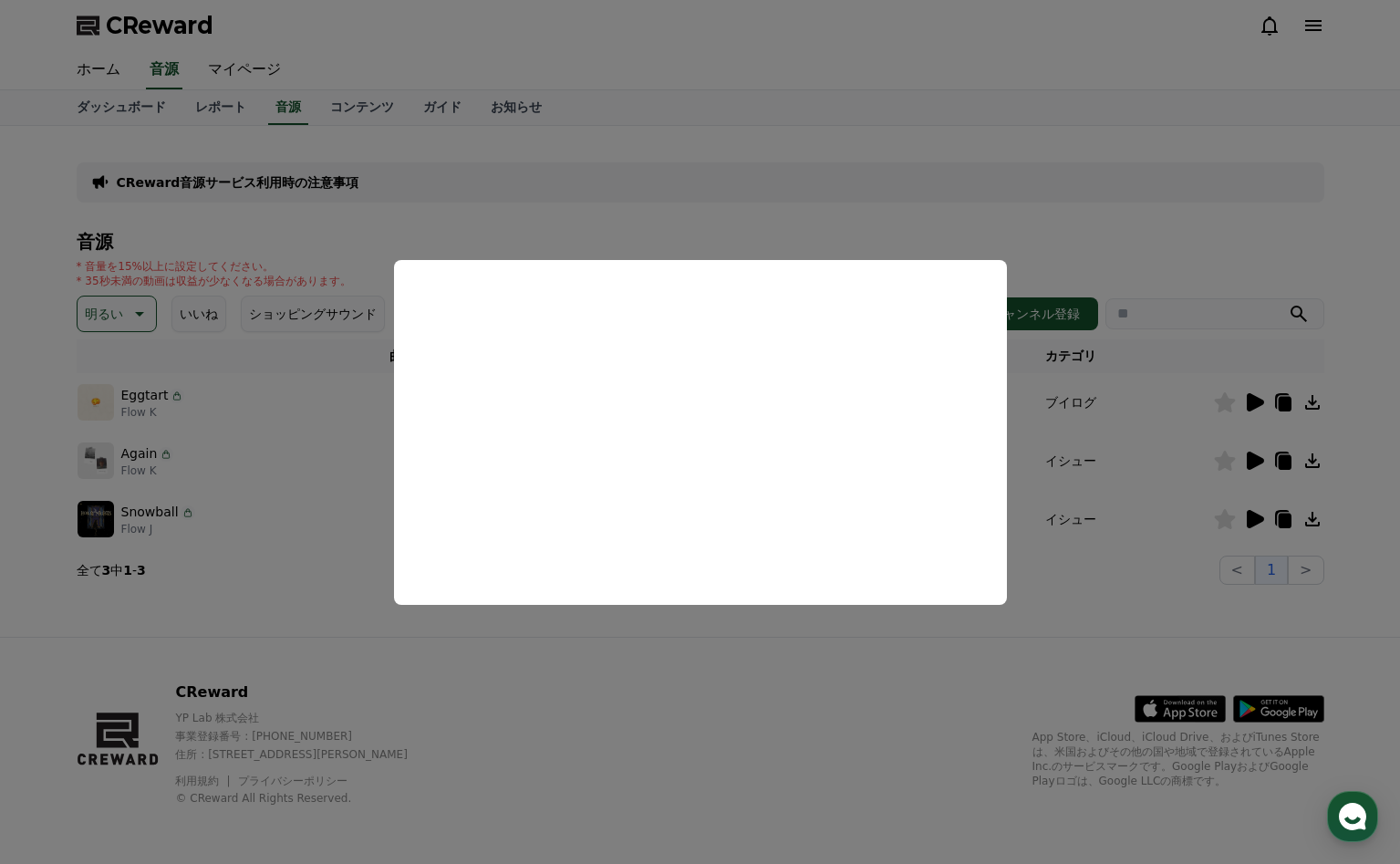
click at [1310, 402] on button "close modal" at bounding box center [700, 432] width 1400 height 864
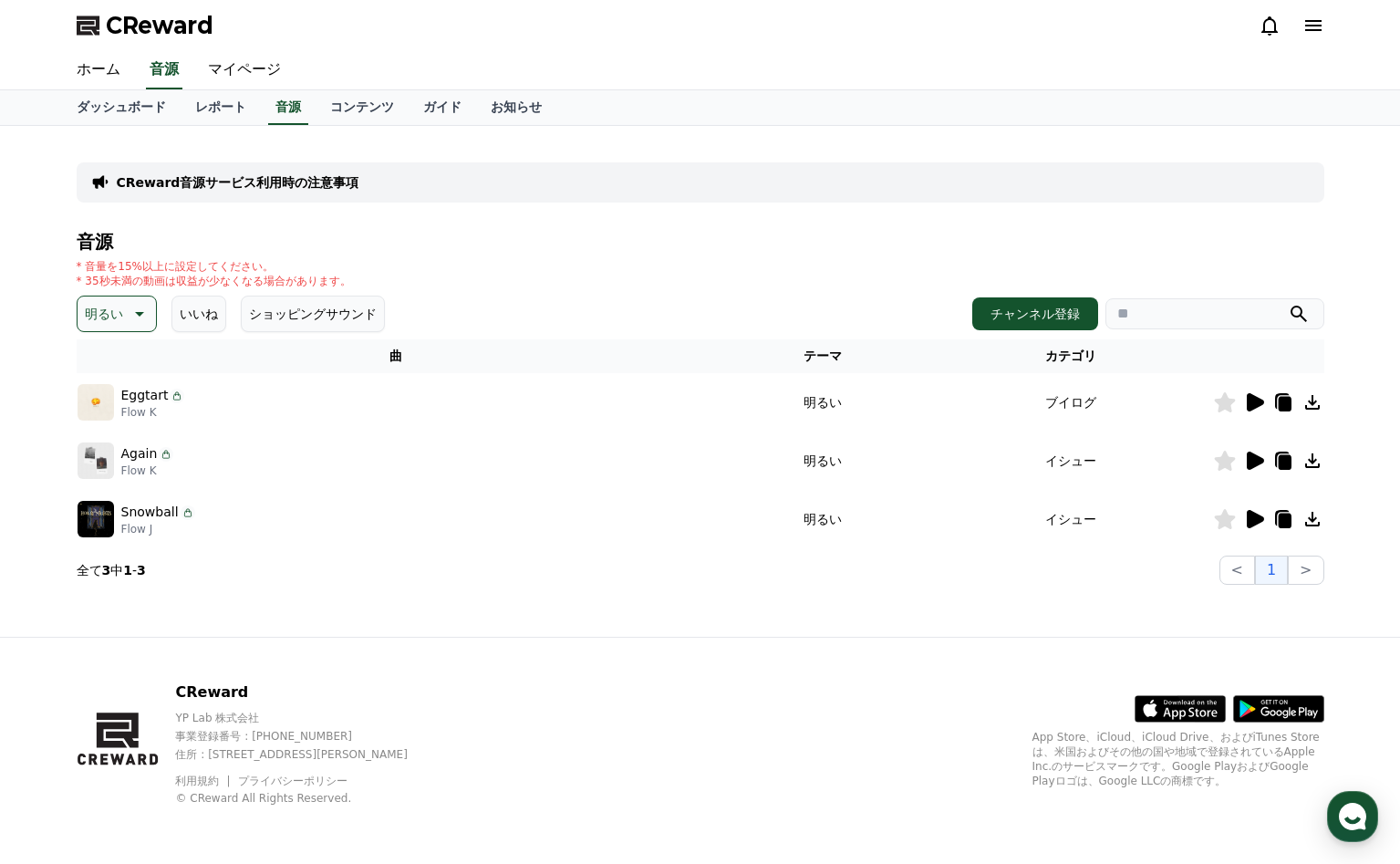
click at [1310, 402] on icon at bounding box center [1313, 402] width 15 height 15
click at [121, 69] on link "ホーム" at bounding box center [99, 70] width 73 height 38
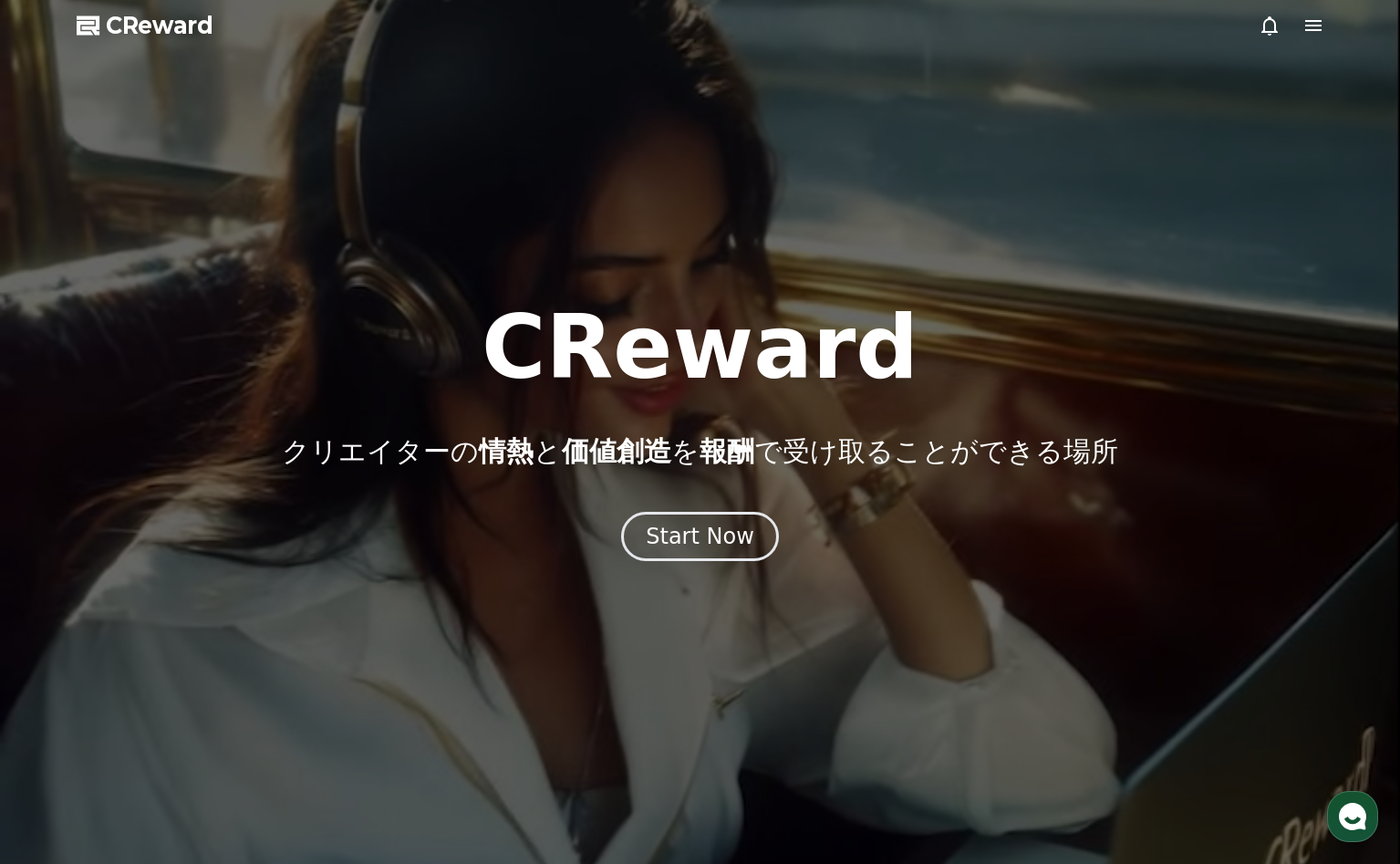
click at [1309, 34] on icon at bounding box center [1314, 26] width 22 height 22
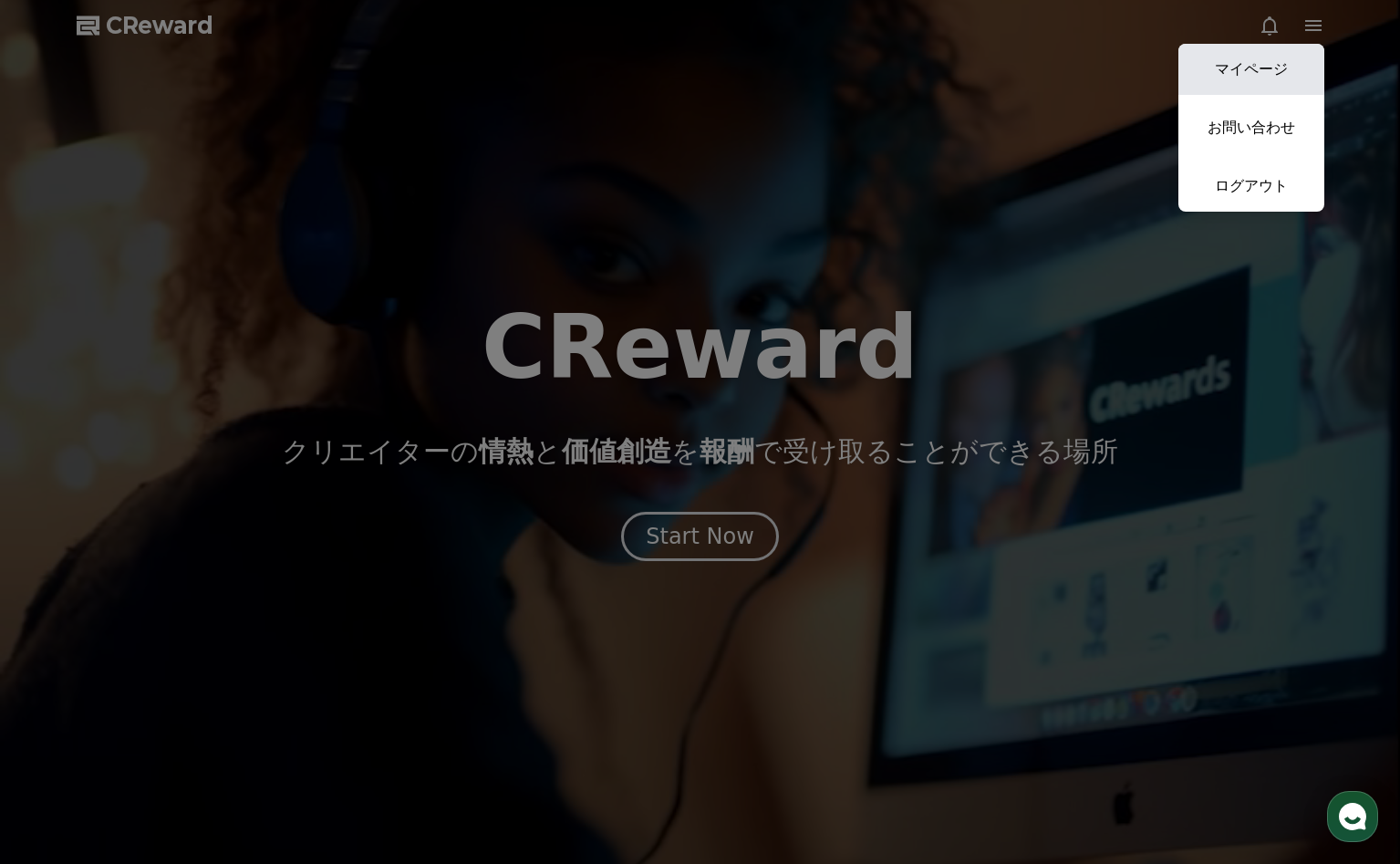
click at [1271, 79] on link "マイページ" at bounding box center [1251, 69] width 146 height 51
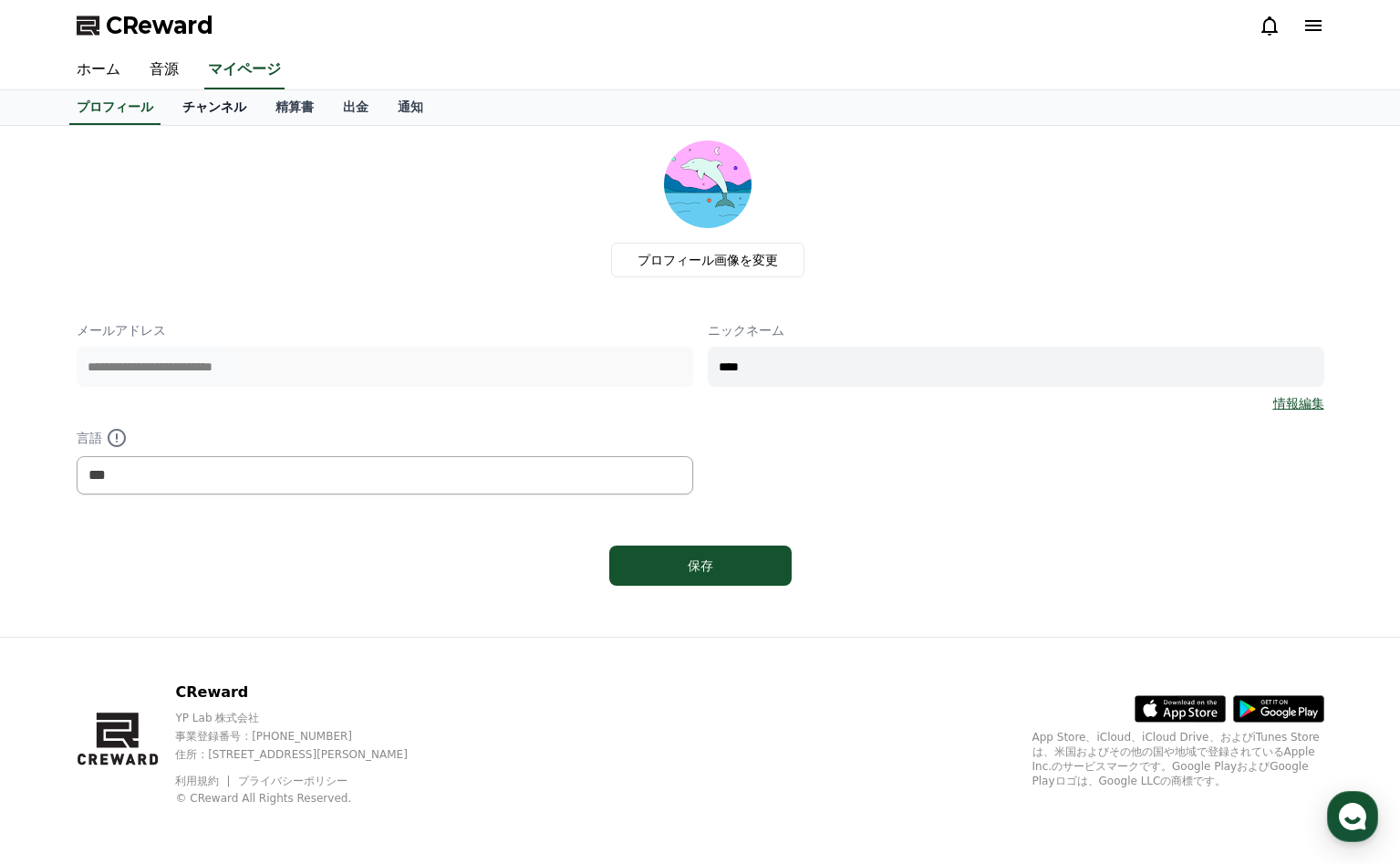
click at [194, 111] on link "チャンネル" at bounding box center [214, 107] width 93 height 34
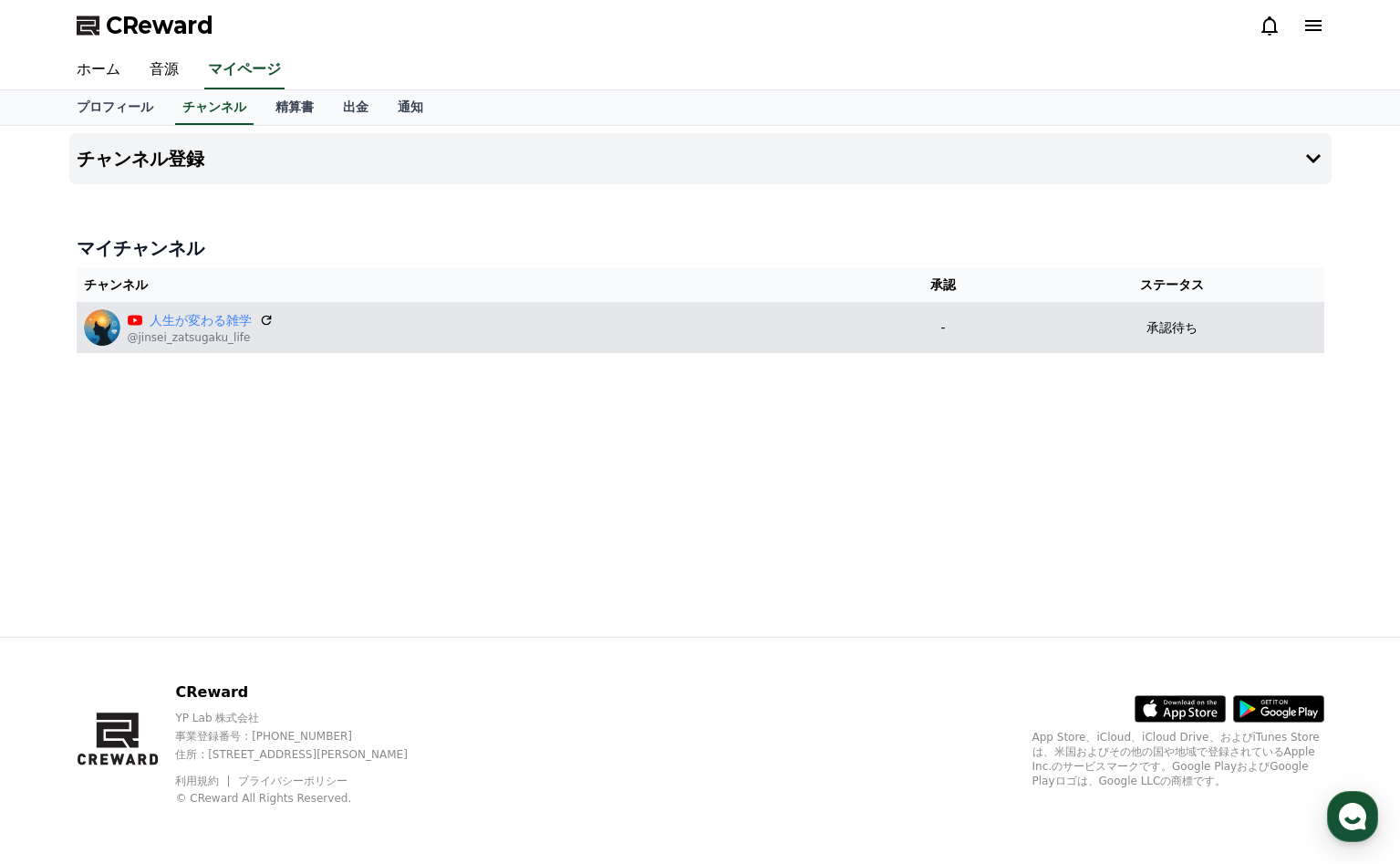
click at [391, 316] on div "人生が変わる雑学 @jinsei_zatsugaku_life" at bounding box center [471, 327] width 776 height 36
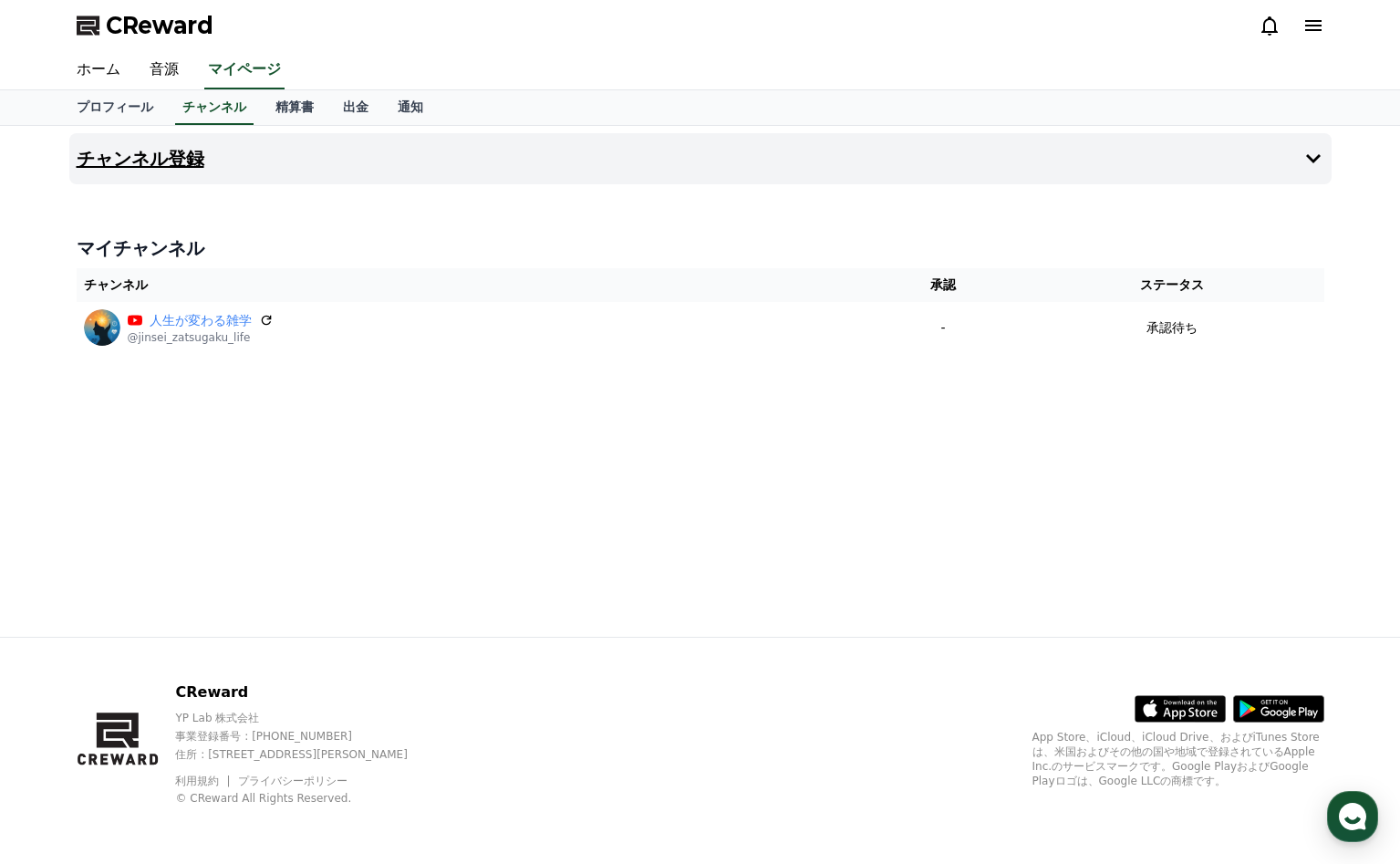
click at [1296, 164] on button "チャンネル登録" at bounding box center [700, 158] width 1263 height 51
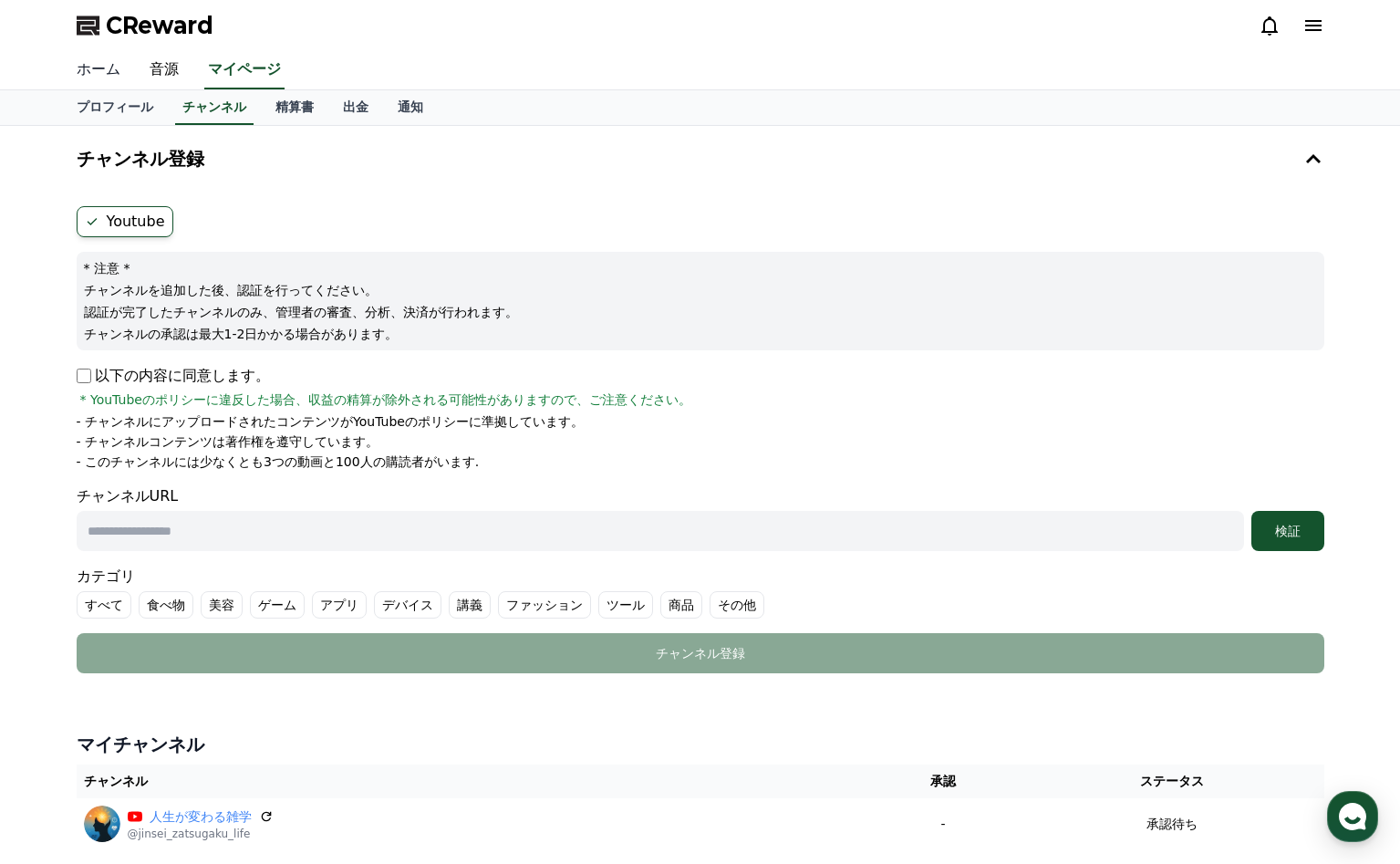
click at [103, 64] on link "ホーム" at bounding box center [99, 70] width 73 height 38
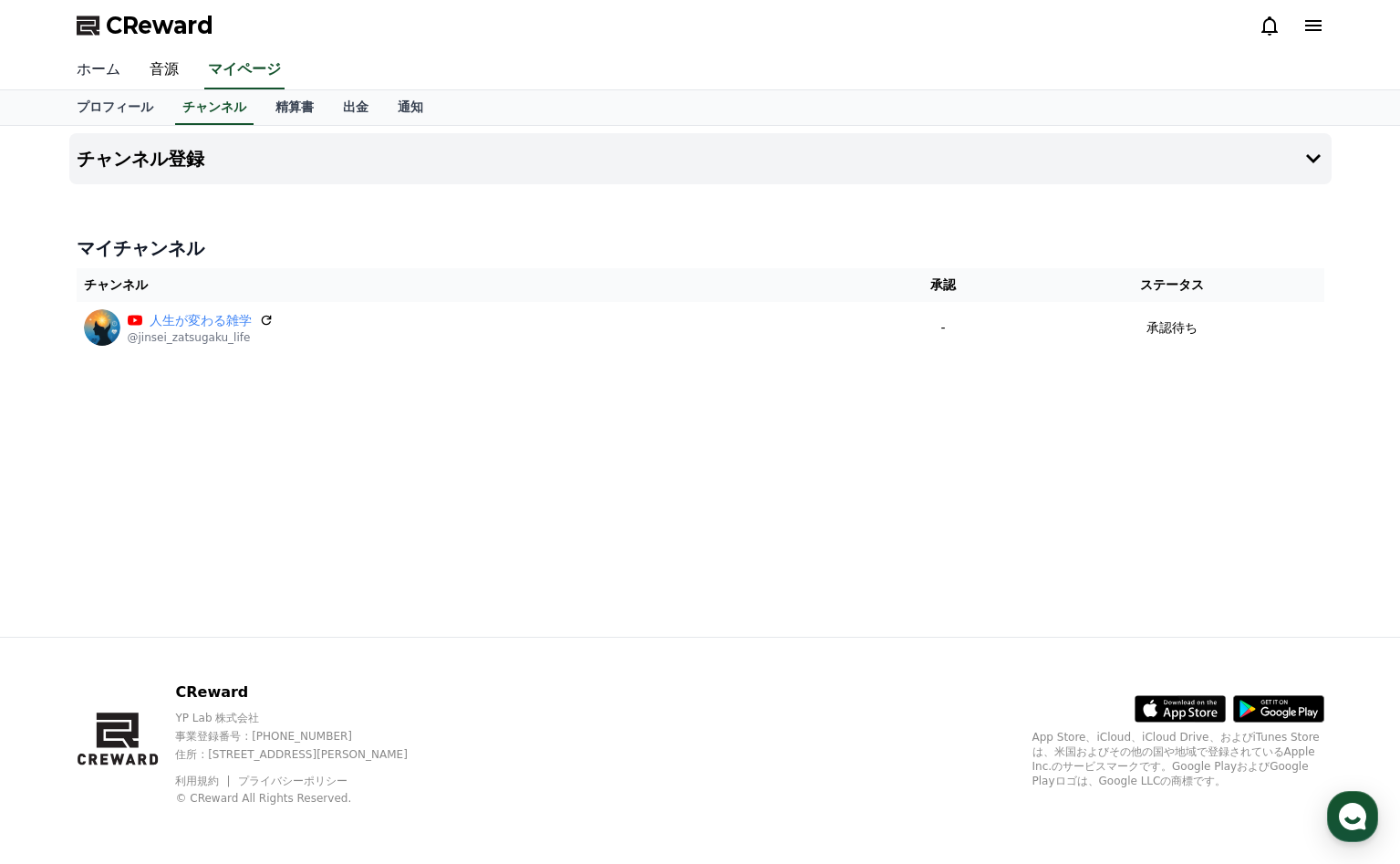
click at [107, 66] on link "ホーム" at bounding box center [99, 70] width 73 height 38
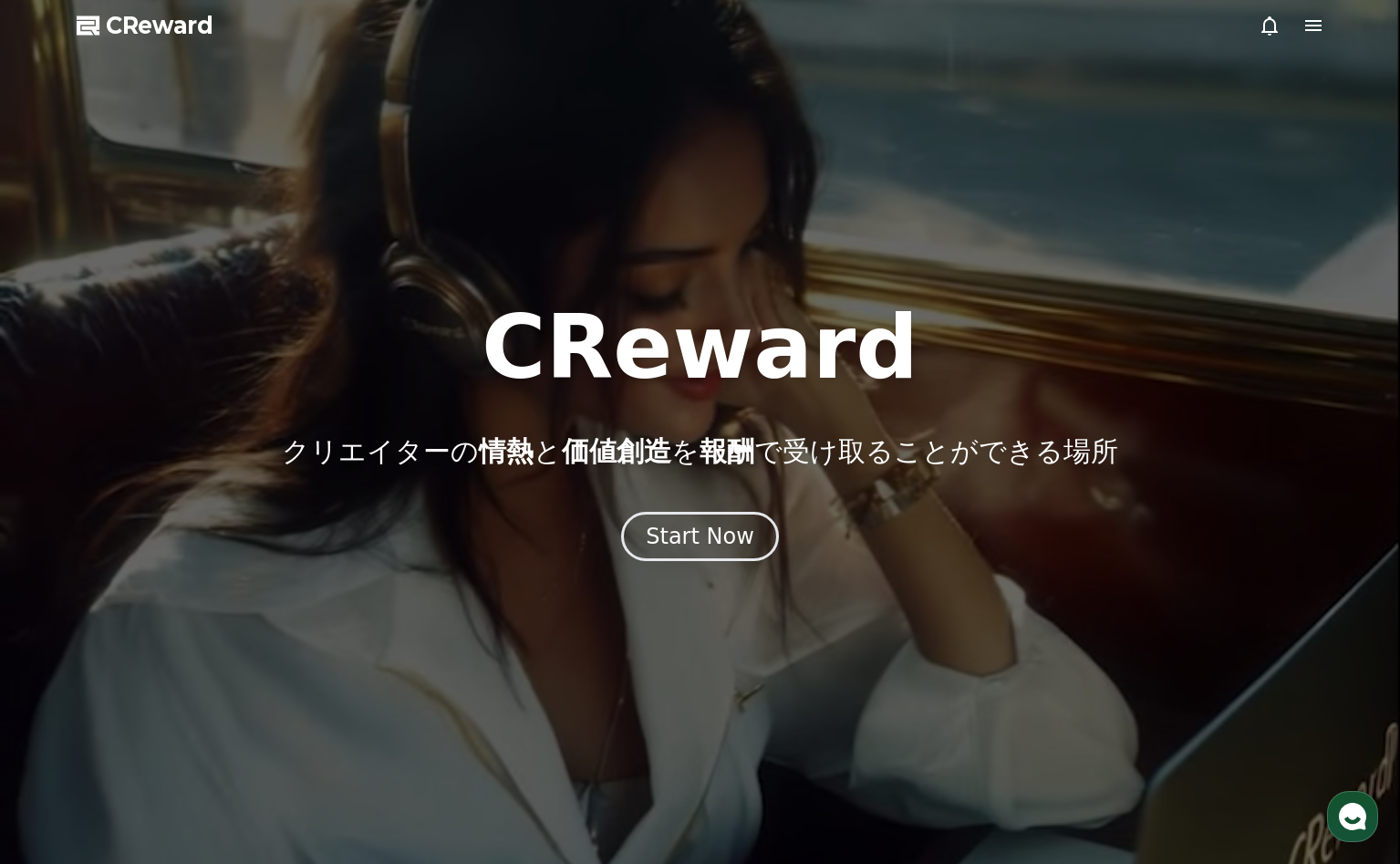
click at [1298, 30] on div at bounding box center [1292, 26] width 66 height 22
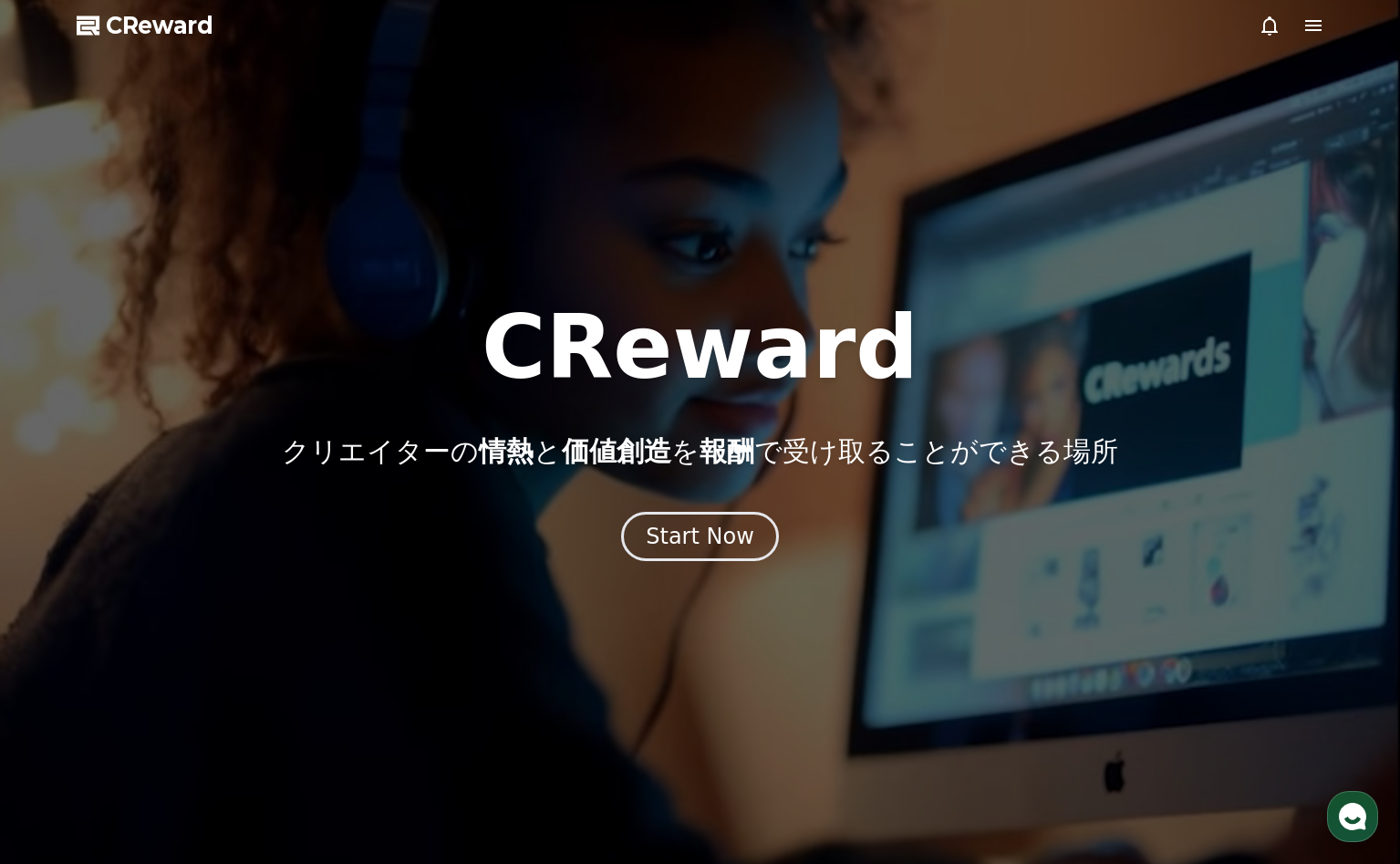
click at [1315, 25] on icon at bounding box center [1314, 26] width 17 height 11
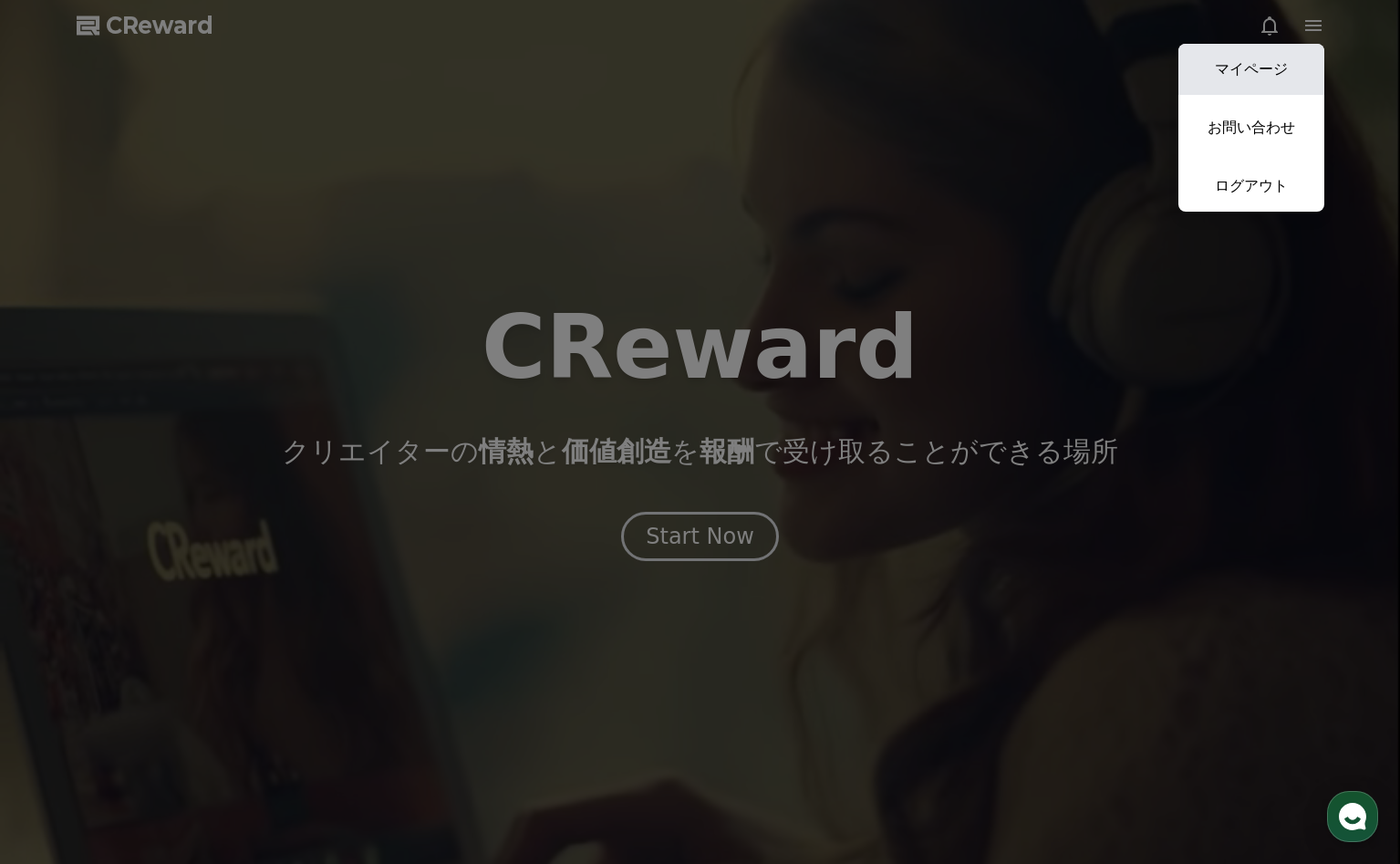
click at [1252, 90] on link "マイページ" at bounding box center [1251, 69] width 146 height 51
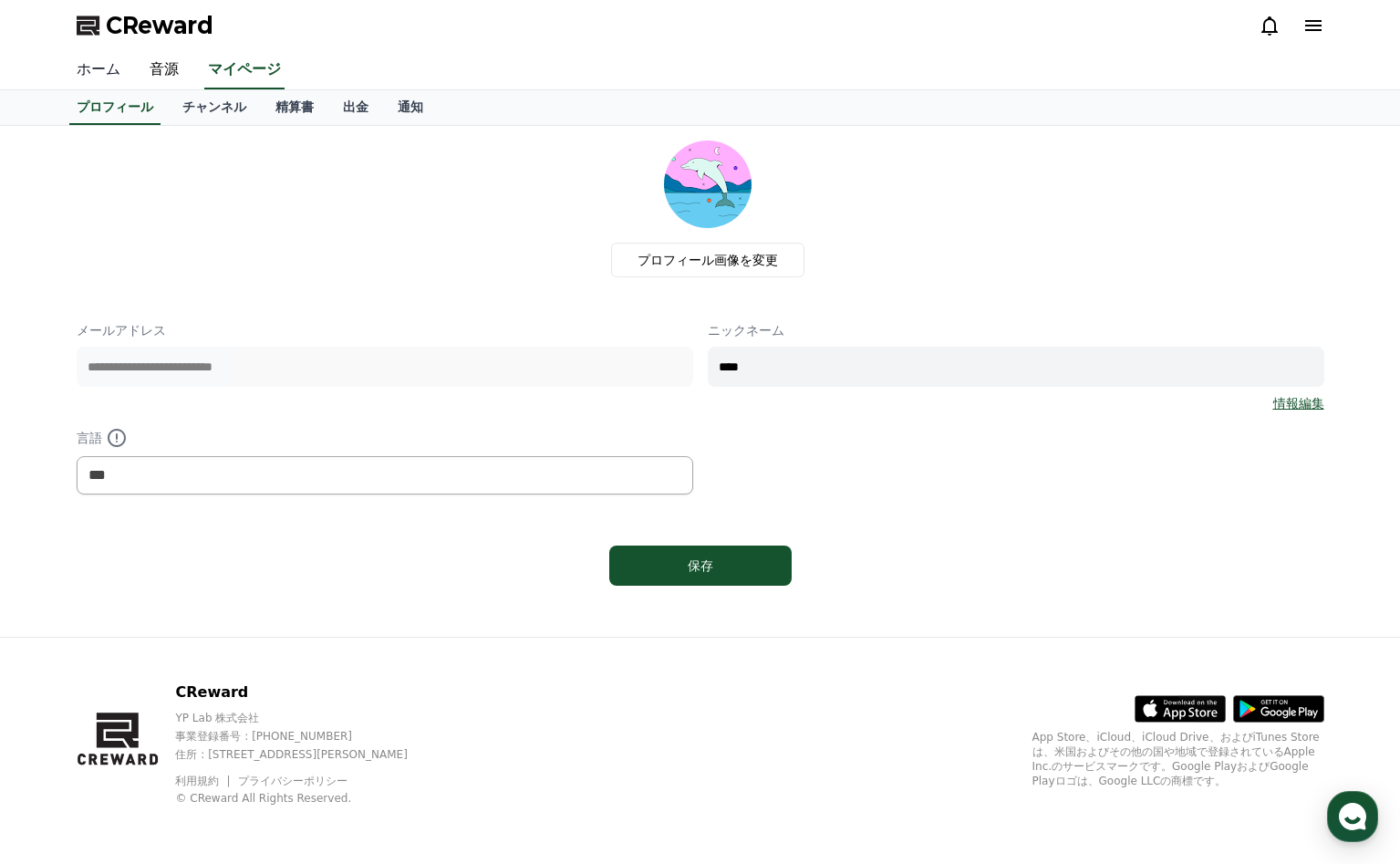
click at [100, 64] on link "ホーム" at bounding box center [99, 70] width 73 height 38
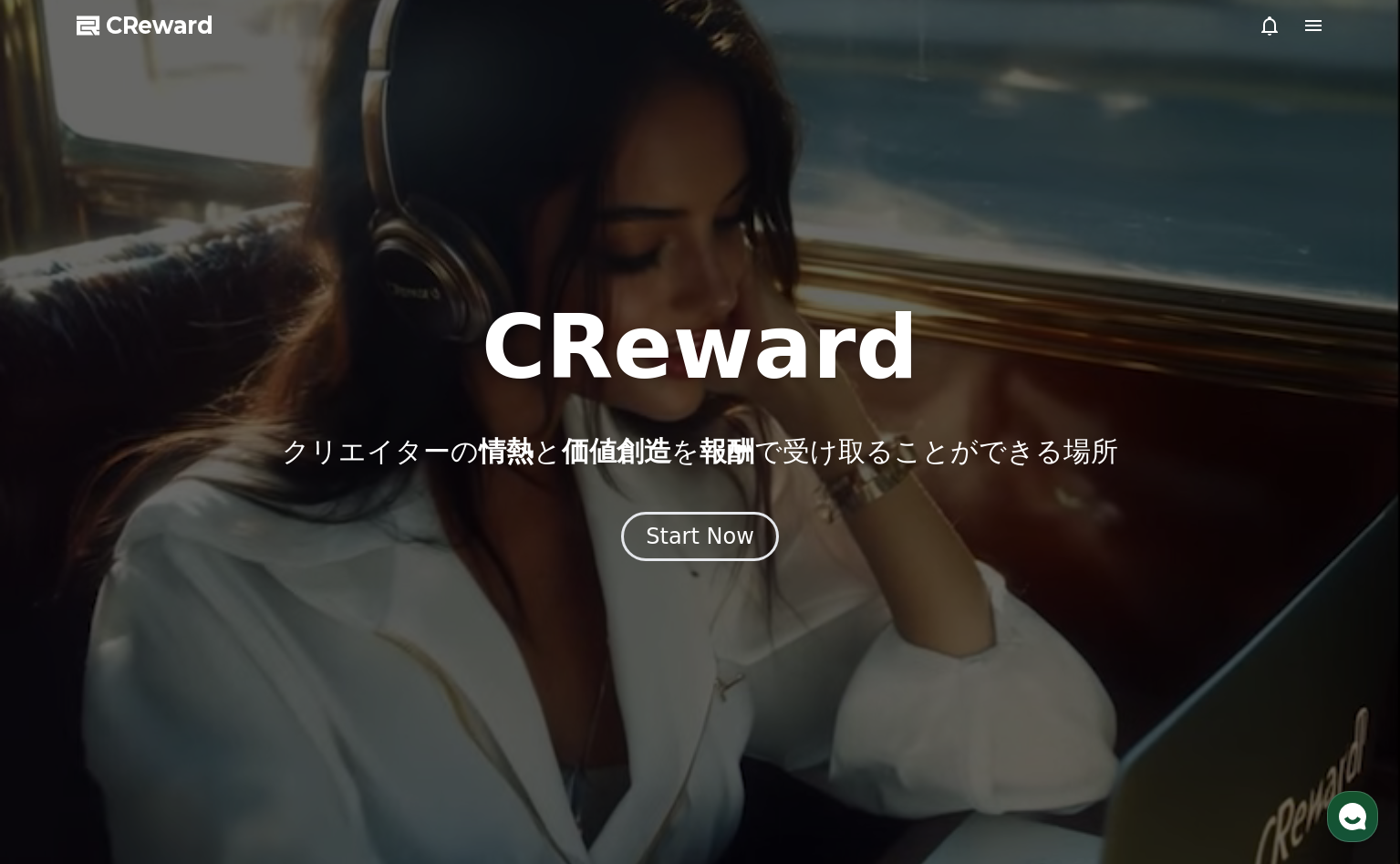
click at [1325, 27] on div at bounding box center [700, 432] width 1400 height 864
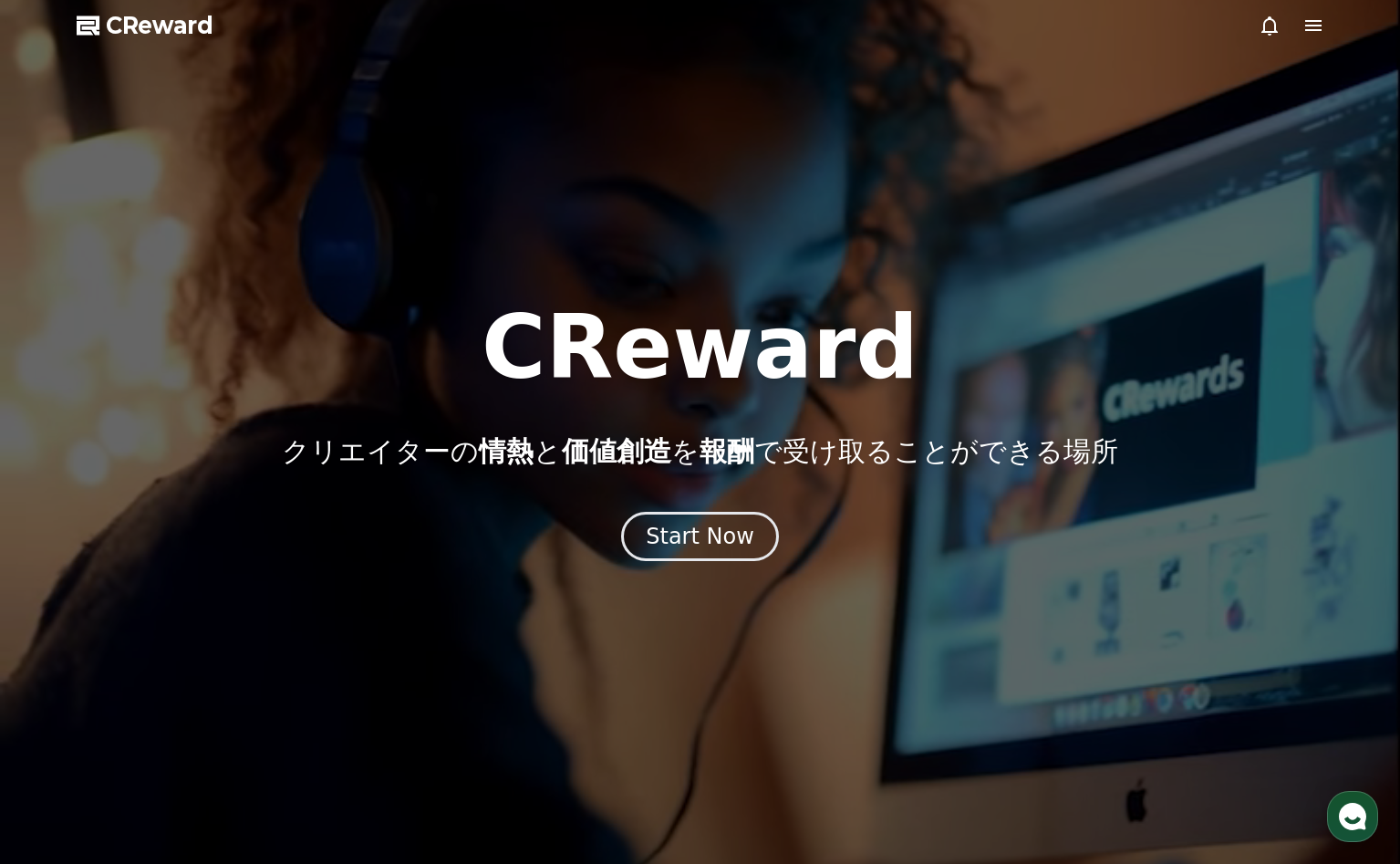
click at [1308, 24] on icon at bounding box center [1314, 26] width 17 height 11
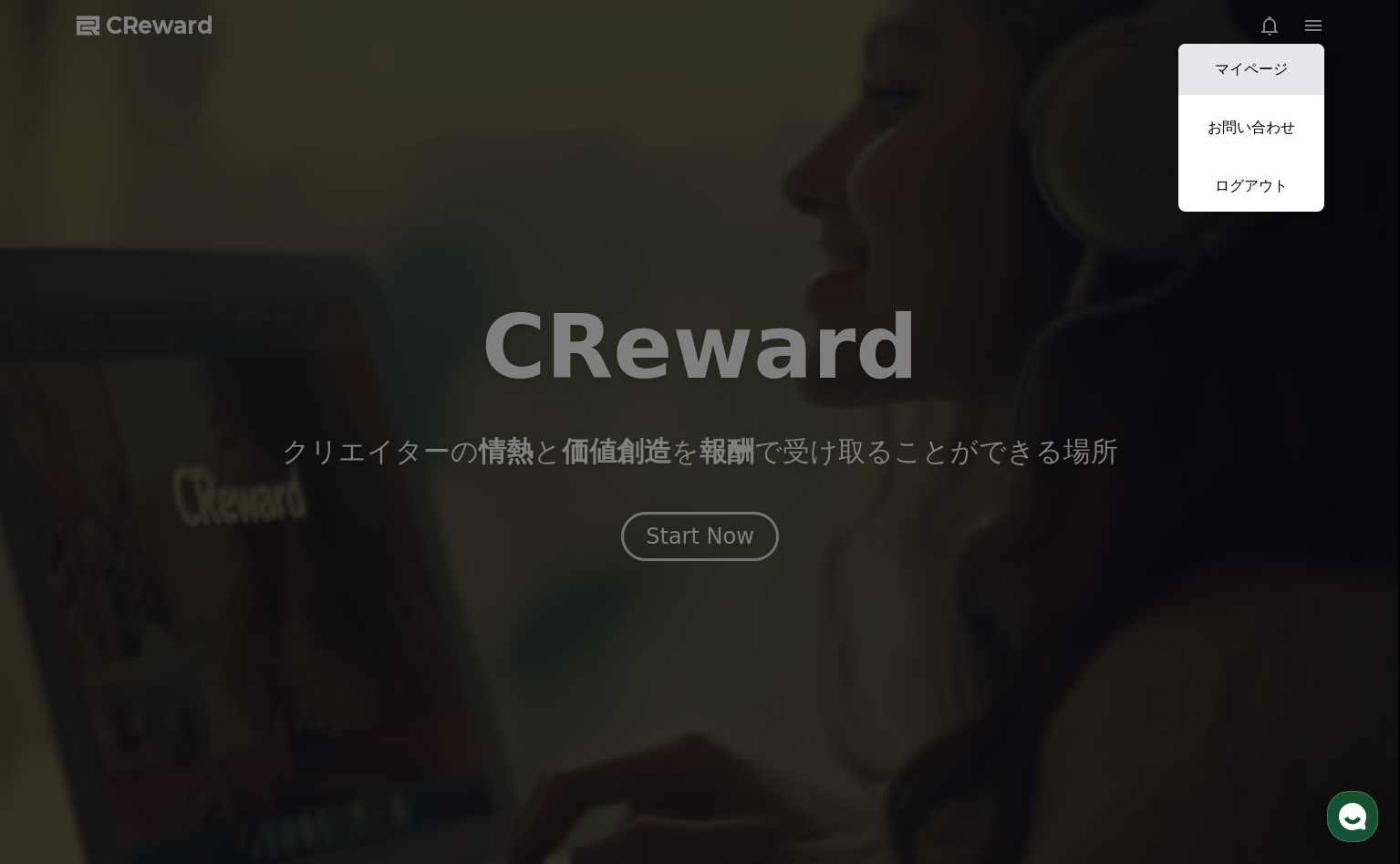
click at [1255, 61] on link "マイページ" at bounding box center [1251, 69] width 146 height 51
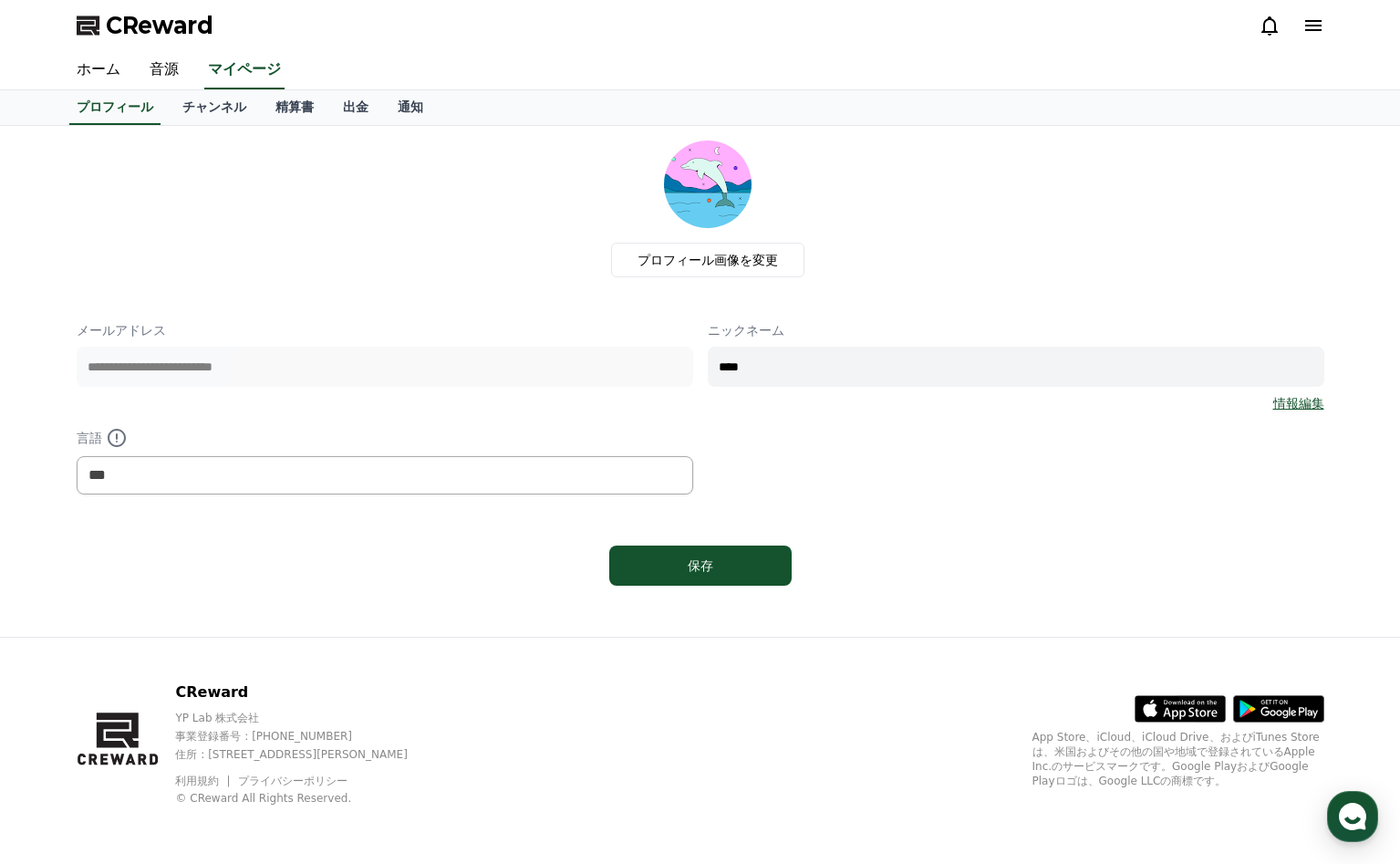
click at [1318, 24] on icon at bounding box center [1314, 26] width 17 height 11
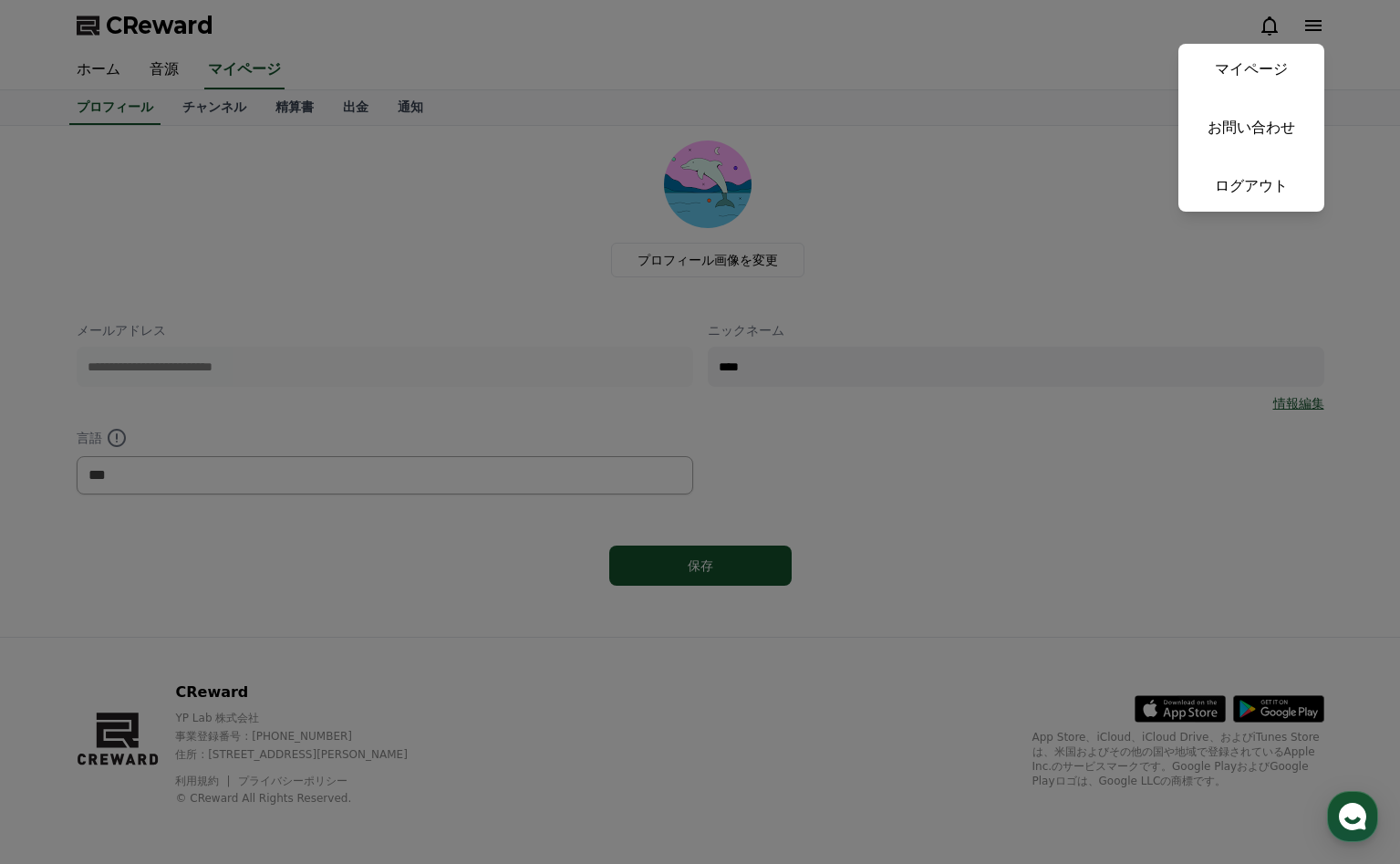
click at [1332, 182] on button "close" at bounding box center [700, 432] width 1400 height 864
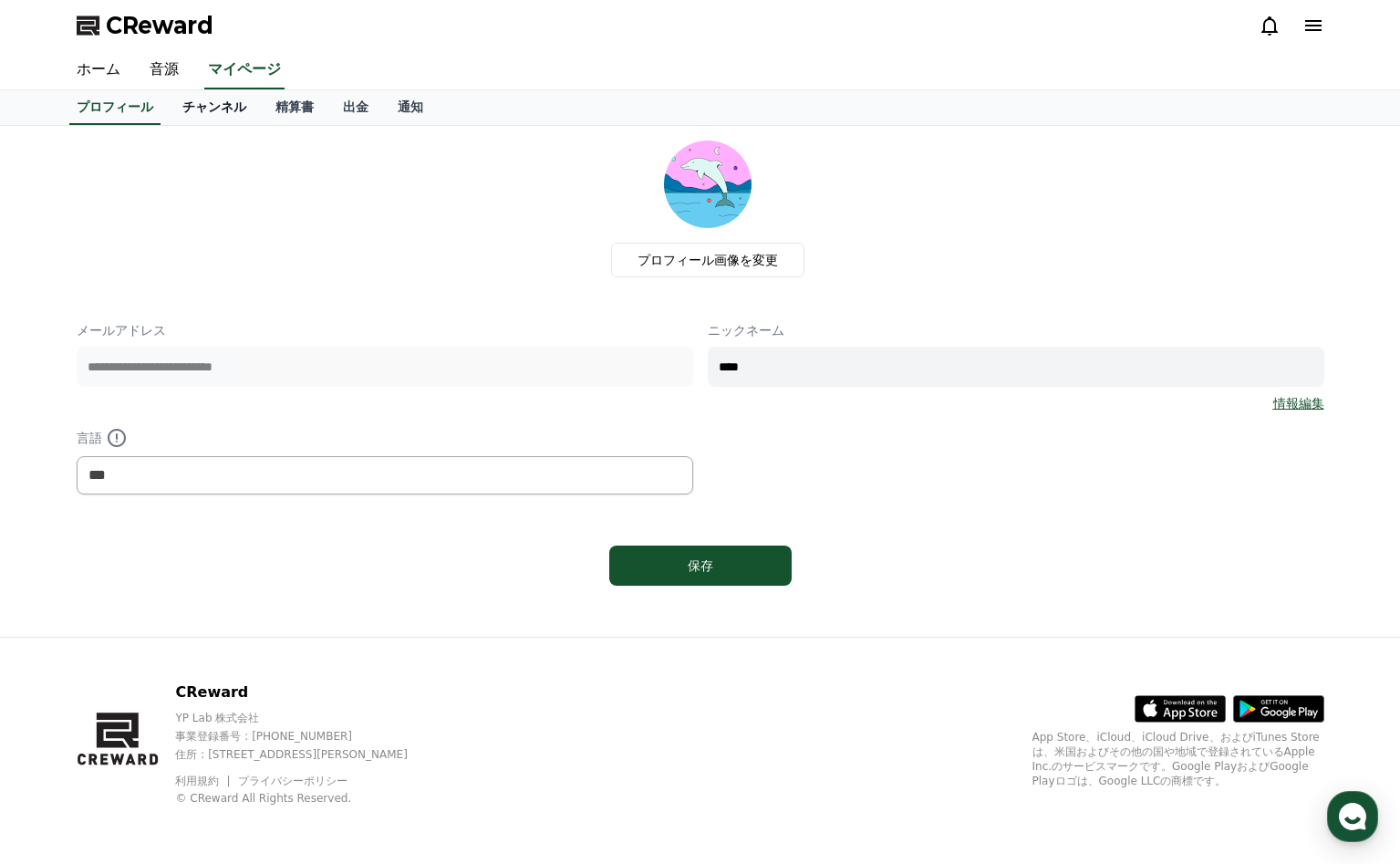
click at [224, 113] on link "チャンネル" at bounding box center [214, 107] width 93 height 34
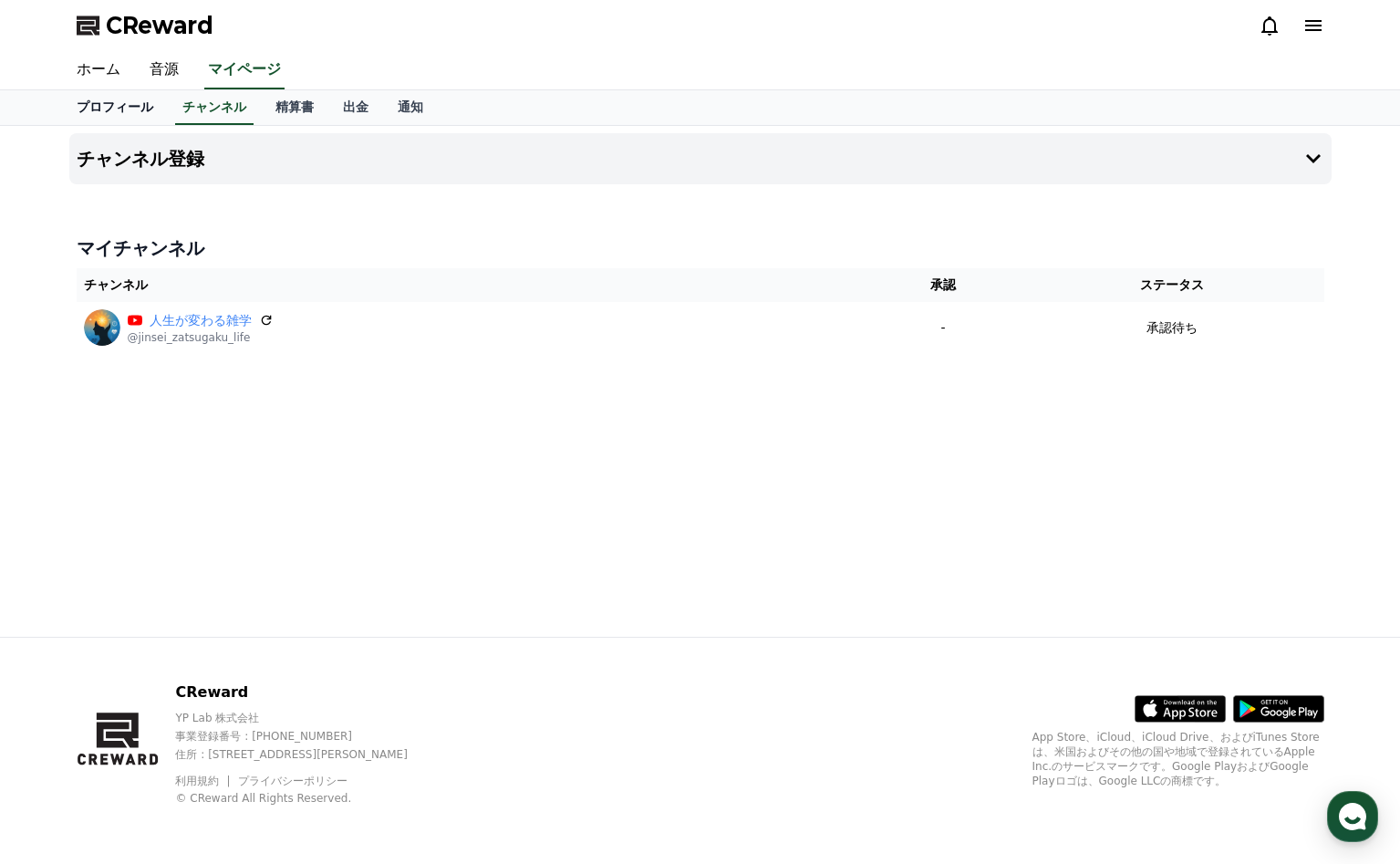
click at [132, 109] on link "プロフィール" at bounding box center [116, 107] width 106 height 34
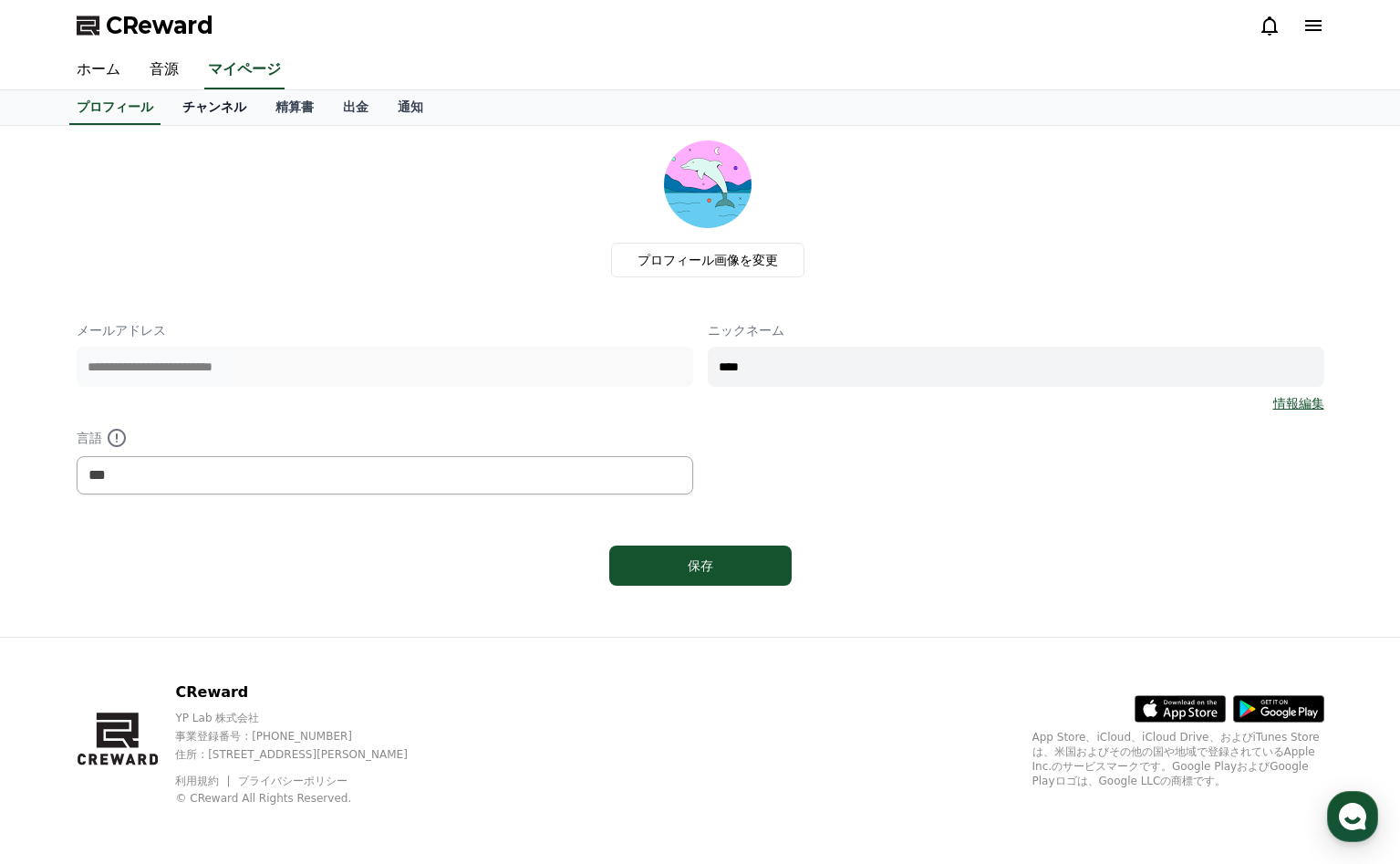
click at [211, 111] on link "チャンネル" at bounding box center [214, 107] width 93 height 34
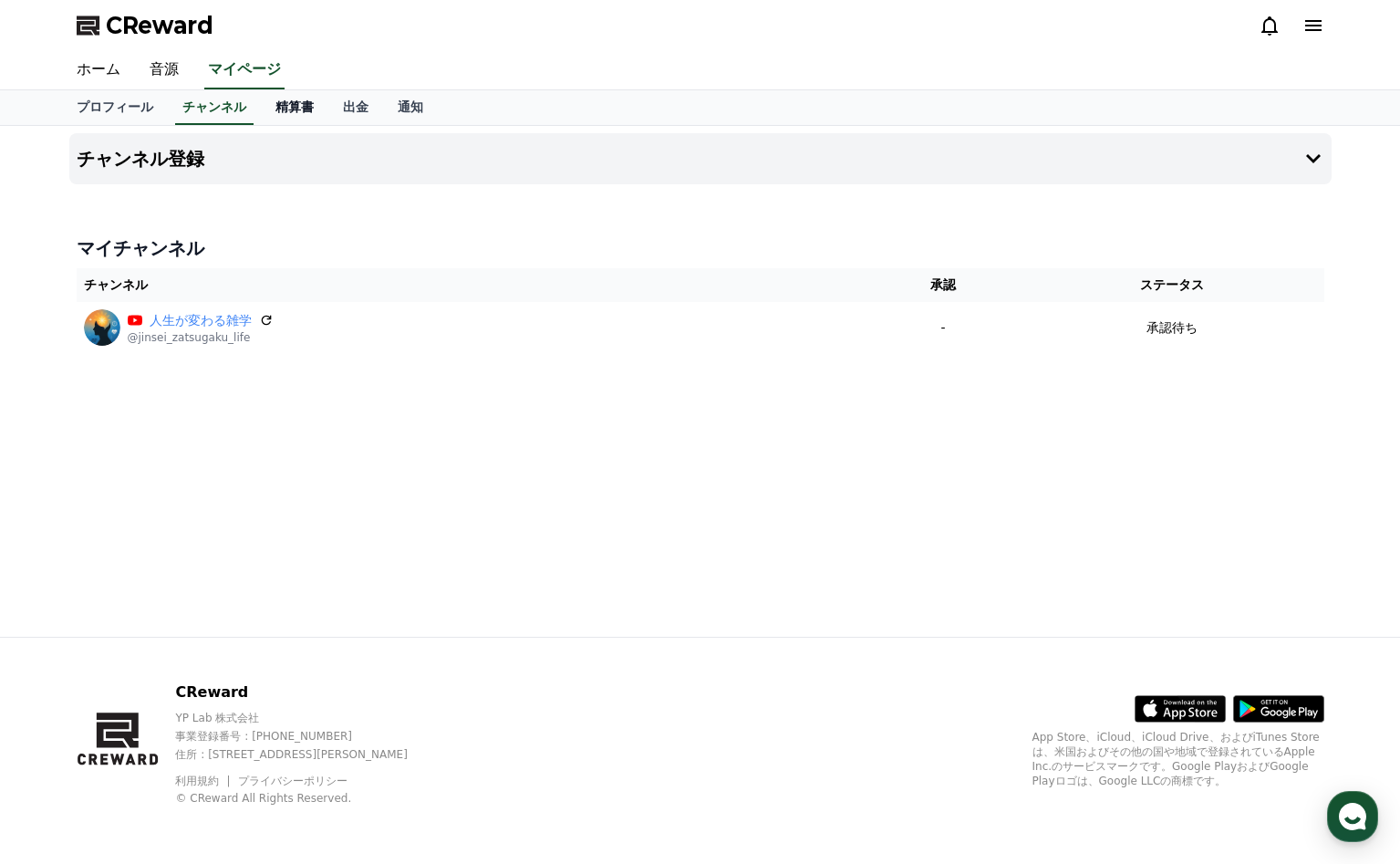
click at [285, 100] on link "精算書" at bounding box center [294, 107] width 67 height 34
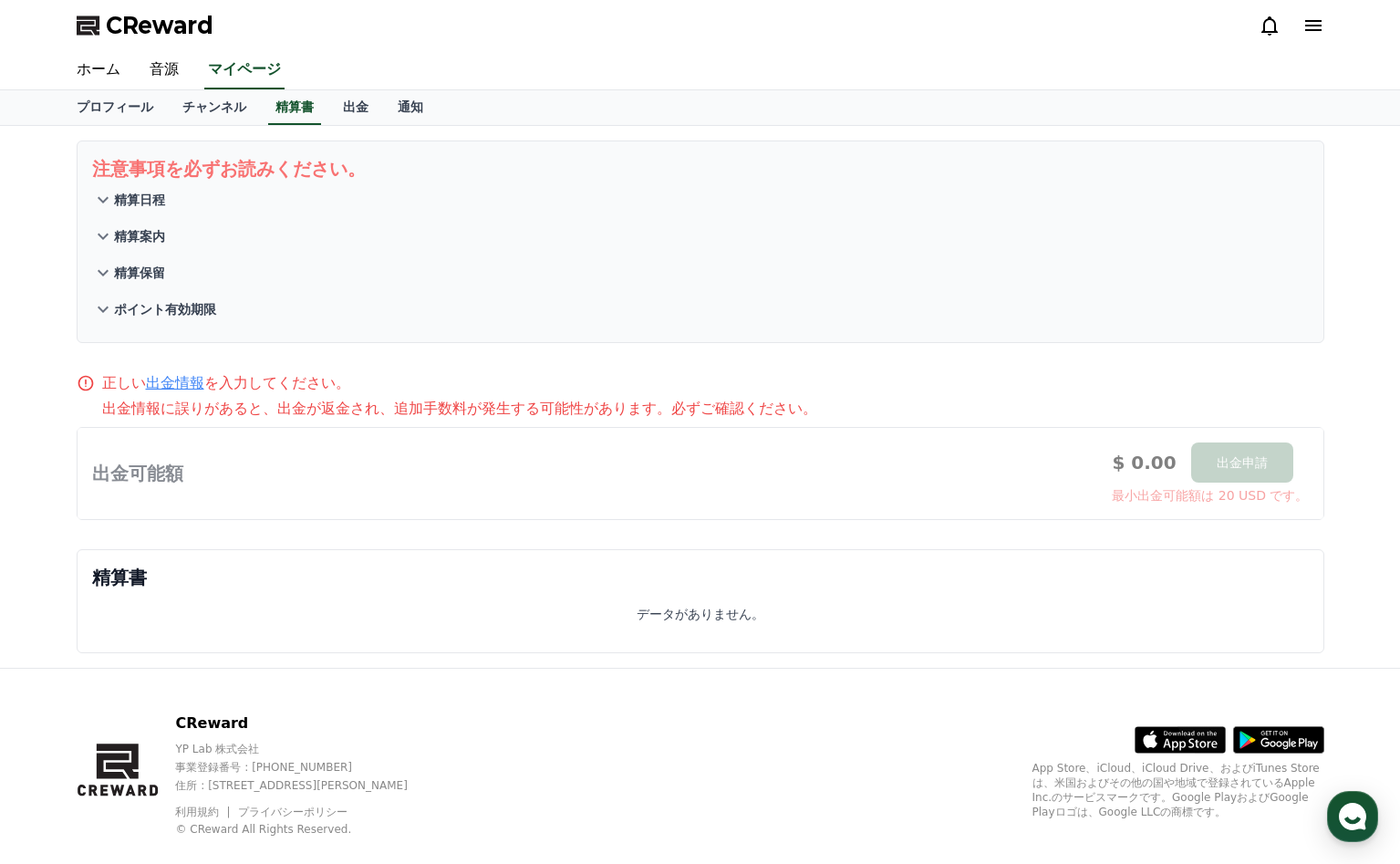
click at [129, 207] on p "精算日程" at bounding box center [139, 200] width 51 height 19
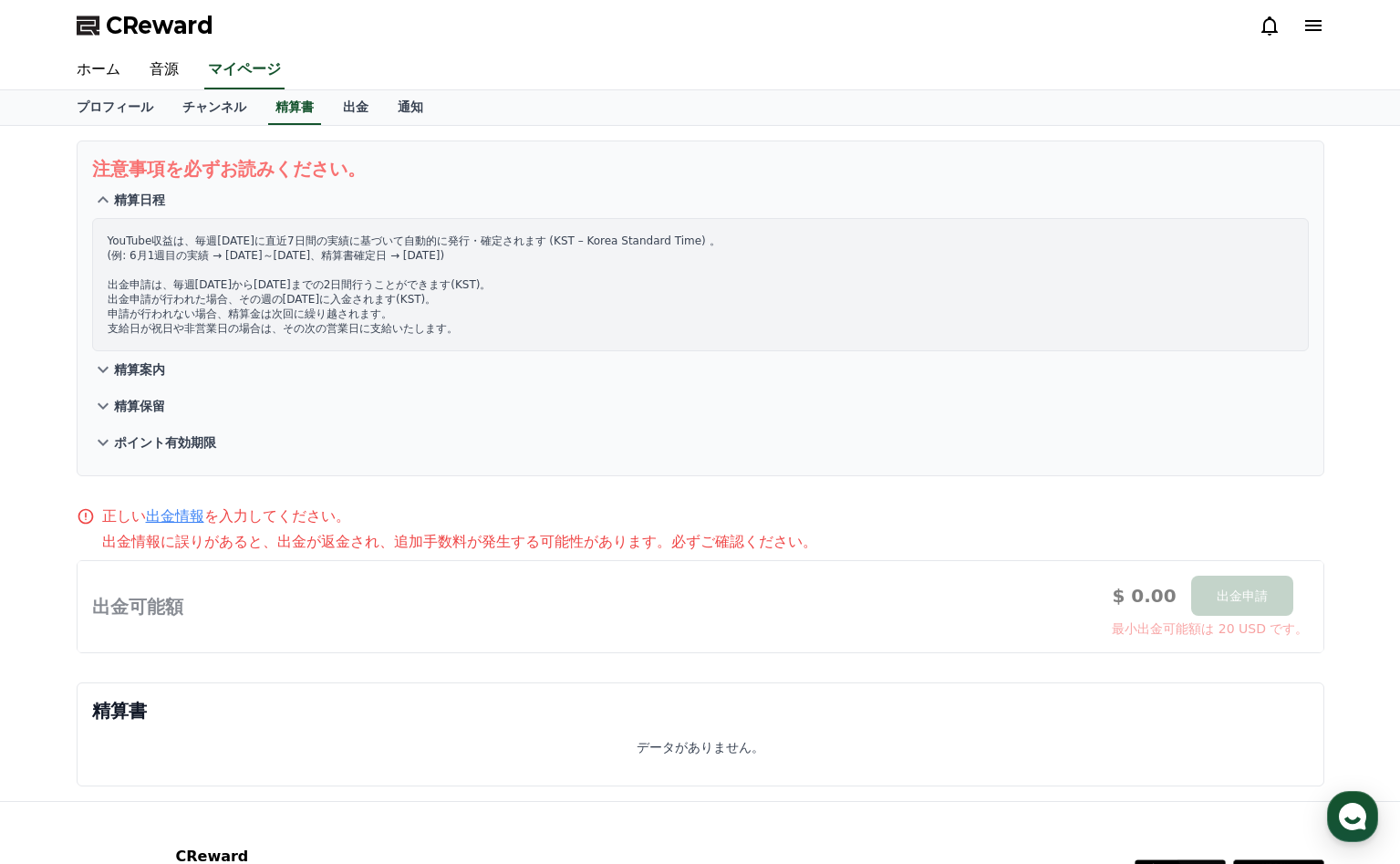
click at [129, 207] on p "精算日程" at bounding box center [139, 200] width 51 height 19
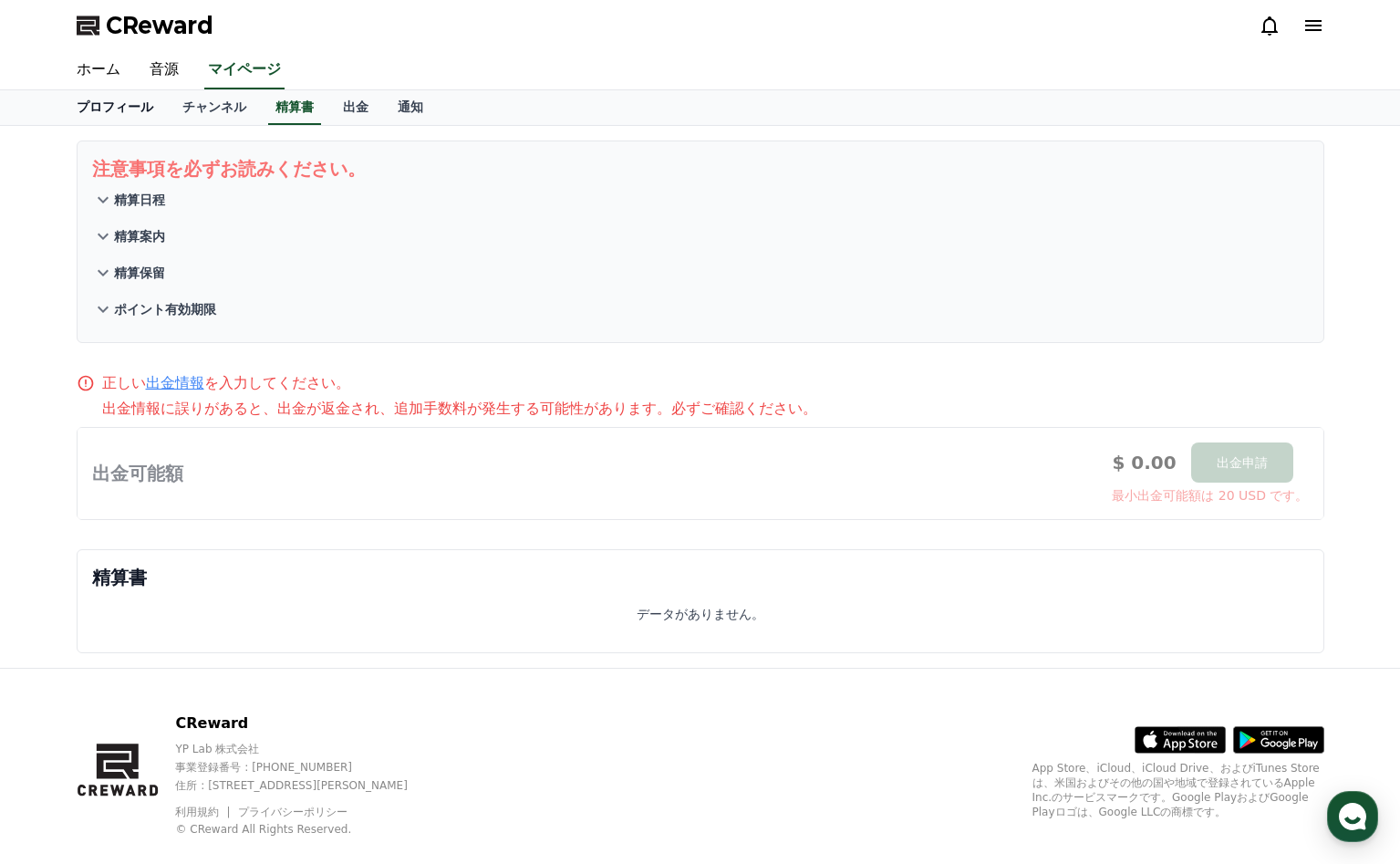
click at [135, 106] on link "プロフィール" at bounding box center [116, 107] width 106 height 34
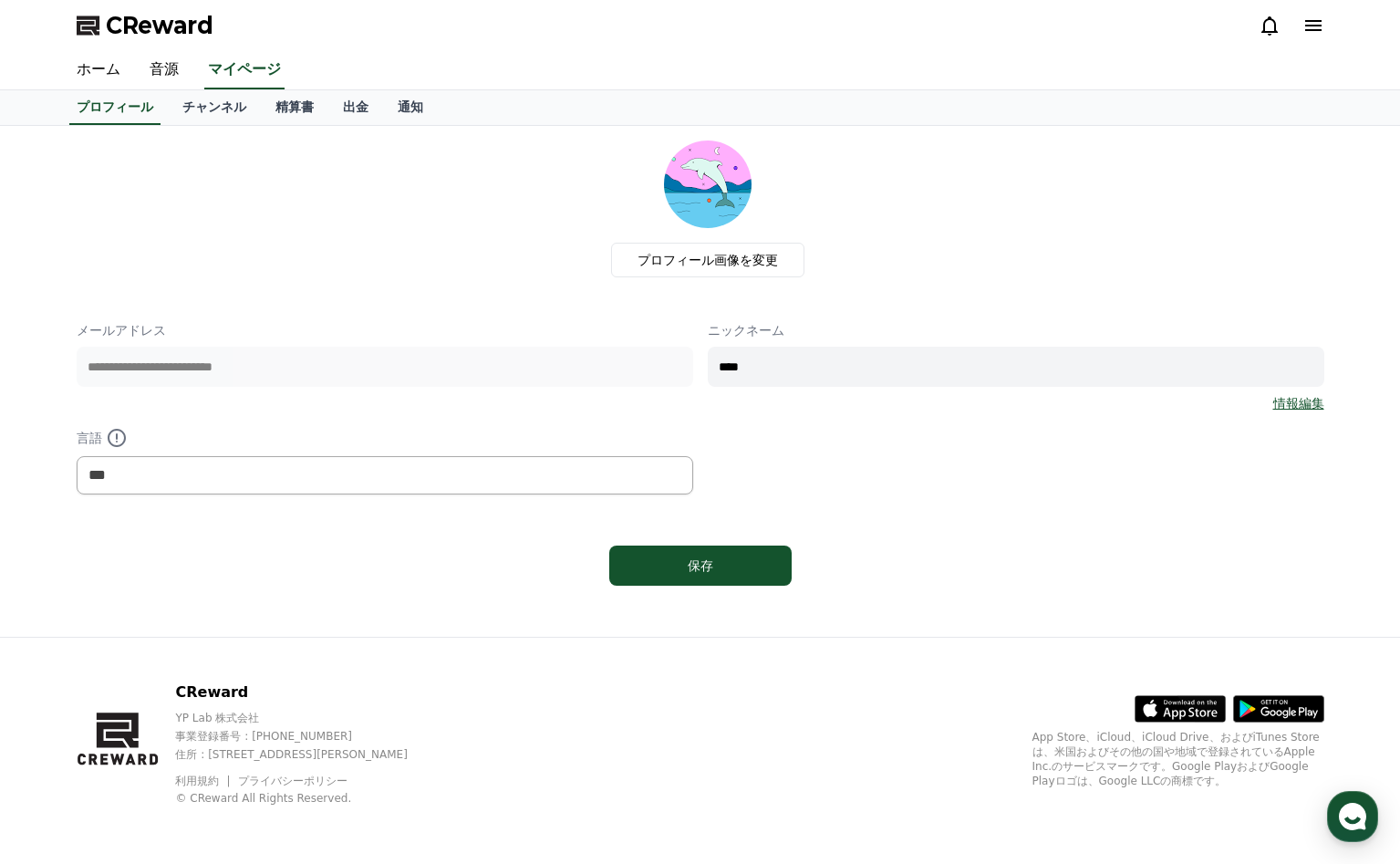
click at [1311, 26] on icon at bounding box center [1314, 26] width 22 height 22
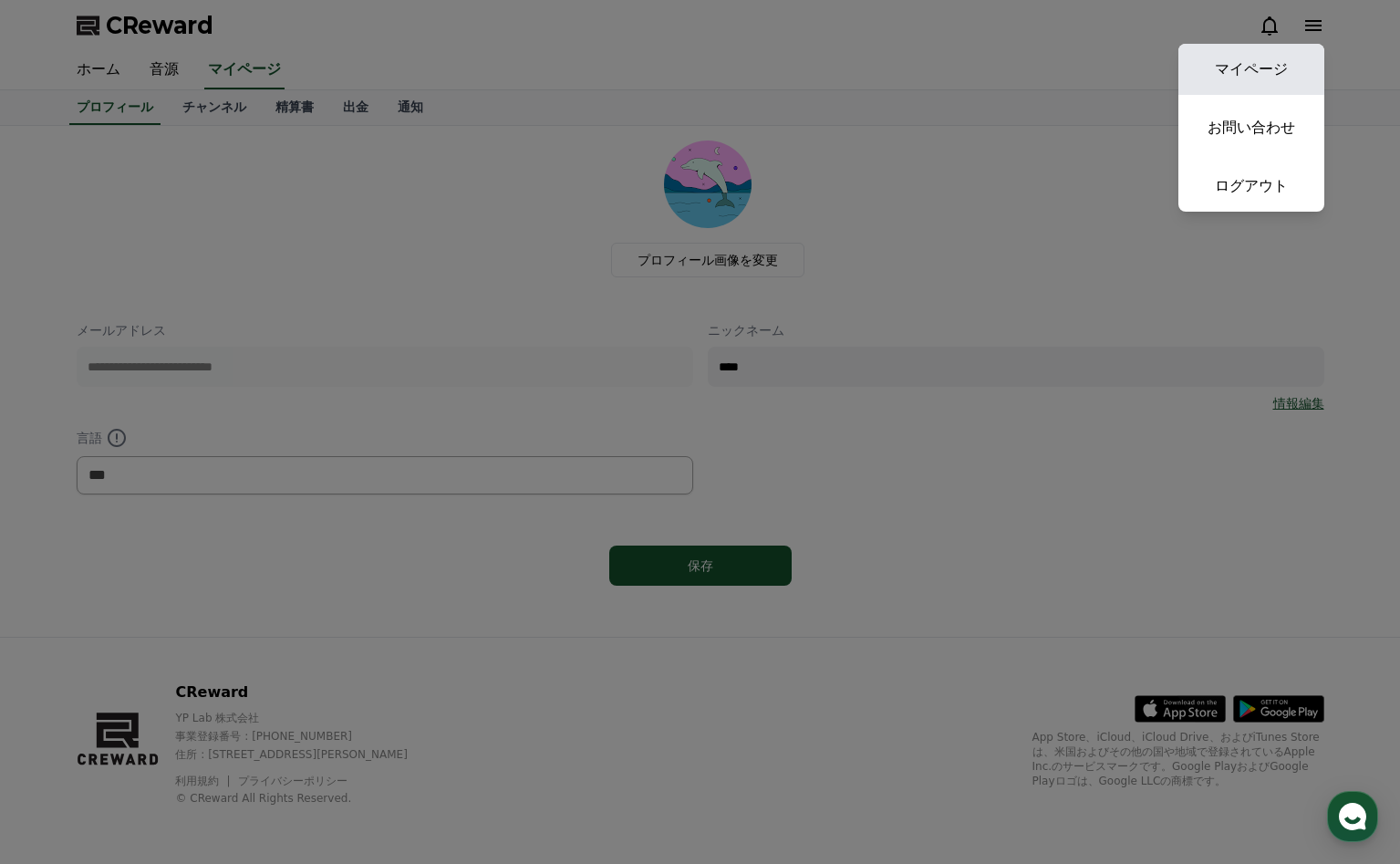
click at [1247, 74] on link "マイページ" at bounding box center [1251, 69] width 146 height 51
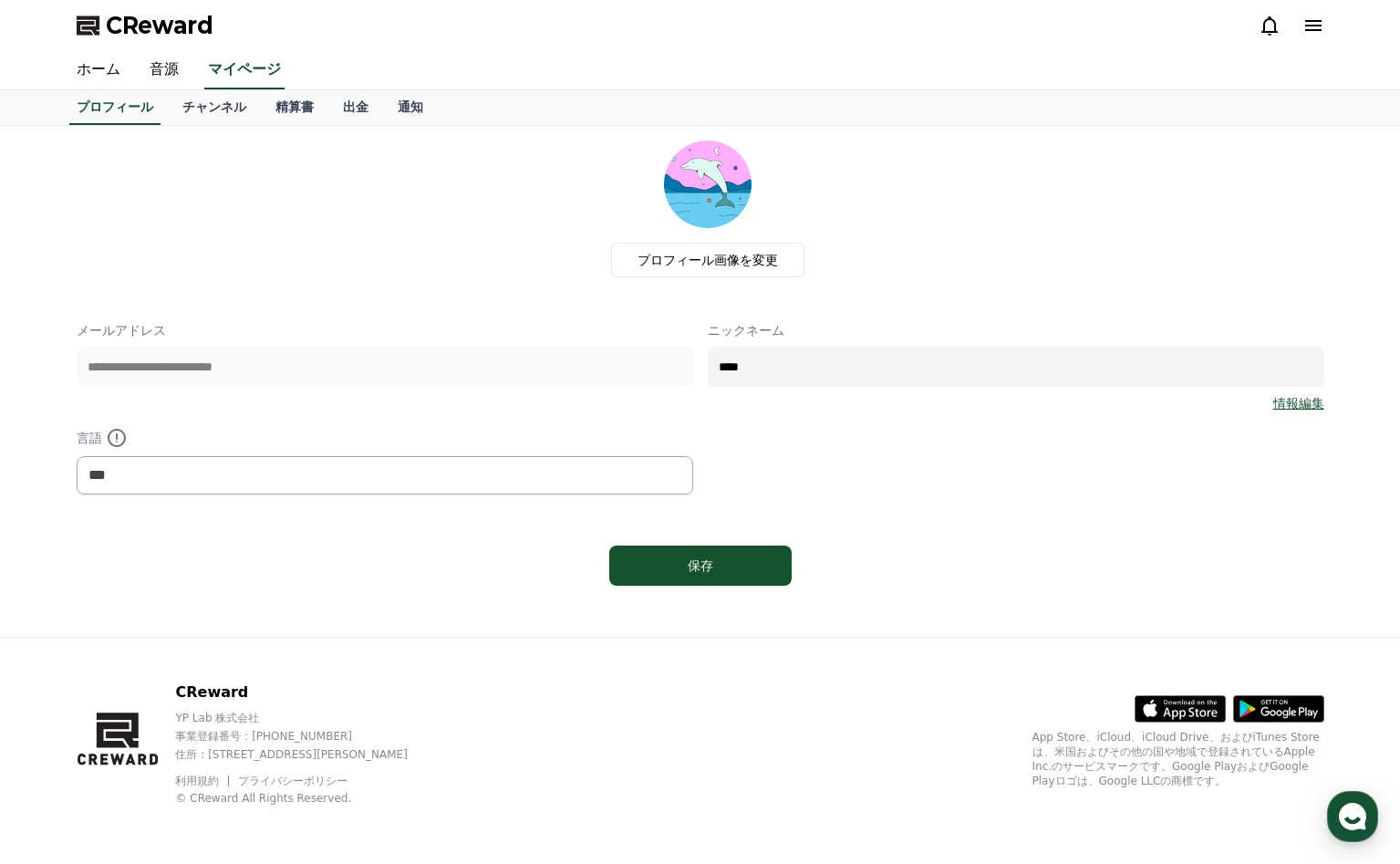
click at [1308, 23] on icon at bounding box center [1314, 26] width 22 height 22
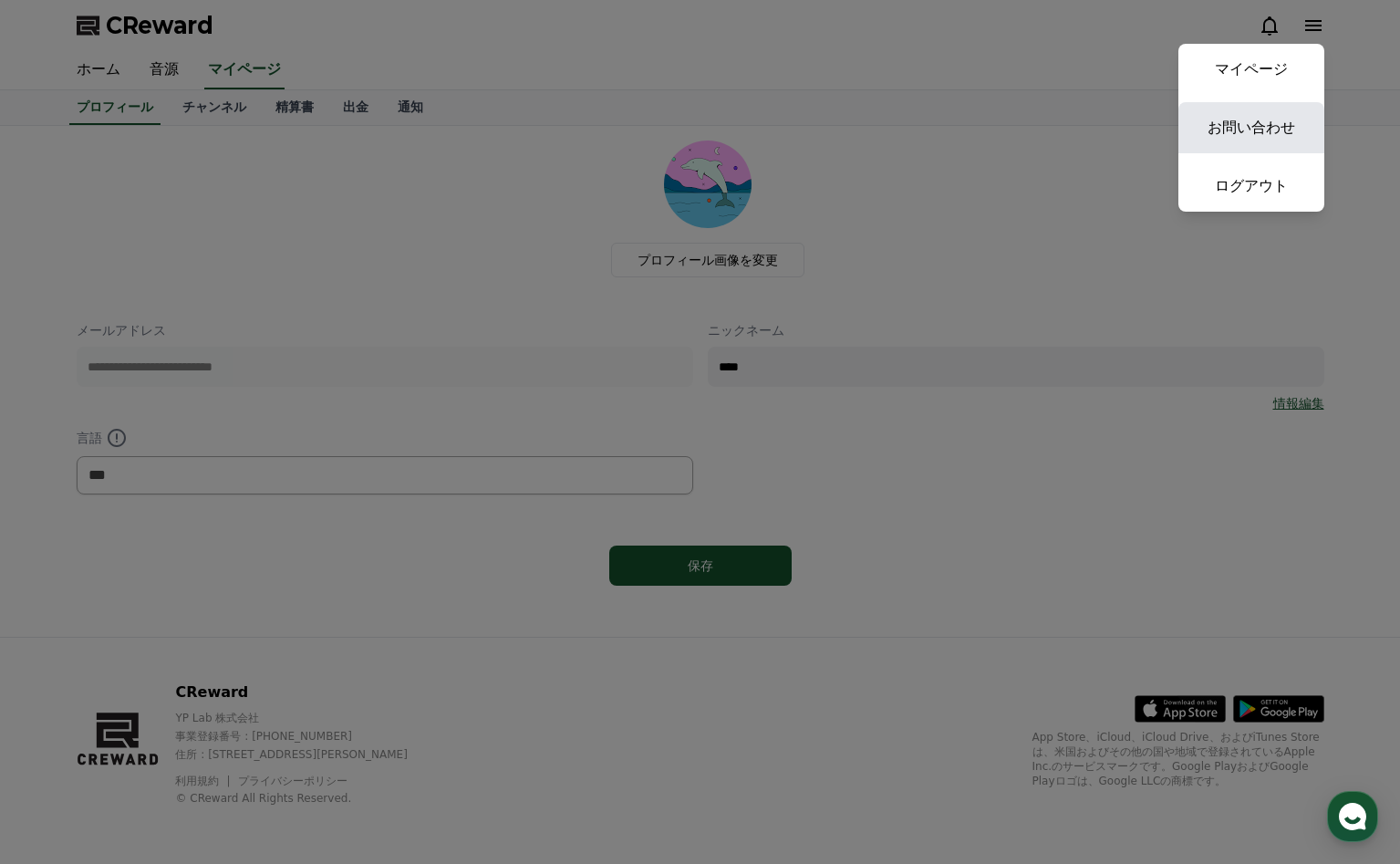
click at [1273, 116] on link "お問い合わせ" at bounding box center [1251, 128] width 146 height 51
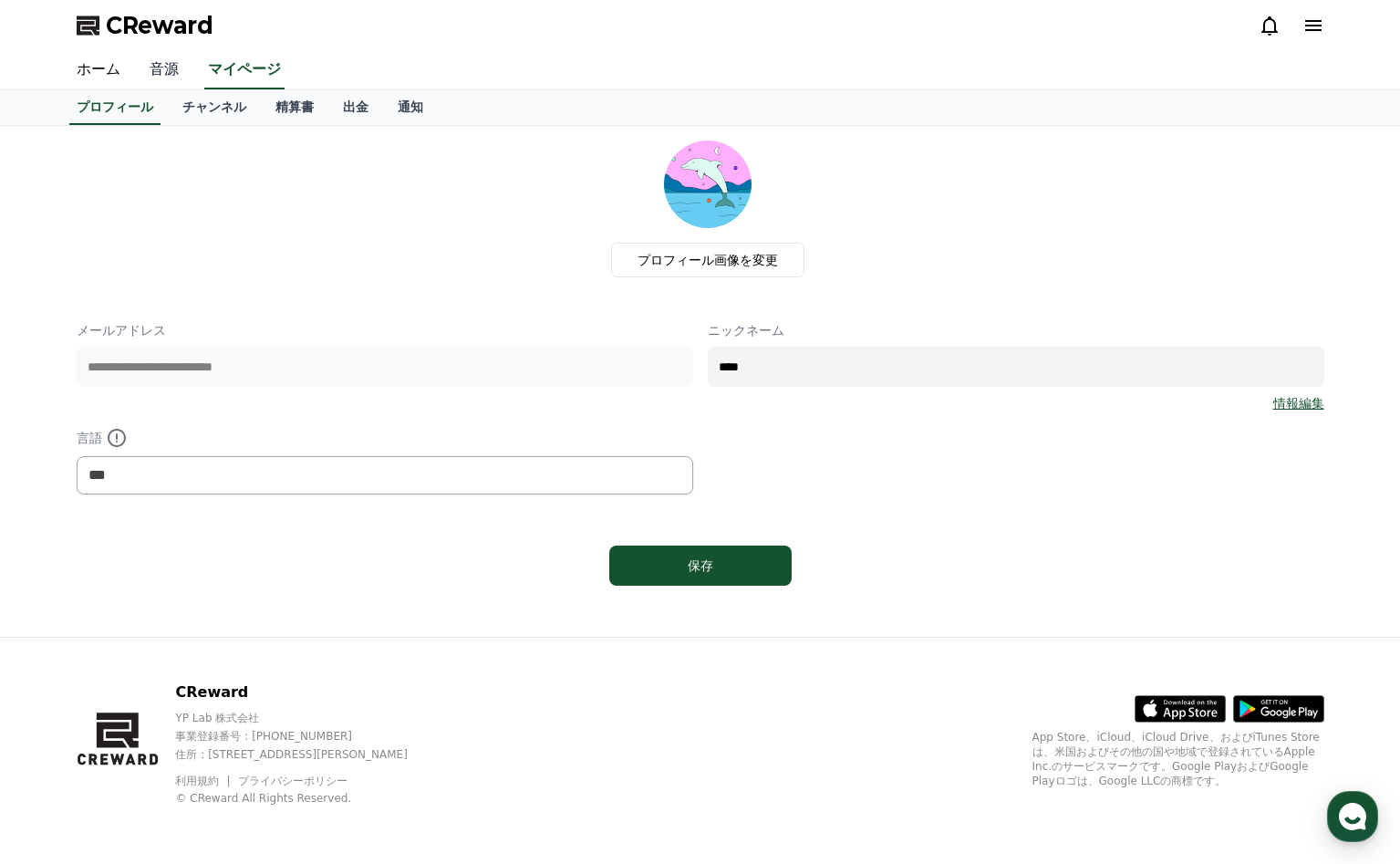
click at [166, 65] on link "音源" at bounding box center [164, 70] width 59 height 38
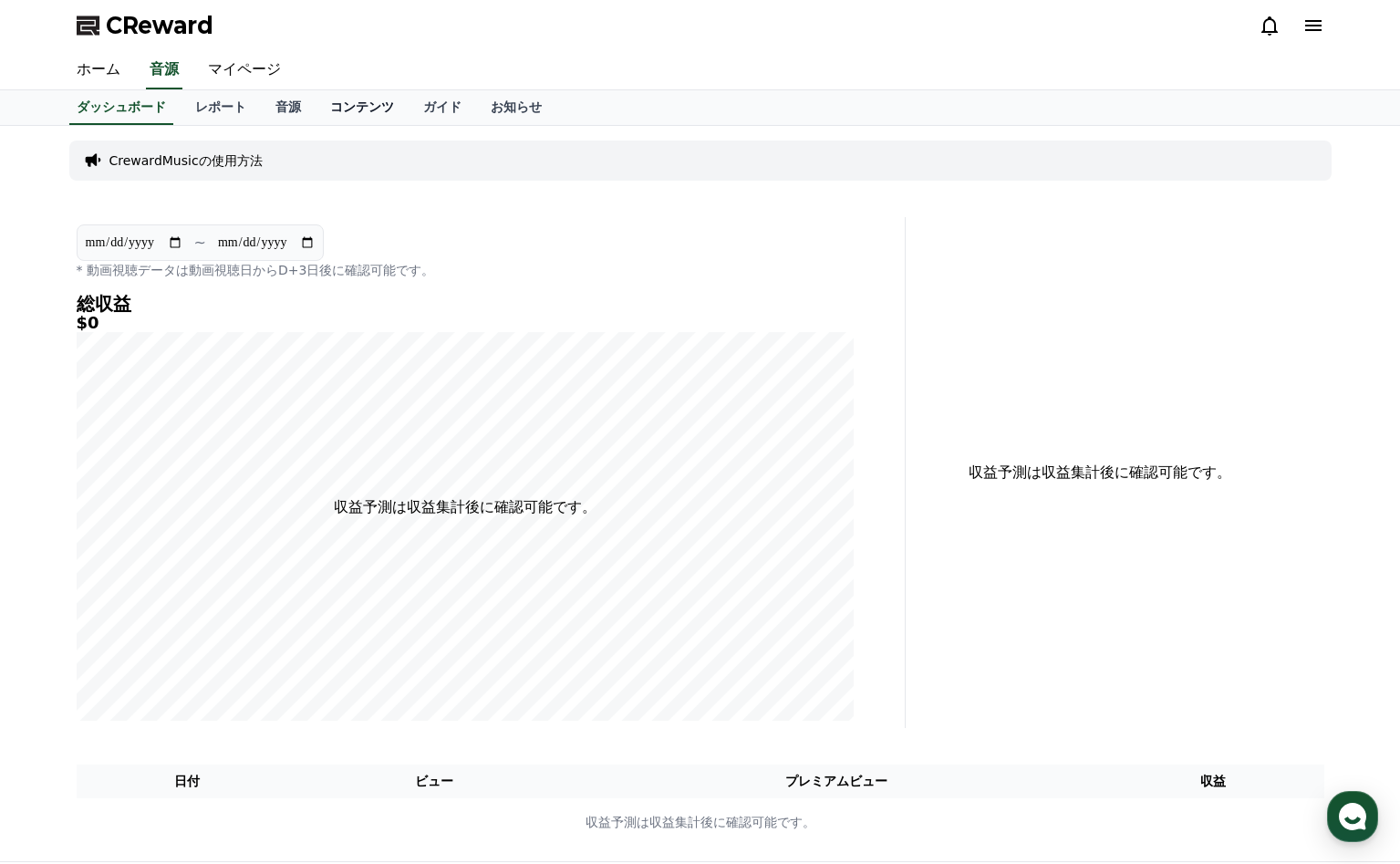
click at [373, 111] on link "コンテンツ" at bounding box center [362, 107] width 93 height 34
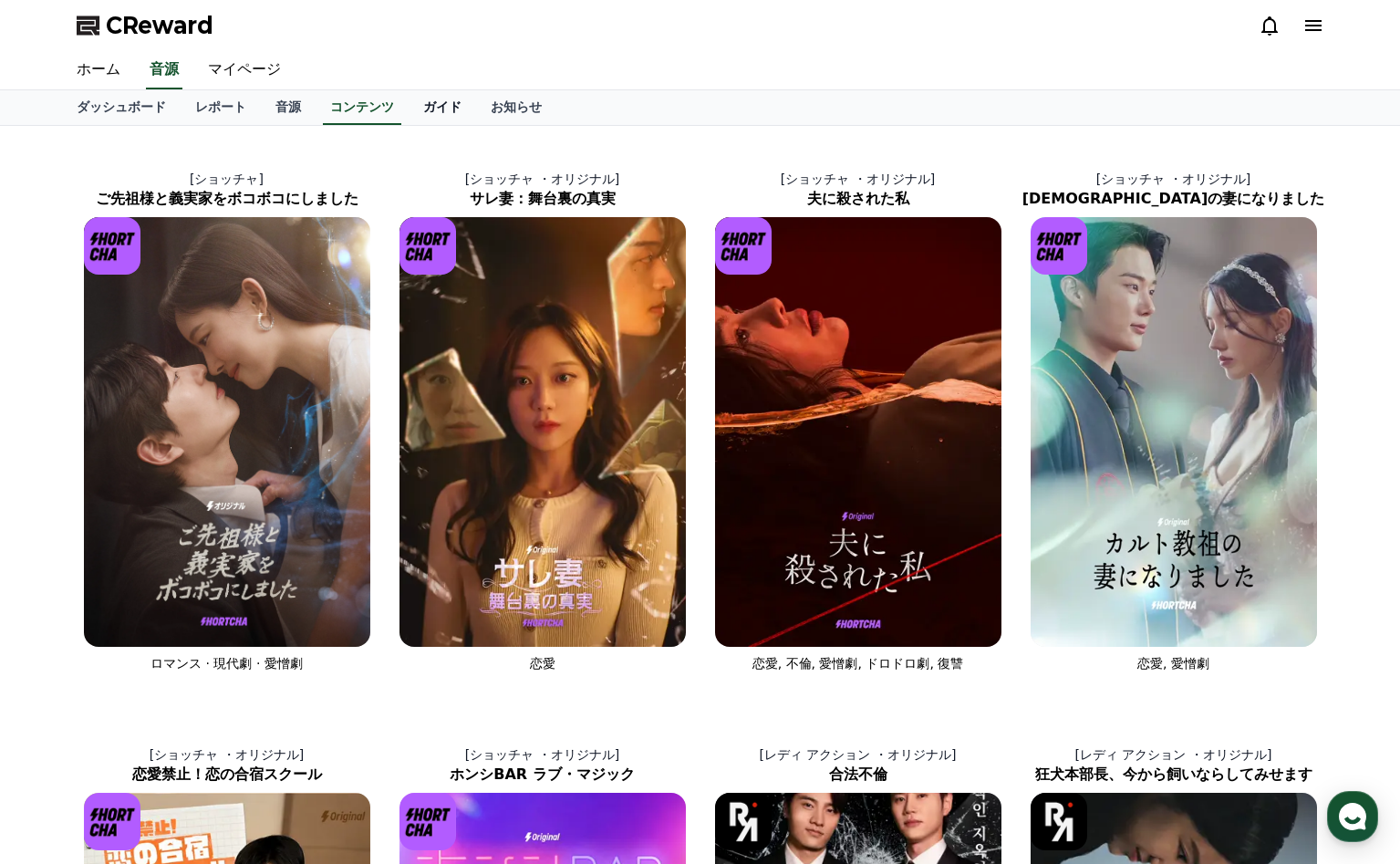
click at [433, 110] on link "ガイド" at bounding box center [442, 107] width 67 height 34
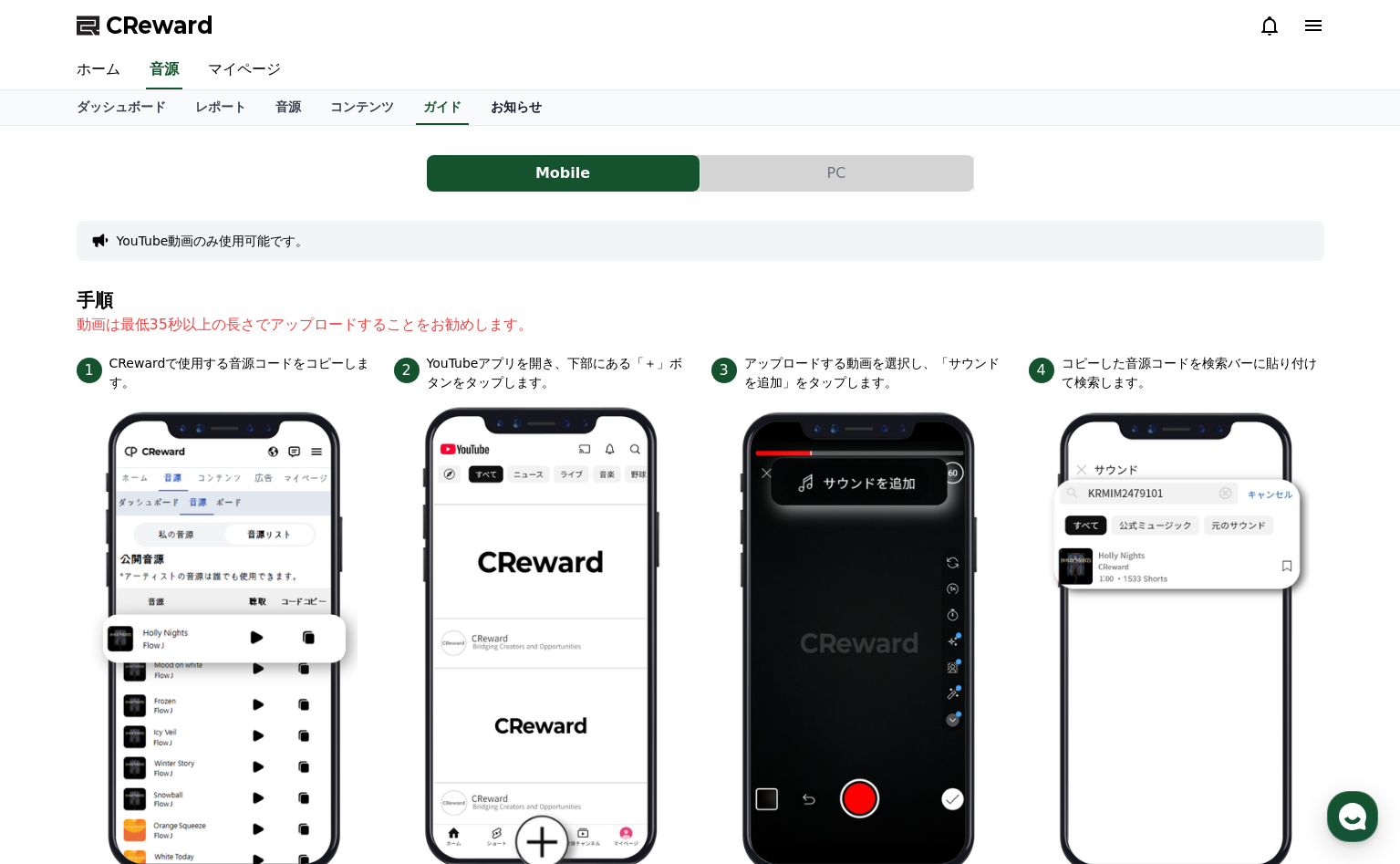
click at [493, 114] on link "お知らせ" at bounding box center [516, 107] width 80 height 34
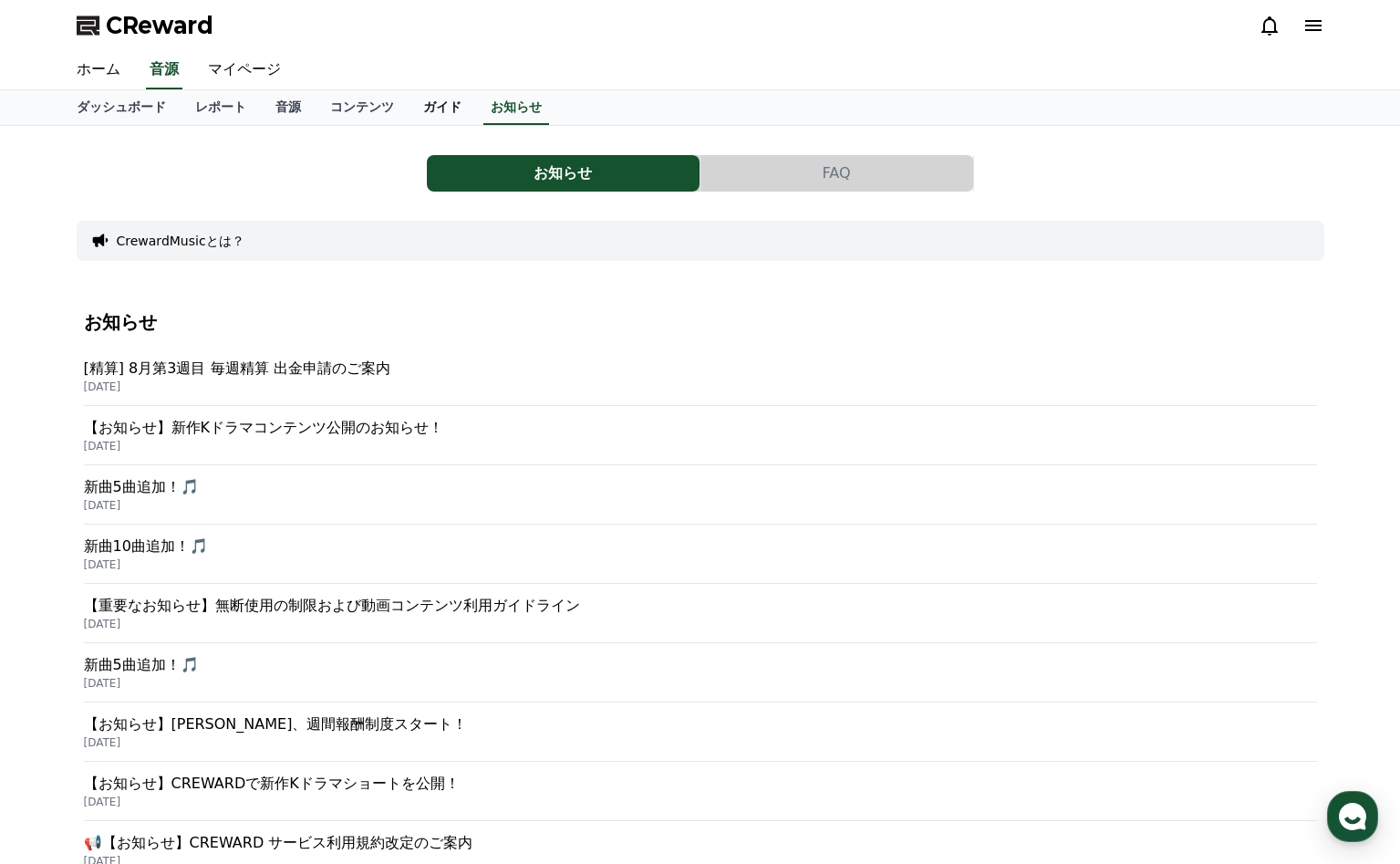
click at [437, 112] on link "ガイド" at bounding box center [442, 107] width 67 height 34
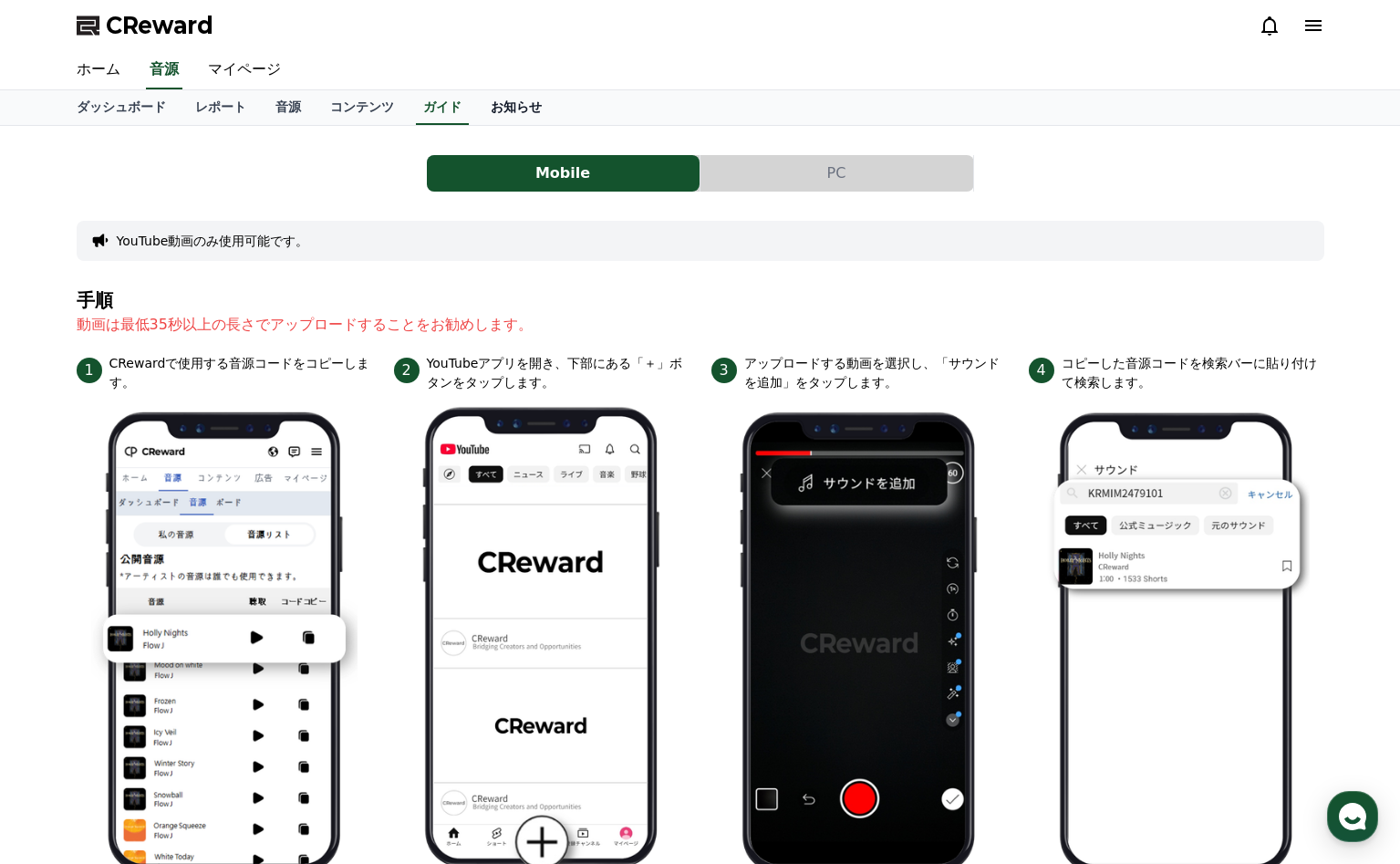
click at [506, 101] on link "お知らせ" at bounding box center [516, 107] width 80 height 34
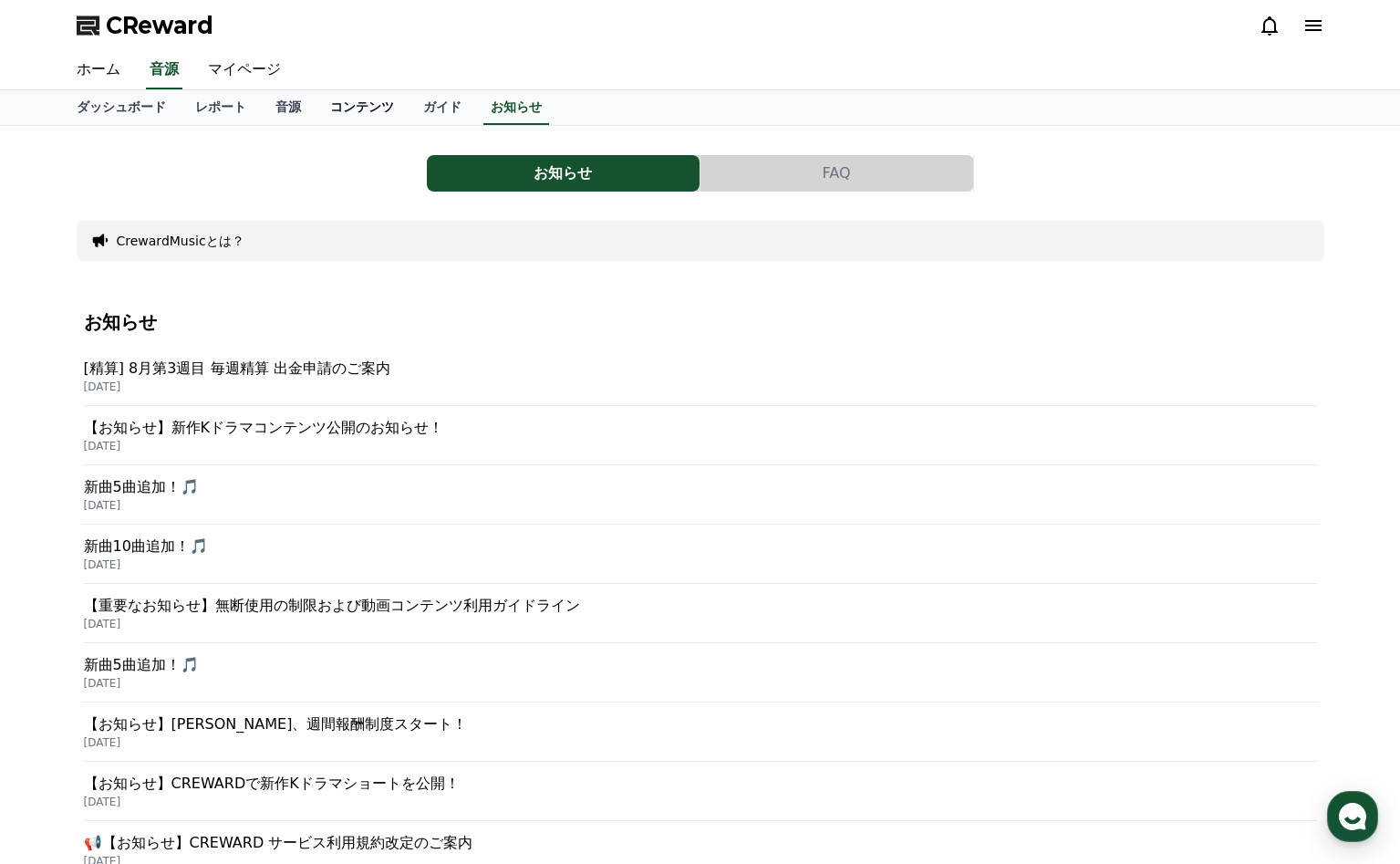
click at [374, 92] on link "コンテンツ" at bounding box center [362, 107] width 93 height 34
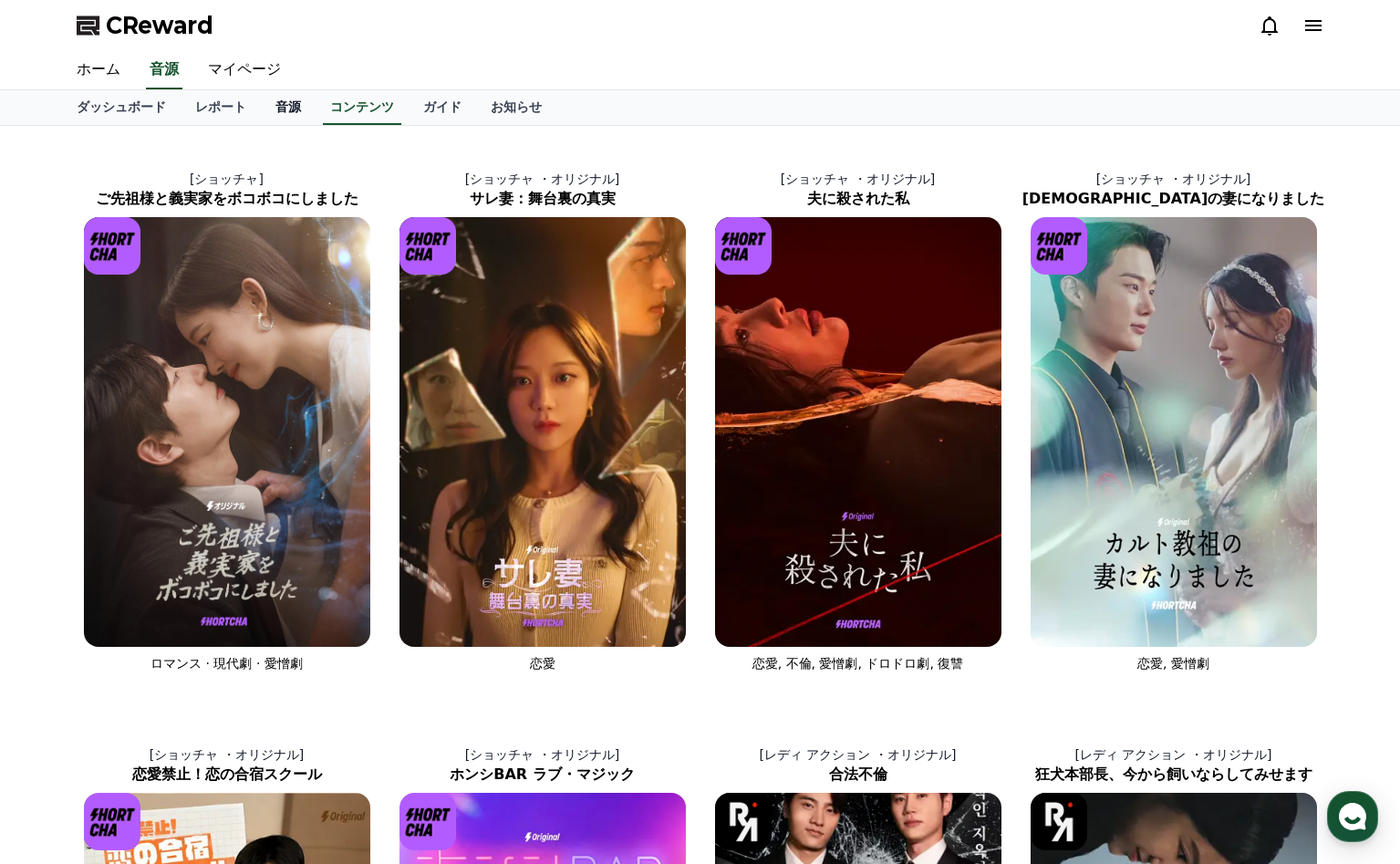
click at [298, 98] on link "音源" at bounding box center [288, 107] width 55 height 34
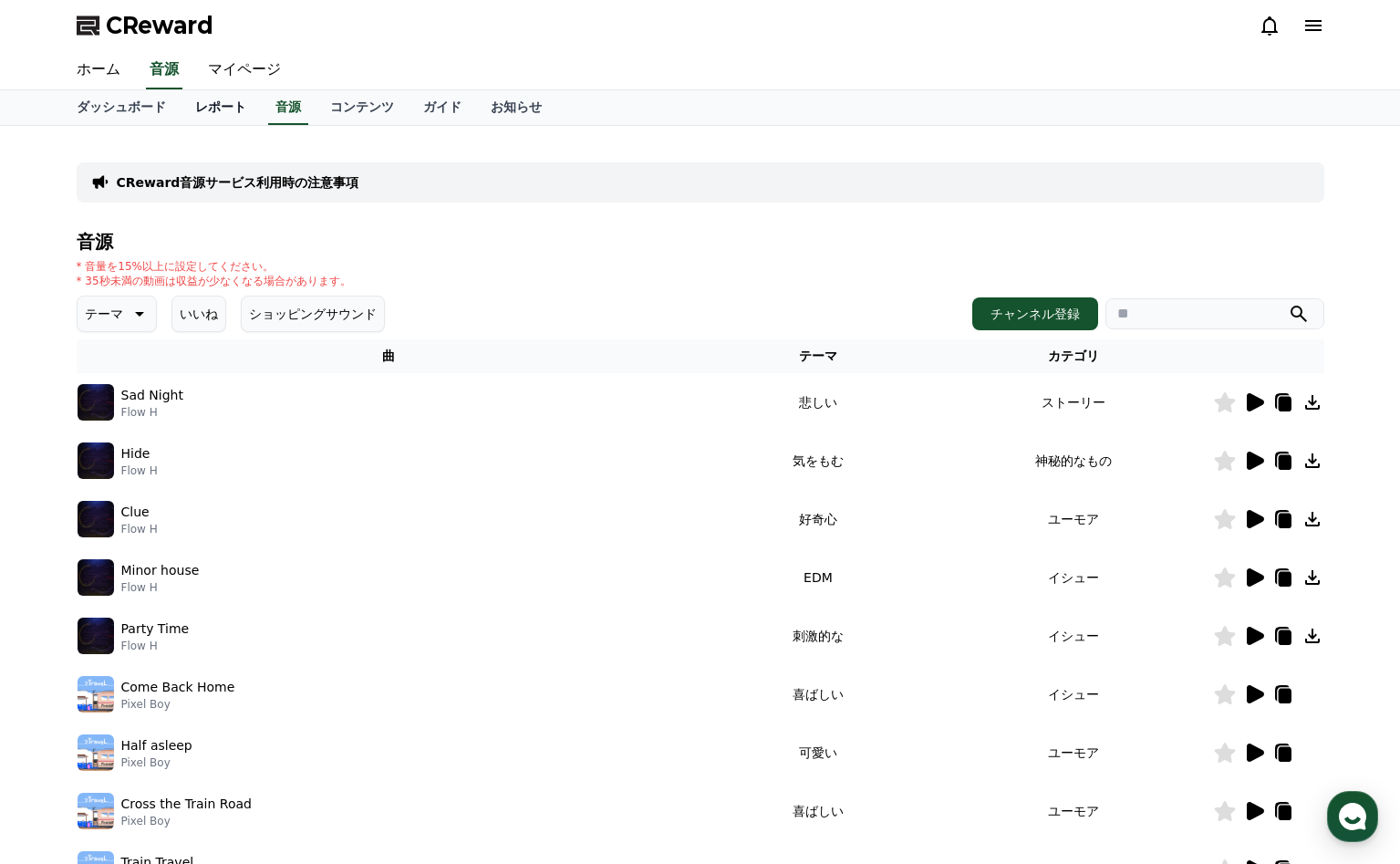
click at [239, 96] on link "レポート" at bounding box center [221, 107] width 80 height 34
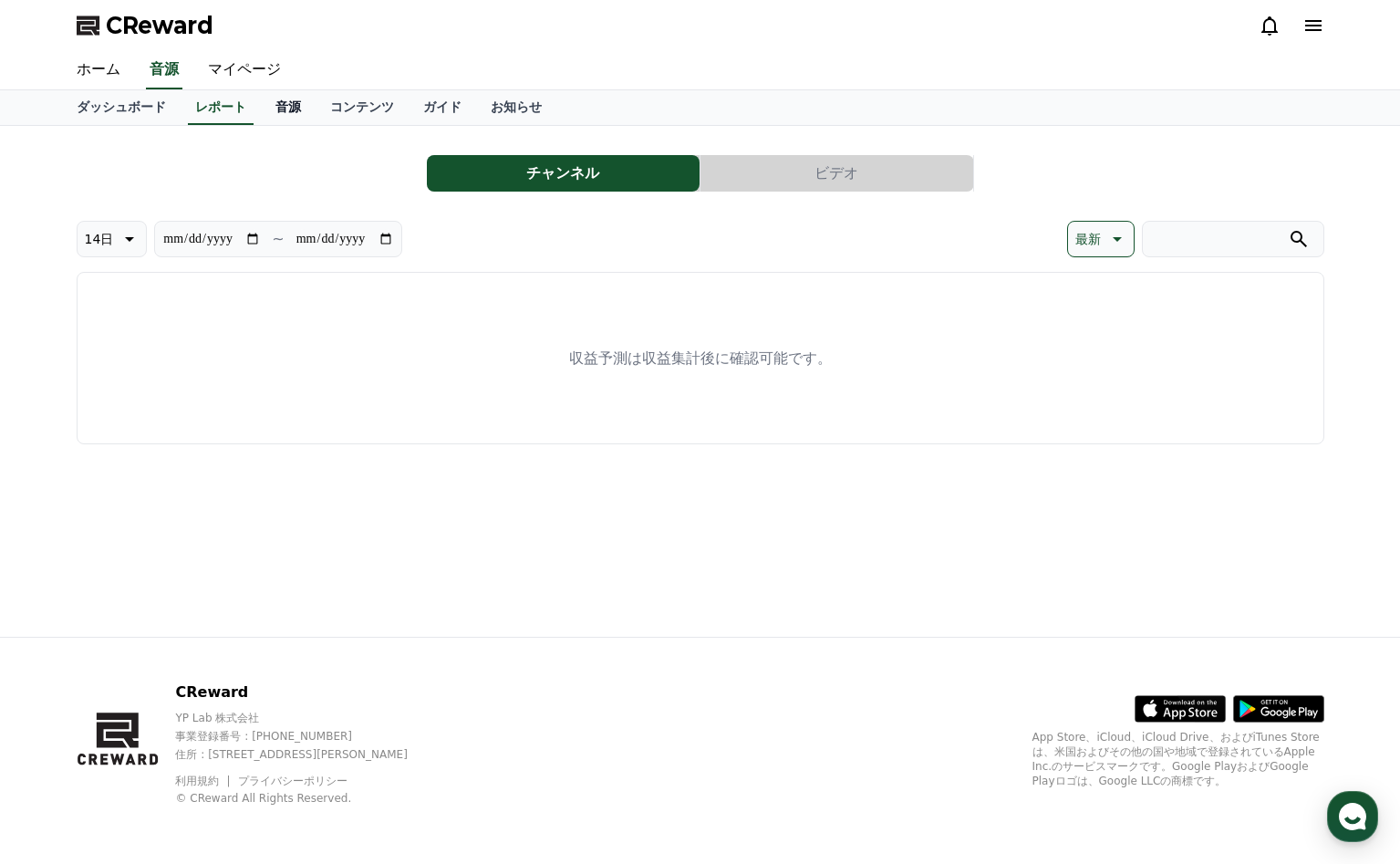
click at [279, 101] on link "音源" at bounding box center [288, 107] width 55 height 34
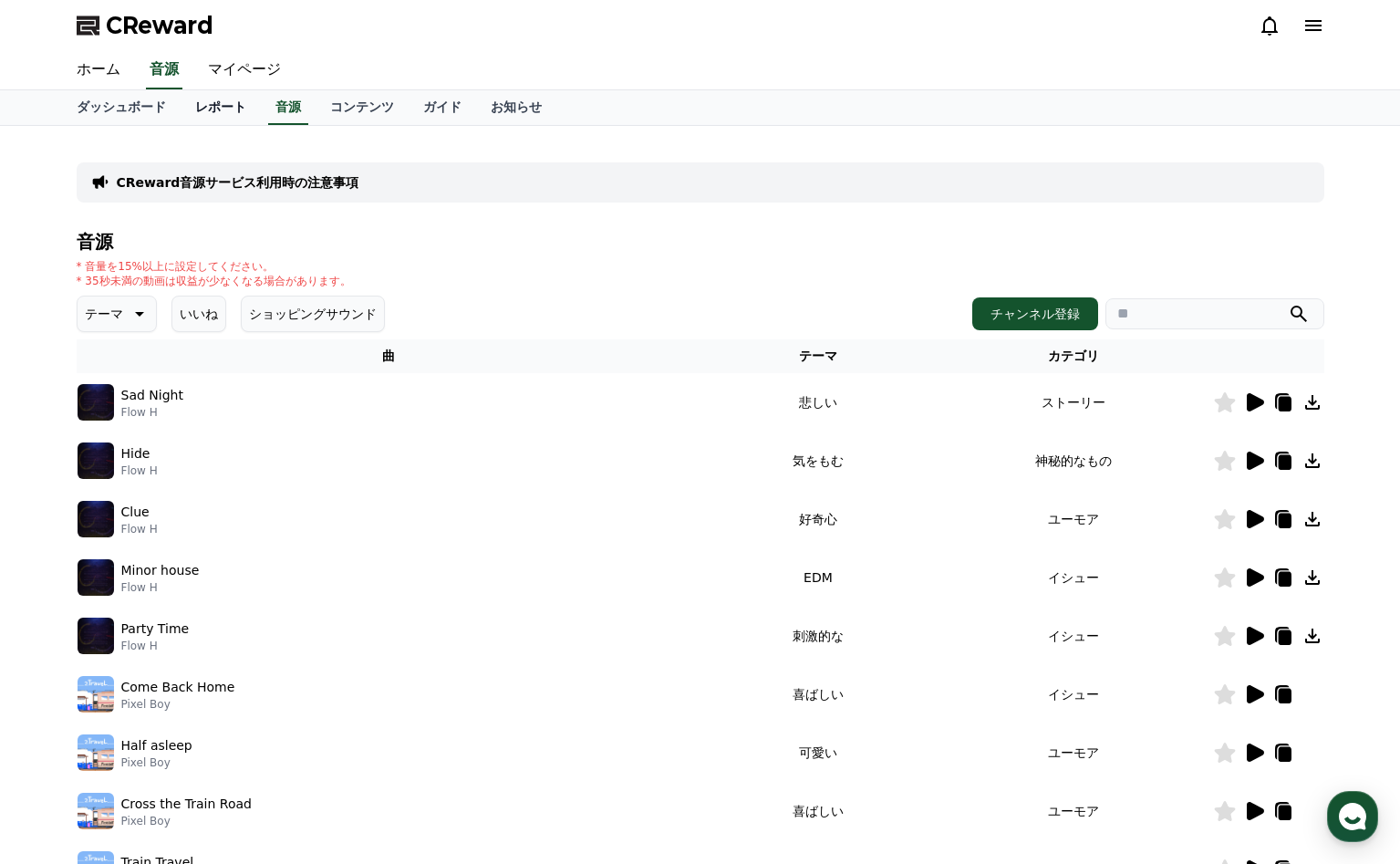
click at [202, 101] on link "レポート" at bounding box center [221, 107] width 80 height 34
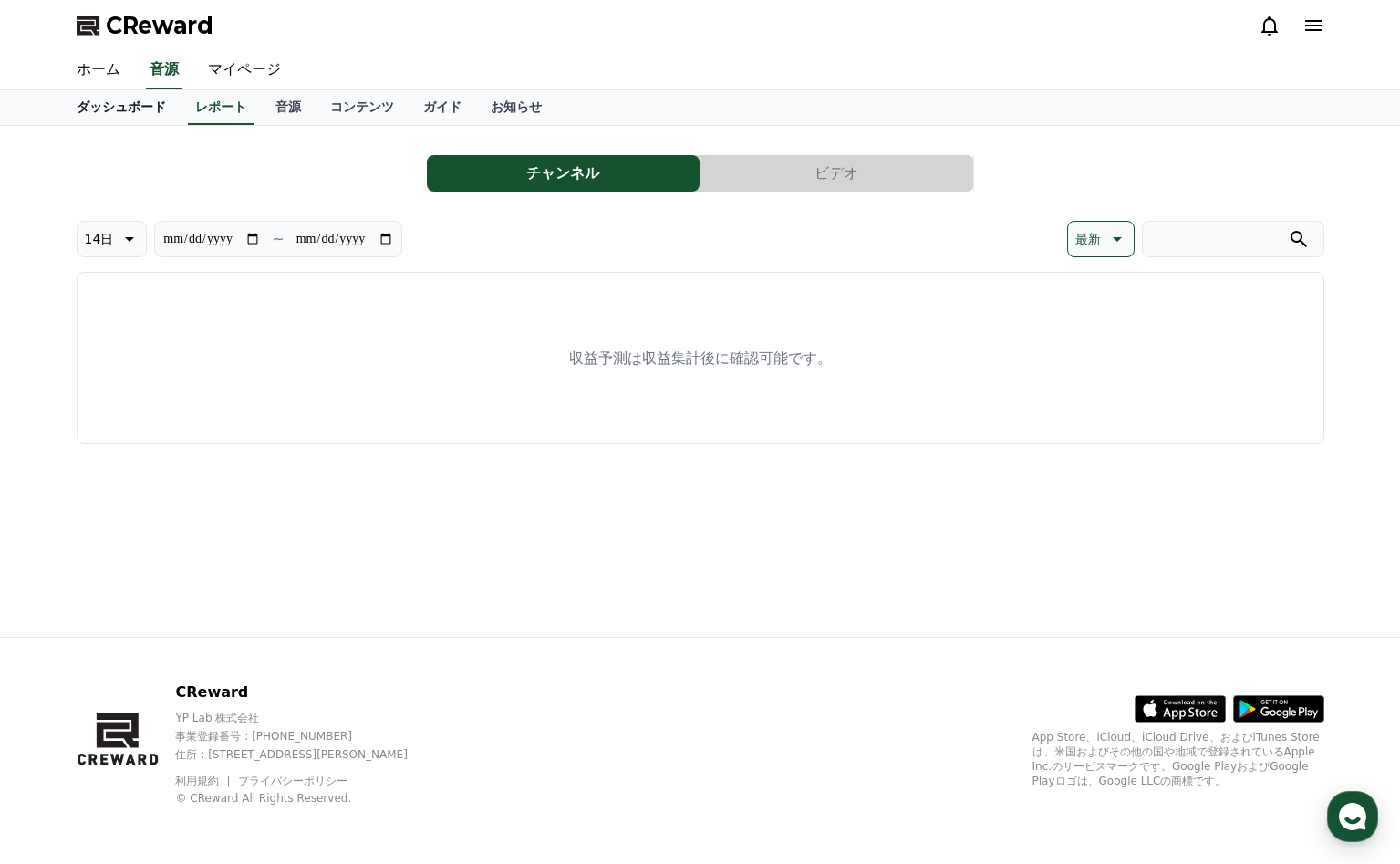
click at [111, 111] on link "ダッシュボード" at bounding box center [121, 107] width 118 height 34
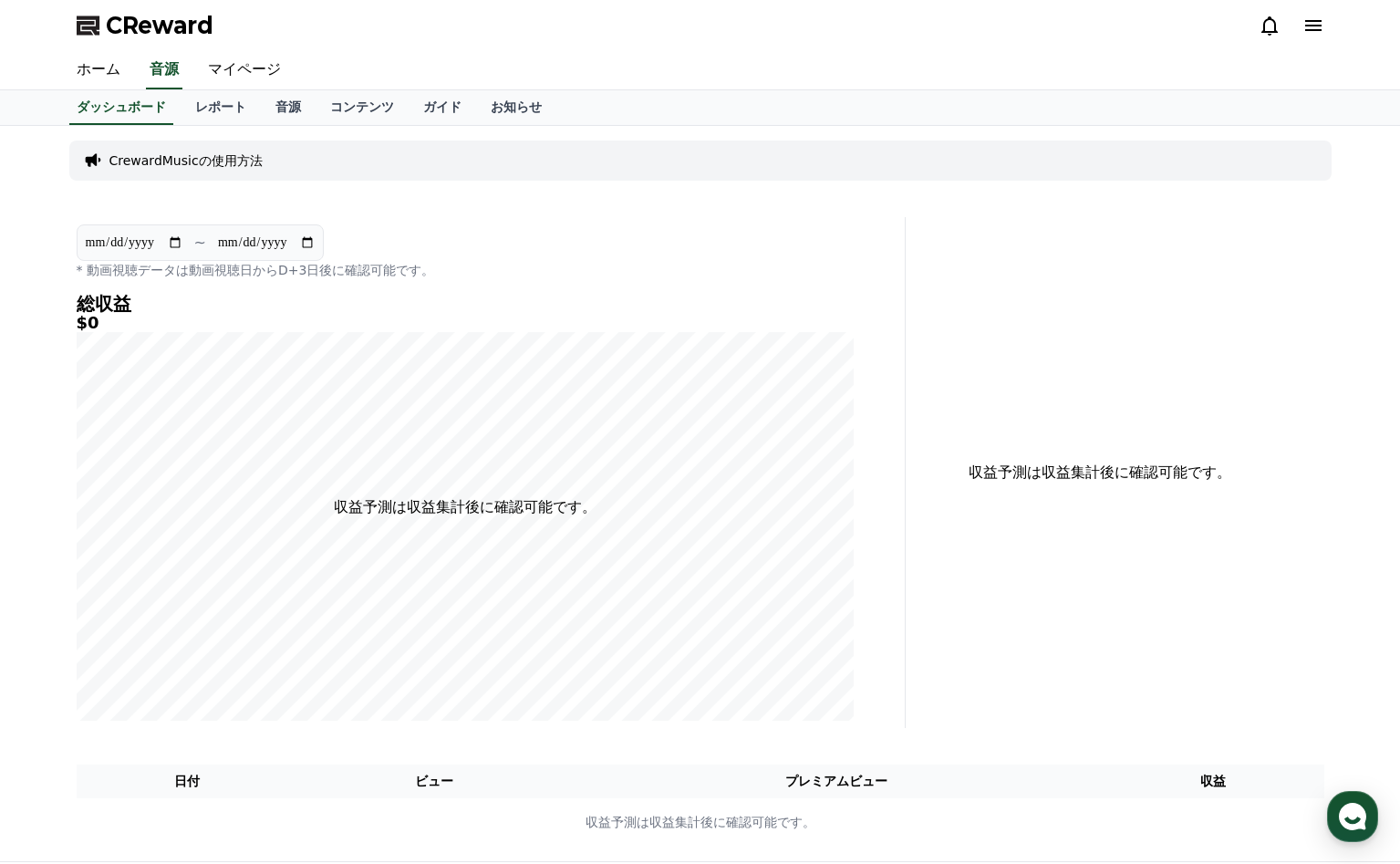
click at [1312, 19] on icon at bounding box center [1314, 26] width 22 height 22
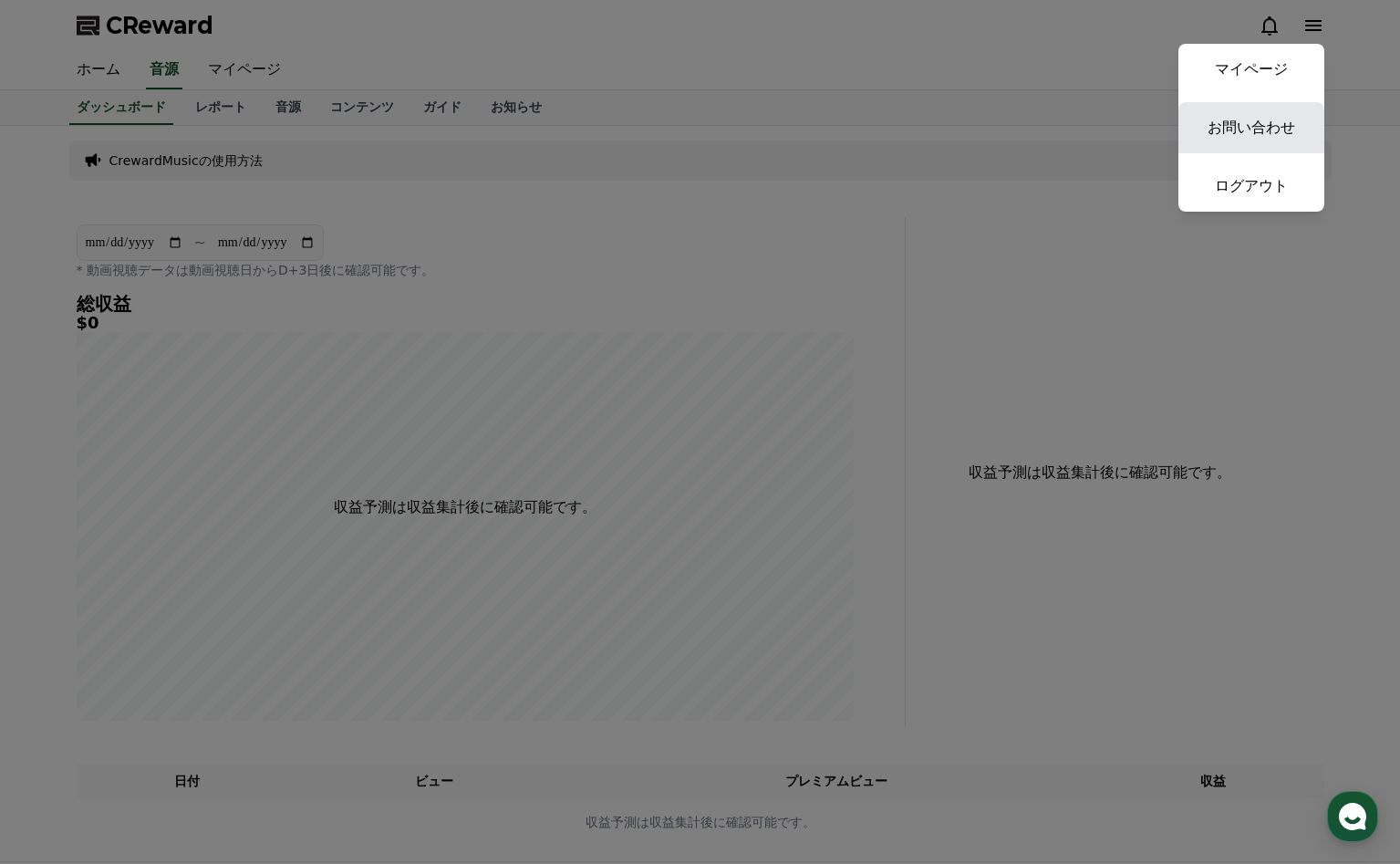
click at [1251, 106] on link "お問い合わせ" at bounding box center [1251, 128] width 146 height 51
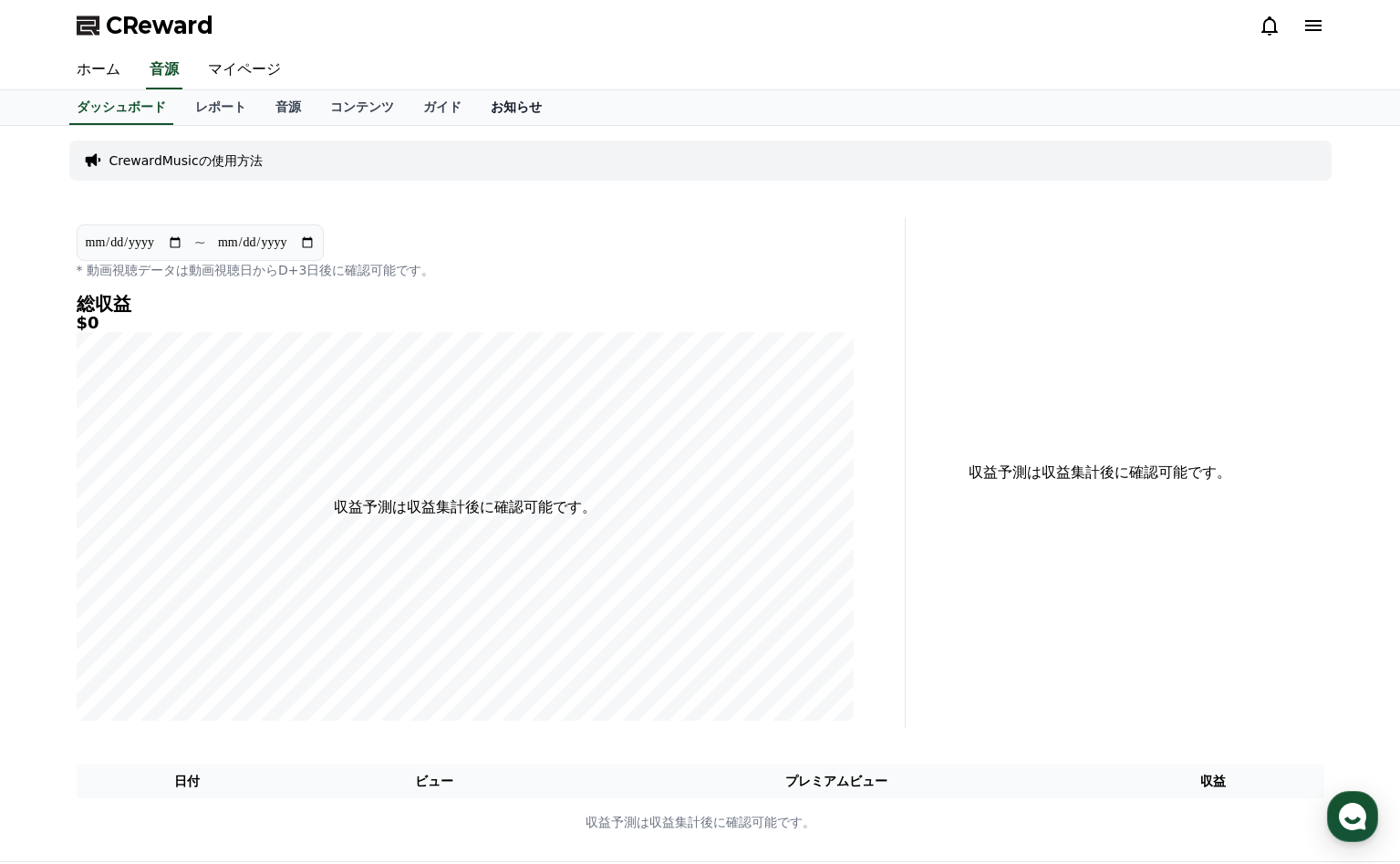
click at [500, 106] on link "お知らせ" at bounding box center [516, 107] width 80 height 34
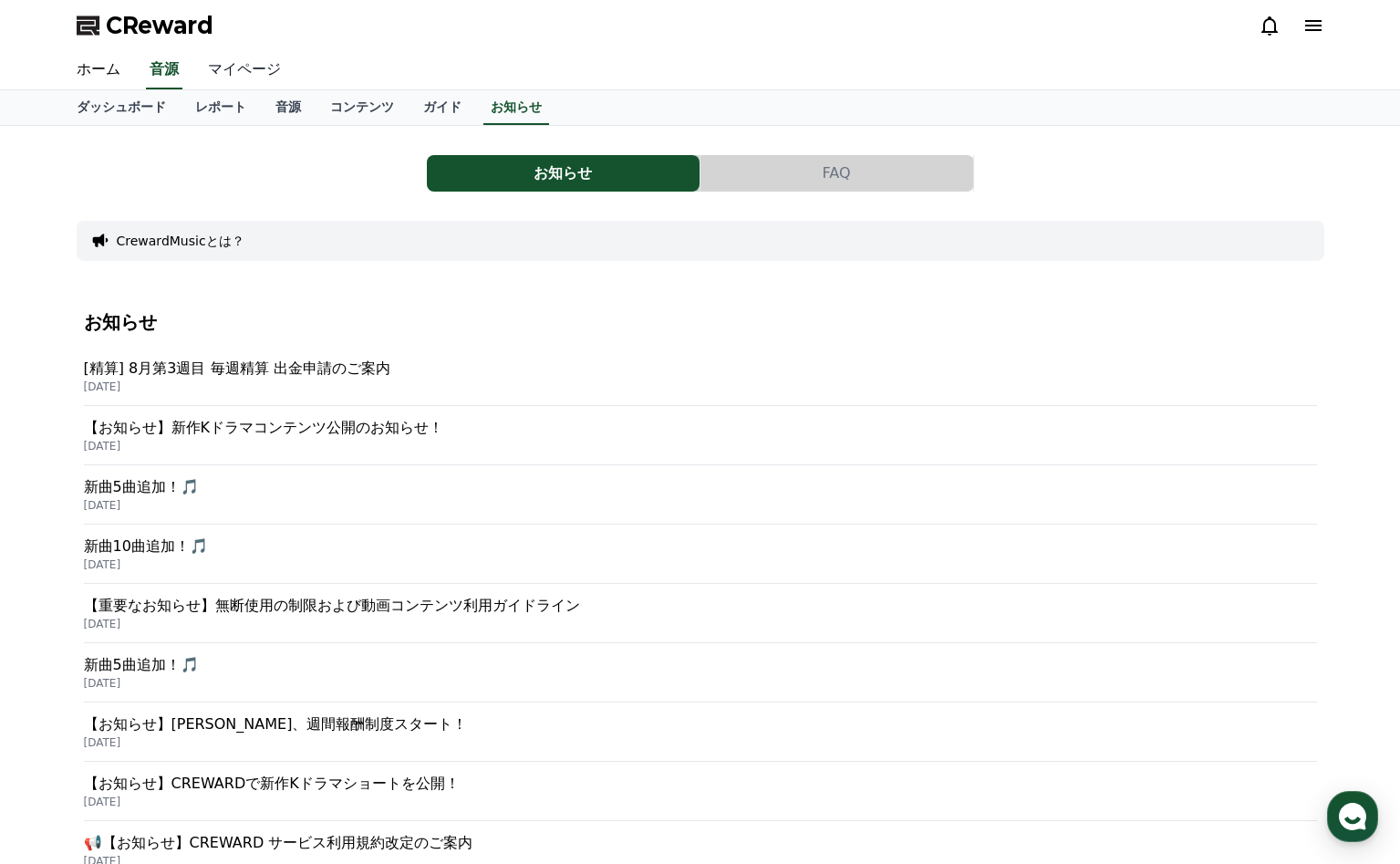
click at [249, 55] on link "マイページ" at bounding box center [245, 70] width 102 height 38
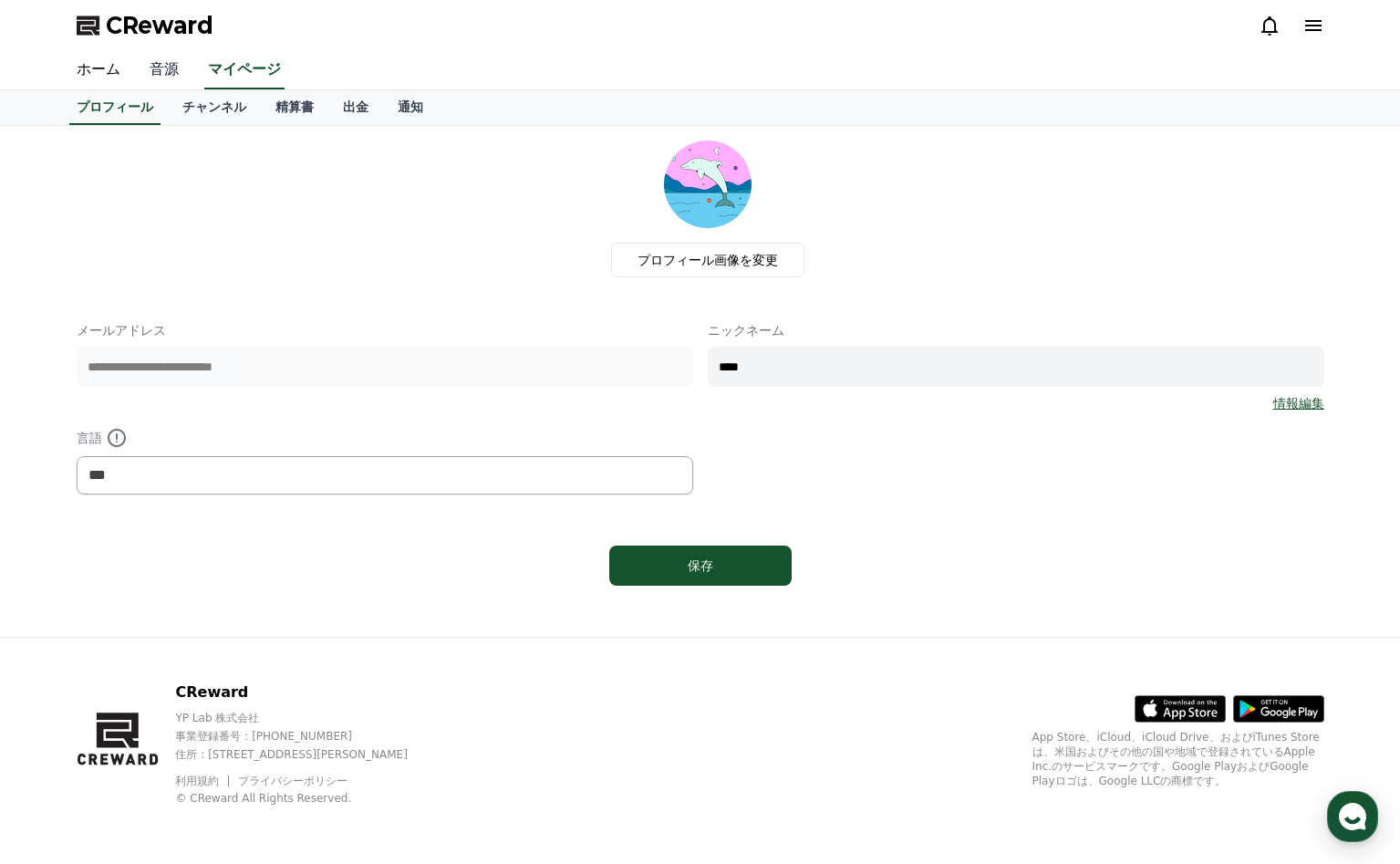
click at [174, 63] on link "音源" at bounding box center [164, 70] width 59 height 38
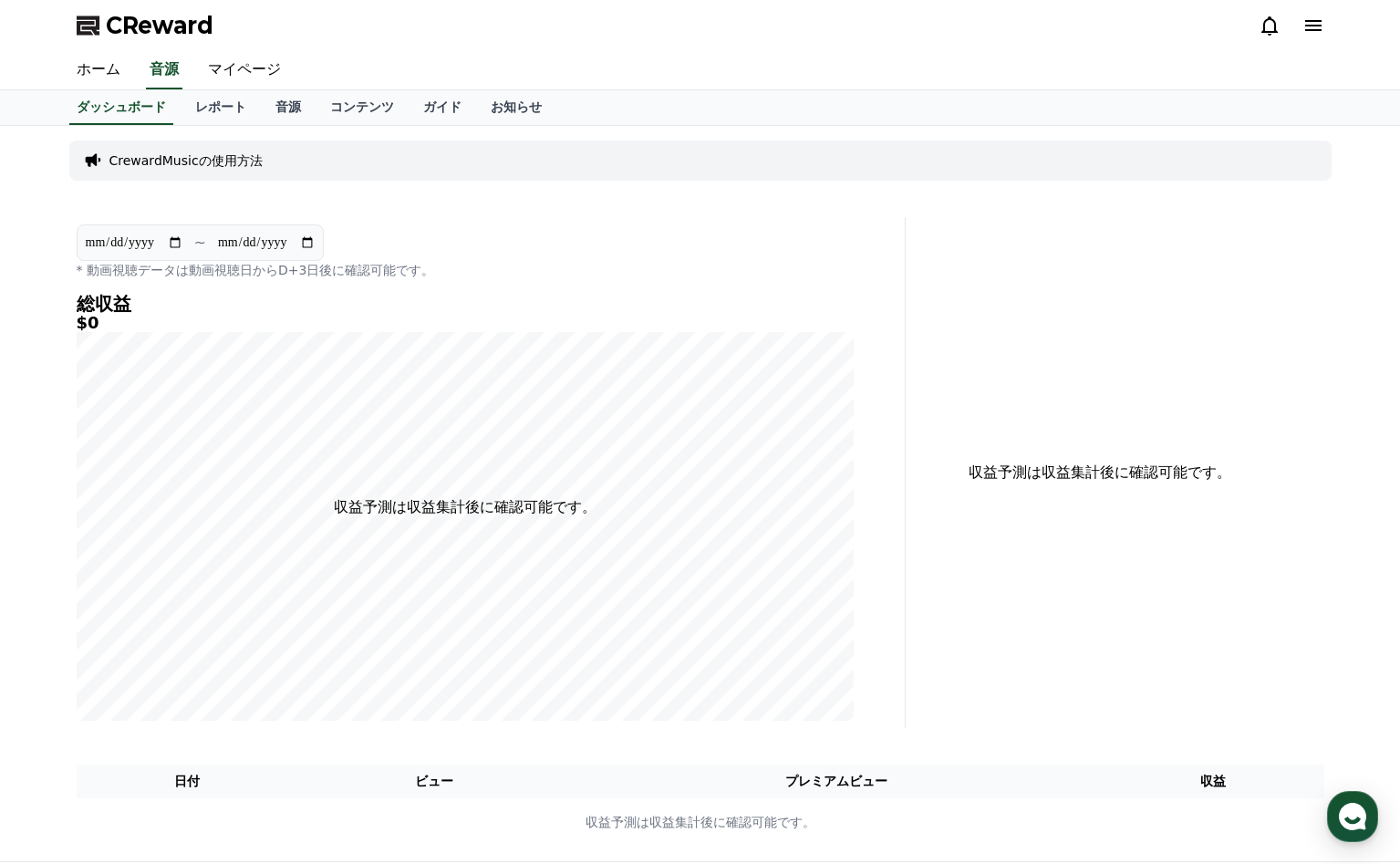
click at [1307, 21] on icon at bounding box center [1314, 26] width 17 height 11
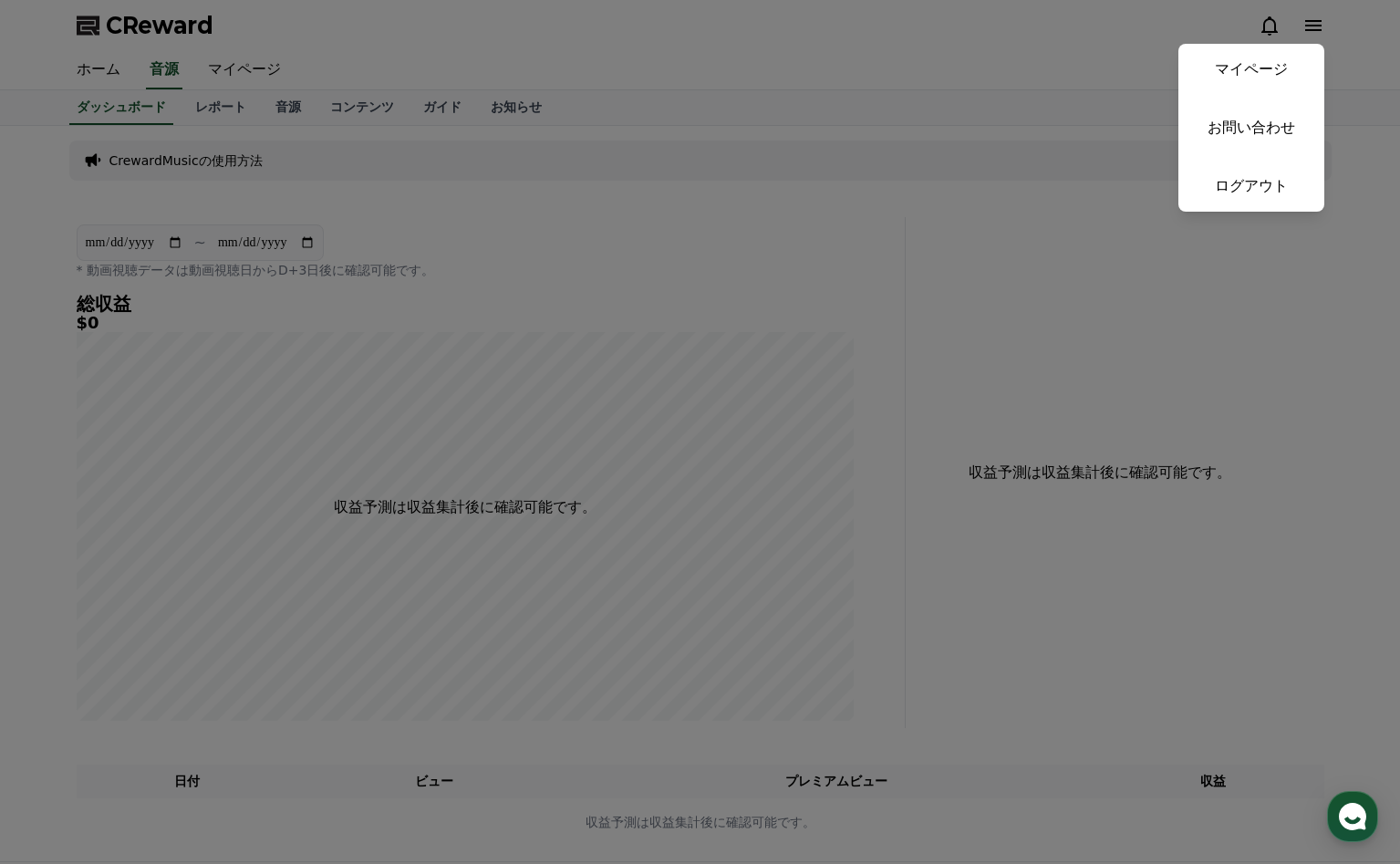
click at [1260, 26] on button "close" at bounding box center [700, 432] width 1400 height 864
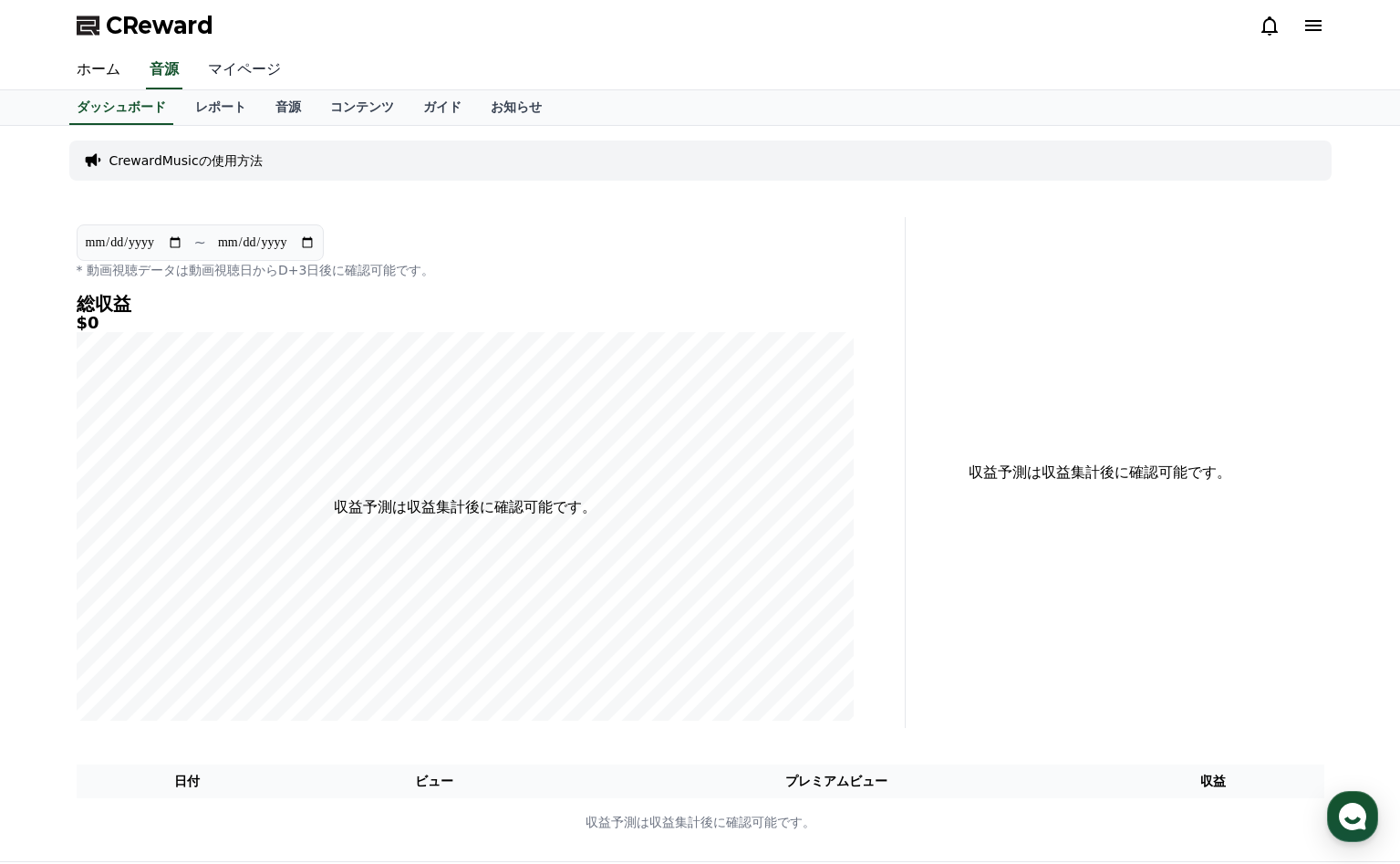
click at [247, 63] on link "マイページ" at bounding box center [245, 70] width 102 height 38
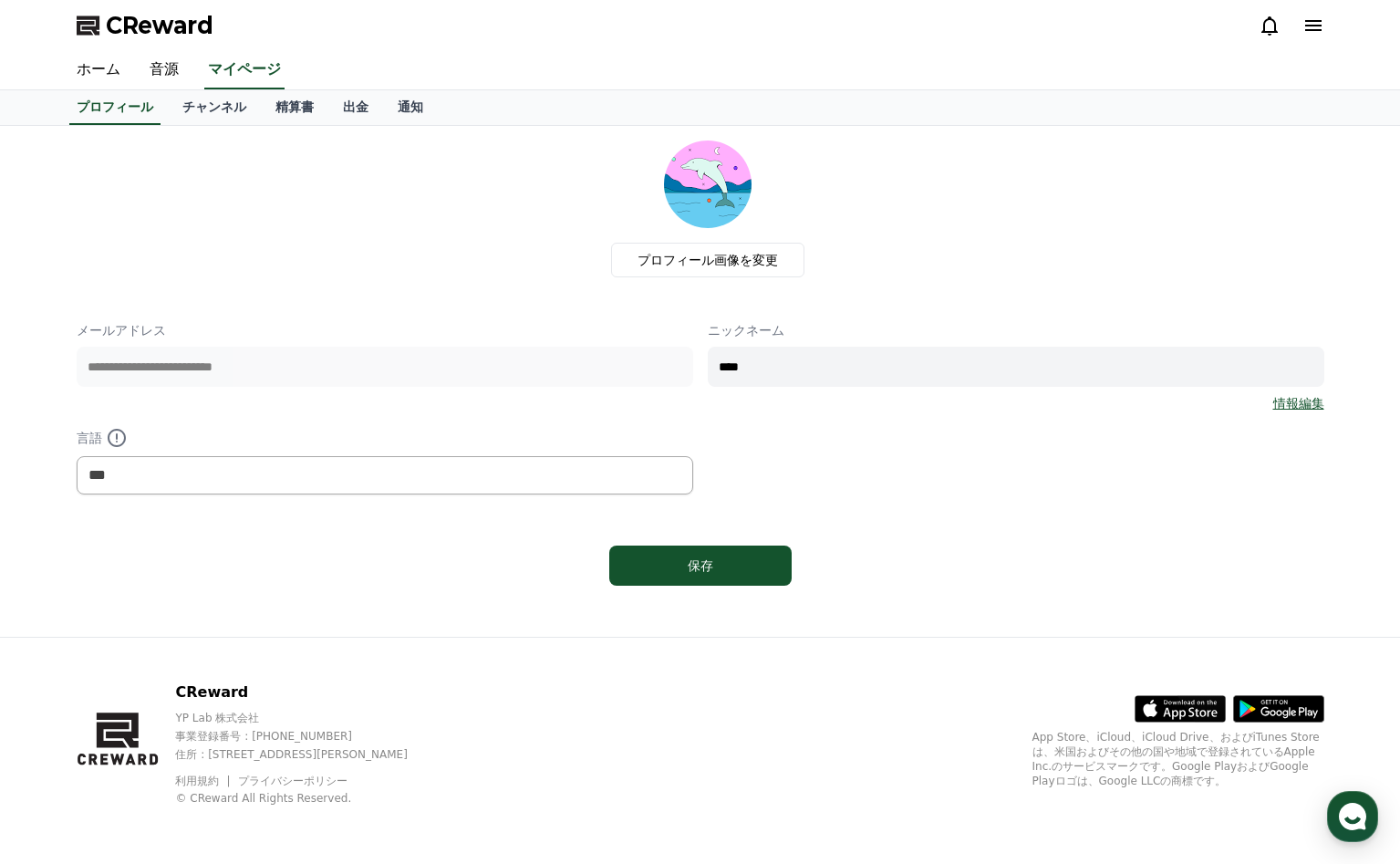
click at [1318, 416] on div "**********" at bounding box center [700, 408] width 1248 height 173
click at [233, 102] on link "チャンネル" at bounding box center [214, 107] width 93 height 34
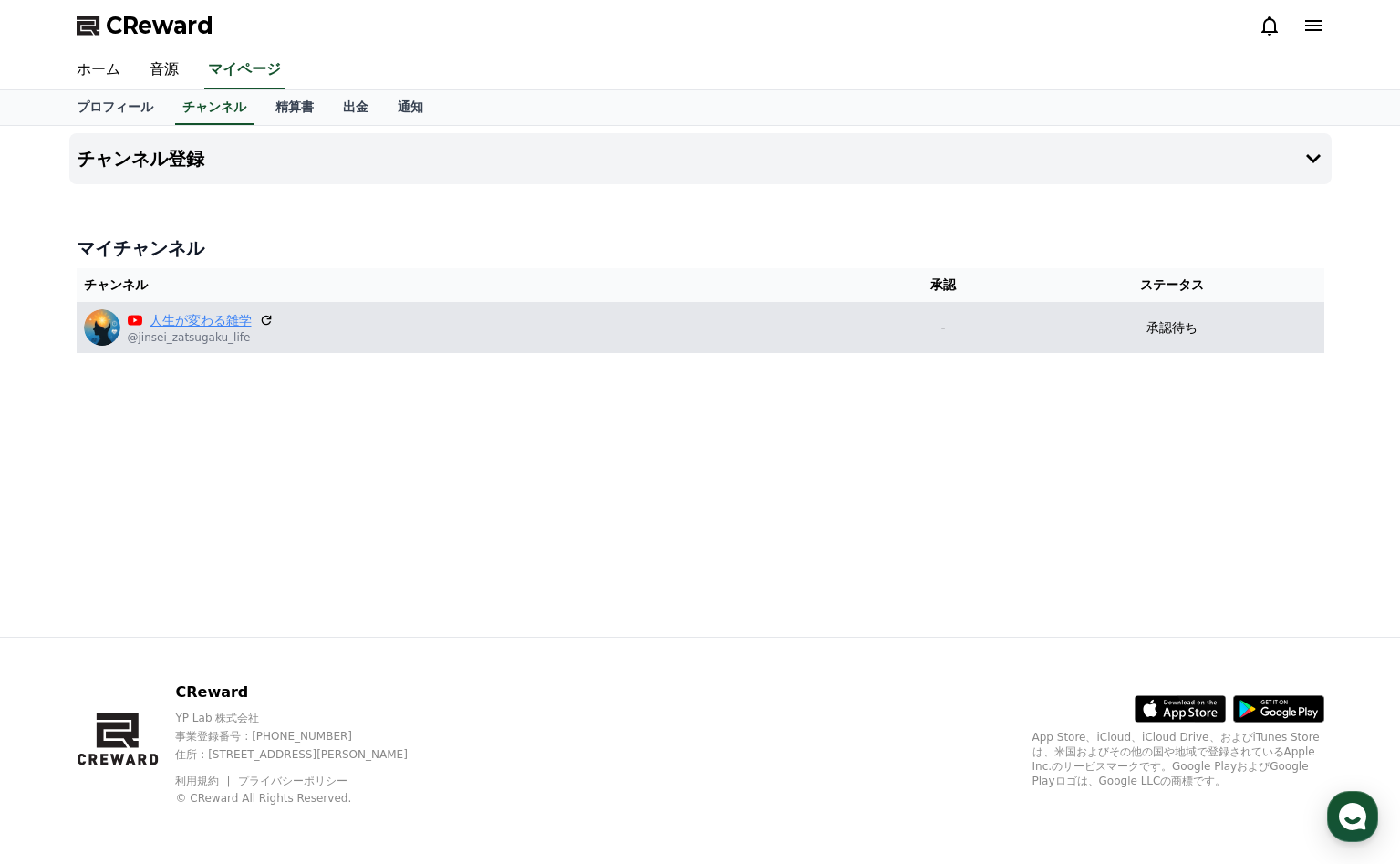
click at [223, 323] on link "人生が変わる雑学" at bounding box center [201, 320] width 102 height 20
click at [272, 317] on icon at bounding box center [266, 320] width 17 height 17
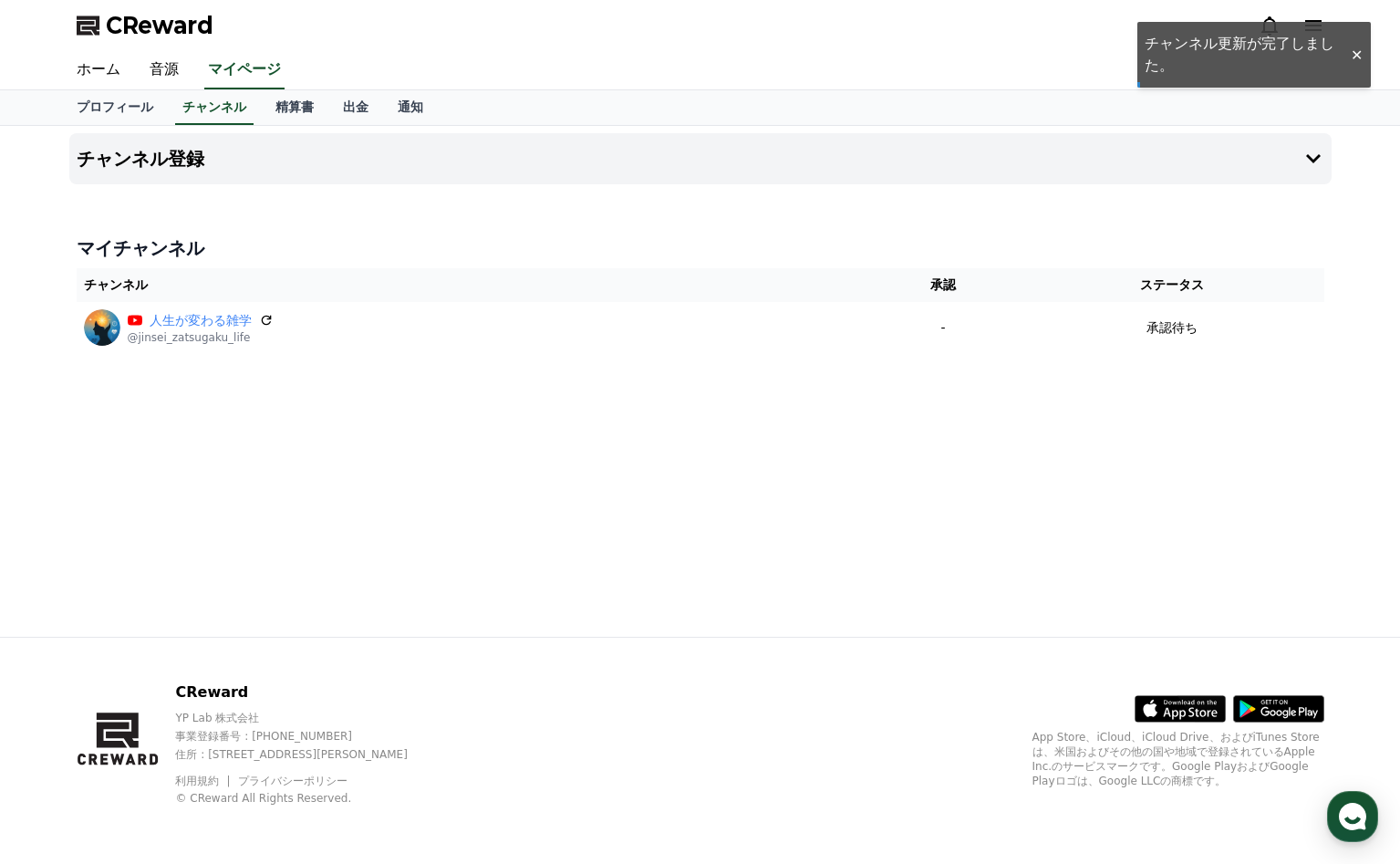
click at [1354, 61] on div at bounding box center [1356, 55] width 29 height 18
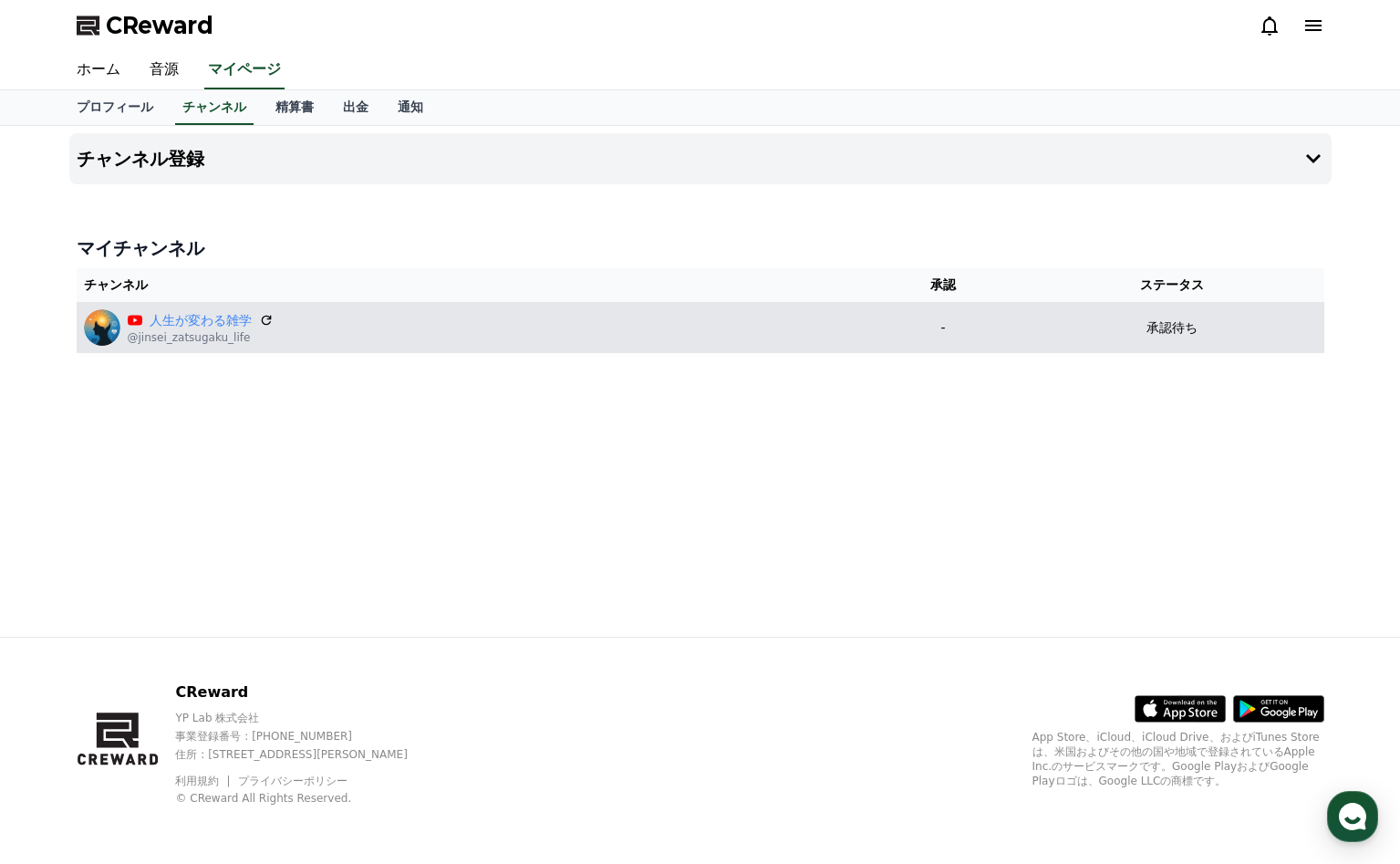
click at [1181, 332] on p "承認待ち" at bounding box center [1172, 328] width 51 height 20
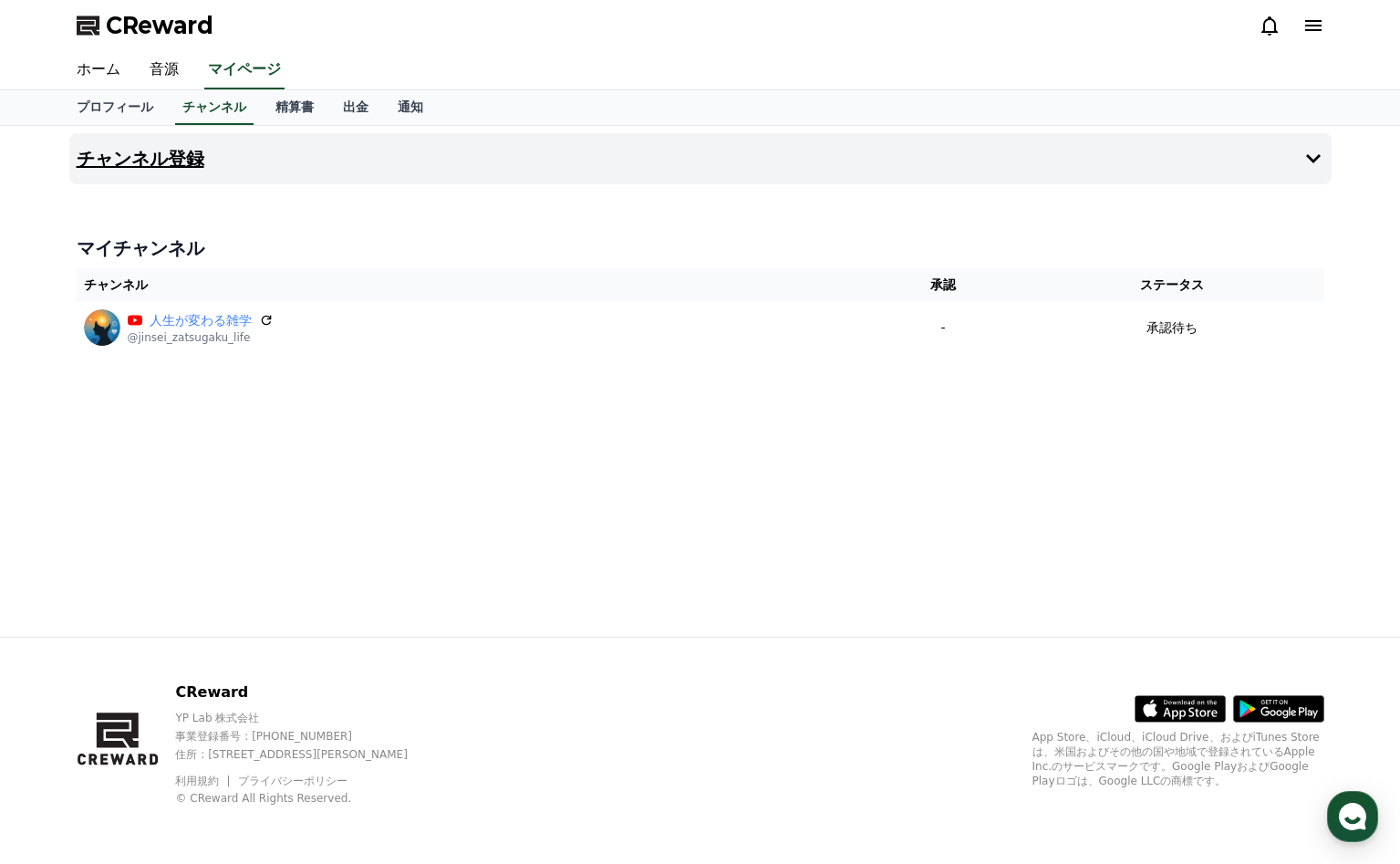
click at [1299, 147] on button "チャンネル登録" at bounding box center [700, 158] width 1263 height 51
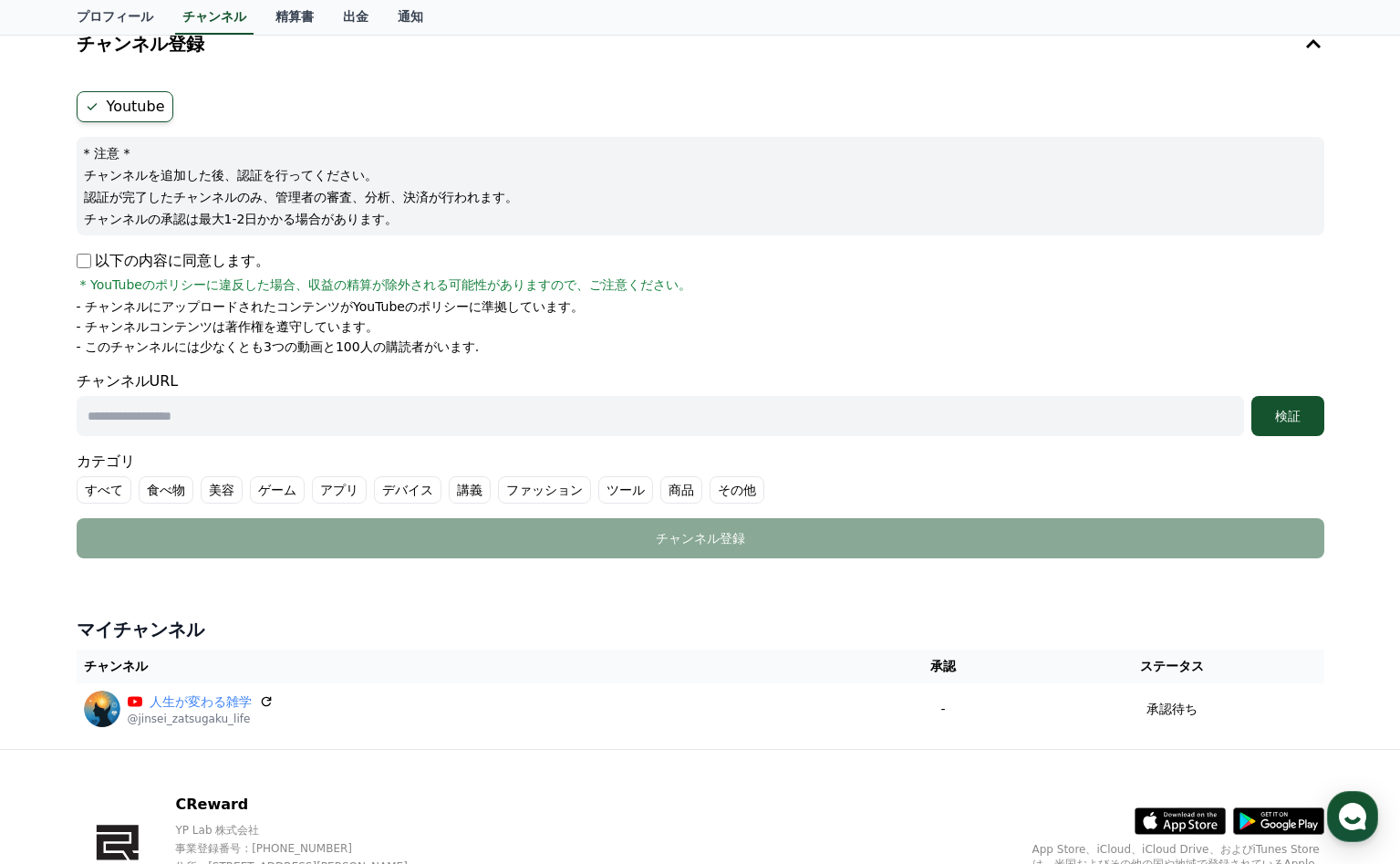
scroll to position [227, 0]
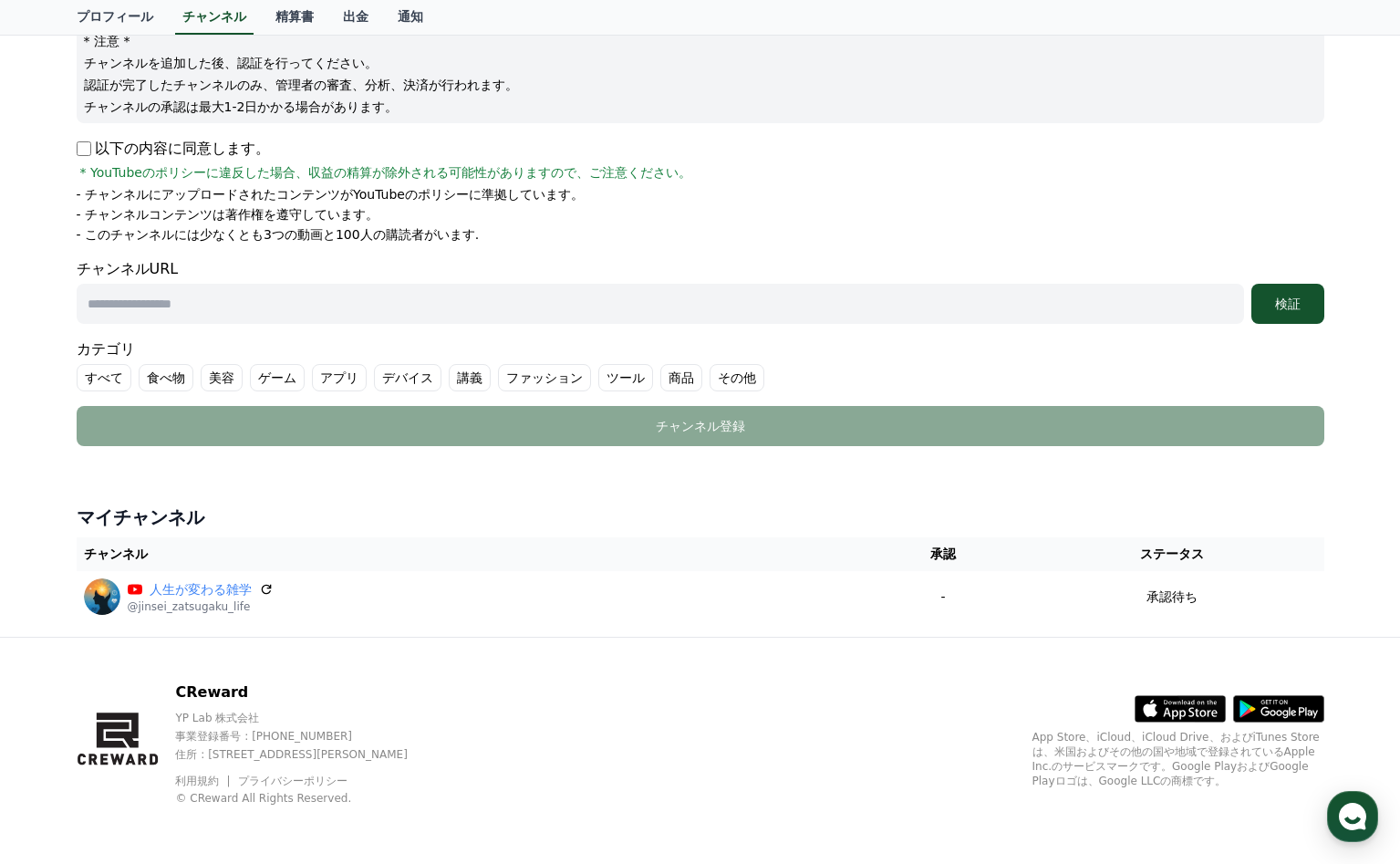
click at [958, 670] on div "CReward YP Lab 株式会社 事業登録番号 : 655-81-03655 住所 : 京畿道金浦市陽村邑陽谷路495, 3階305-BI16号 利用規…" at bounding box center [700, 750] width 1277 height 226
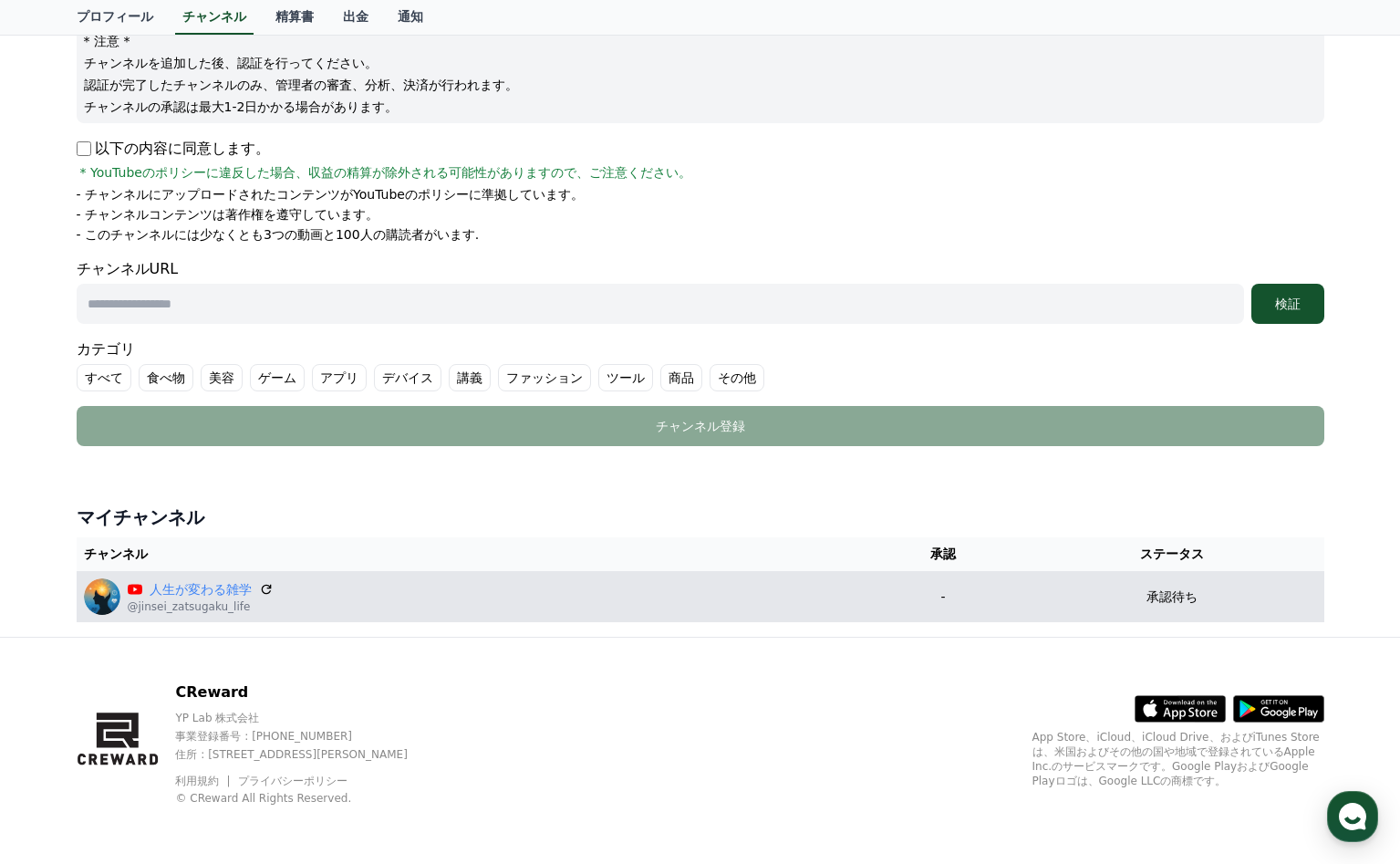
click at [99, 599] on img at bounding box center [102, 596] width 36 height 36
click at [81, 593] on td "人生が変わる雑学 @jinsei_zatsugaku_life" at bounding box center [471, 596] width 790 height 51
click at [108, 596] on img at bounding box center [102, 596] width 36 height 36
click at [405, 606] on div "人生が変わる雑学 @jinsei_zatsugaku_life" at bounding box center [471, 596] width 776 height 36
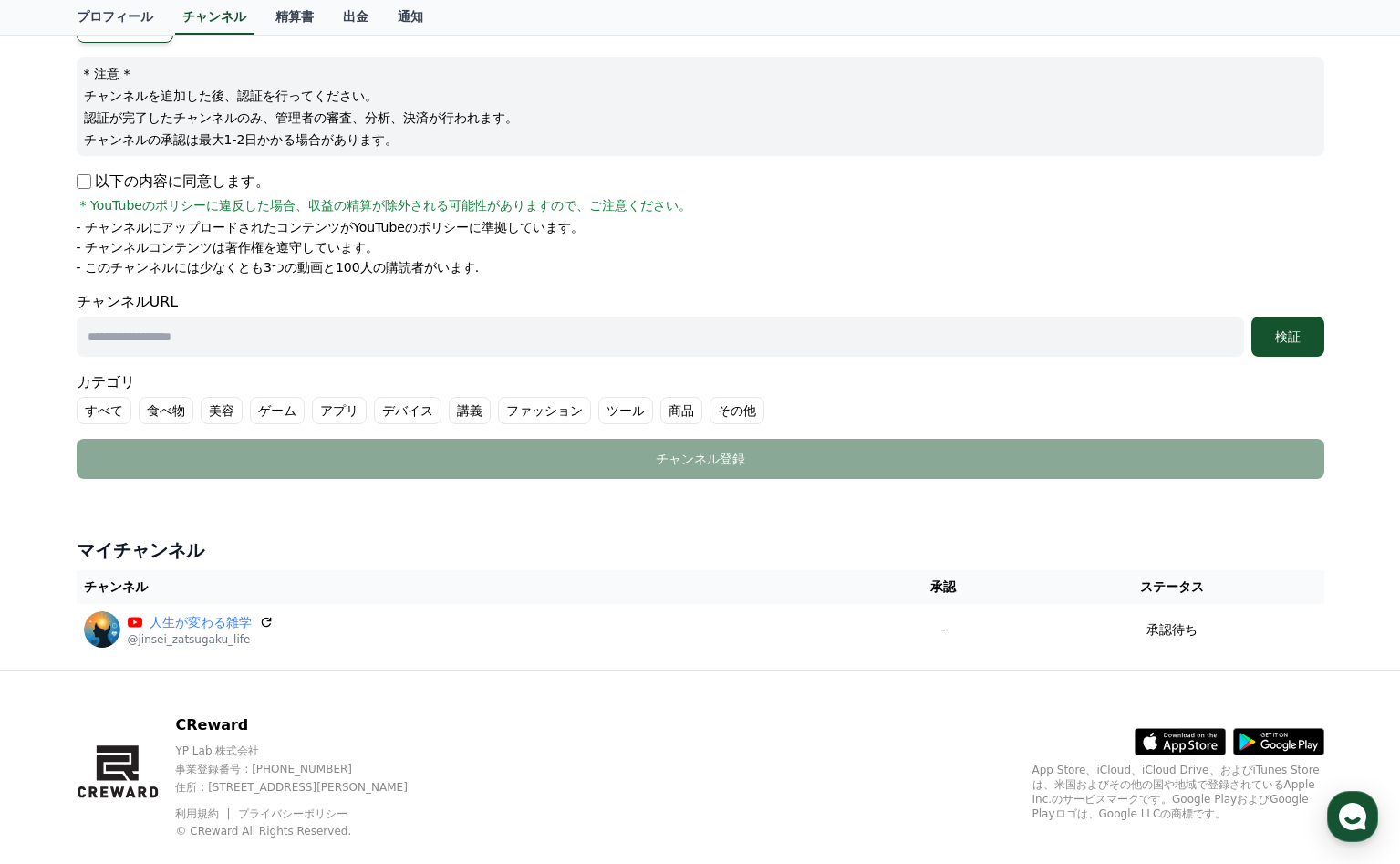
scroll to position [0, 0]
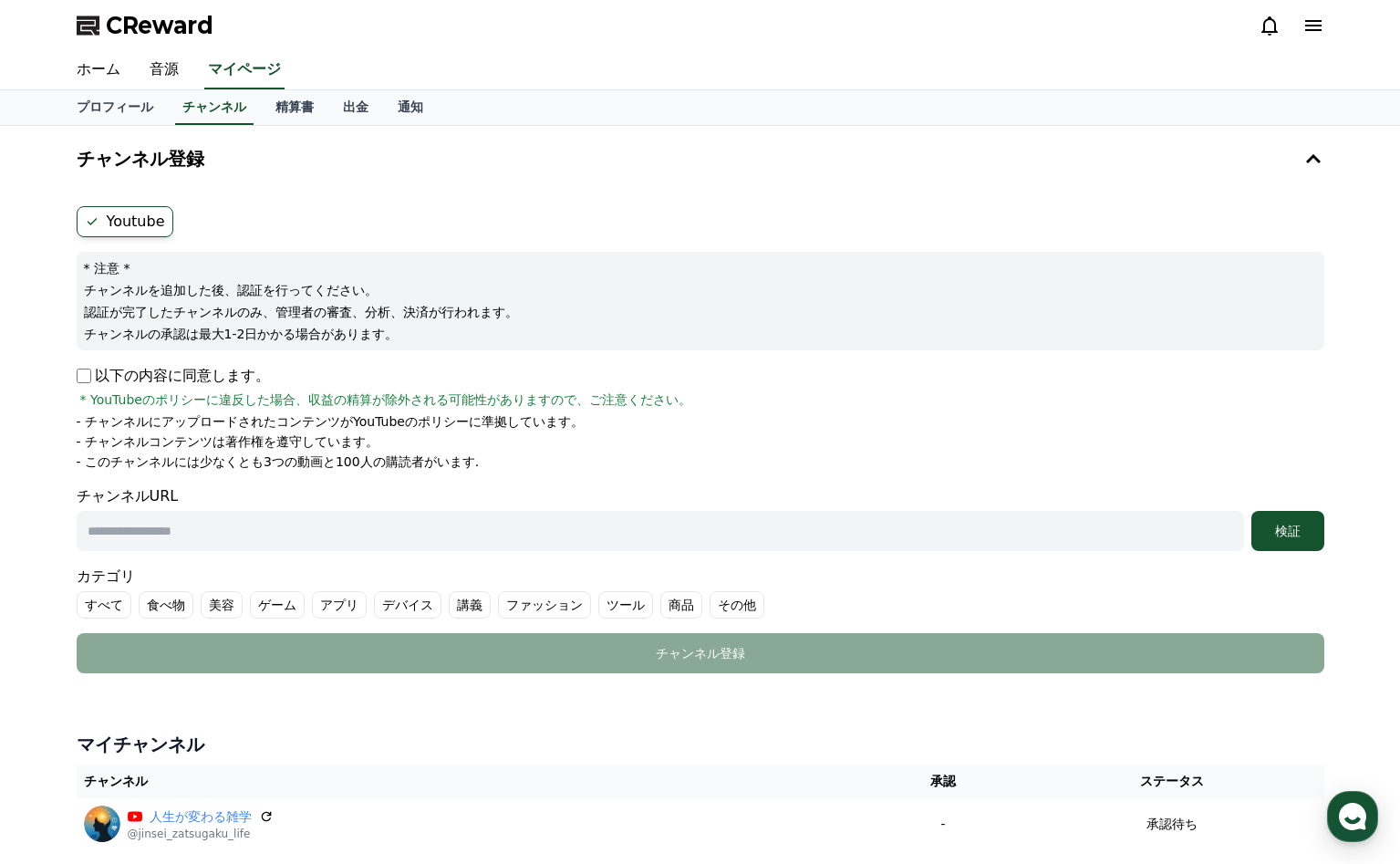
click at [1306, 30] on icon at bounding box center [1314, 26] width 17 height 11
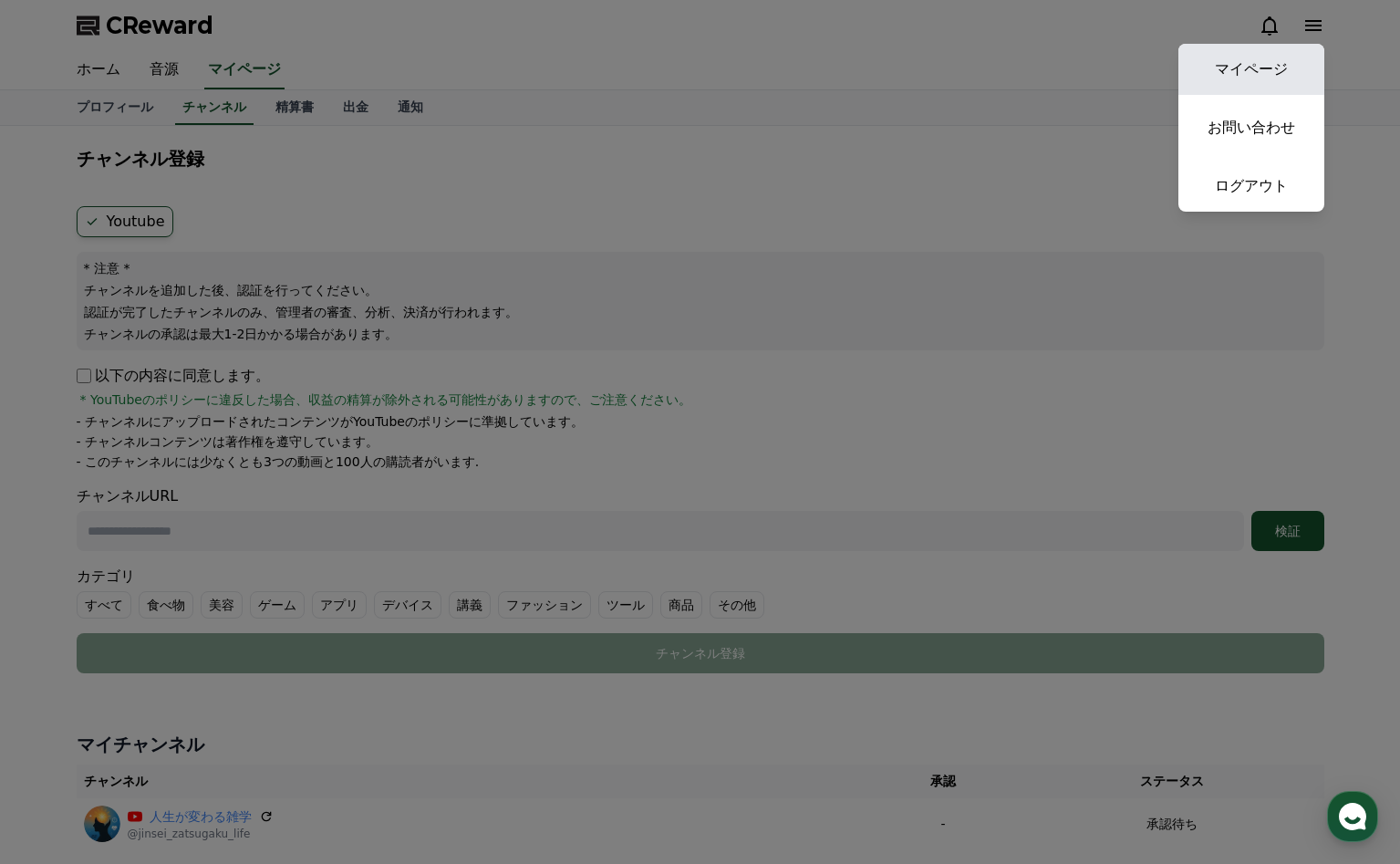
click at [1247, 80] on link "マイページ" at bounding box center [1251, 69] width 146 height 51
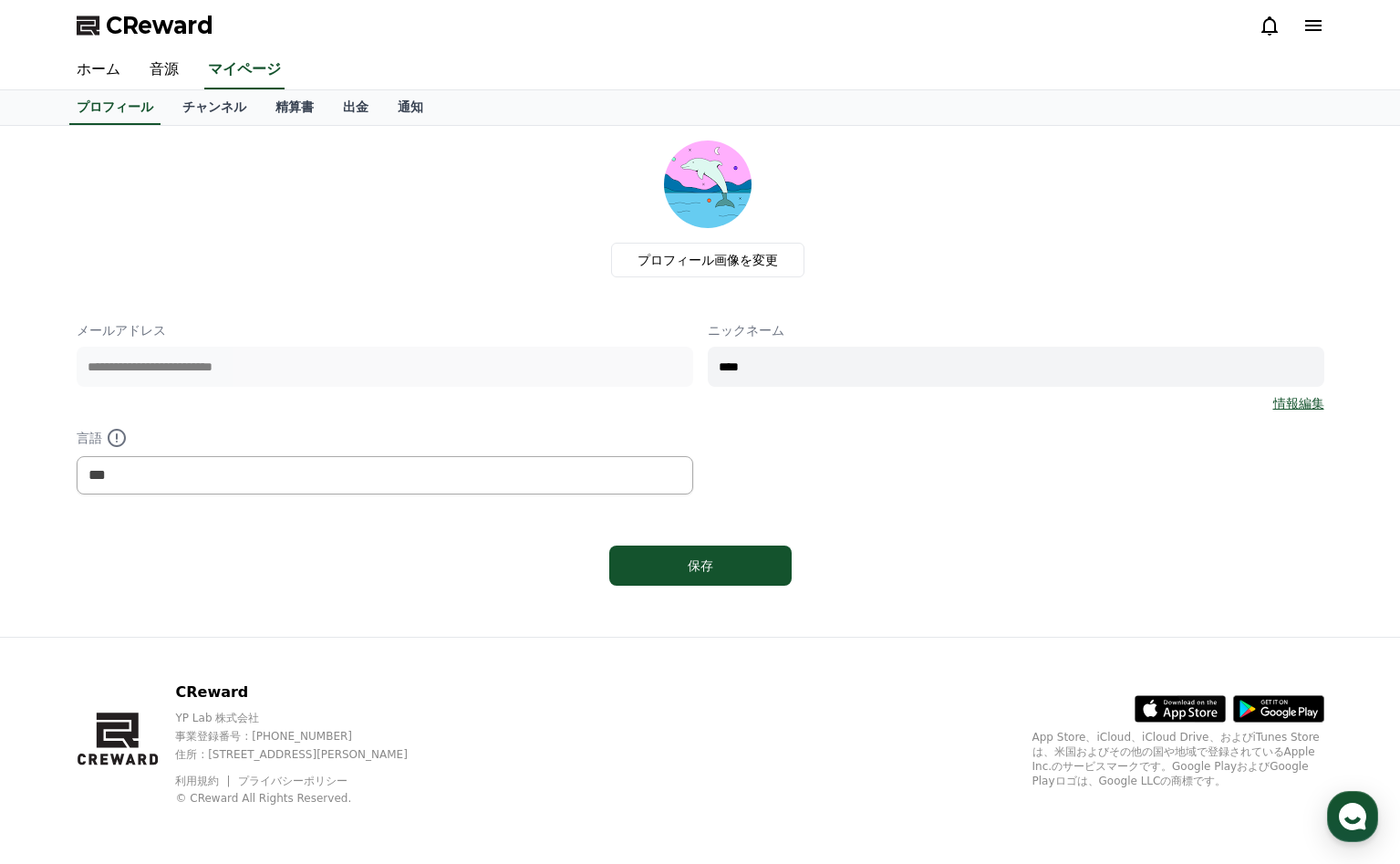
click at [1316, 399] on link "情報編集" at bounding box center [1298, 403] width 51 height 19
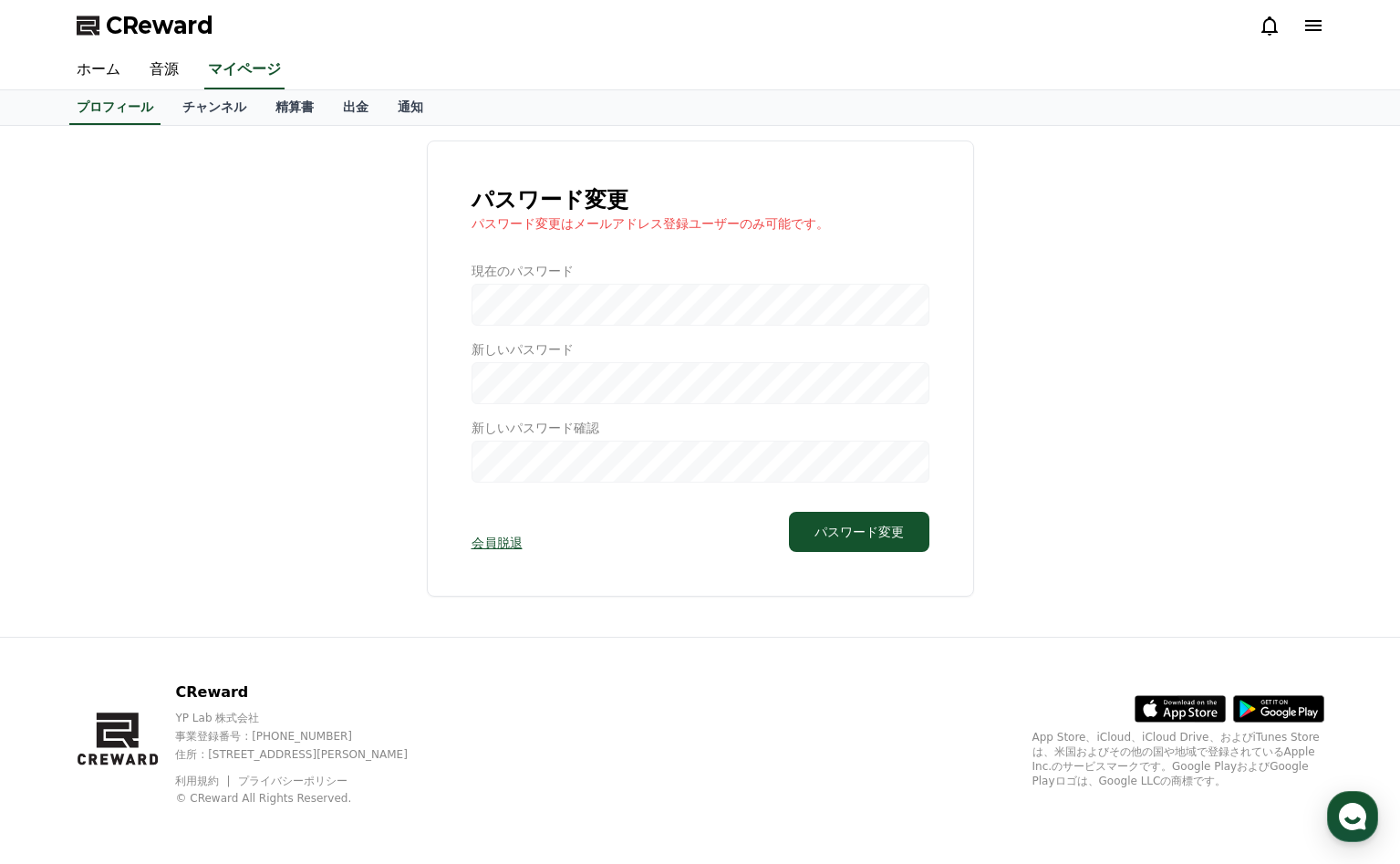
click at [499, 542] on link "会員脱退" at bounding box center [496, 543] width 51 height 19
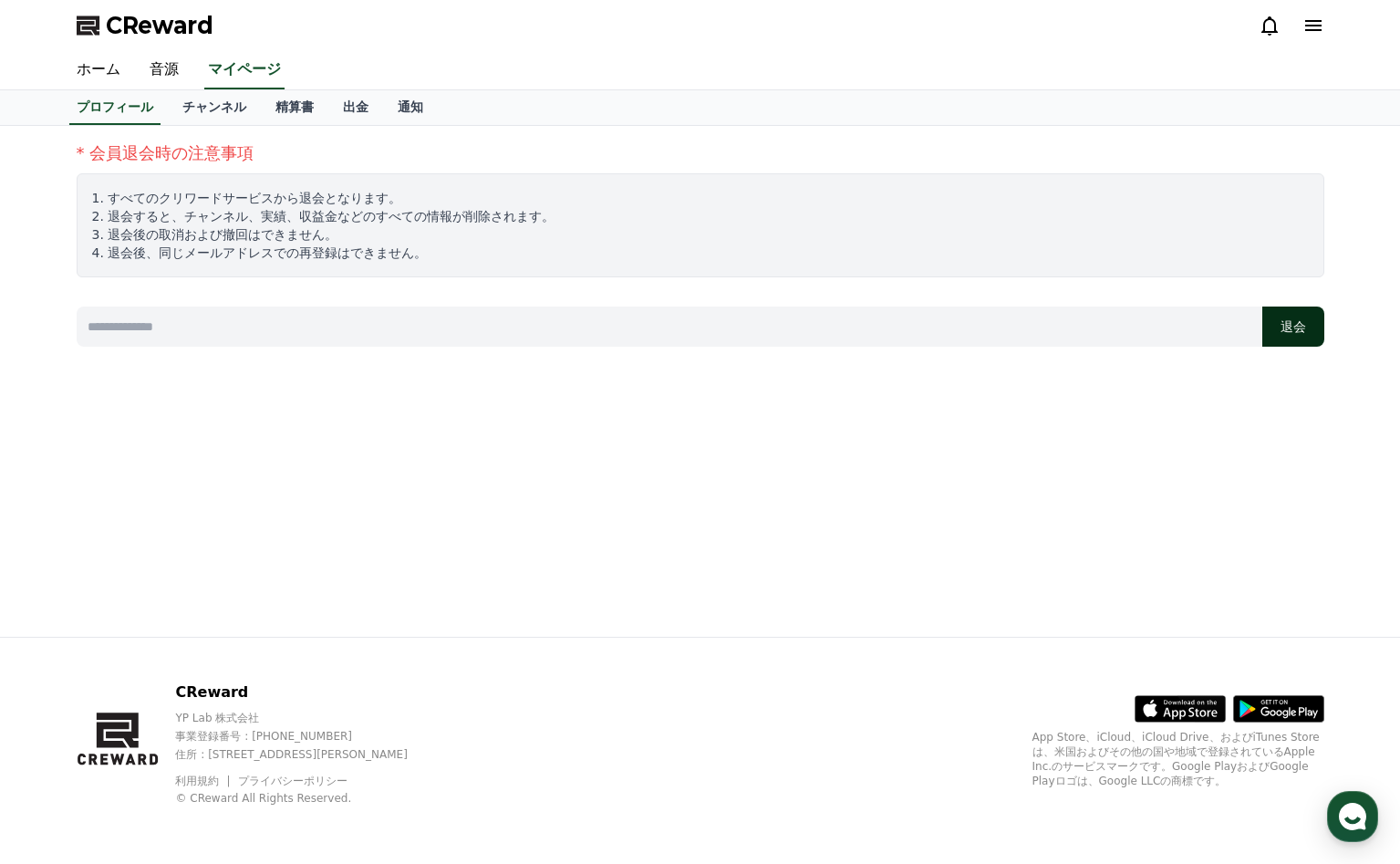
click at [1287, 333] on button "退会" at bounding box center [1294, 326] width 62 height 40
click at [514, 342] on input at bounding box center [669, 326] width 1186 height 40
type input "*********"
click at [1300, 330] on button "退会" at bounding box center [1294, 326] width 62 height 40
